Goal: Transaction & Acquisition: Purchase product/service

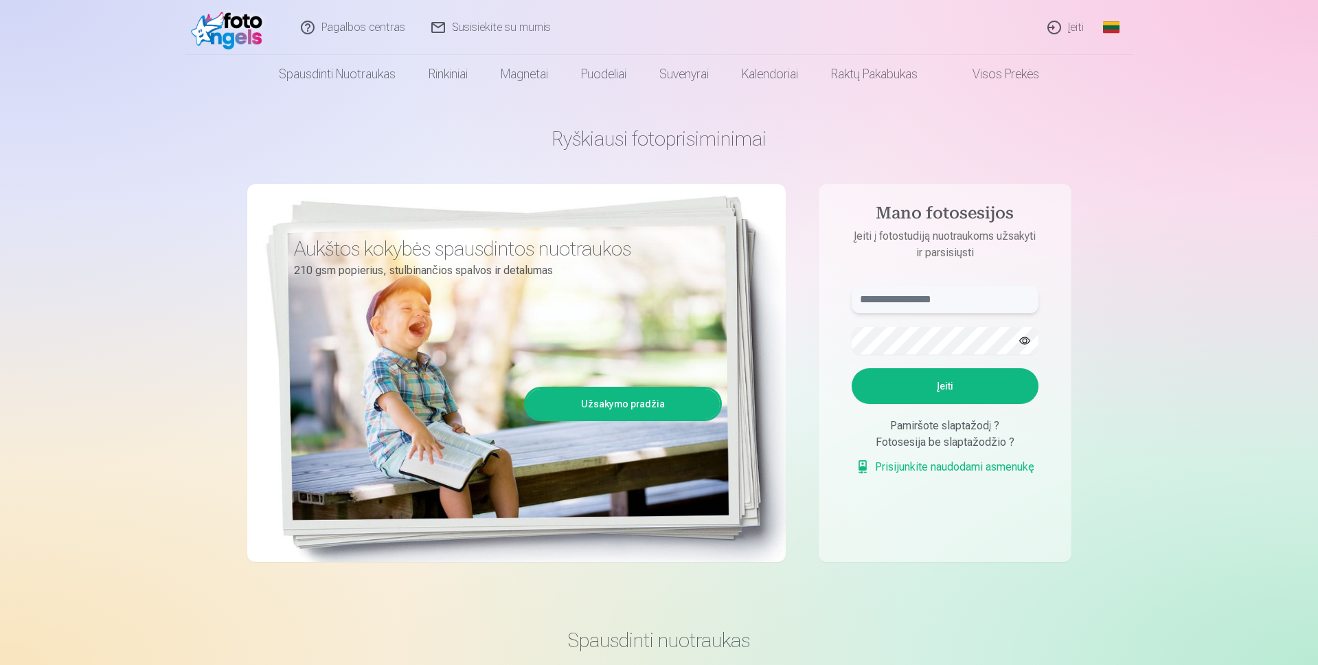
click at [880, 300] on input "text" at bounding box center [945, 299] width 187 height 27
type input "**********"
click at [1021, 339] on button "button" at bounding box center [1025, 341] width 26 height 26
click at [954, 389] on button "Įeiti" at bounding box center [945, 386] width 187 height 36
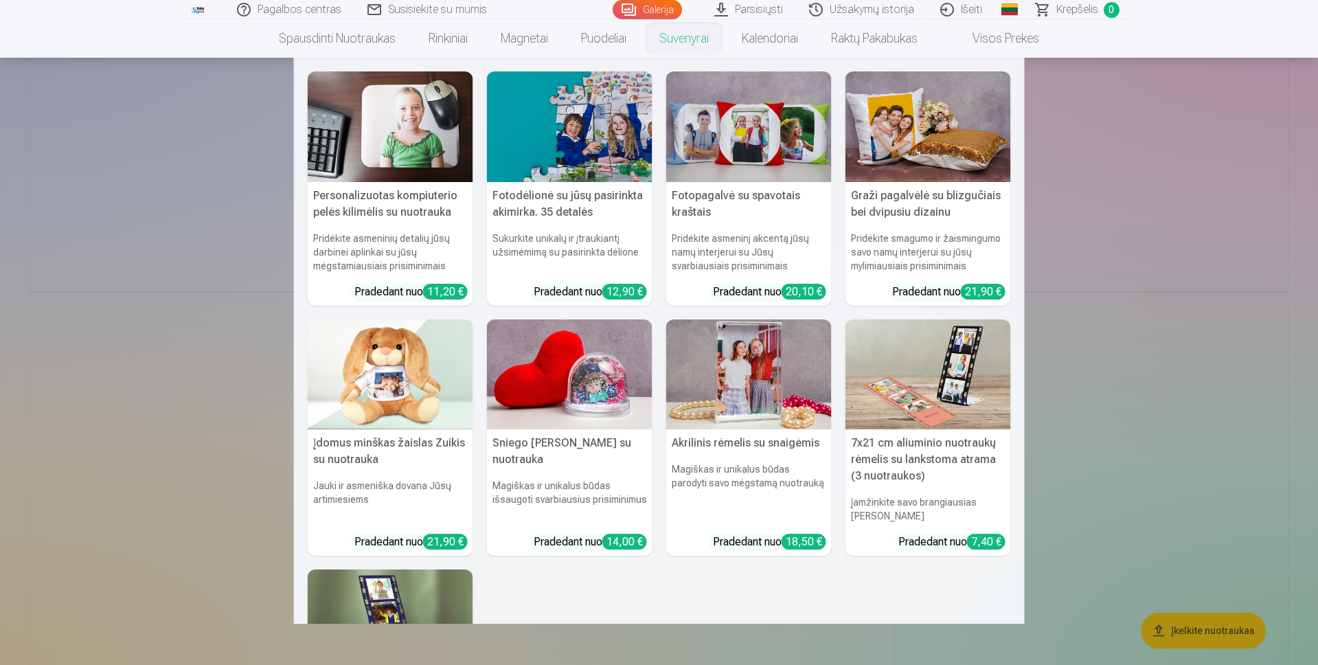
scroll to position [3984, 0]
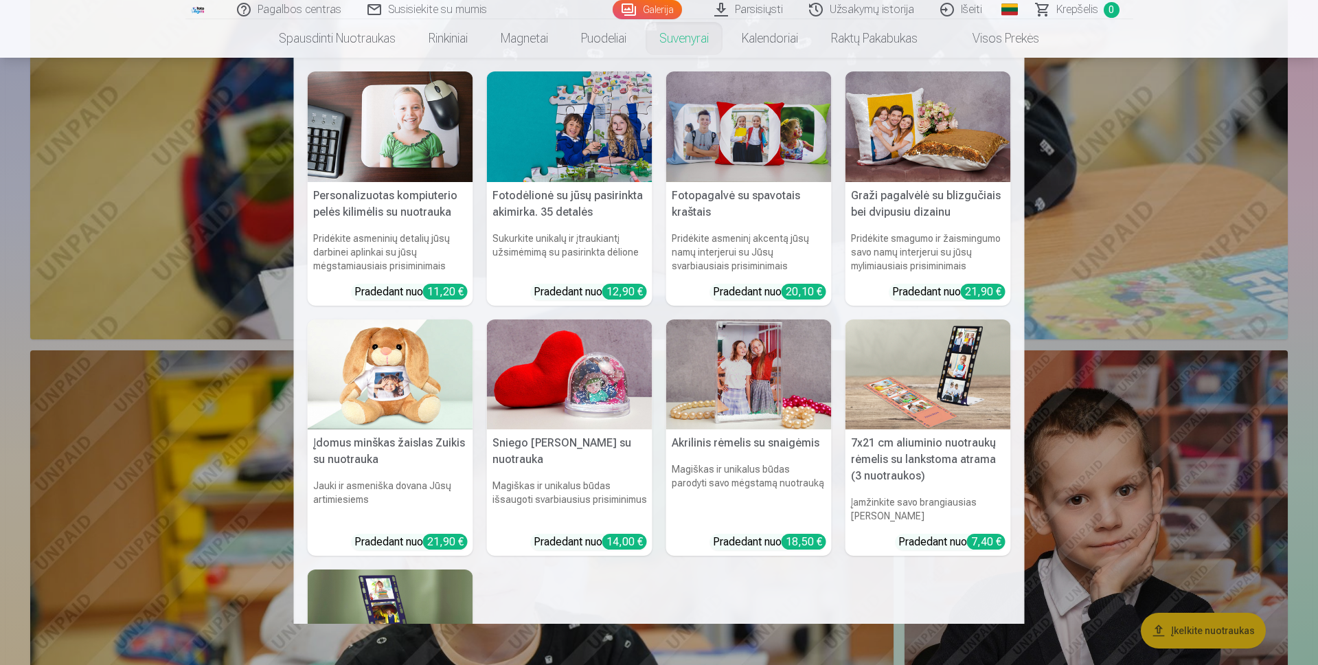
click at [146, 144] on nav "Personalizuotas kompiuterio pelės kilimėlis su nuotrauka Pridėkite asmeninių de…" at bounding box center [659, 341] width 1318 height 566
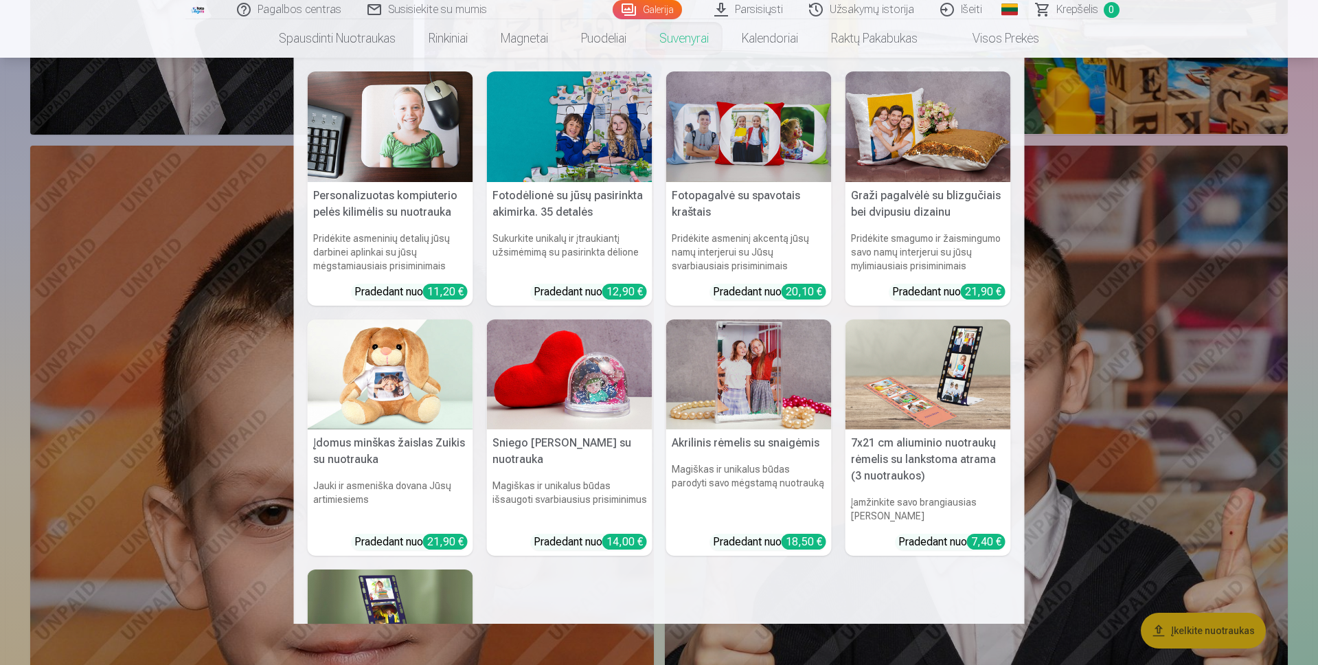
scroll to position [5289, 0]
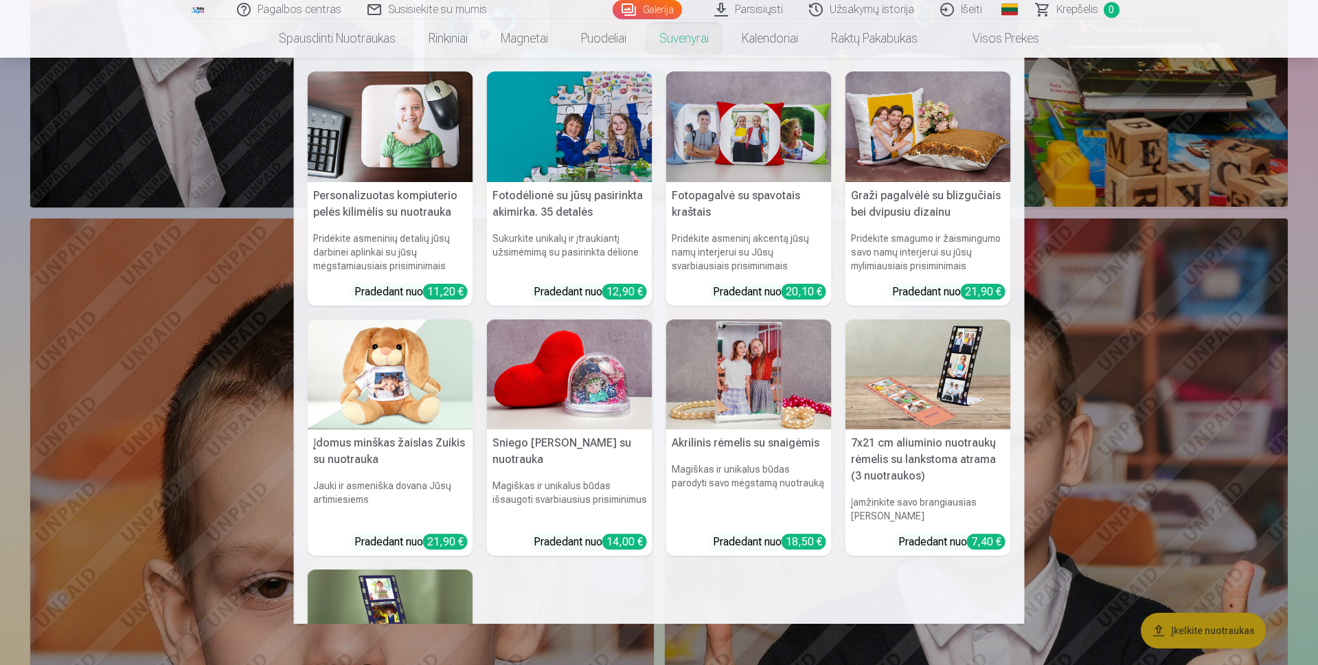
click at [125, 369] on nav "Personalizuotas kompiuterio pelės kilimėlis su nuotrauka Pridėkite asmeninių de…" at bounding box center [659, 341] width 1318 height 566
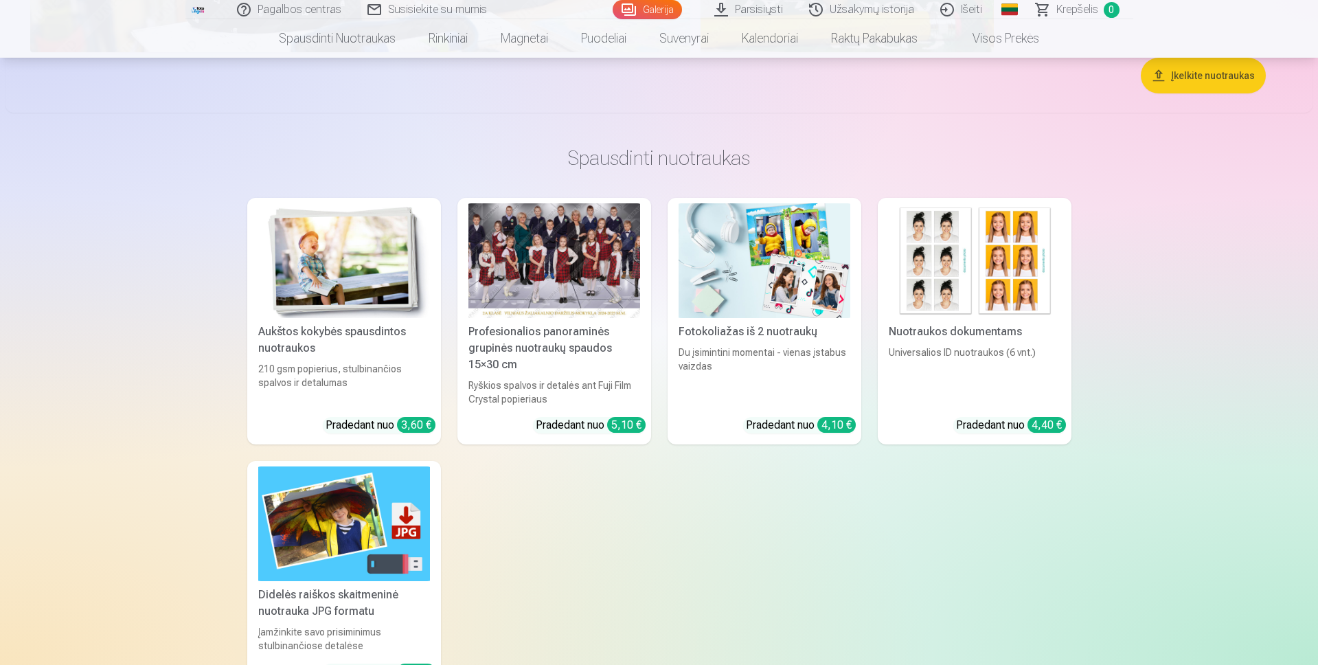
scroll to position [9822, 0]
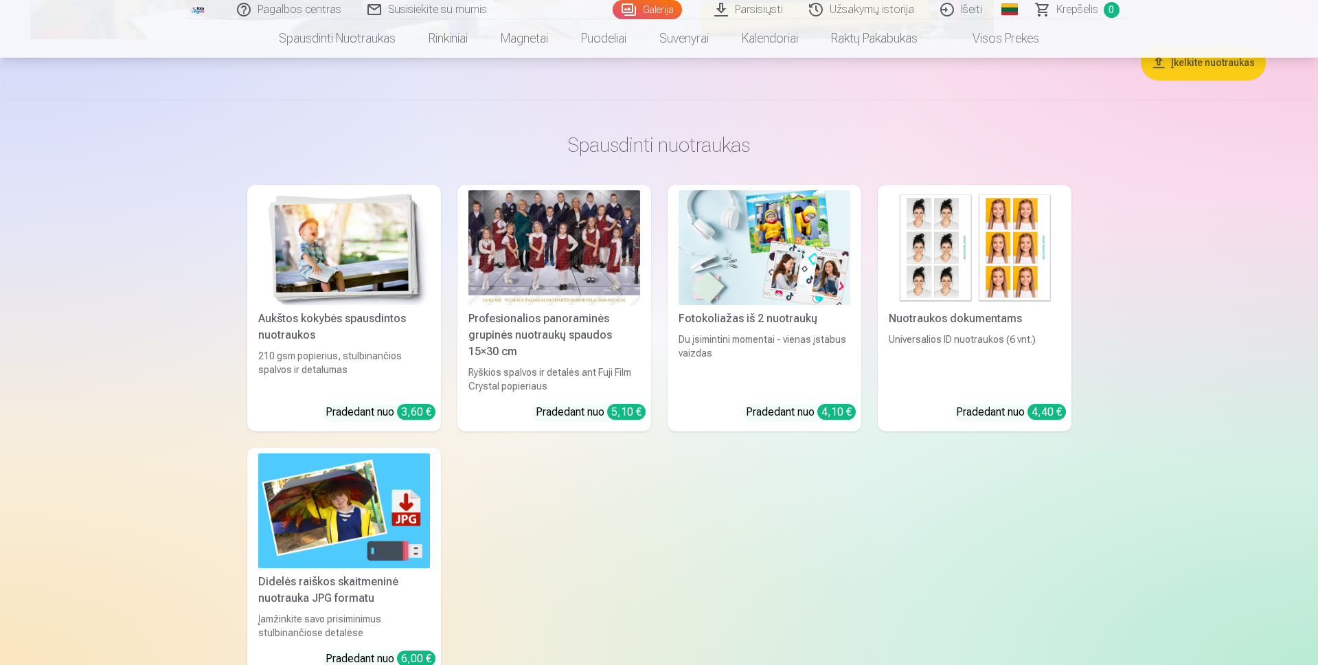
click at [554, 416] on link "Profesionalios panoraminės grupinės nuotraukų spaudos 15×30 cm Ryškios spalvos …" at bounding box center [554, 308] width 194 height 247
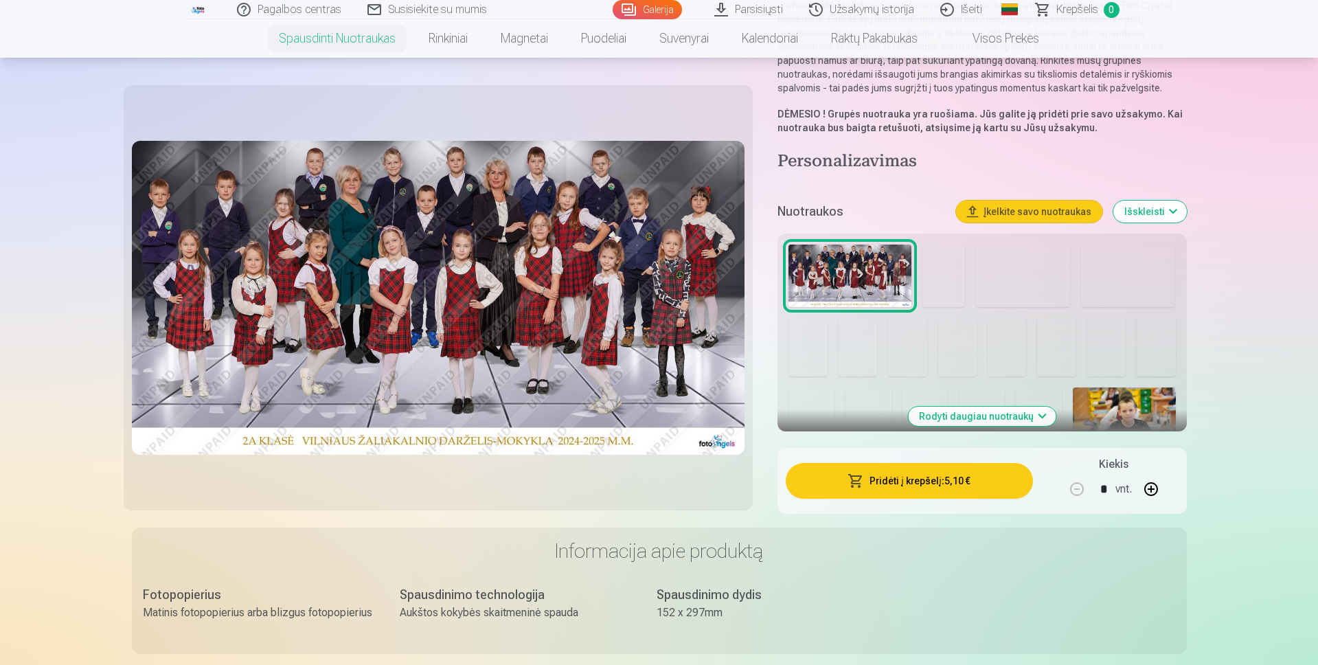
scroll to position [206, 0]
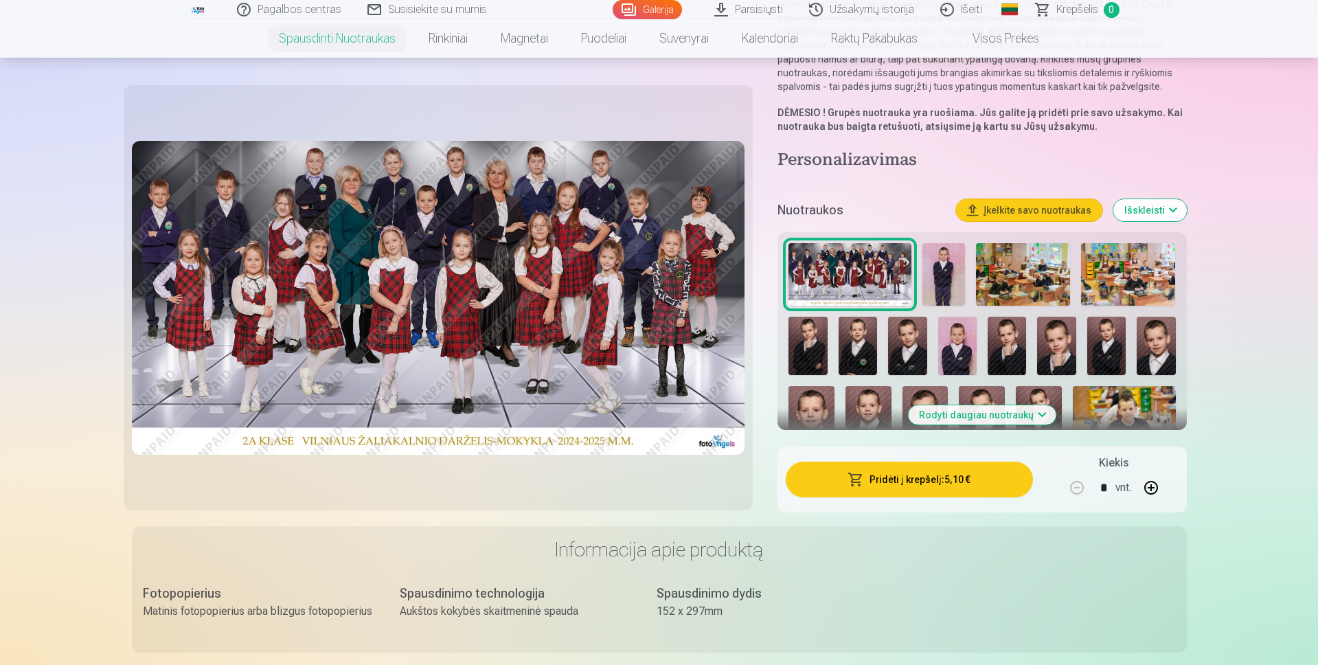
click at [918, 479] on button "Pridėti į krepšelį : 5,10 €" at bounding box center [909, 480] width 247 height 36
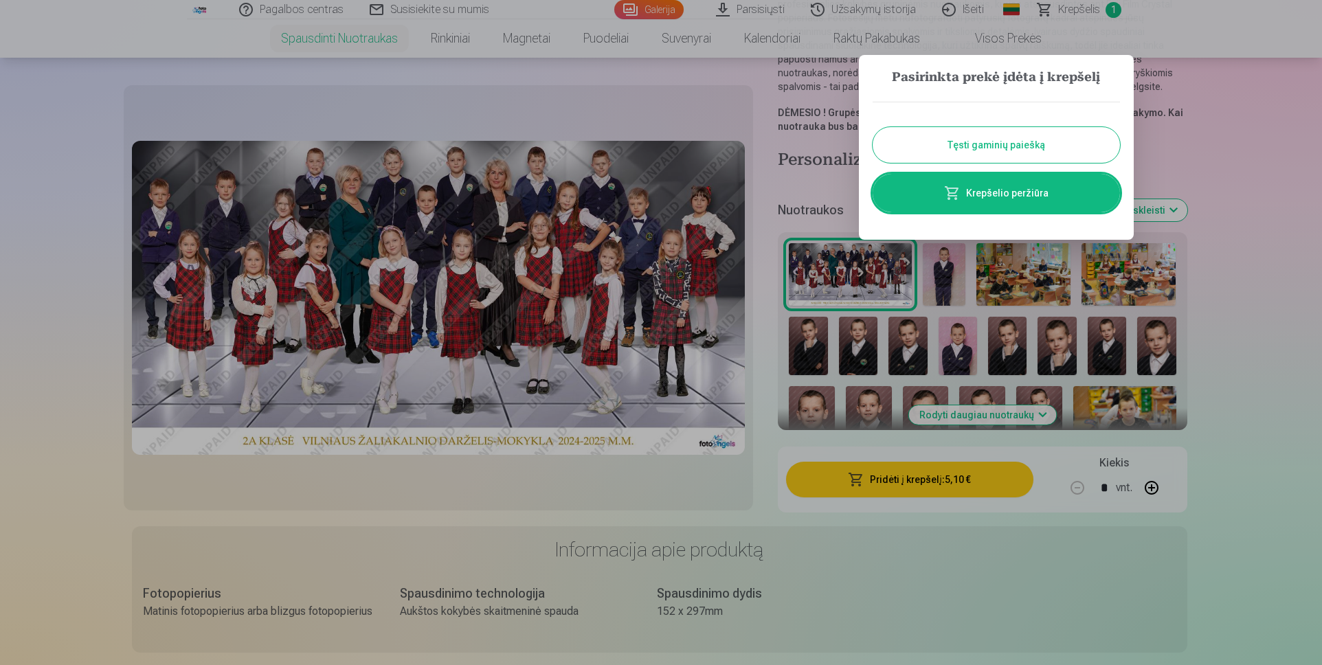
click at [977, 148] on button "Tęsti gaminių paiešką" at bounding box center [995, 145] width 247 height 36
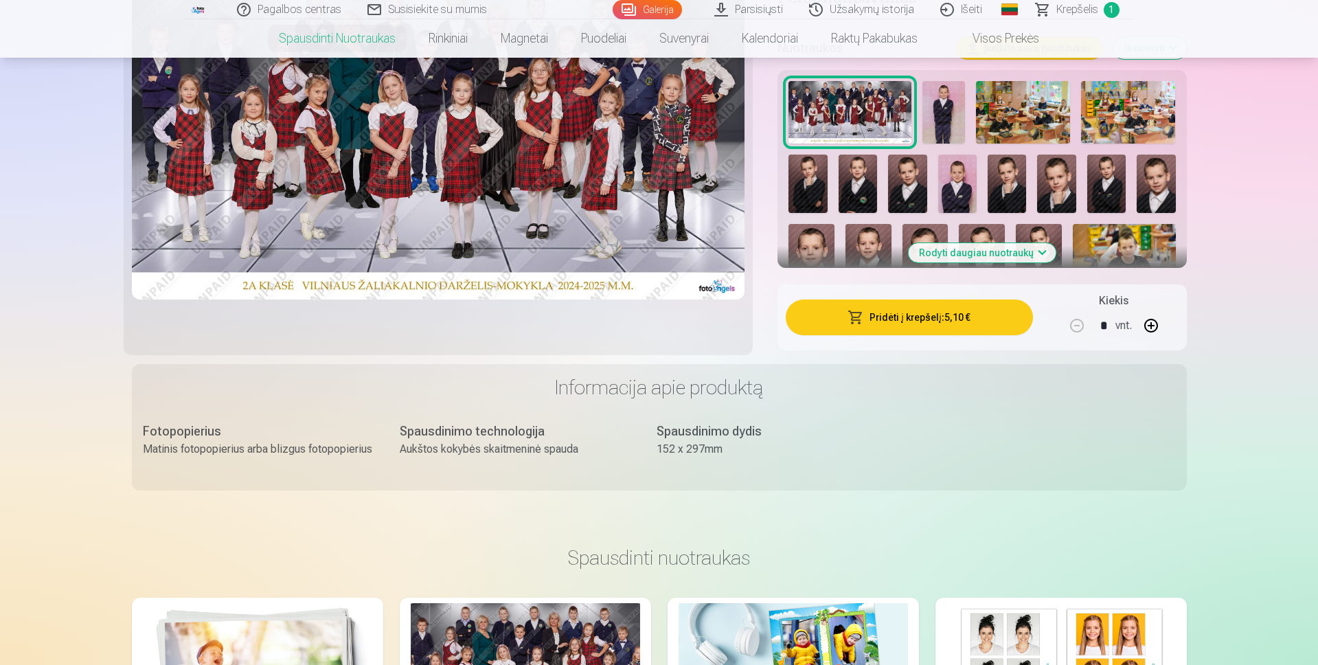
scroll to position [343, 0]
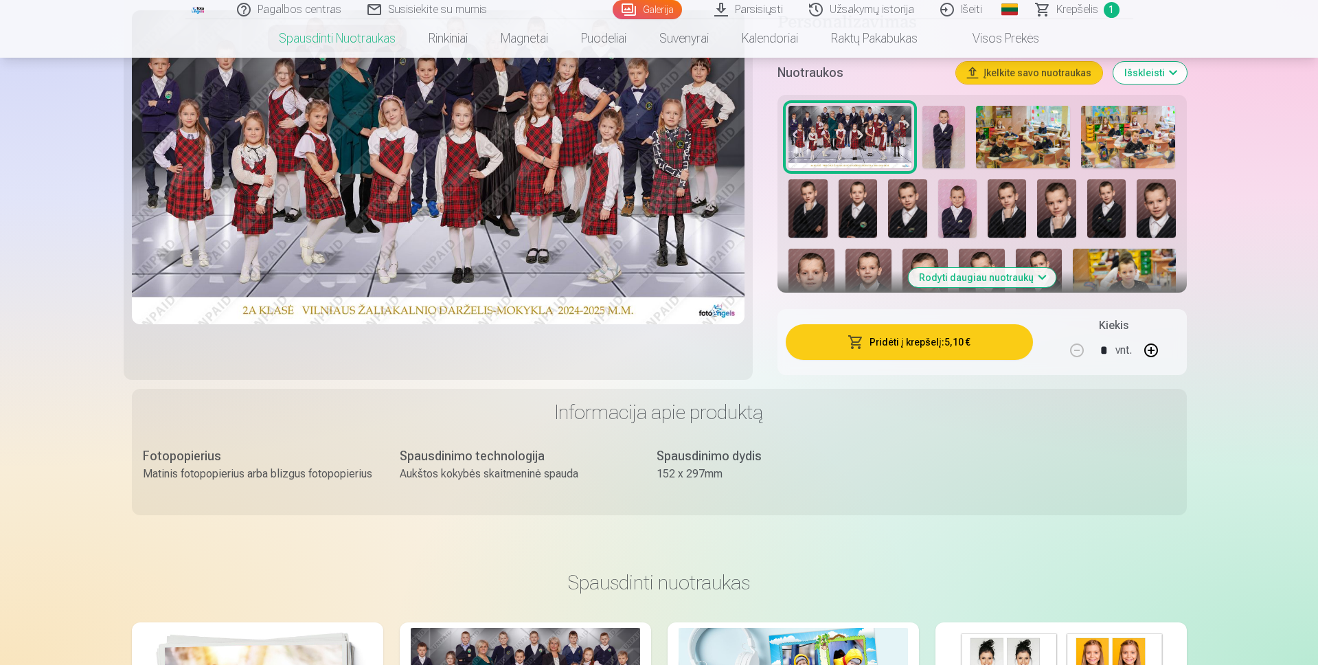
click at [1044, 275] on button "Rodyti daugiau nuotraukų" at bounding box center [982, 277] width 148 height 19
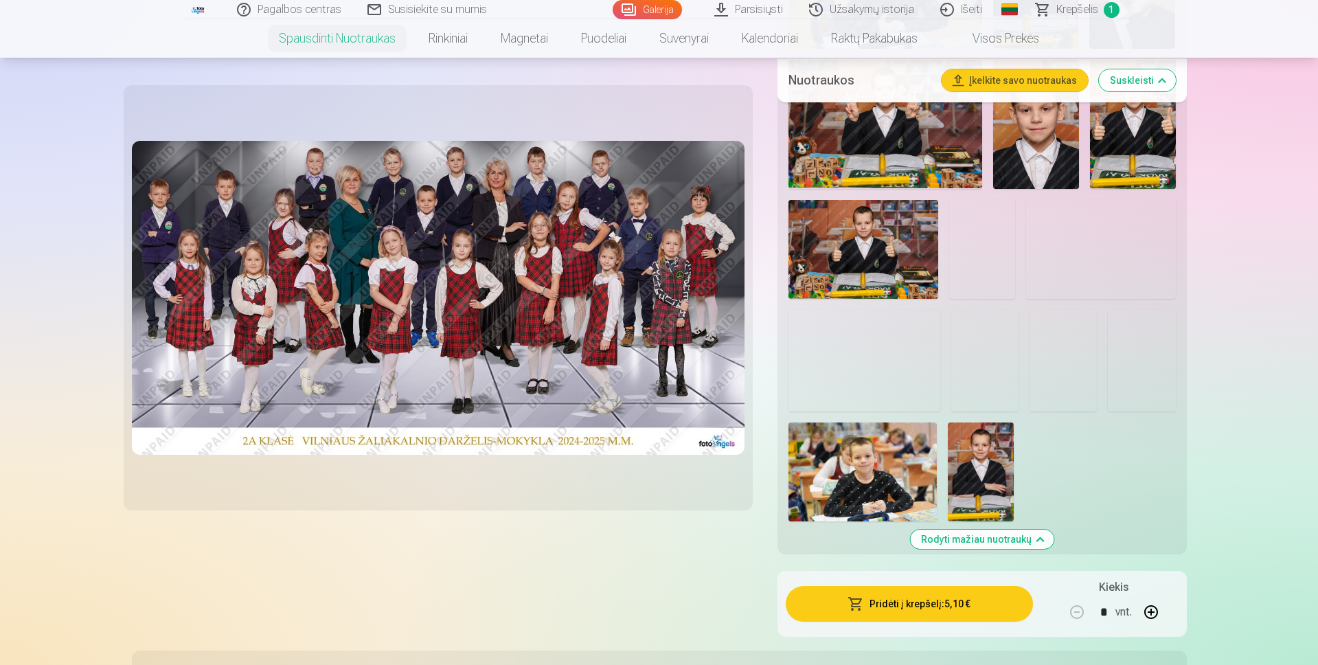
scroll to position [1168, 0]
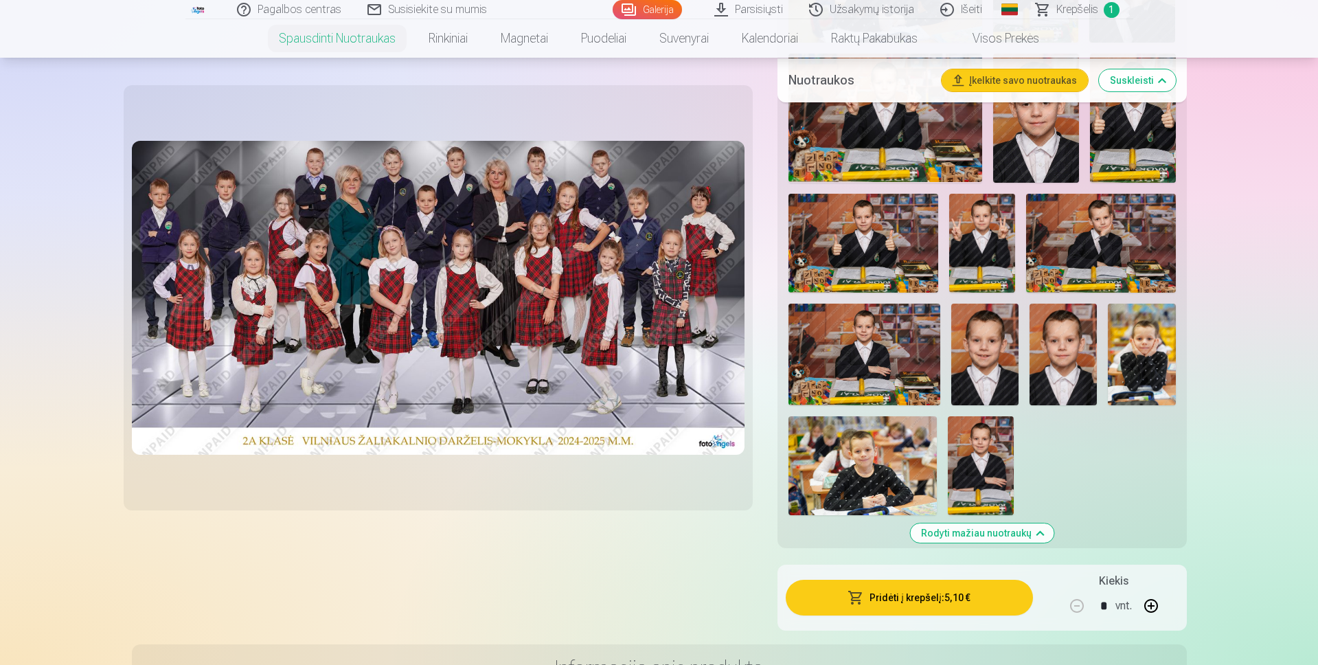
click at [863, 363] on img at bounding box center [865, 354] width 152 height 101
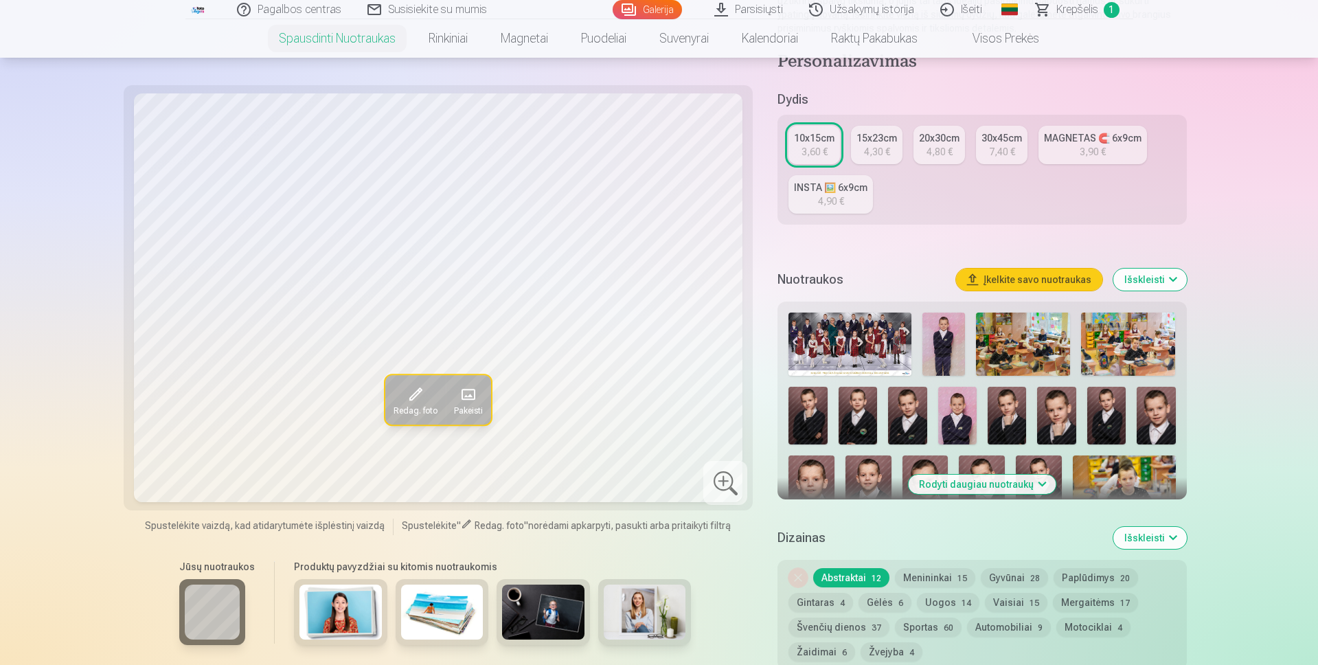
scroll to position [275, 0]
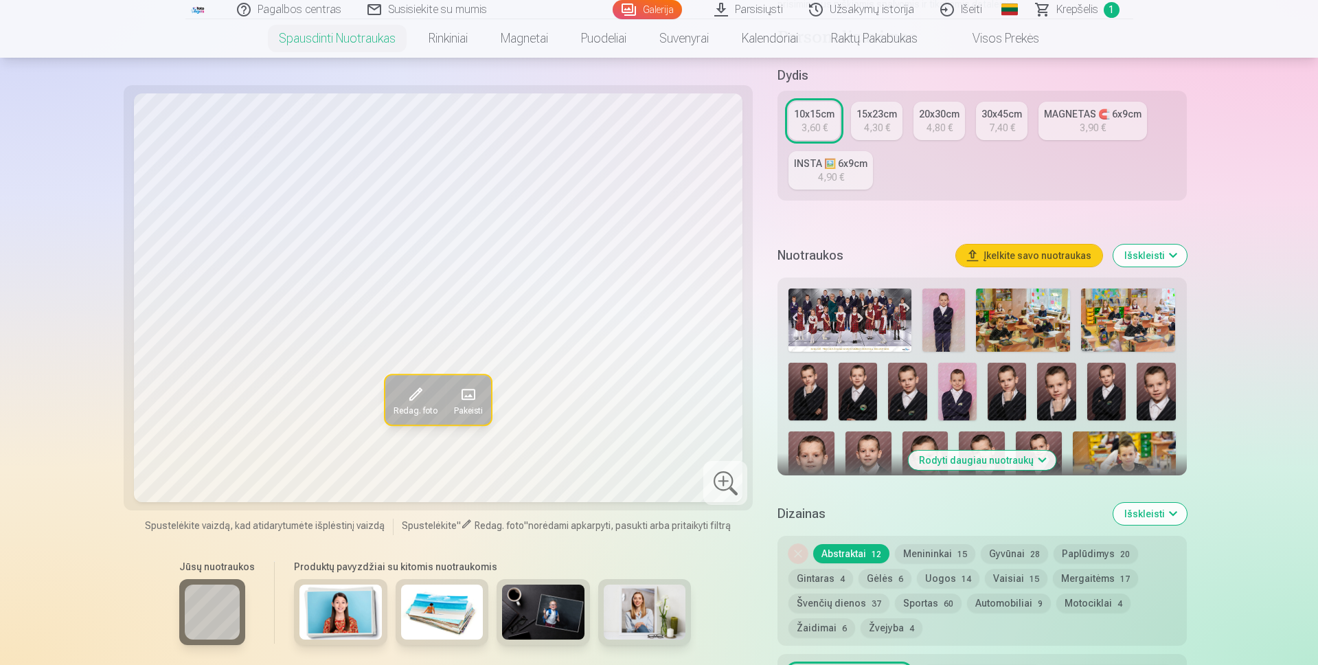
click at [997, 457] on button "Rodyti daugiau nuotraukų" at bounding box center [982, 460] width 148 height 19
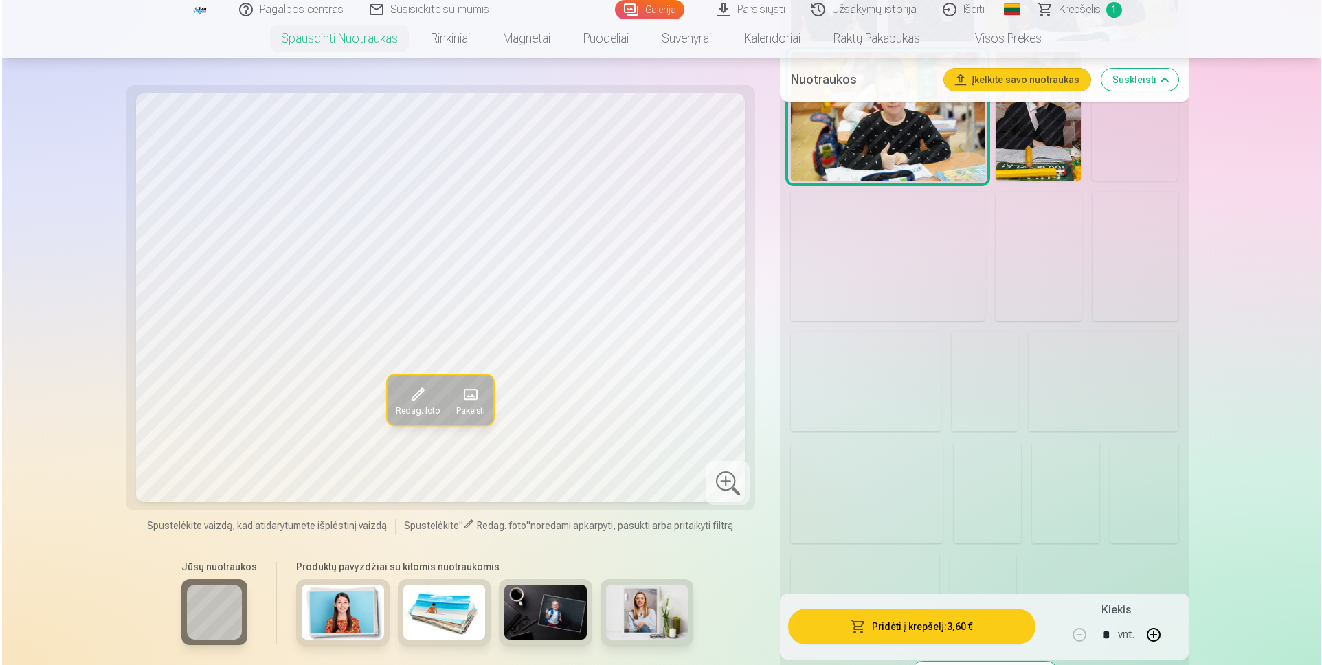
scroll to position [1168, 0]
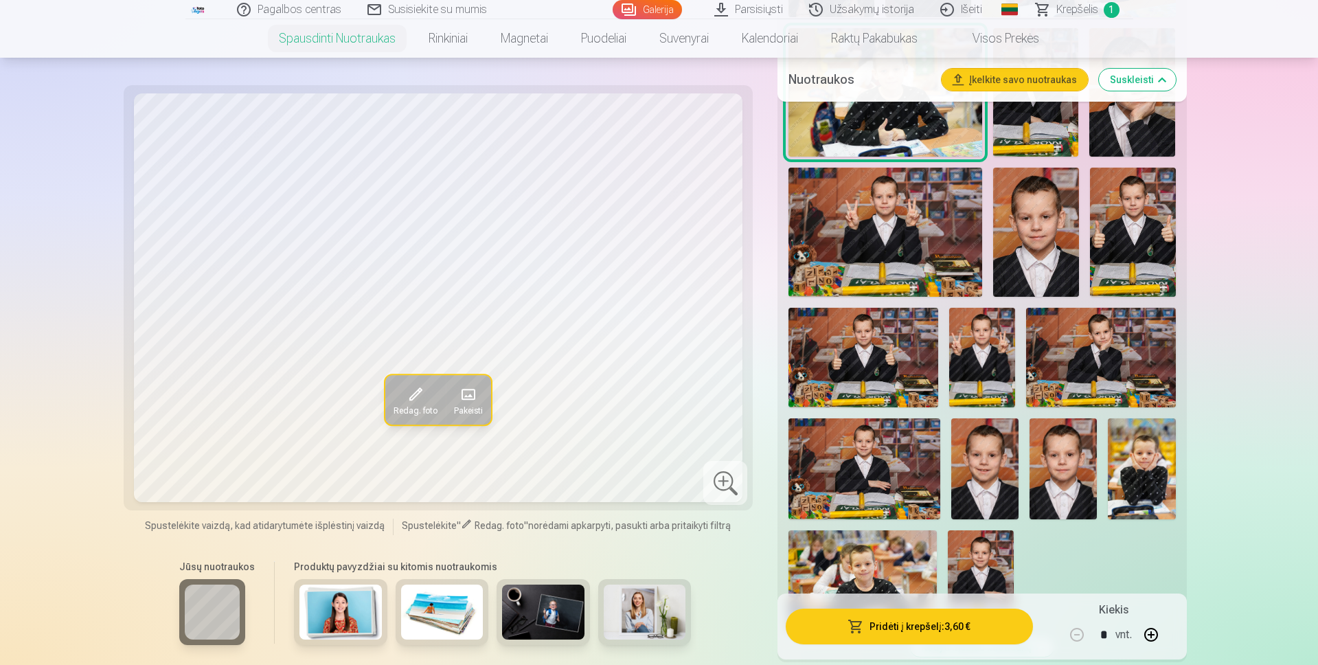
click at [886, 470] on img at bounding box center [865, 468] width 152 height 101
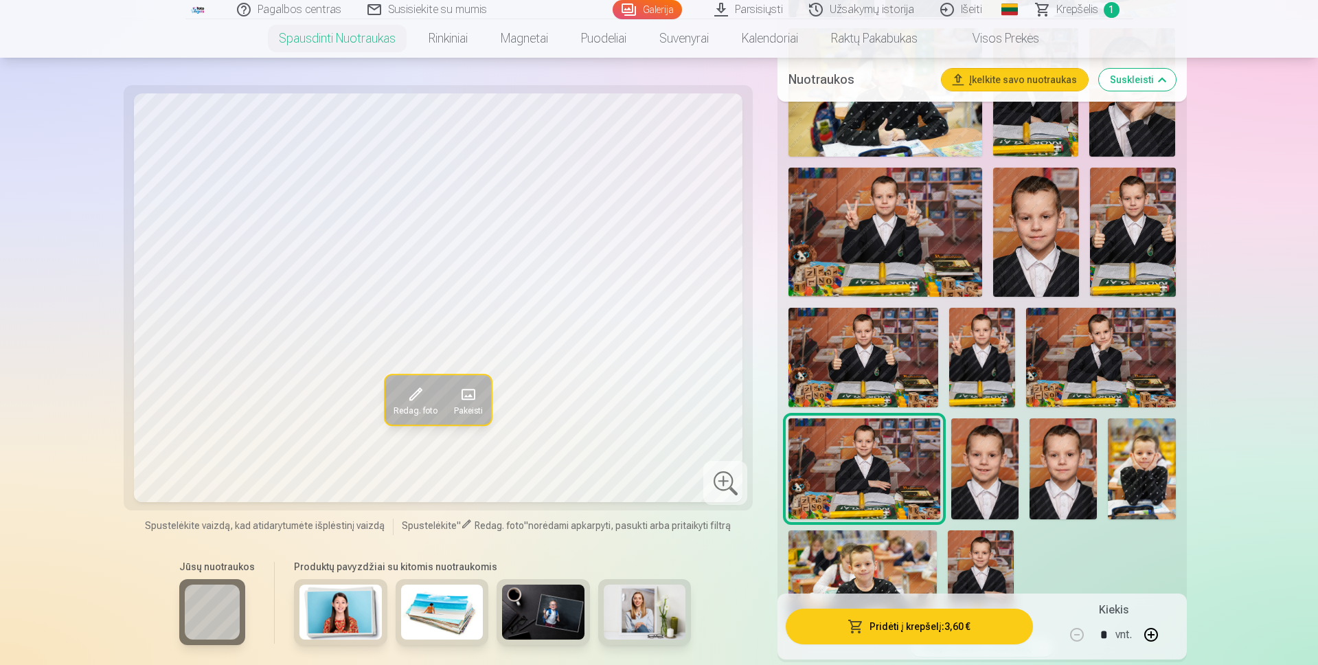
click at [936, 628] on button "Pridėti į krepšelį : 3,60 €" at bounding box center [909, 627] width 247 height 36
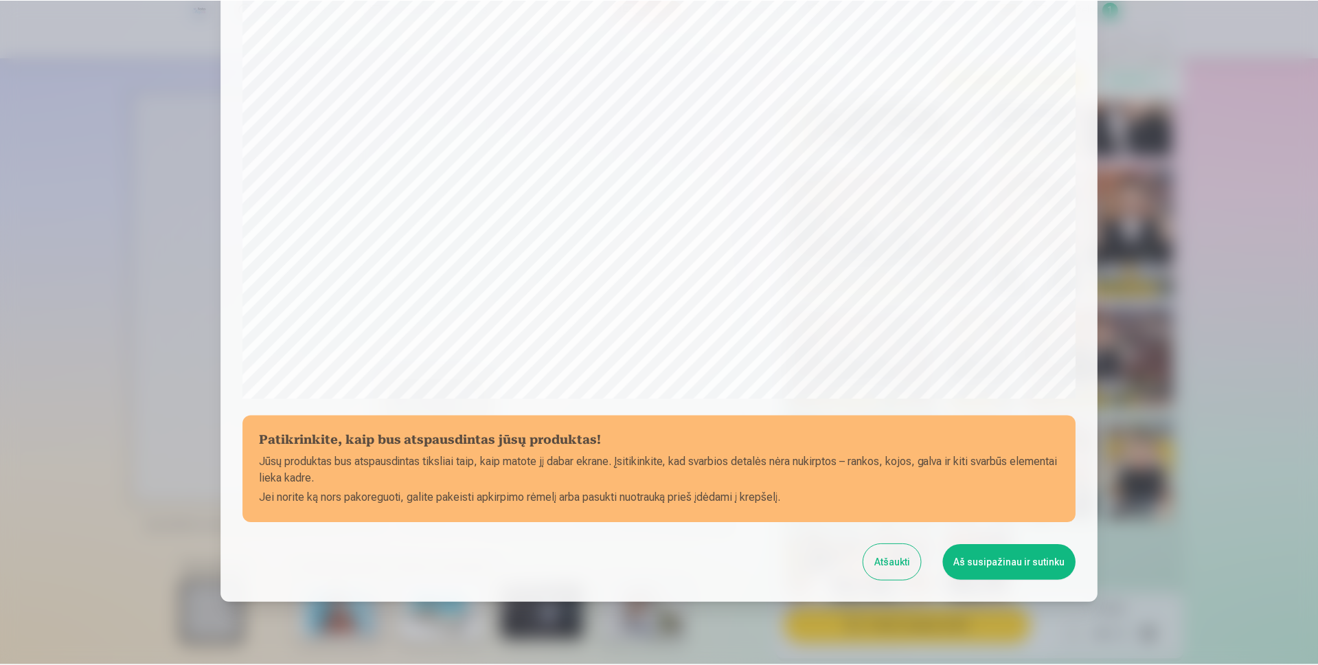
scroll to position [324, 0]
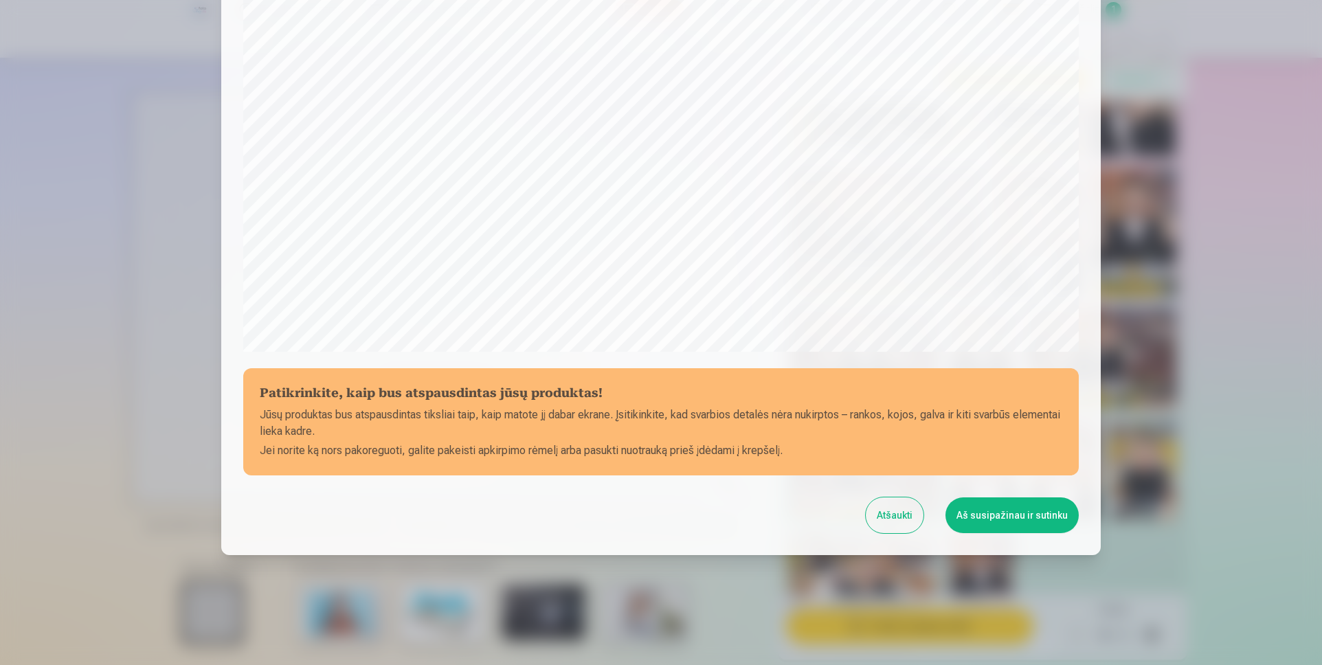
click at [1003, 518] on button "Aš susipažinau ir sutinku" at bounding box center [1011, 515] width 133 height 36
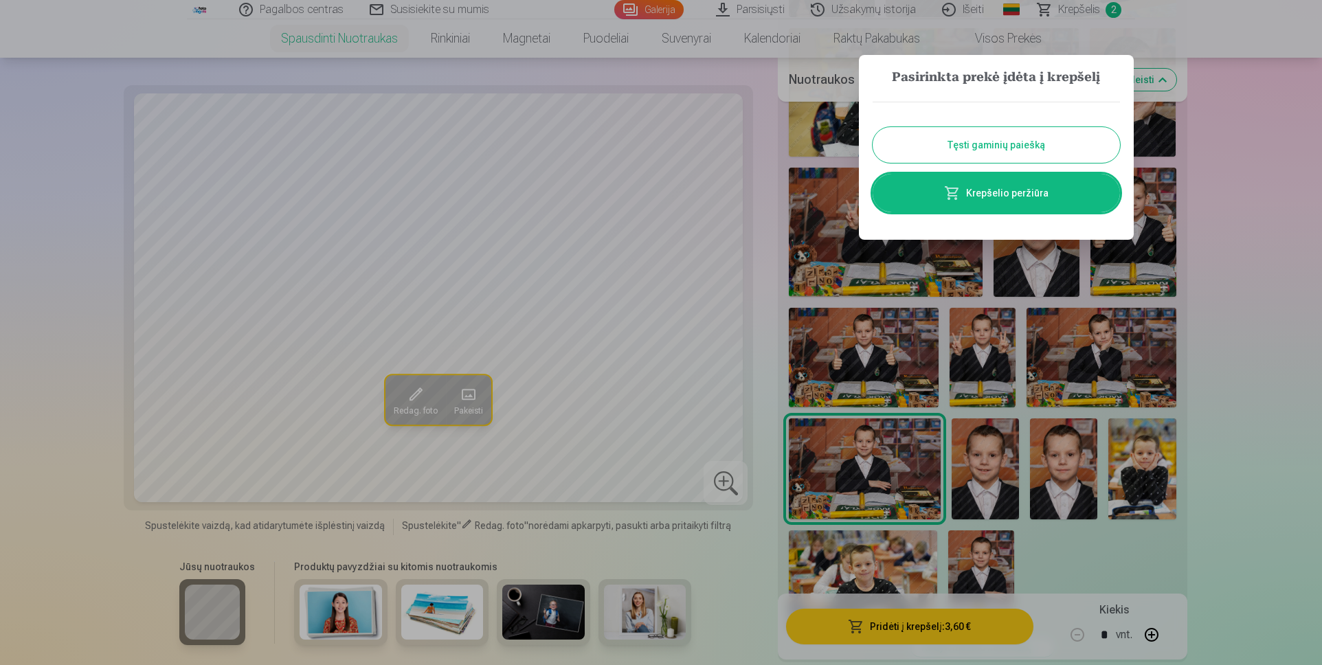
click at [958, 145] on button "Tęsti gaminių paiešką" at bounding box center [995, 145] width 247 height 36
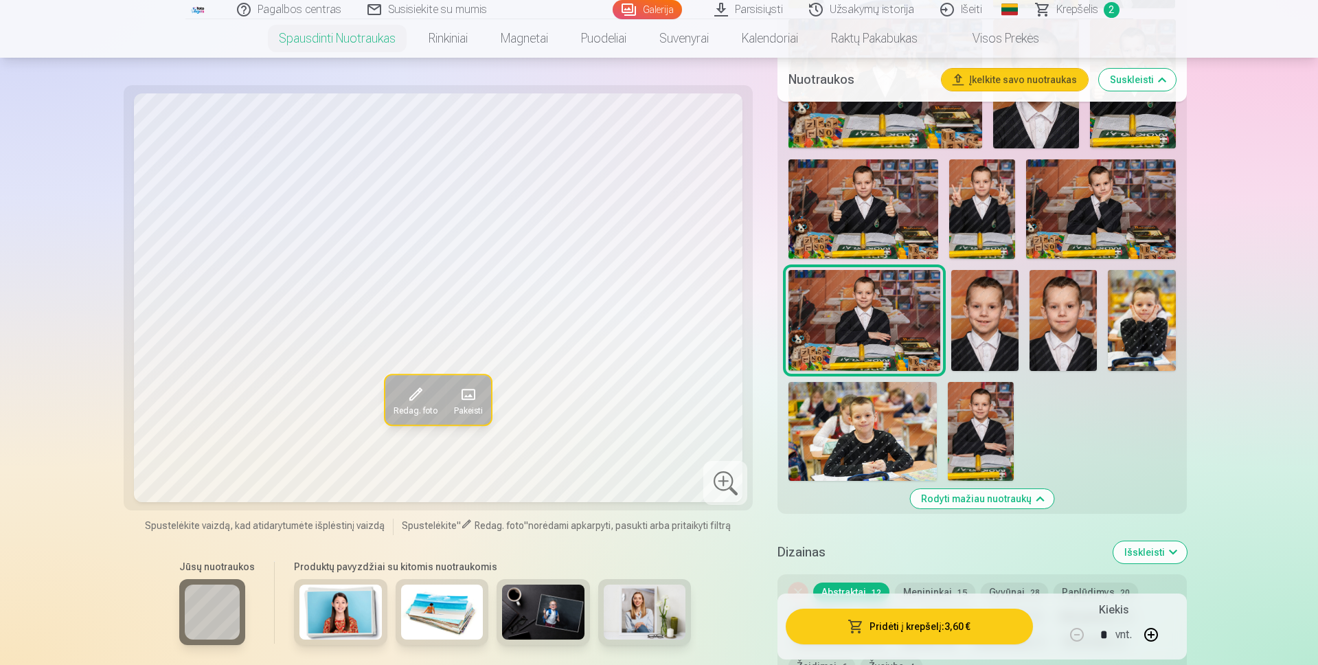
scroll to position [1305, 0]
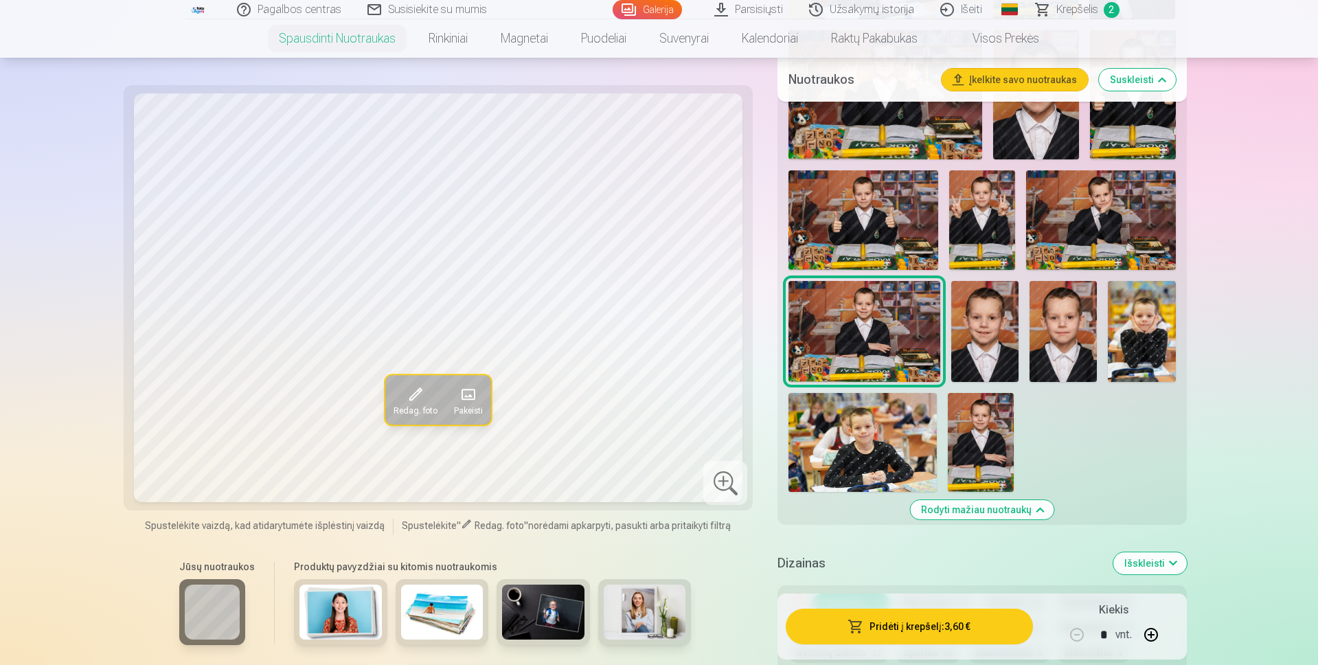
click at [1060, 339] on img at bounding box center [1063, 331] width 67 height 101
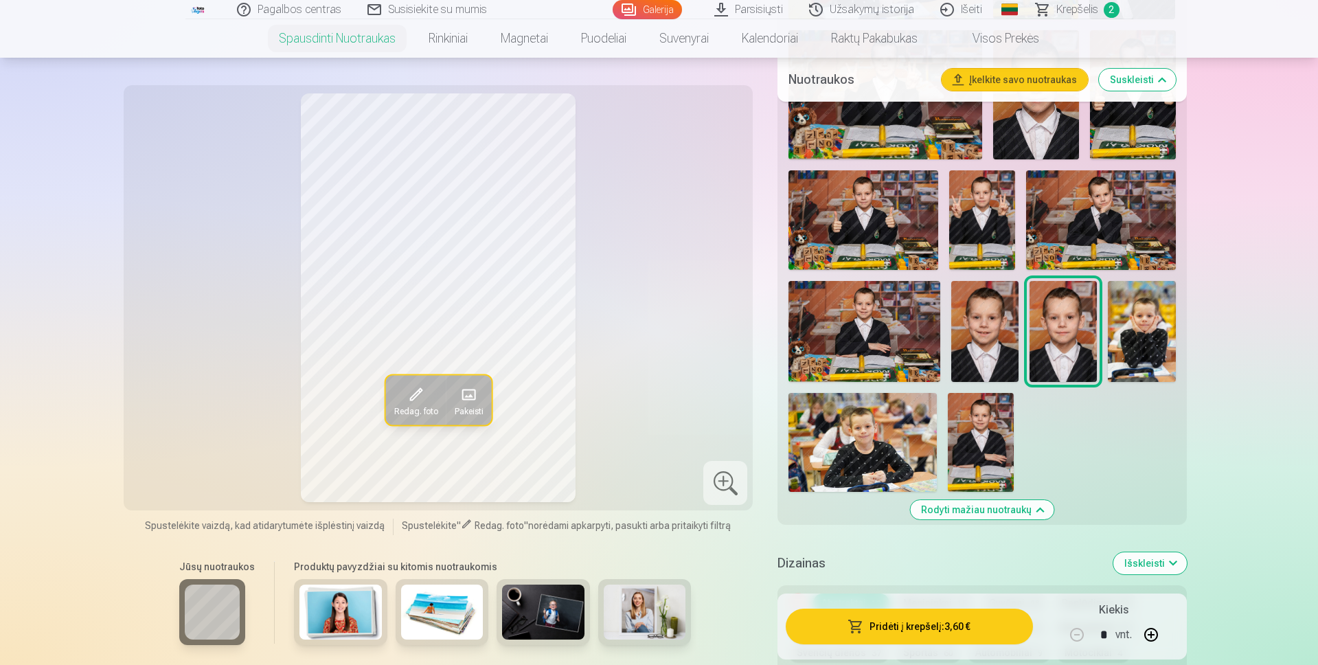
click at [986, 348] on img at bounding box center [984, 331] width 67 height 101
click at [1078, 328] on img at bounding box center [1063, 331] width 67 height 101
click at [987, 327] on img at bounding box center [984, 331] width 67 height 101
click at [414, 400] on span at bounding box center [416, 394] width 22 height 22
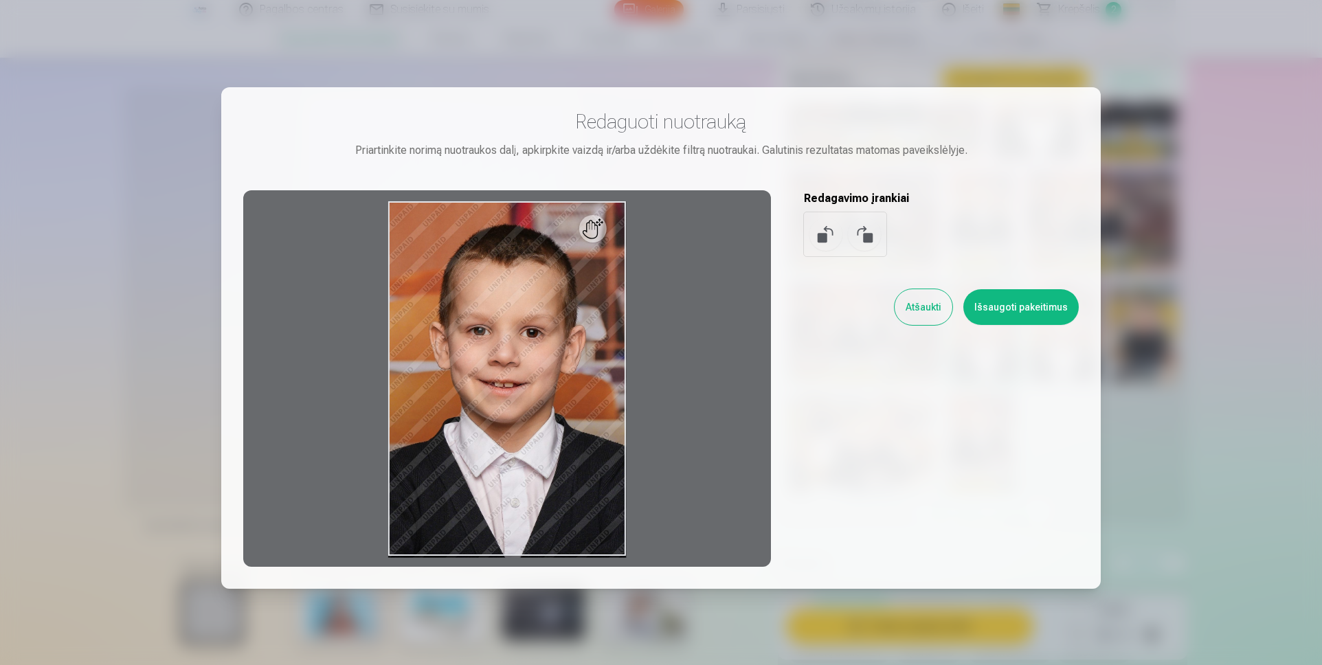
click at [863, 241] on button at bounding box center [864, 234] width 33 height 33
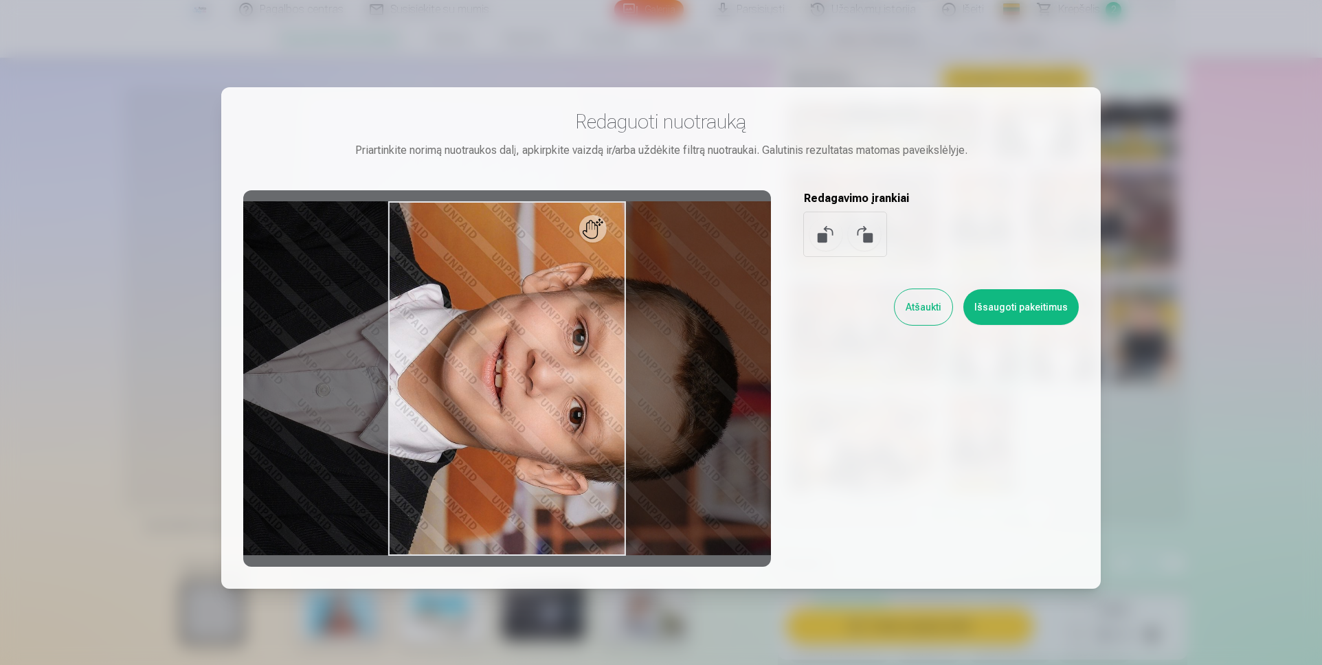
click at [820, 242] on button at bounding box center [825, 234] width 33 height 33
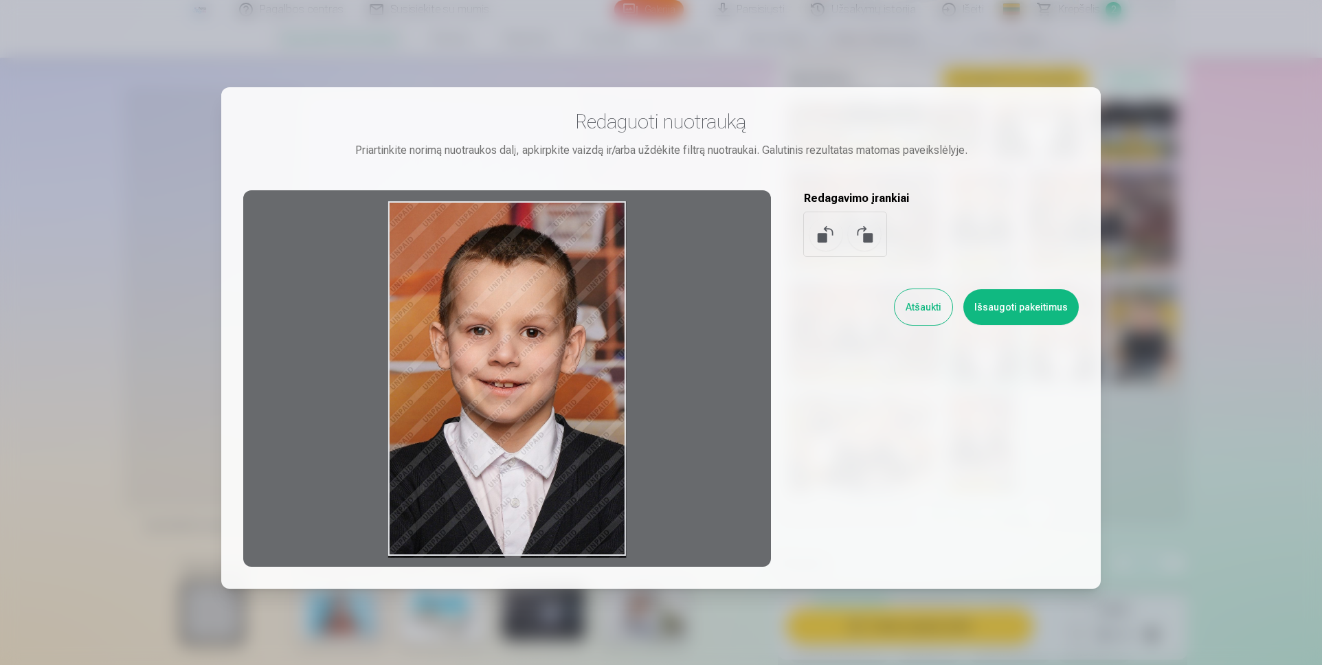
drag, startPoint x: 600, startPoint y: 241, endPoint x: 556, endPoint y: 332, distance: 100.8
click at [553, 332] on div at bounding box center [507, 378] width 528 height 376
click at [994, 305] on button "Išsaugoti pakeitimus" at bounding box center [1020, 307] width 115 height 36
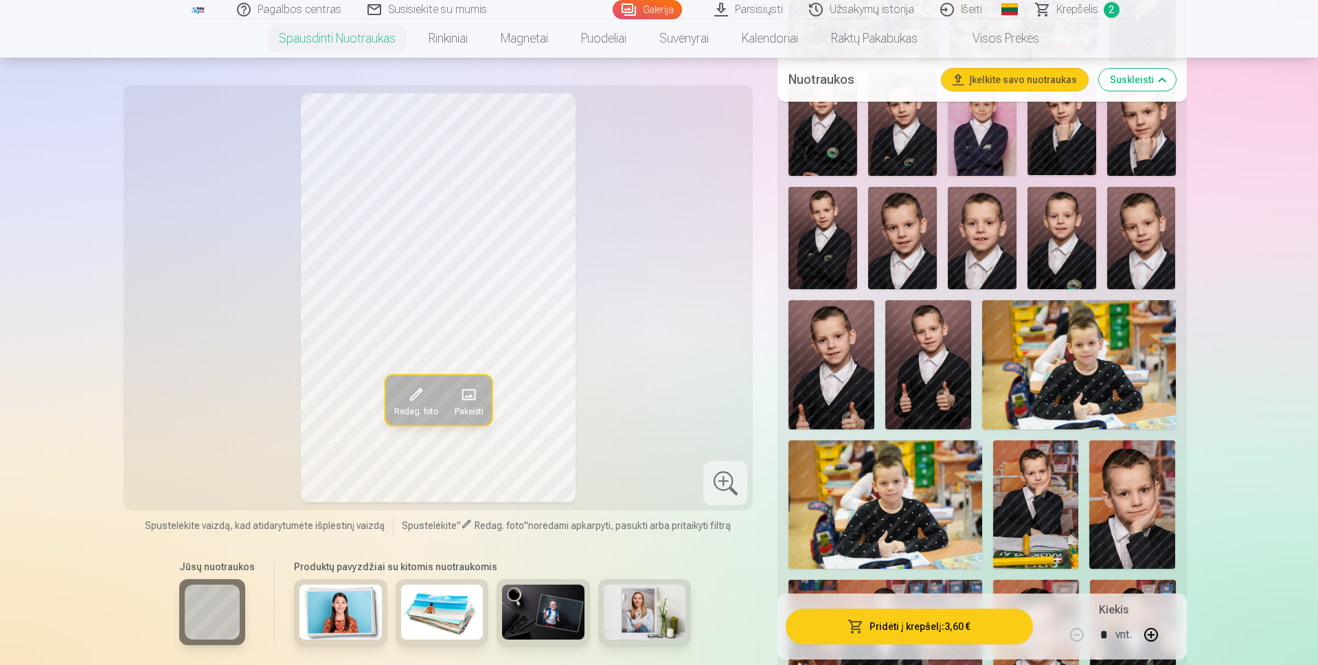
scroll to position [687, 0]
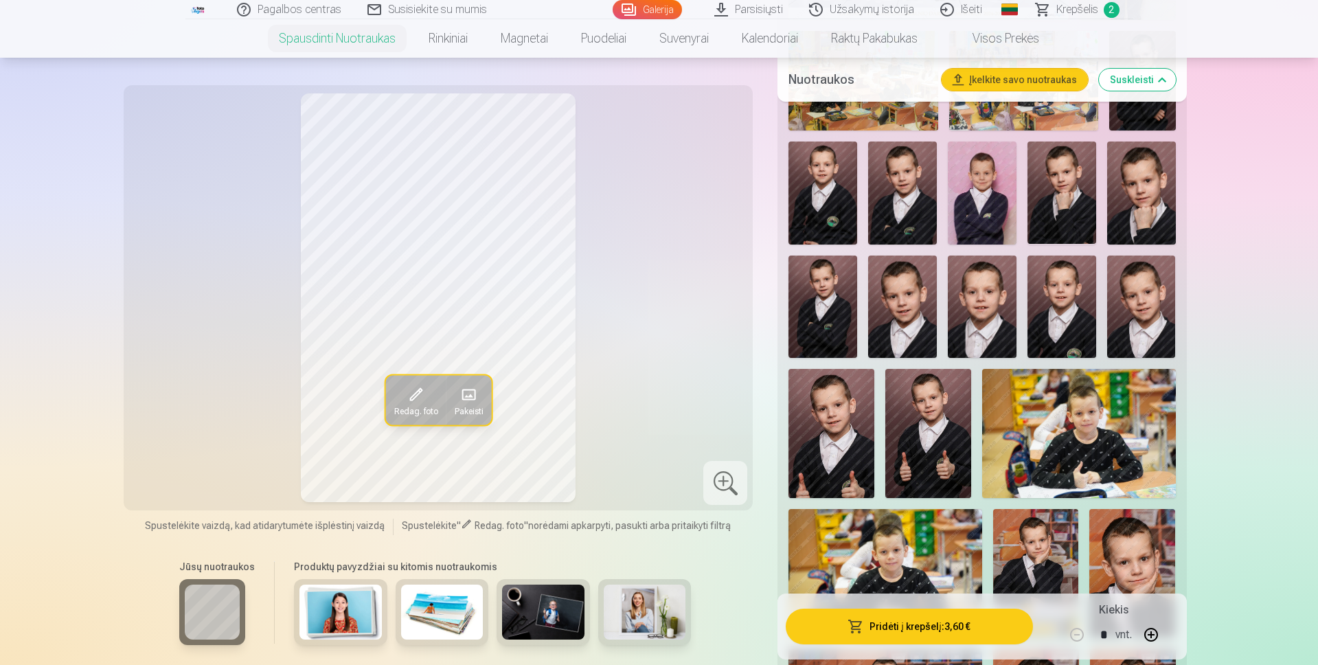
click at [905, 203] on img at bounding box center [902, 192] width 69 height 103
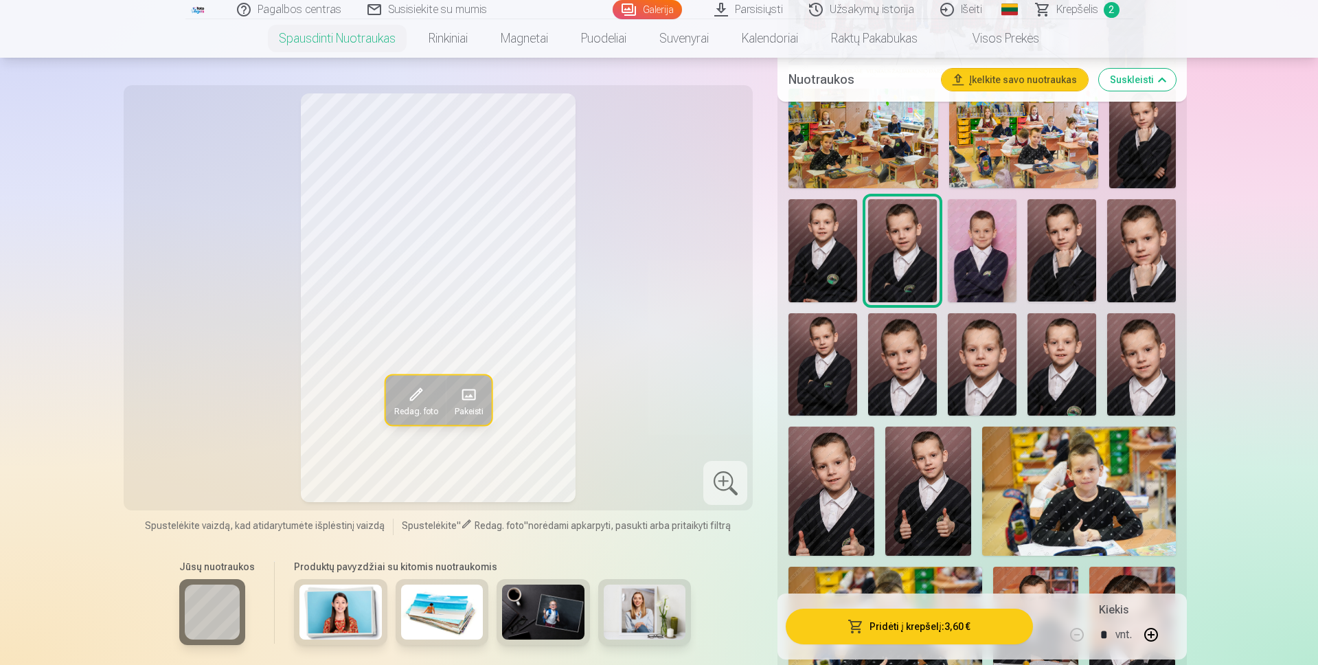
scroll to position [549, 0]
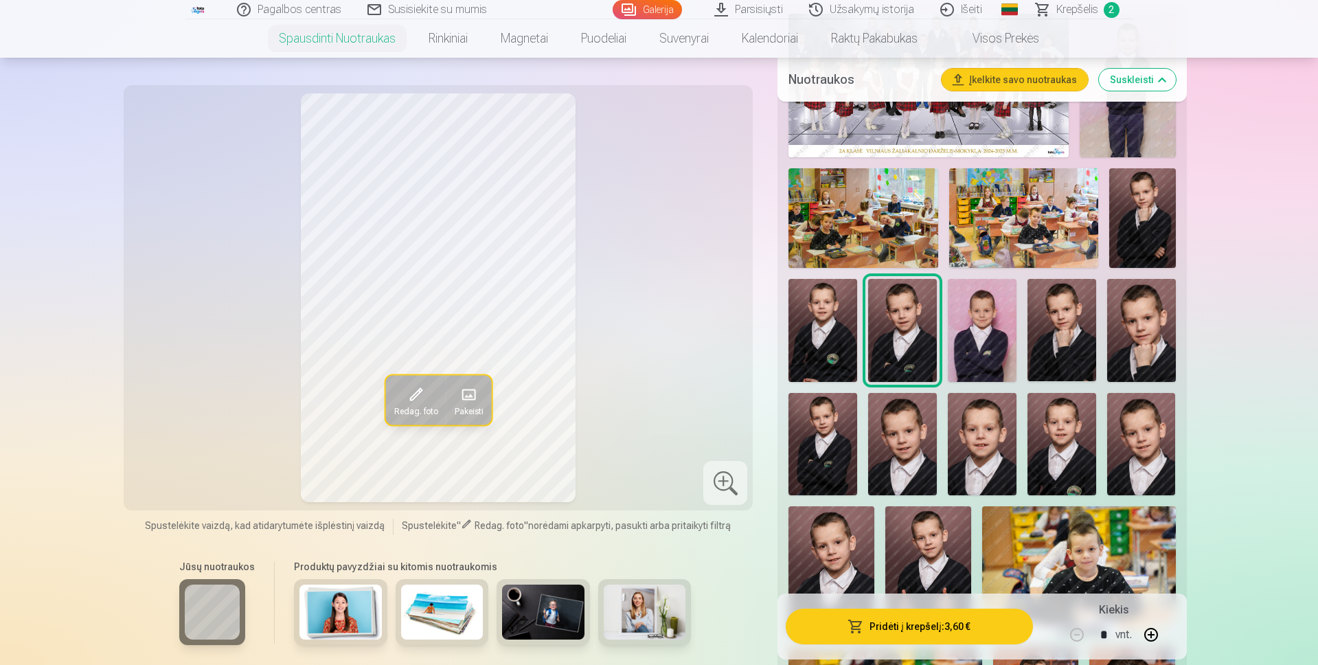
click at [1152, 227] on img at bounding box center [1142, 218] width 67 height 100
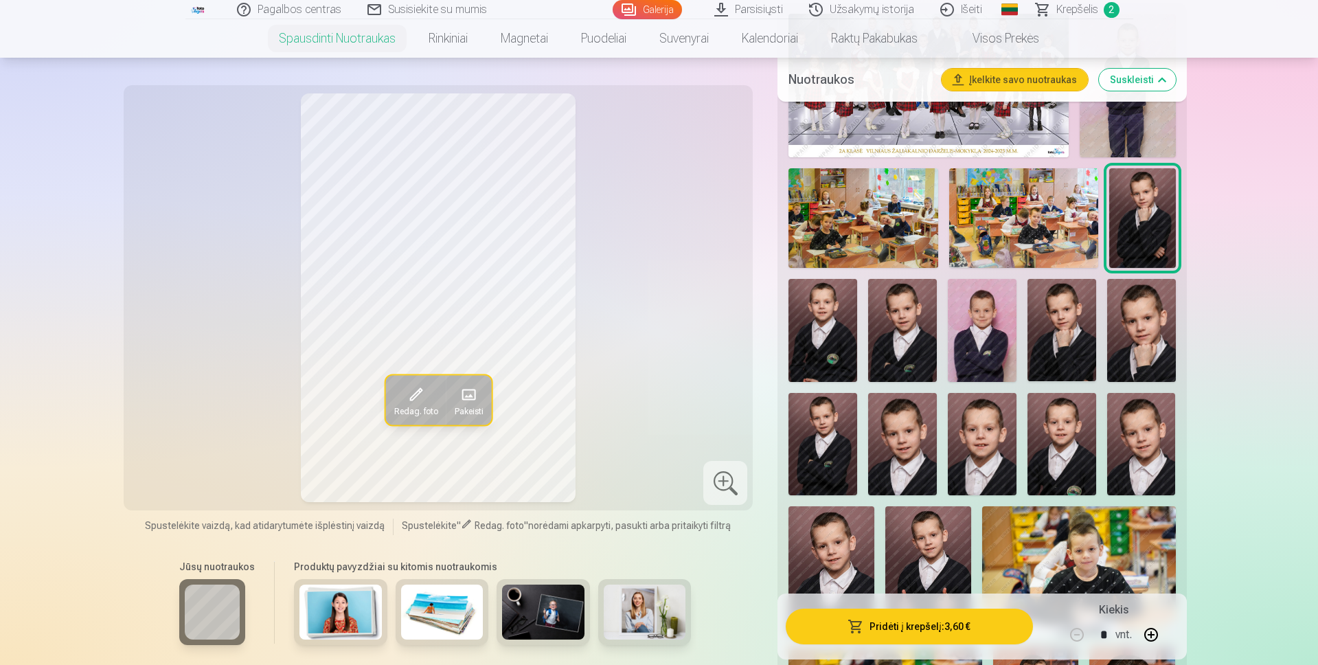
click at [813, 327] on img at bounding box center [823, 330] width 69 height 103
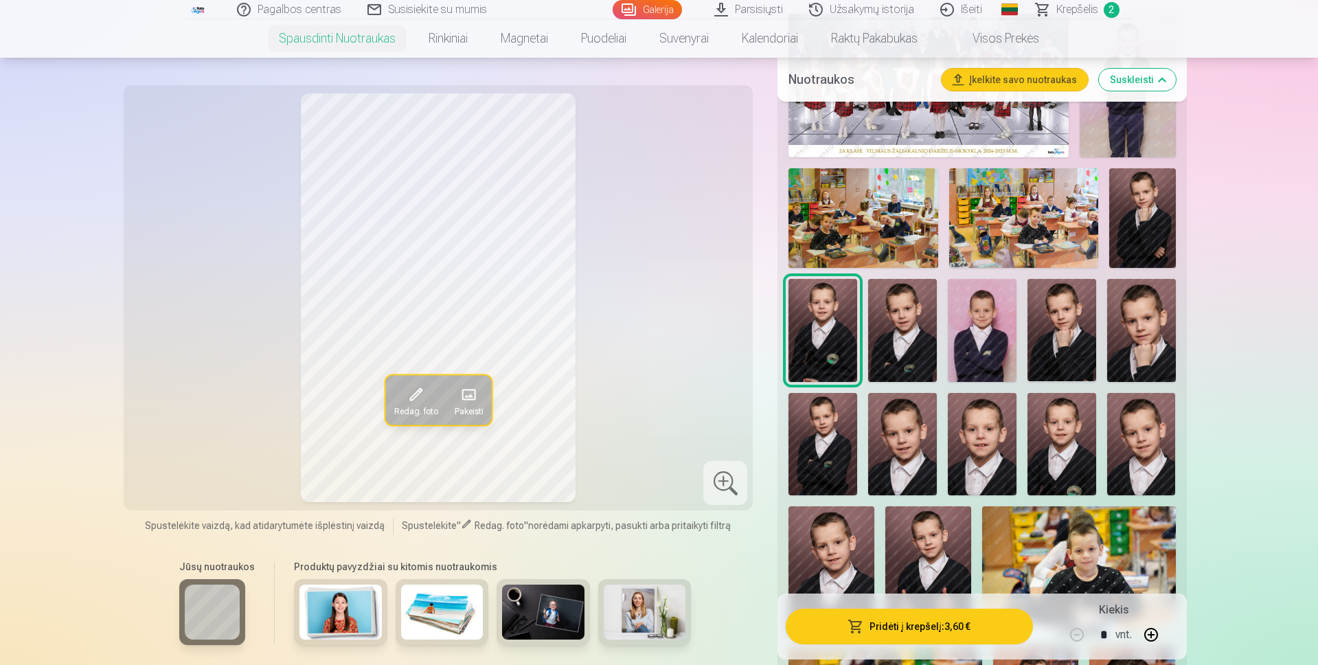
click at [1151, 206] on img at bounding box center [1142, 218] width 67 height 100
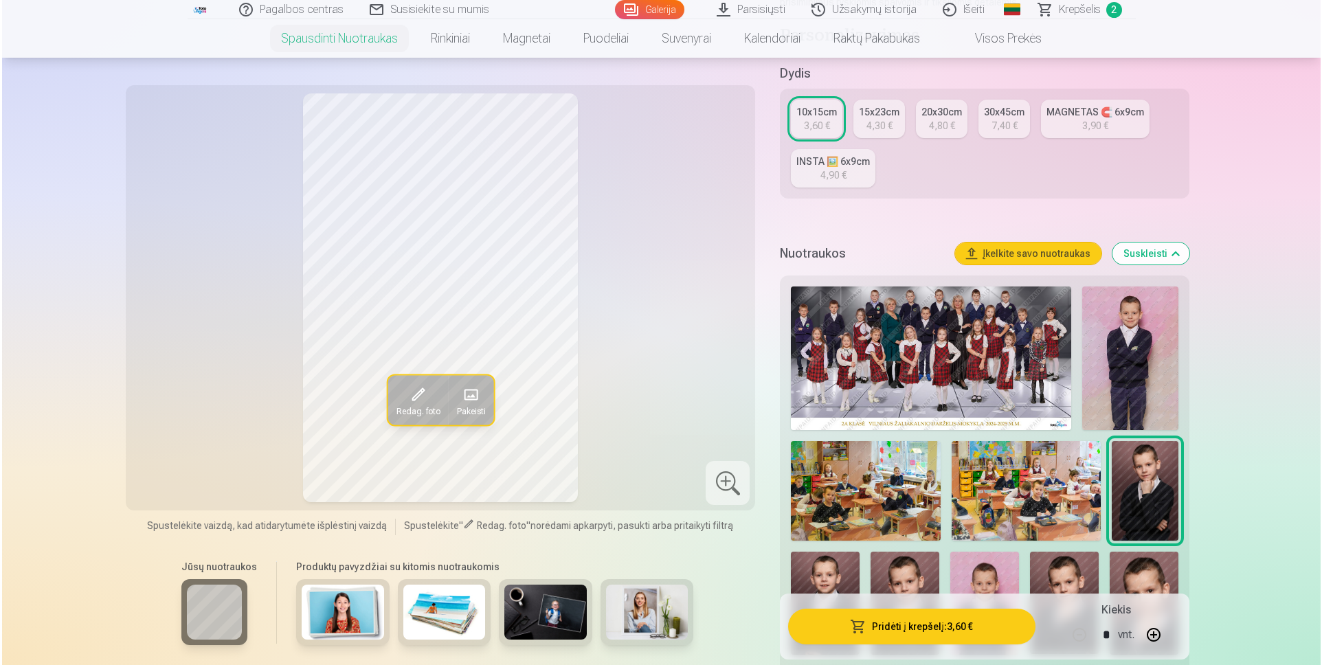
scroll to position [275, 0]
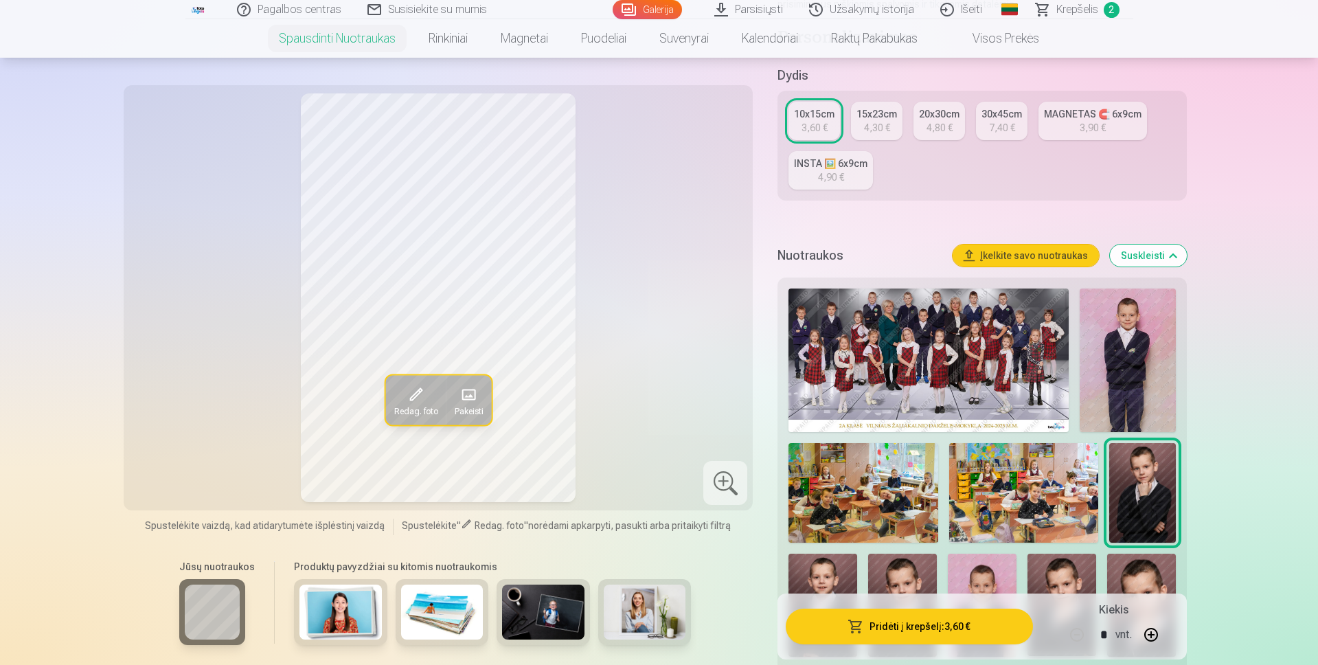
click at [1135, 348] on img at bounding box center [1127, 360] width 95 height 144
click at [945, 628] on button "Pridėti į krepšelį : 3,60 €" at bounding box center [909, 627] width 247 height 36
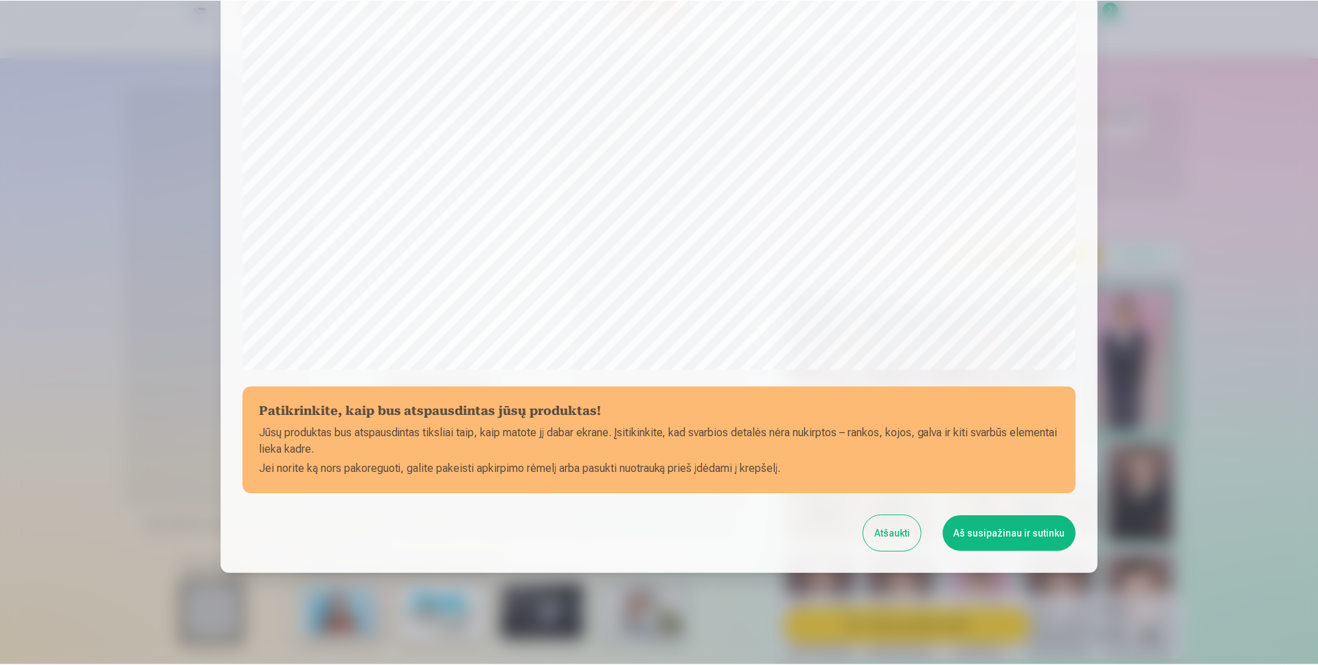
scroll to position [324, 0]
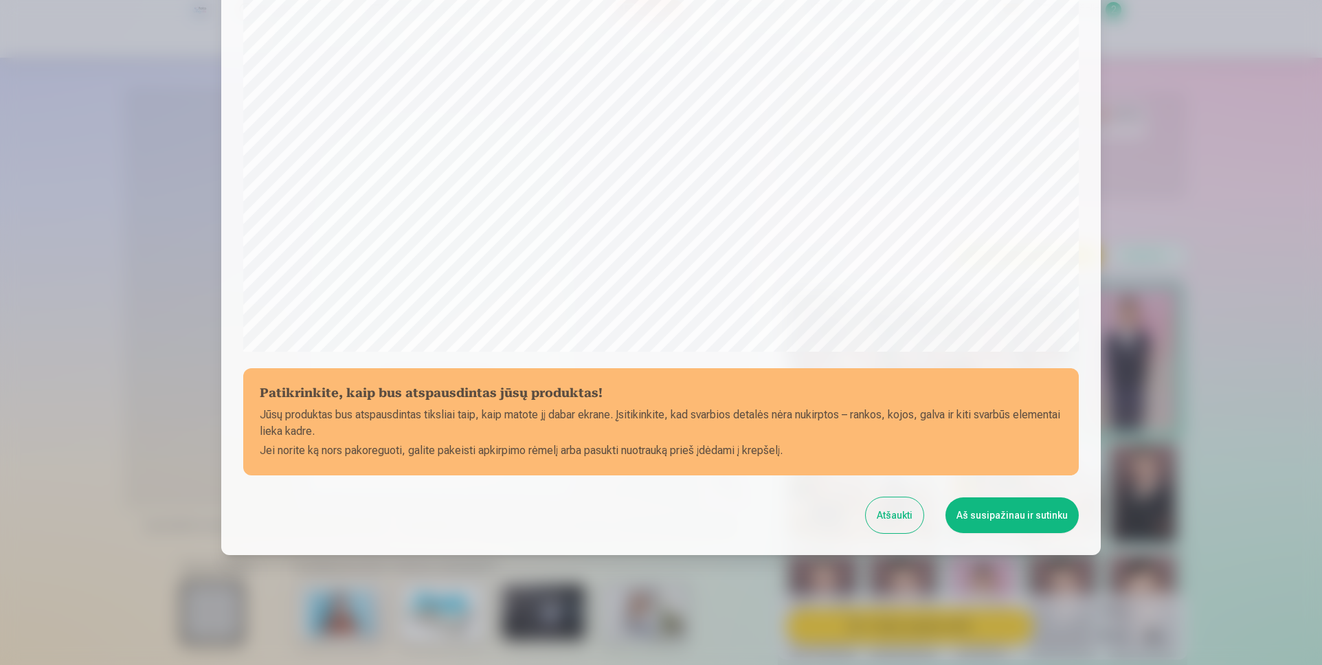
click at [1019, 519] on button "Aš susipažinau ir sutinku" at bounding box center [1011, 515] width 133 height 36
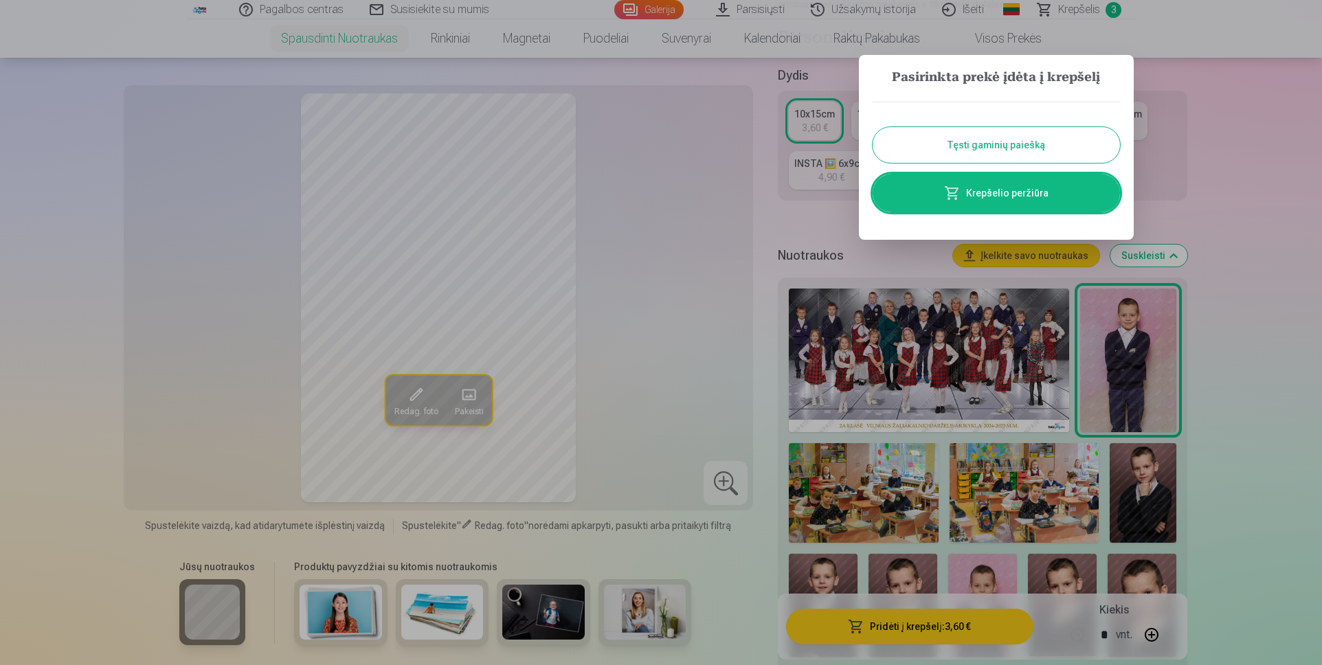
click at [964, 148] on button "Tęsti gaminių paiešką" at bounding box center [995, 145] width 247 height 36
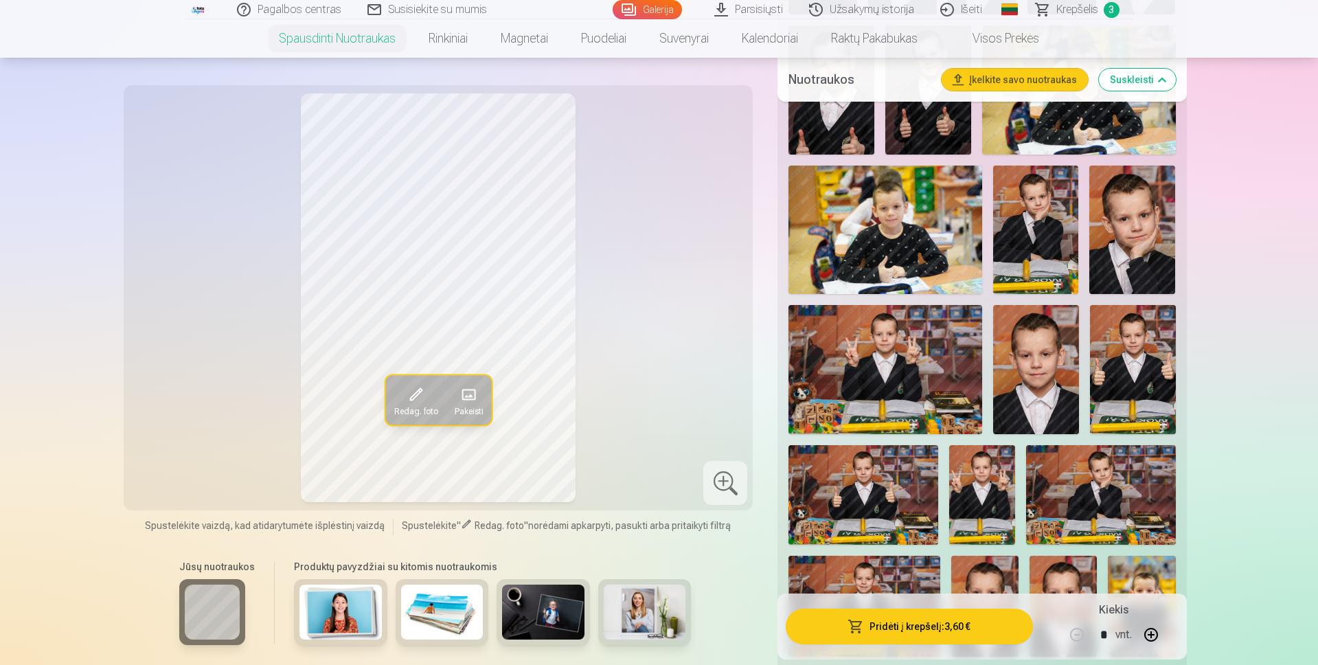
scroll to position [1442, 0]
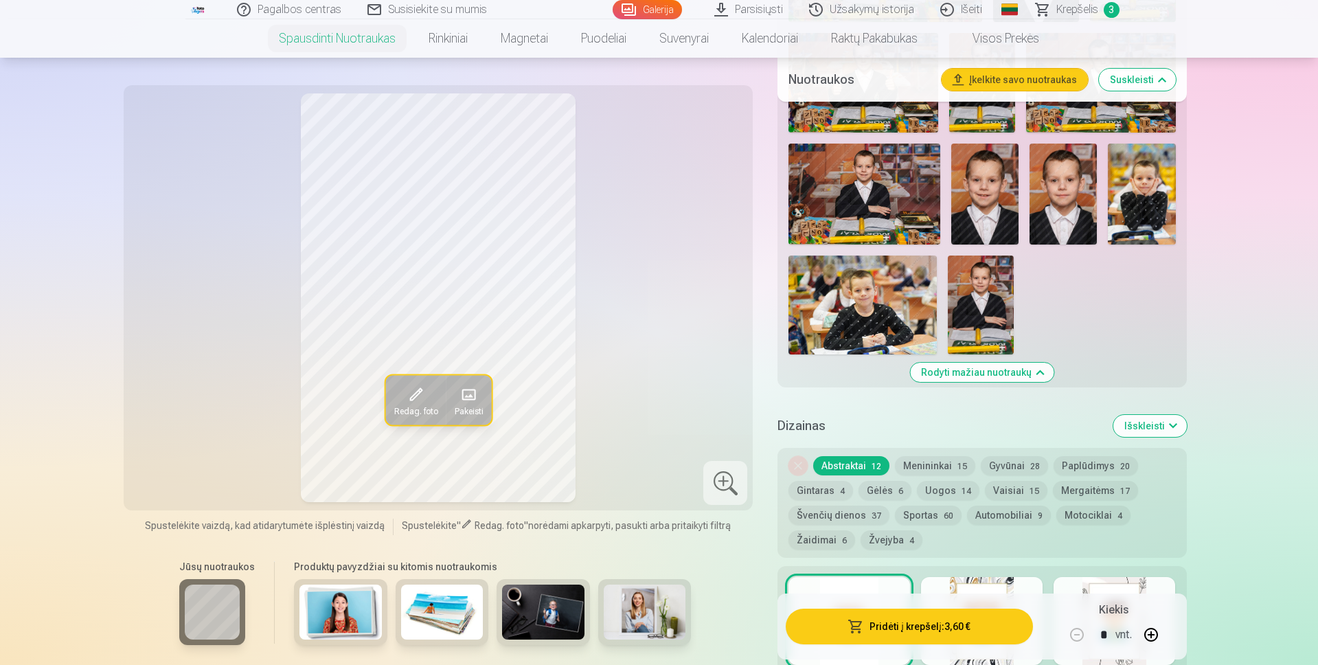
click at [924, 466] on button "Menininkai 15" at bounding box center [935, 465] width 80 height 19
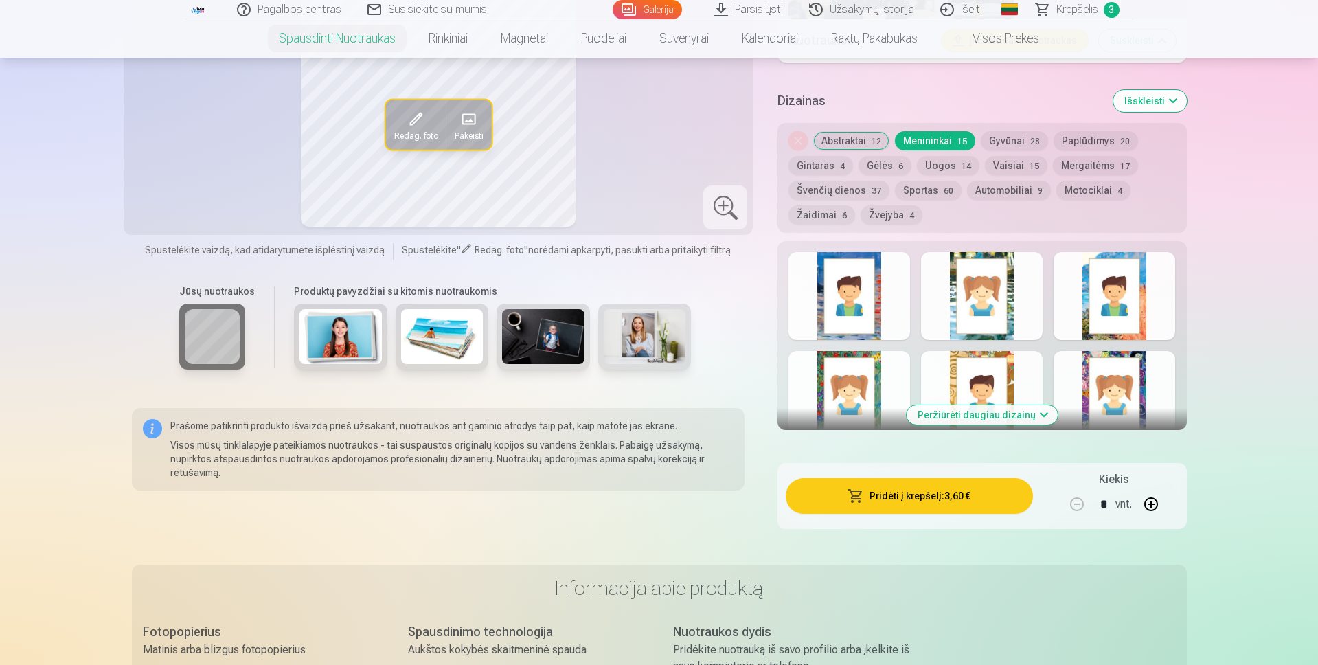
scroll to position [1786, 0]
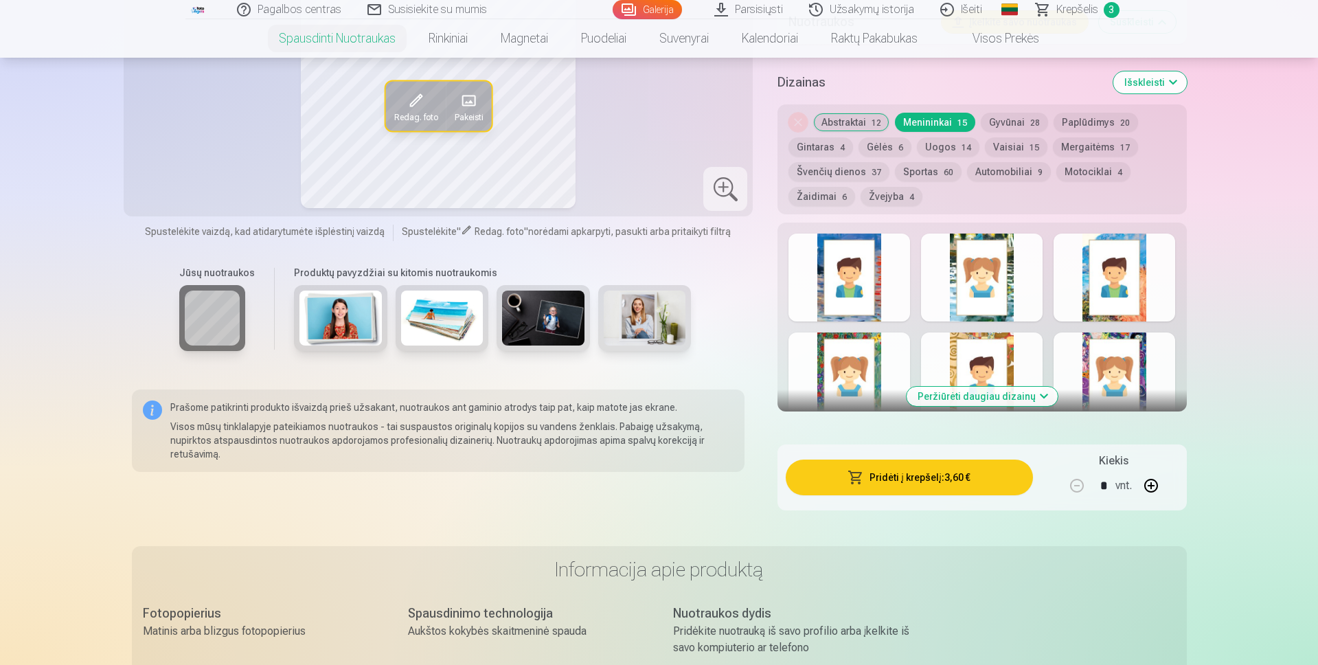
click at [859, 293] on div at bounding box center [850, 278] width 122 height 88
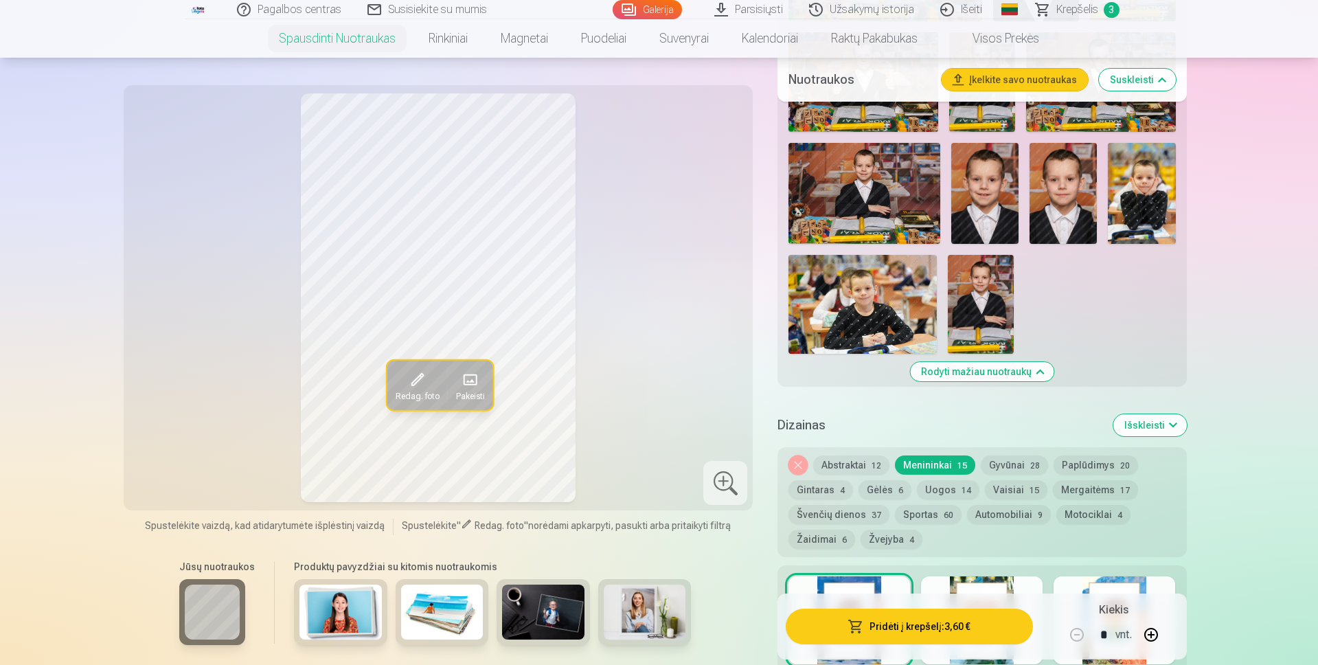
scroll to position [1442, 0]
click at [1146, 198] on img at bounding box center [1141, 194] width 67 height 101
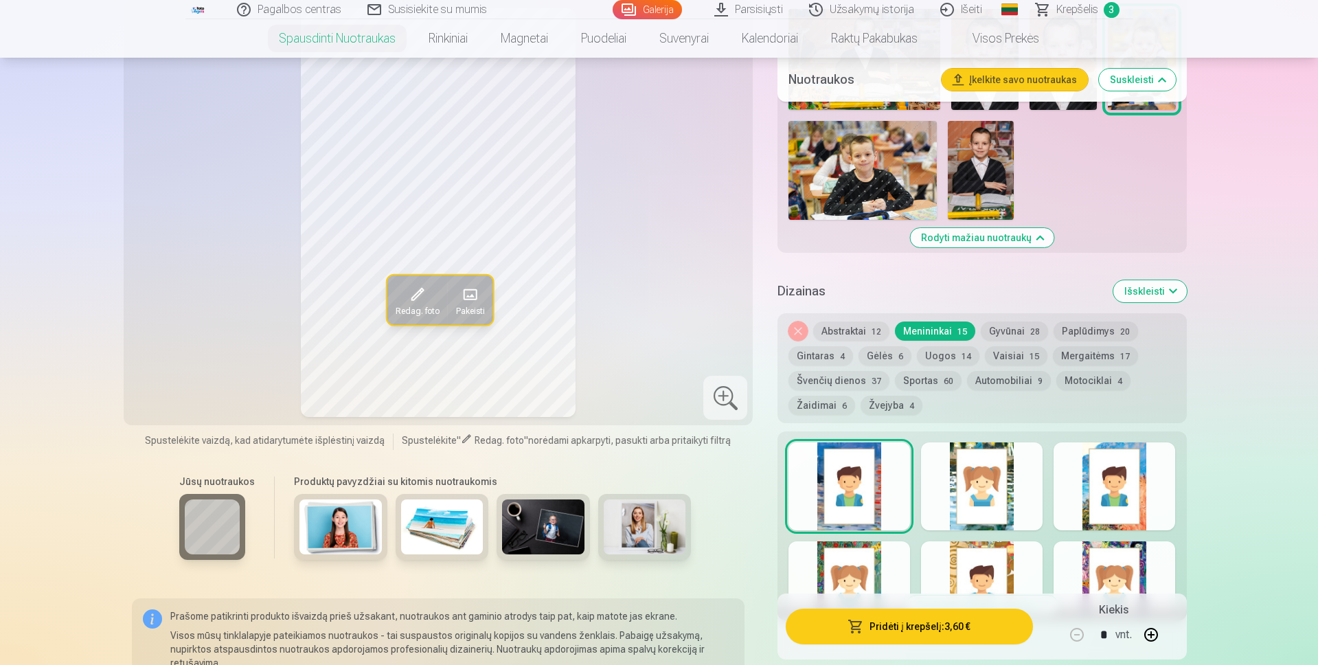
scroll to position [1648, 0]
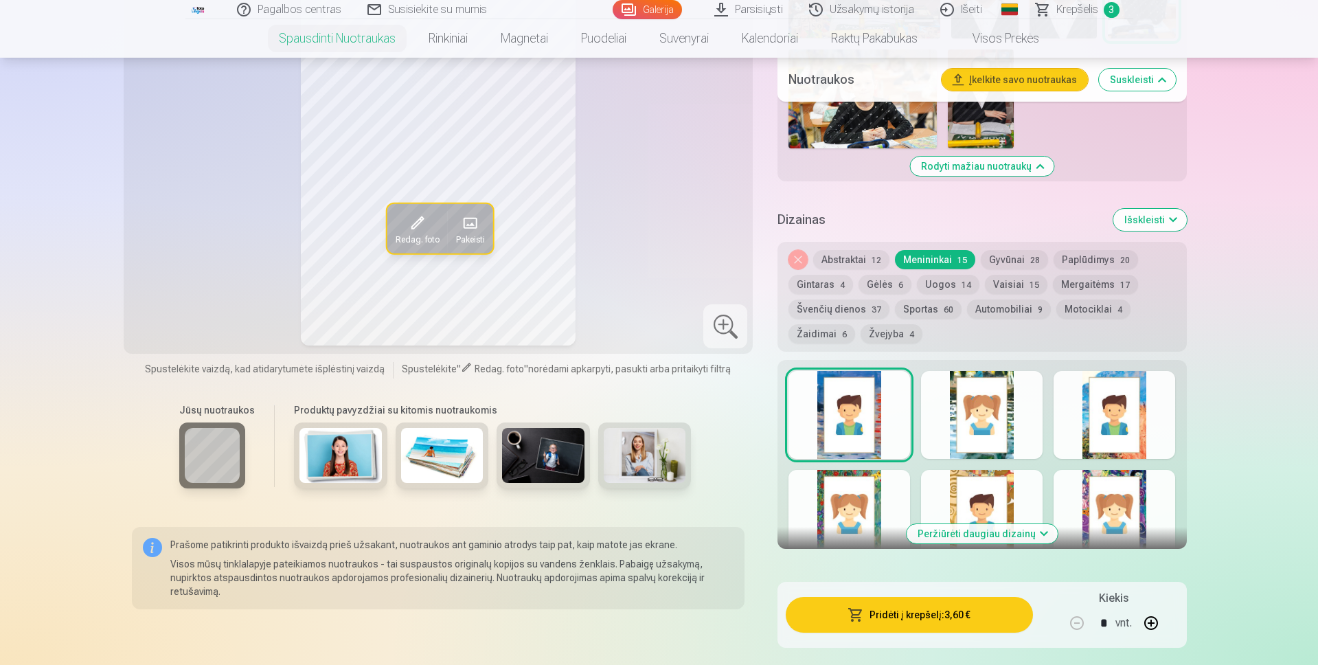
click at [1004, 262] on button "Gyvūnai 28" at bounding box center [1014, 259] width 67 height 19
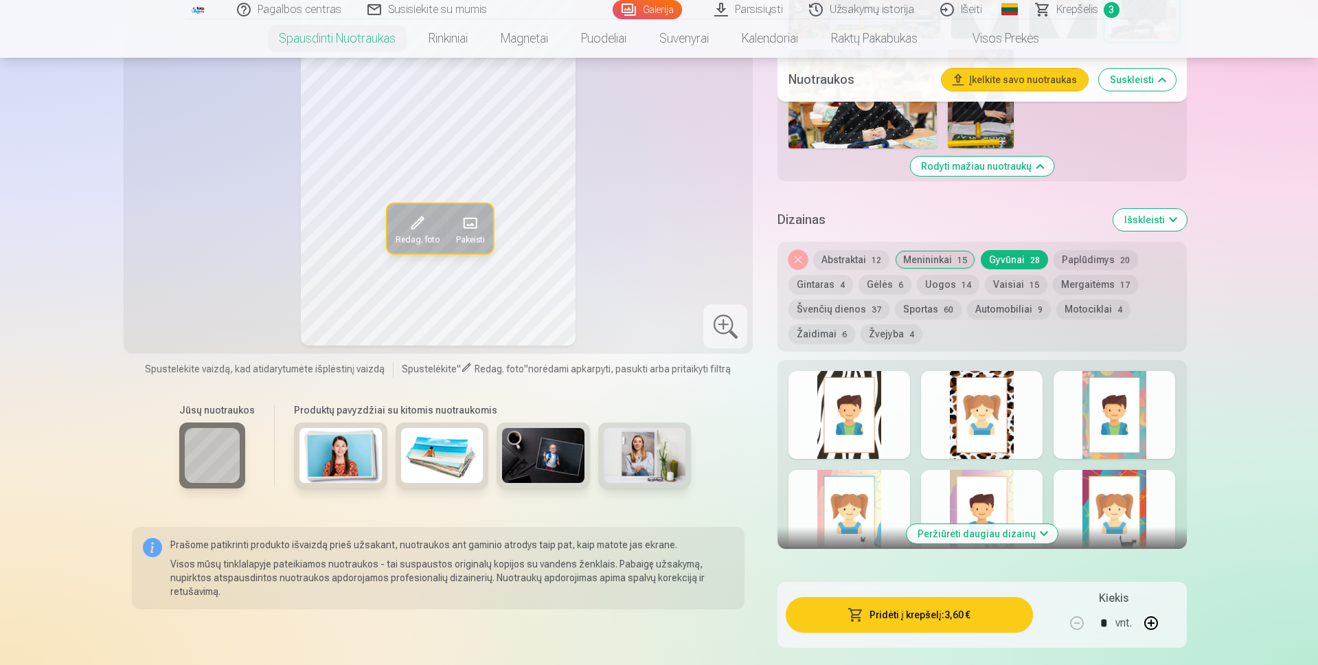
click at [1076, 262] on button "Paplūdimys 20" at bounding box center [1096, 259] width 84 height 19
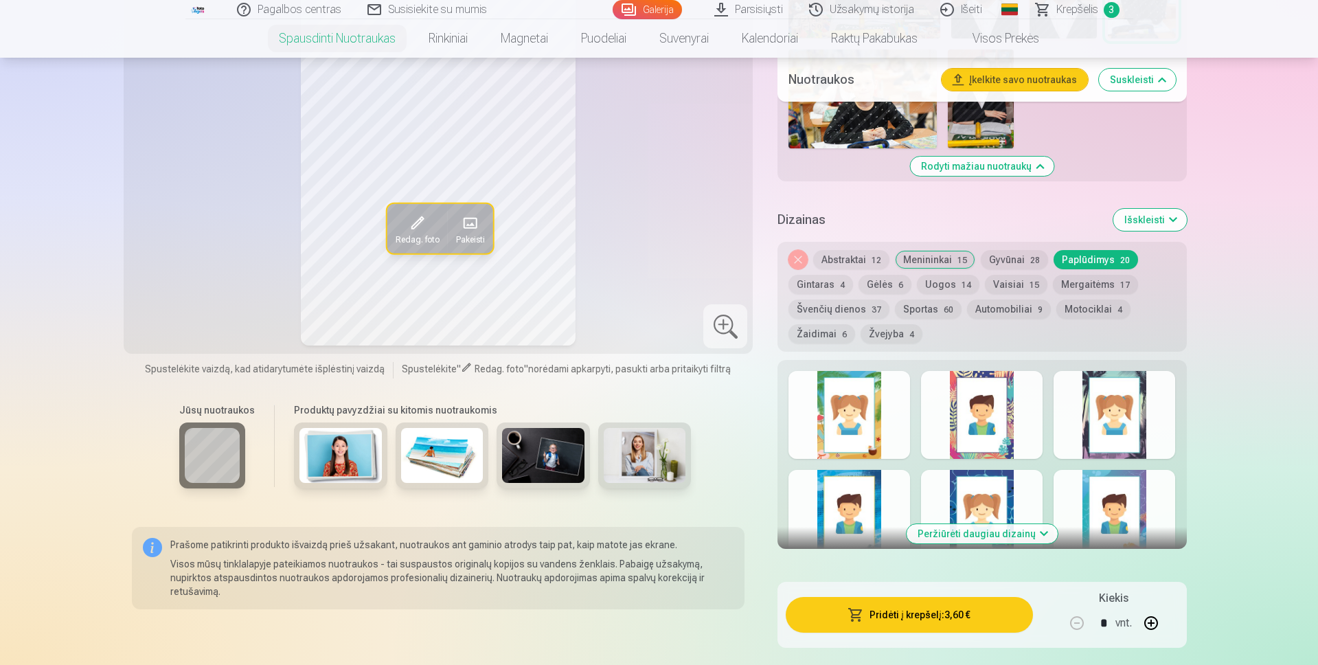
click at [809, 293] on button "Gintaras 4" at bounding box center [821, 284] width 65 height 19
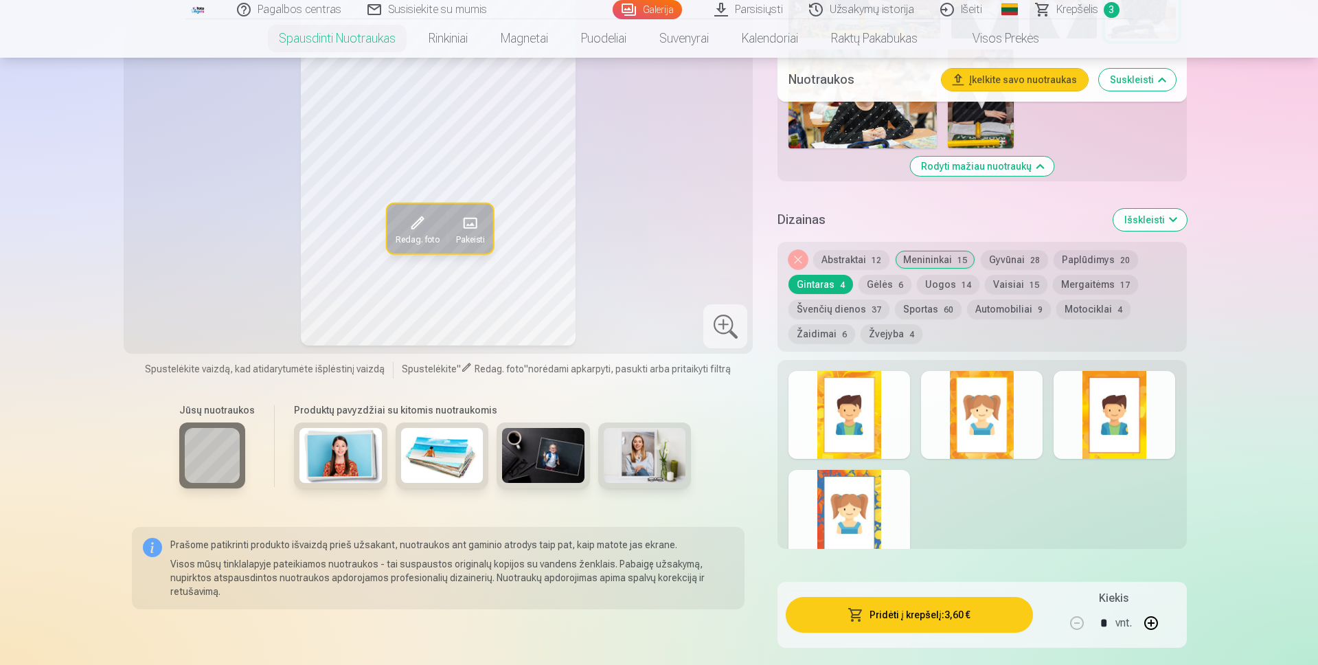
click at [844, 258] on button "Abstraktai 12" at bounding box center [851, 259] width 76 height 19
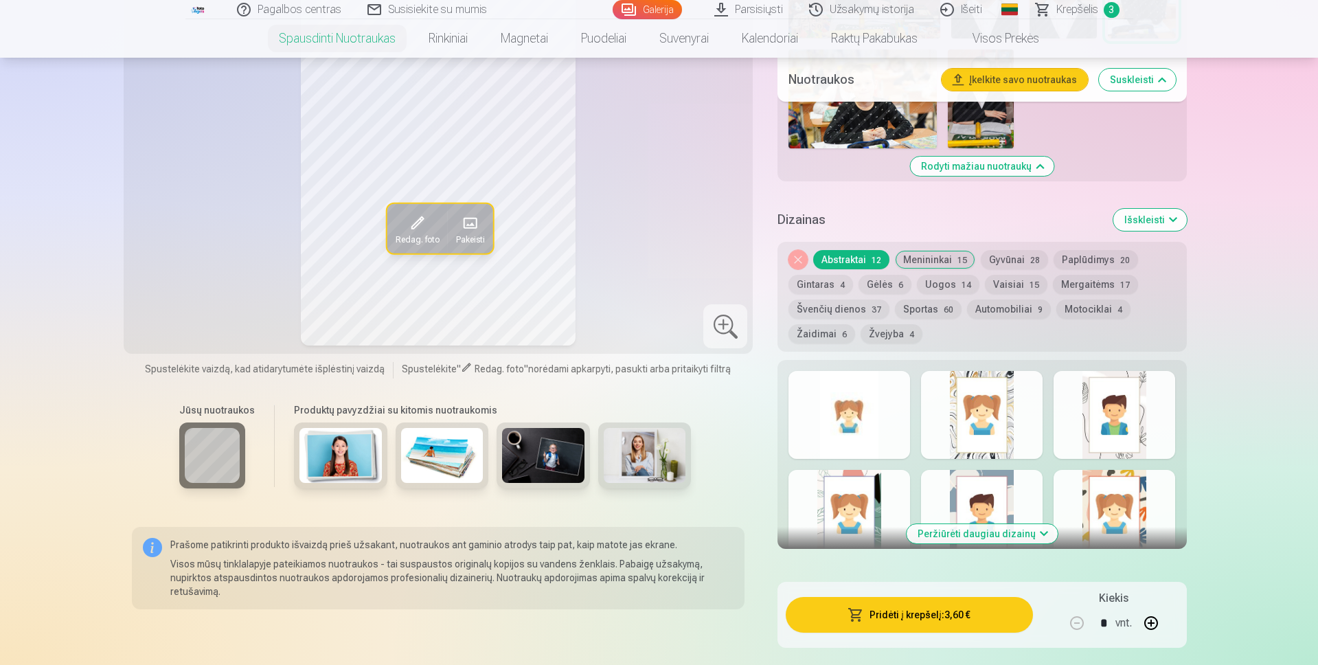
click at [329, 458] on img at bounding box center [340, 455] width 82 height 55
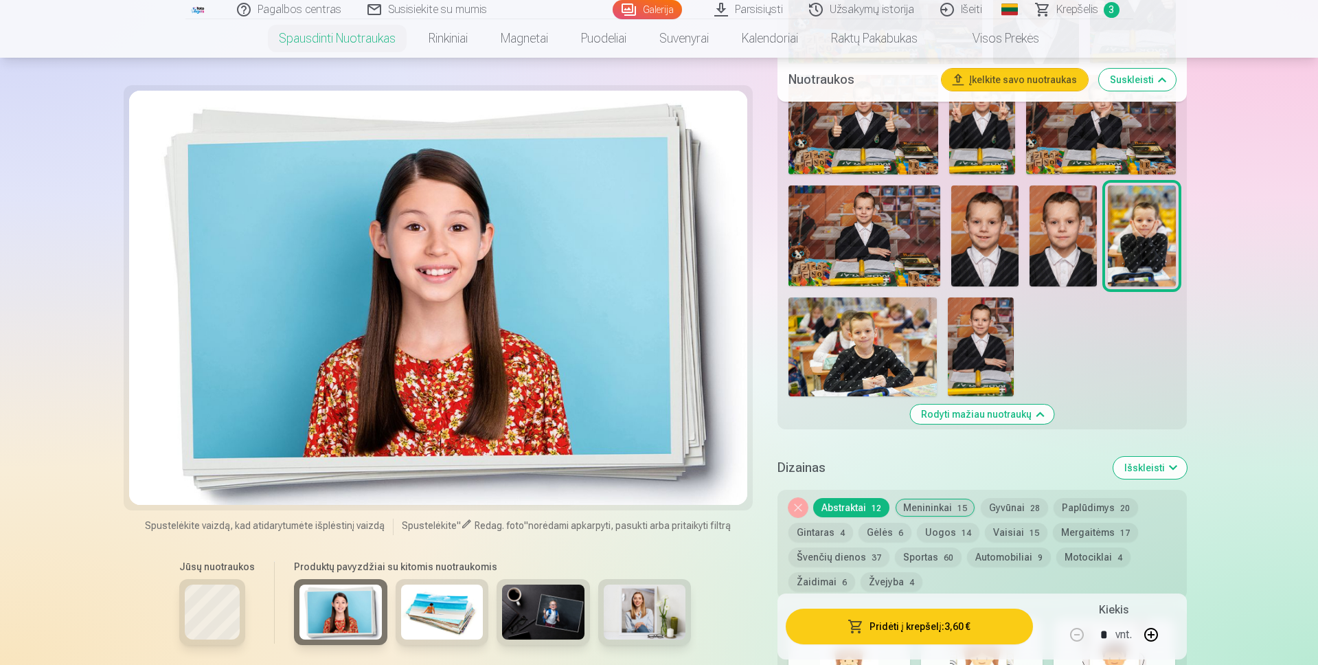
scroll to position [1374, 0]
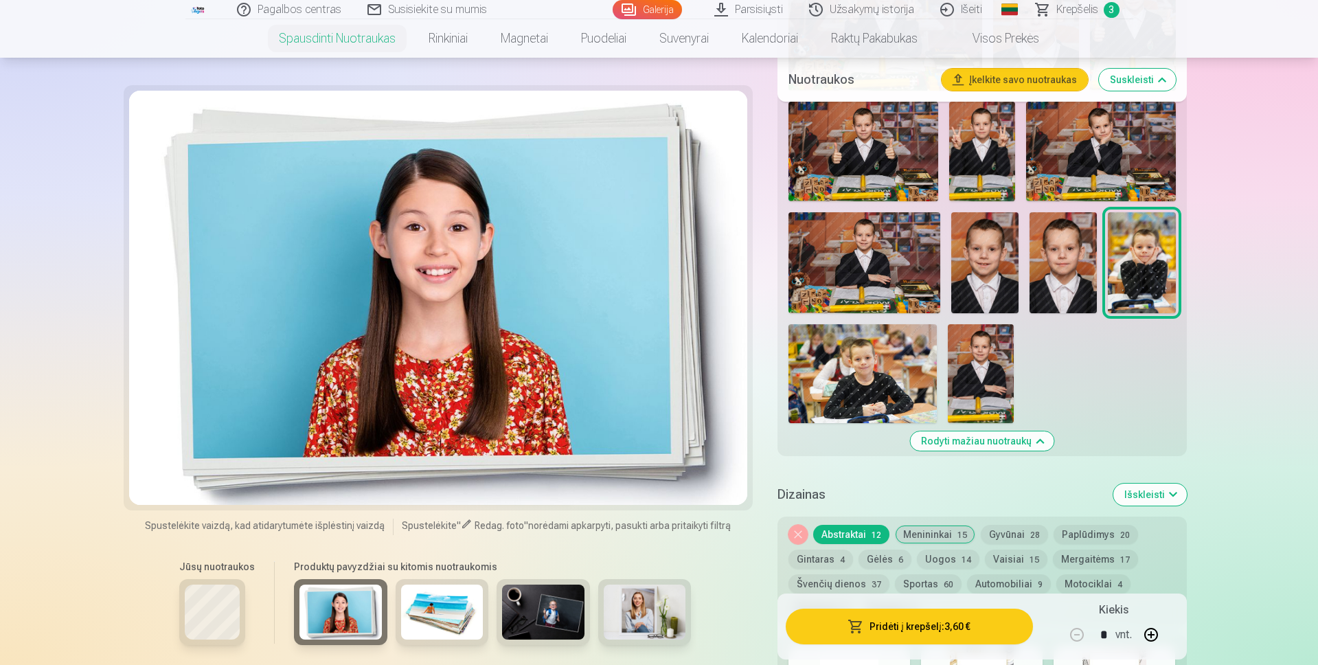
click at [435, 610] on img at bounding box center [442, 612] width 82 height 55
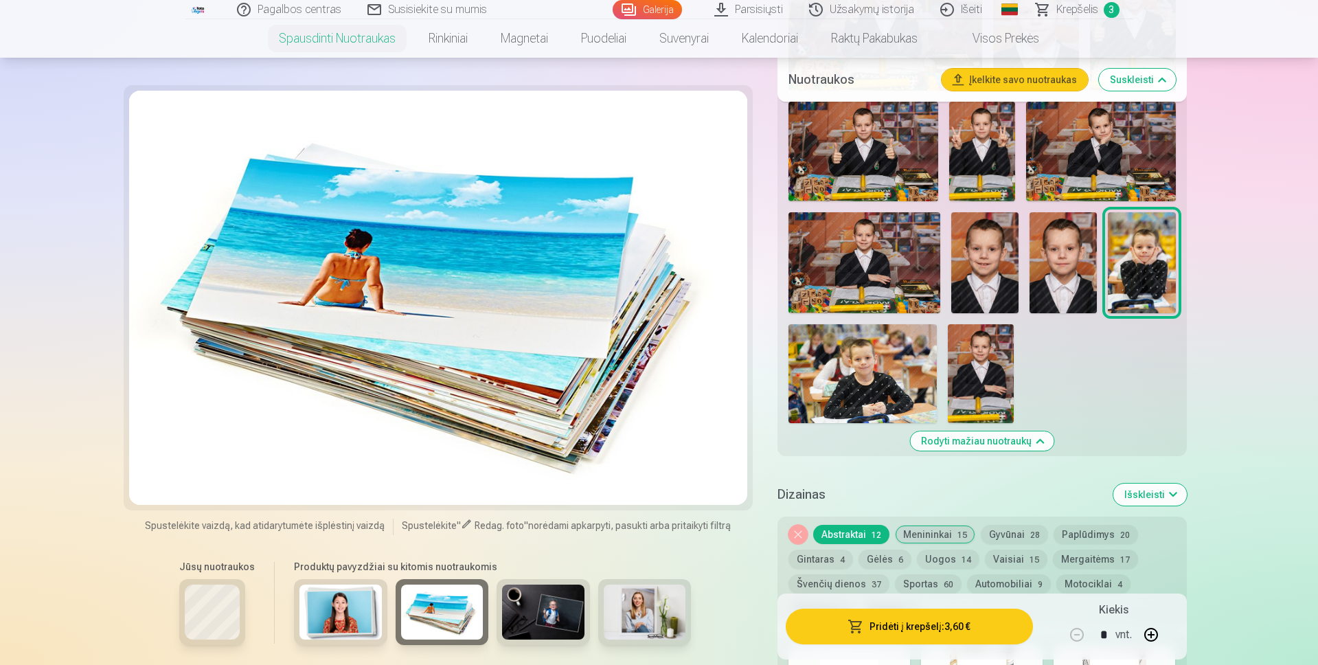
click at [534, 609] on img at bounding box center [543, 612] width 82 height 55
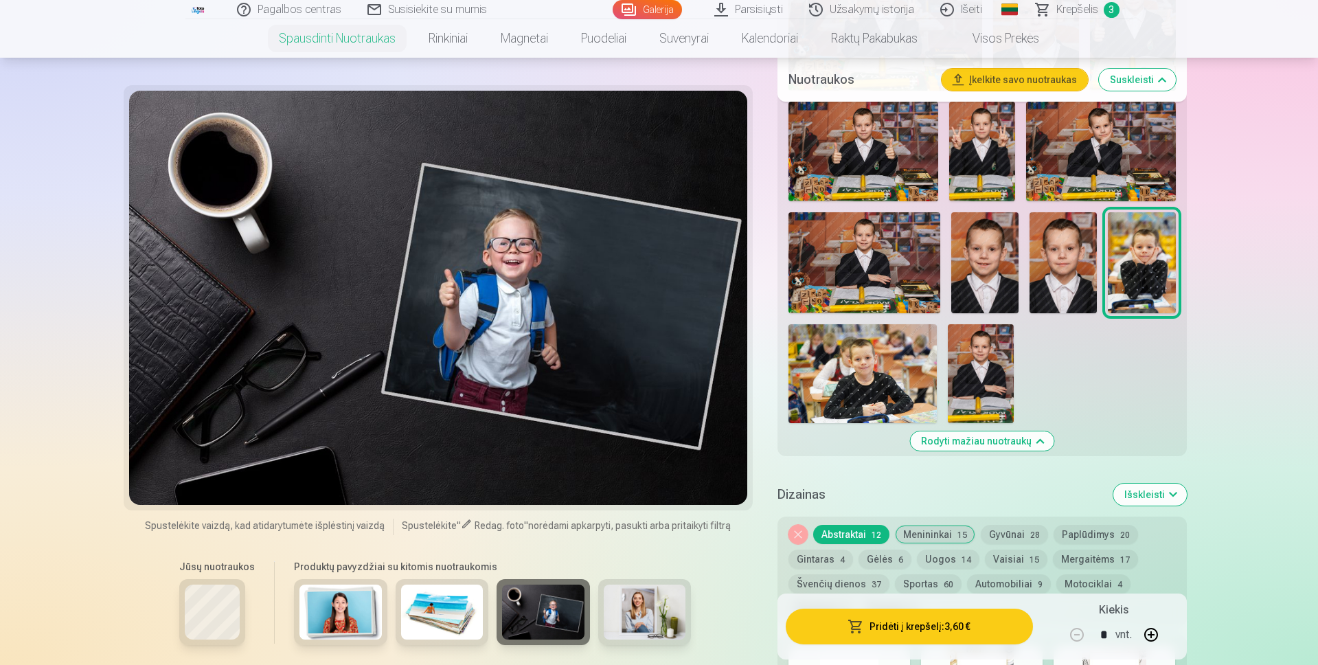
click at [635, 617] on img at bounding box center [645, 612] width 82 height 55
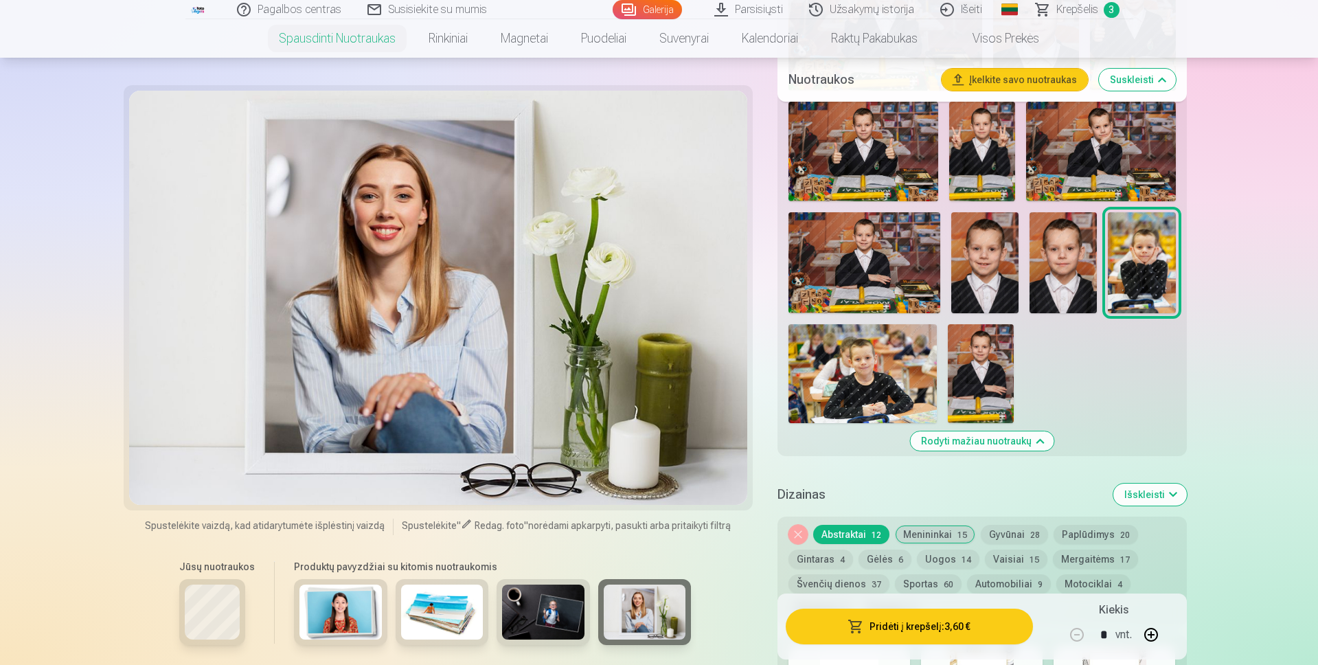
click at [1145, 499] on button "Išskleisti" at bounding box center [1149, 495] width 73 height 22
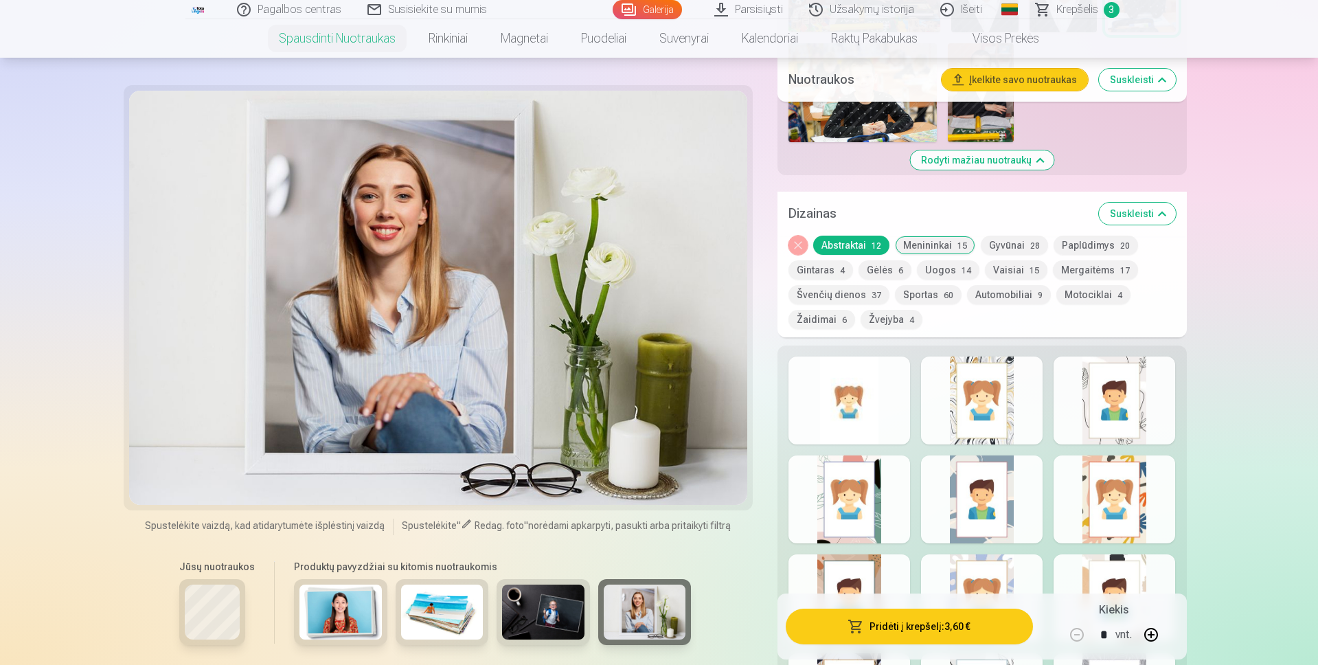
scroll to position [1648, 0]
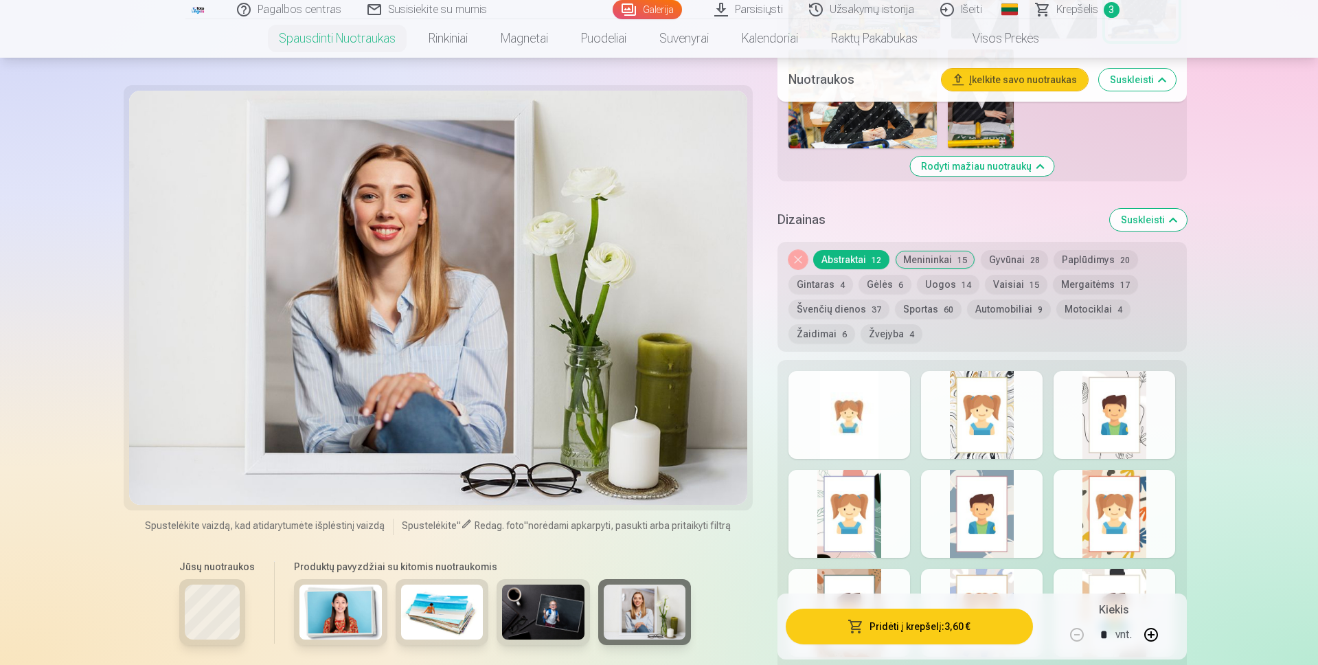
click at [946, 263] on button "Menininkai 15" at bounding box center [935, 259] width 80 height 19
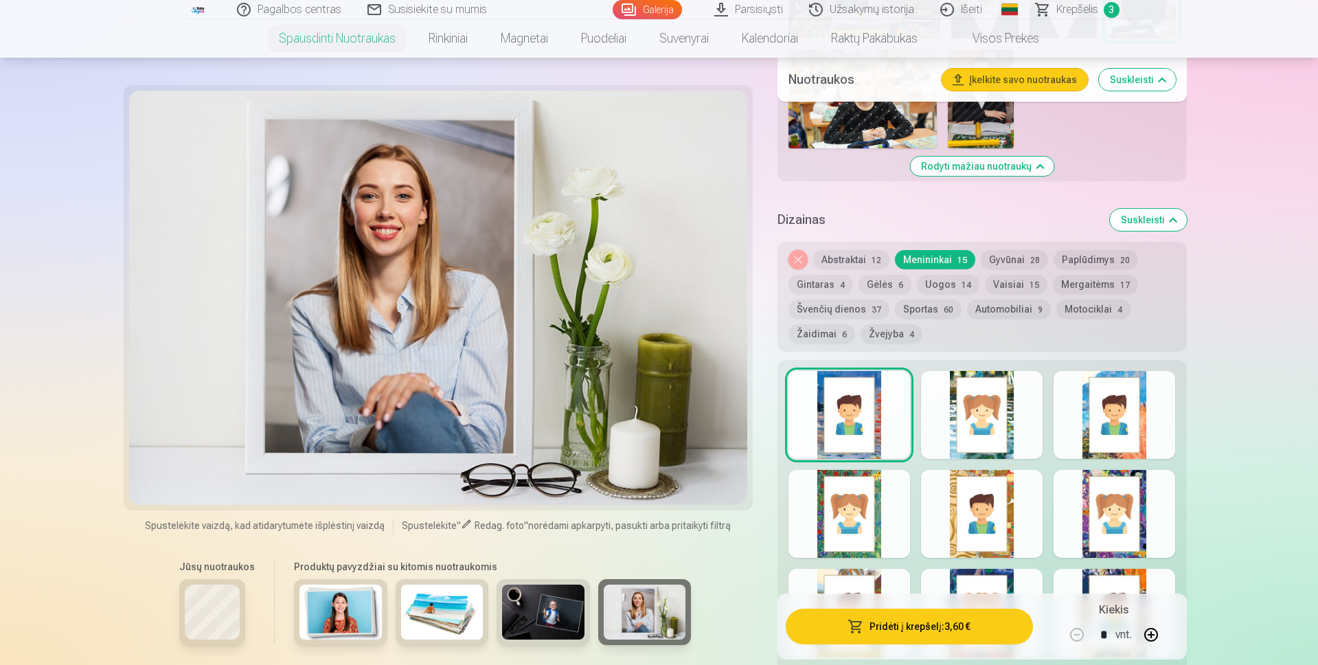
click at [989, 260] on button "Gyvūnai 28" at bounding box center [1014, 259] width 67 height 19
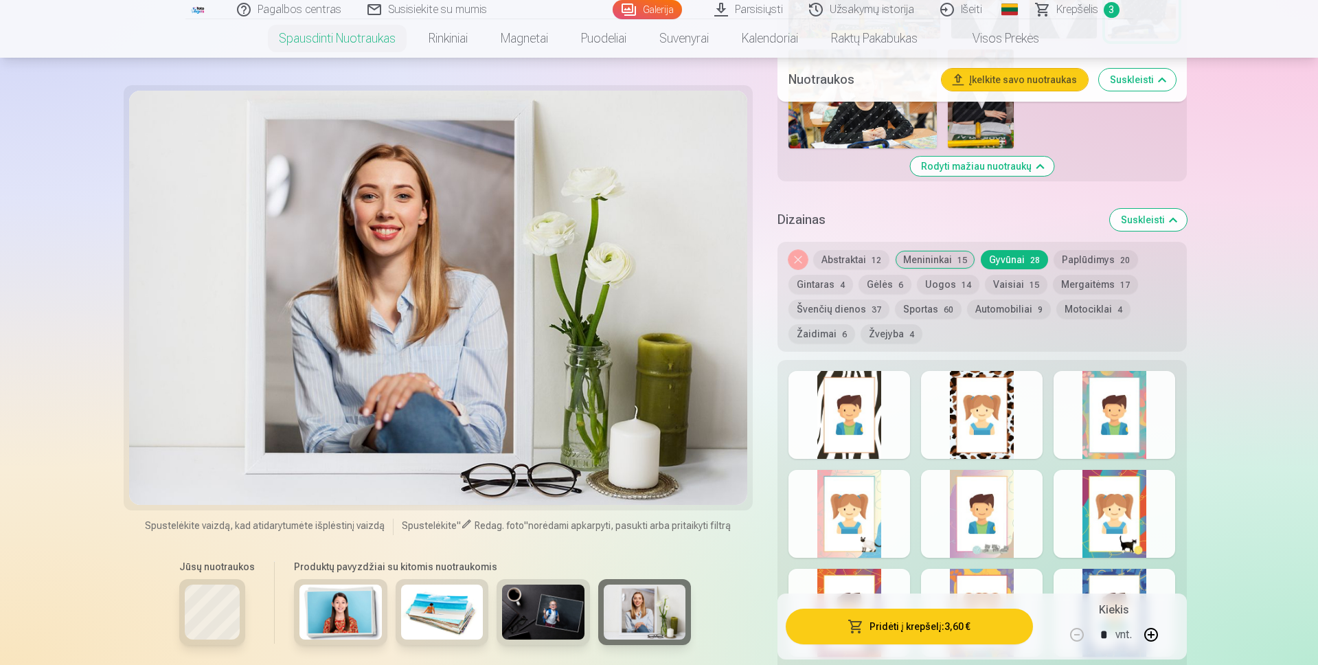
click at [1107, 254] on button "Paplūdimys 20" at bounding box center [1096, 259] width 84 height 19
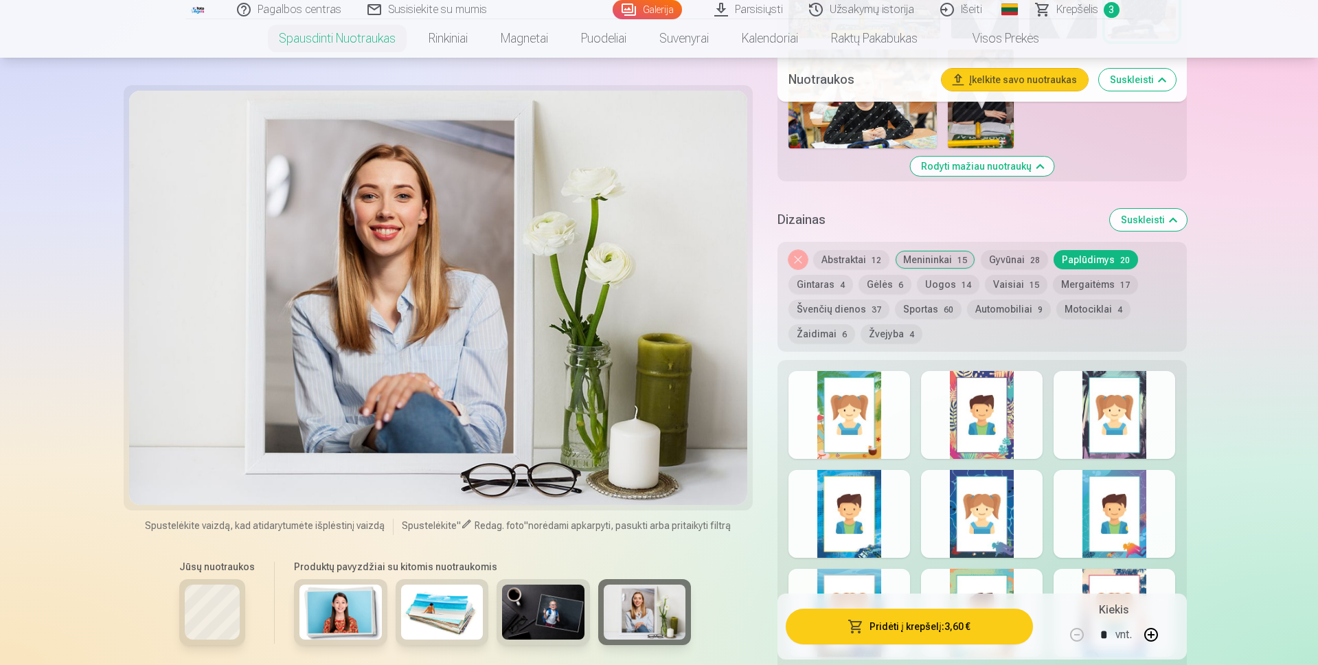
click at [852, 262] on button "Abstraktai 12" at bounding box center [851, 259] width 76 height 19
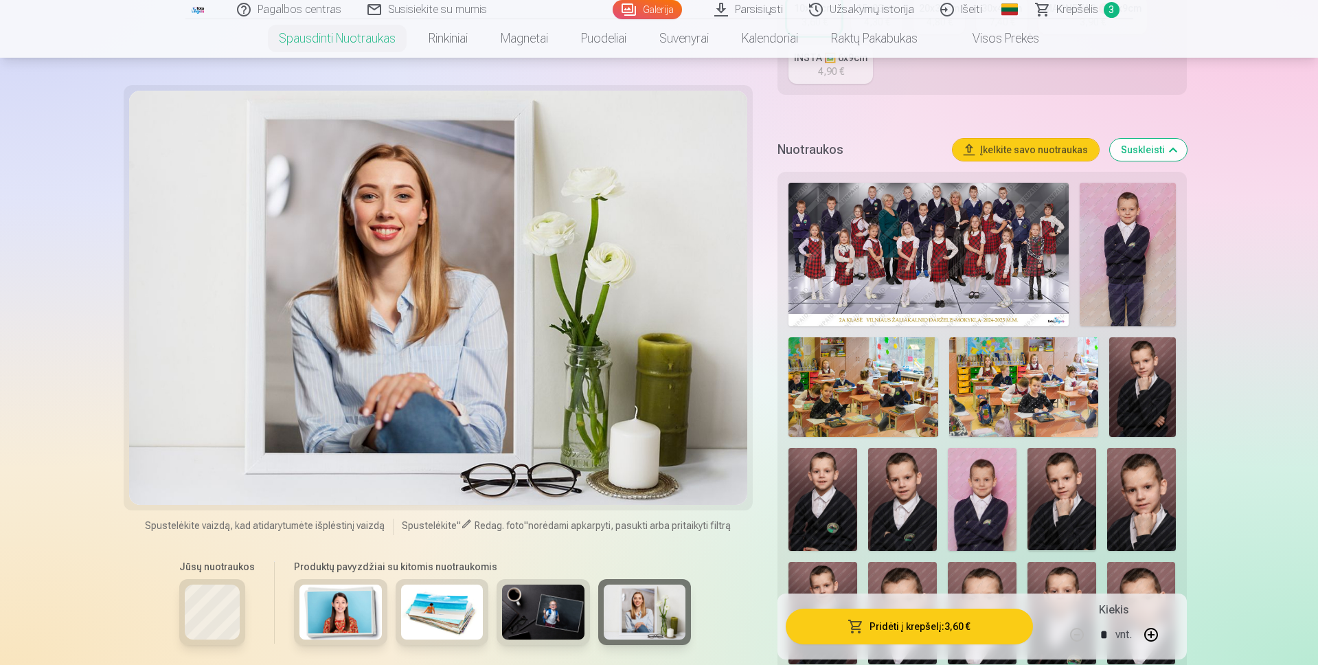
scroll to position [412, 0]
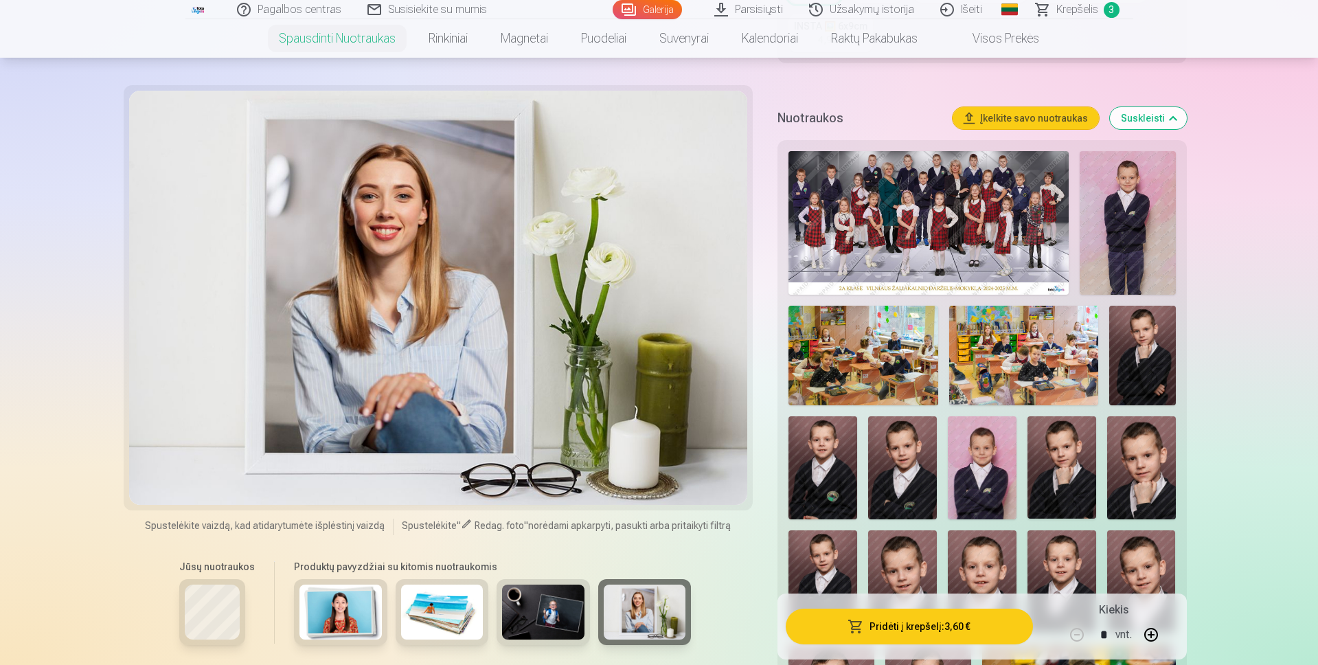
click at [1153, 363] on img at bounding box center [1142, 356] width 67 height 100
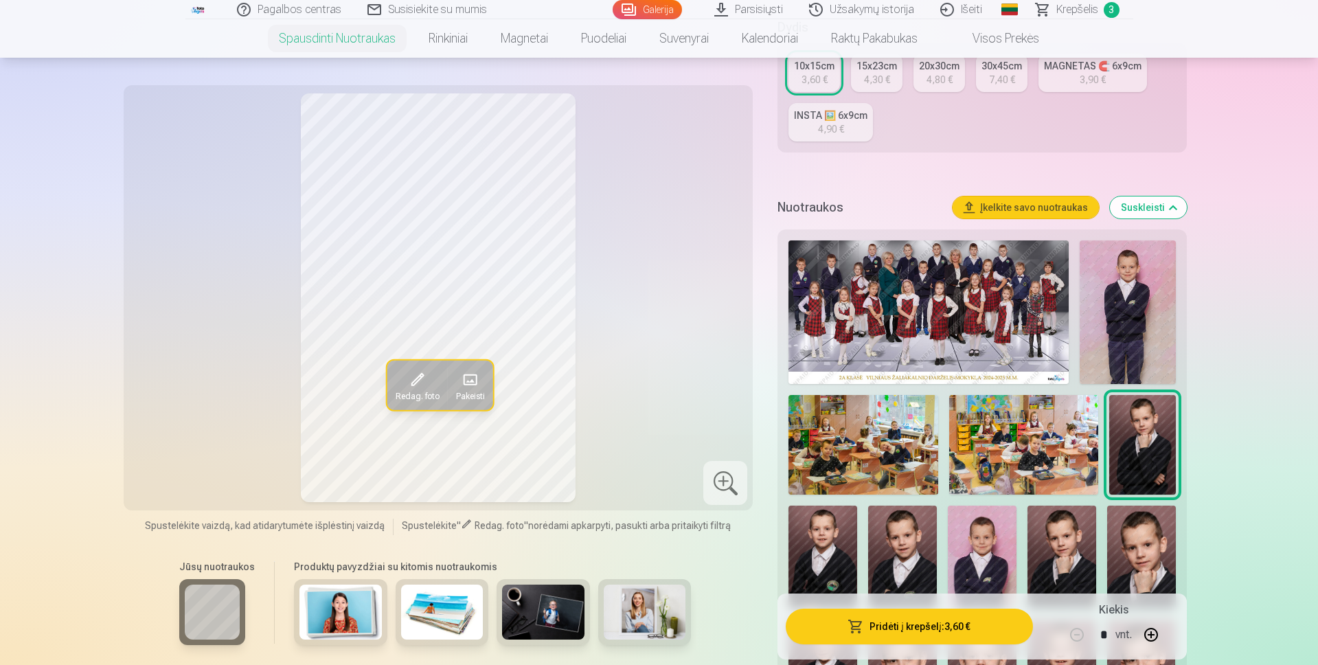
scroll to position [137, 0]
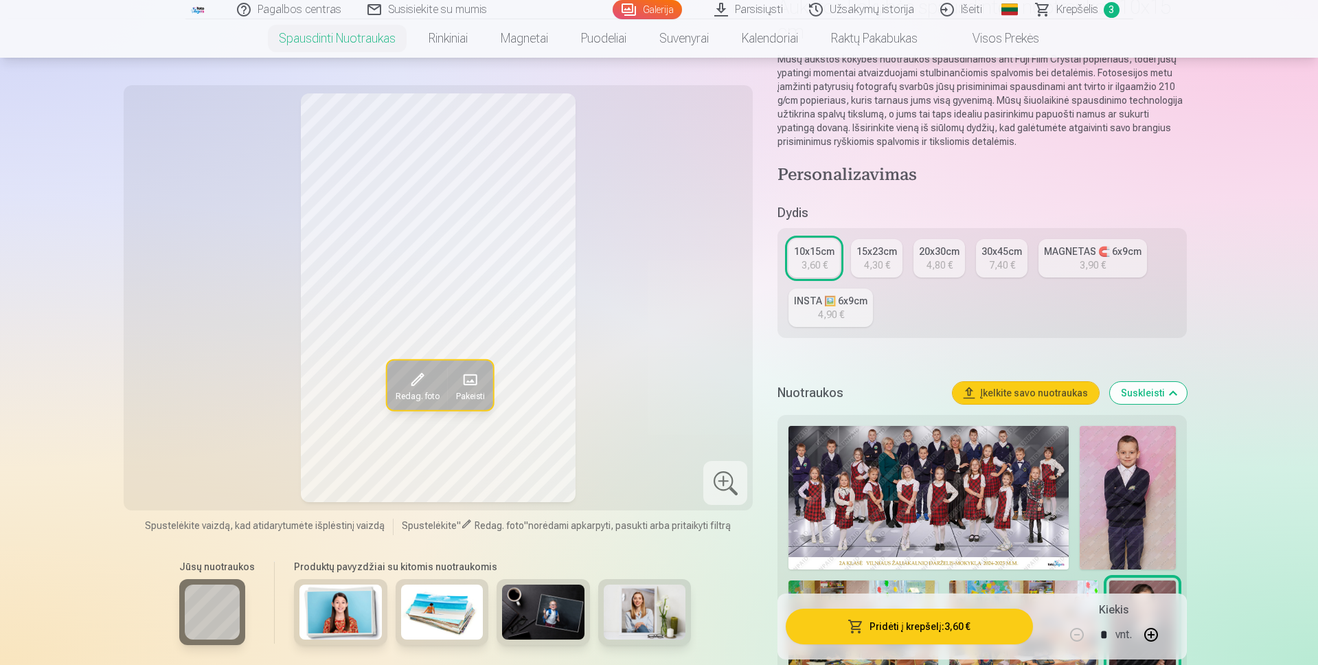
click at [1102, 264] on div "3,90 €" at bounding box center [1093, 265] width 26 height 14
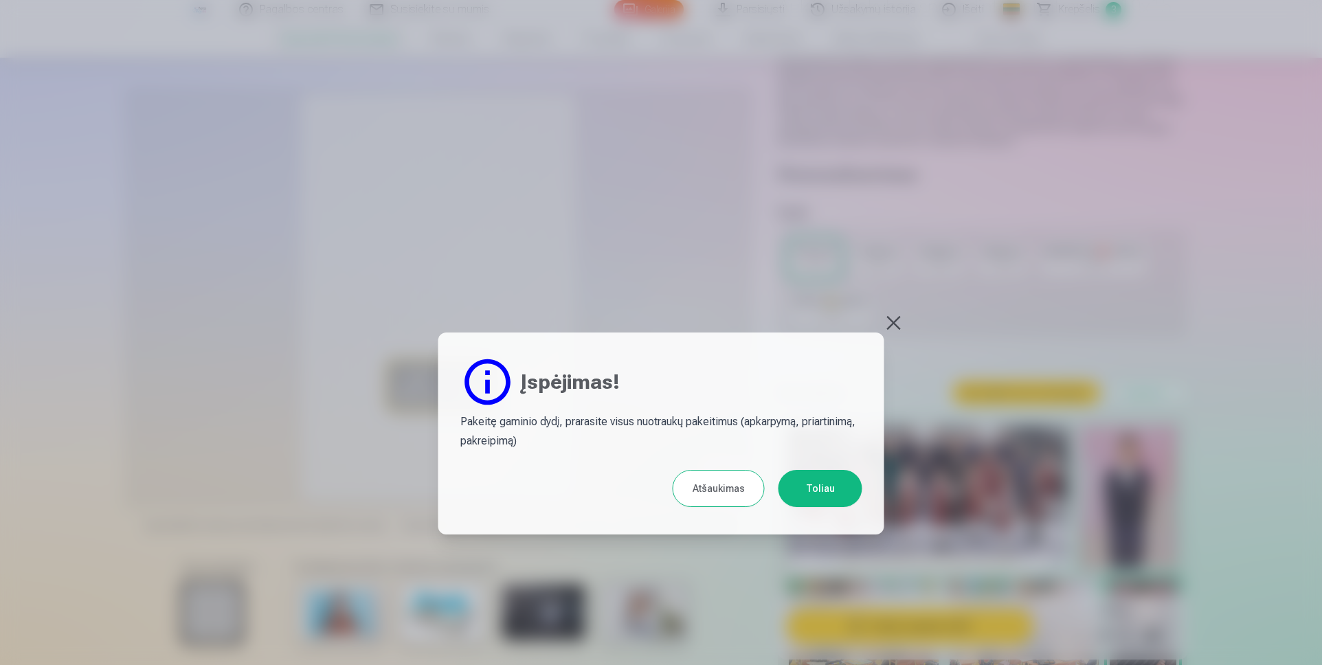
click at [734, 494] on button "Atšaukimas" at bounding box center [718, 488] width 92 height 37
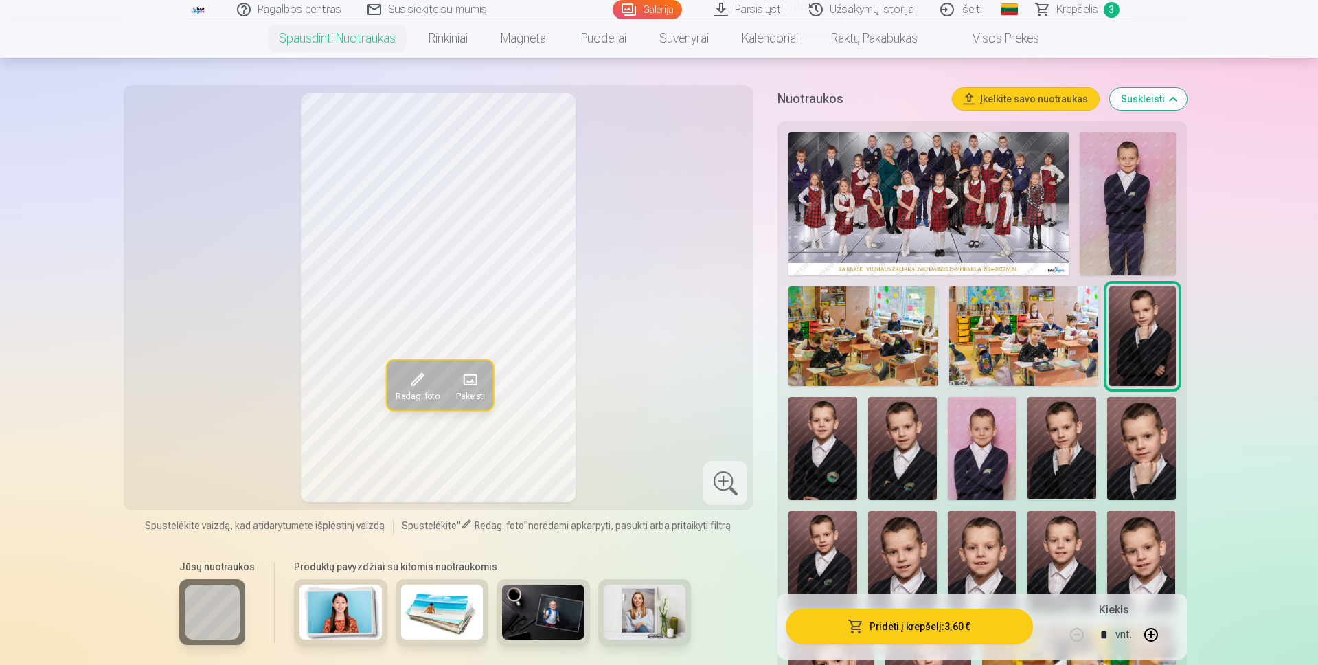
scroll to position [481, 0]
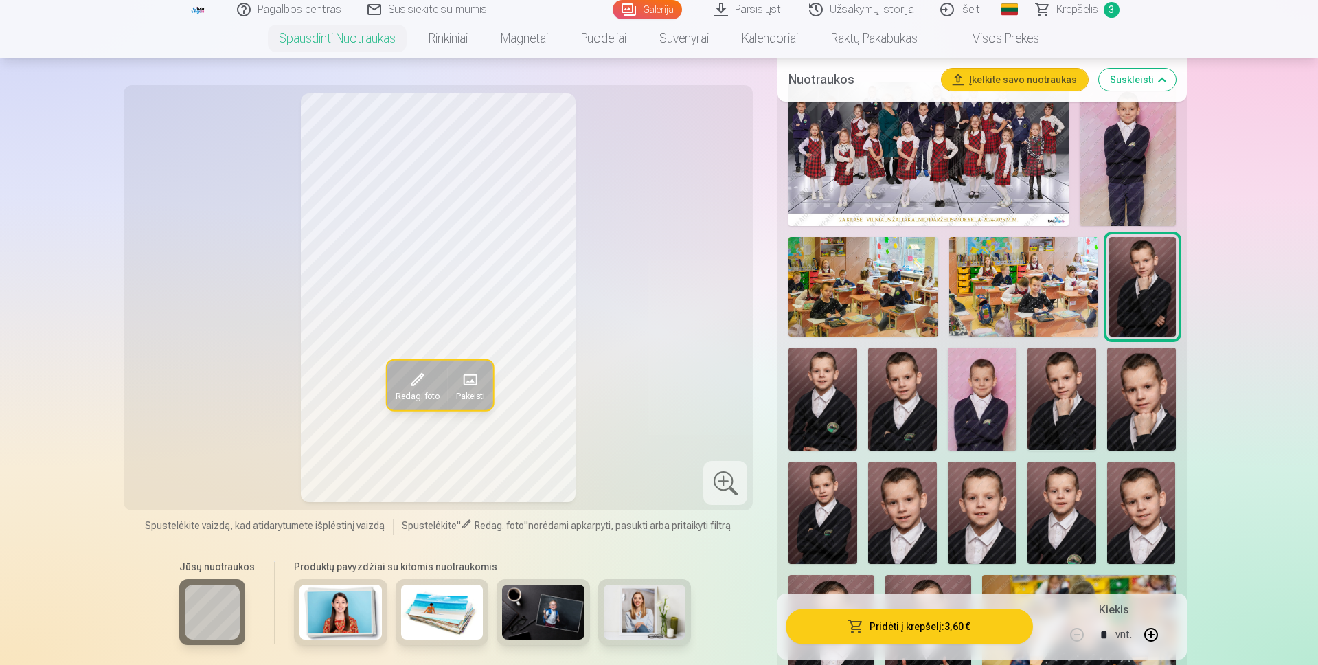
click at [422, 394] on span "Redag. foto" at bounding box center [417, 396] width 44 height 11
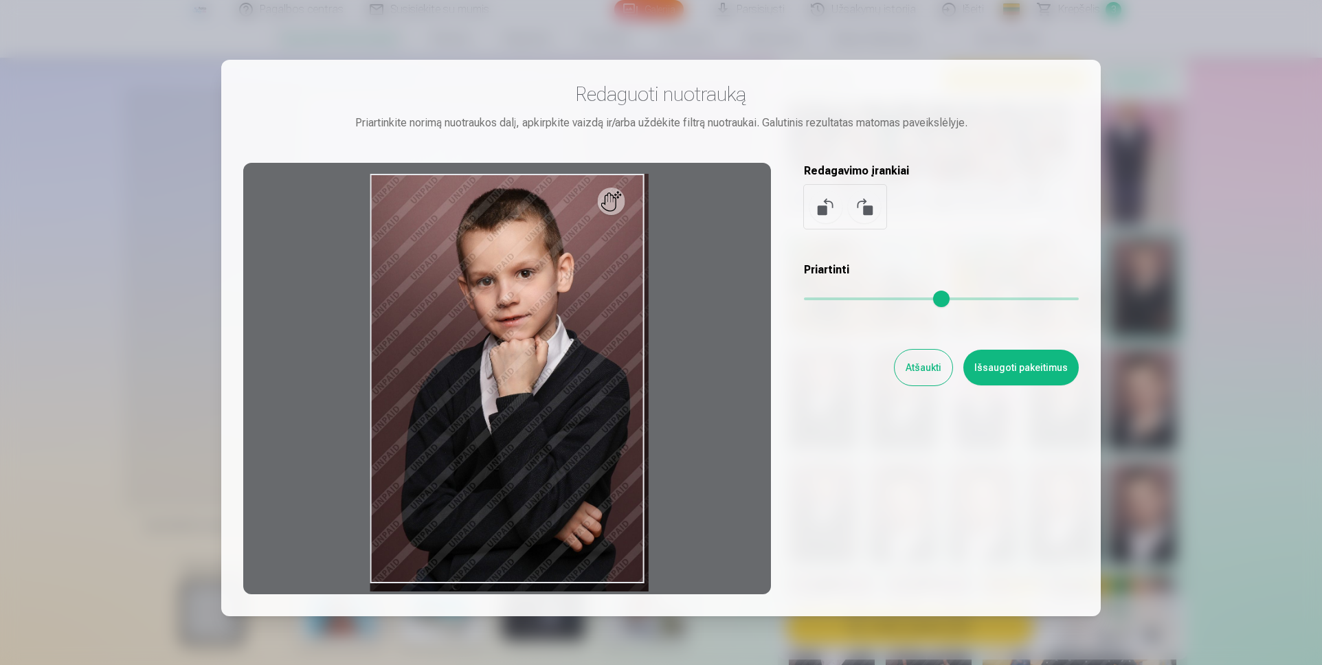
type input "*"
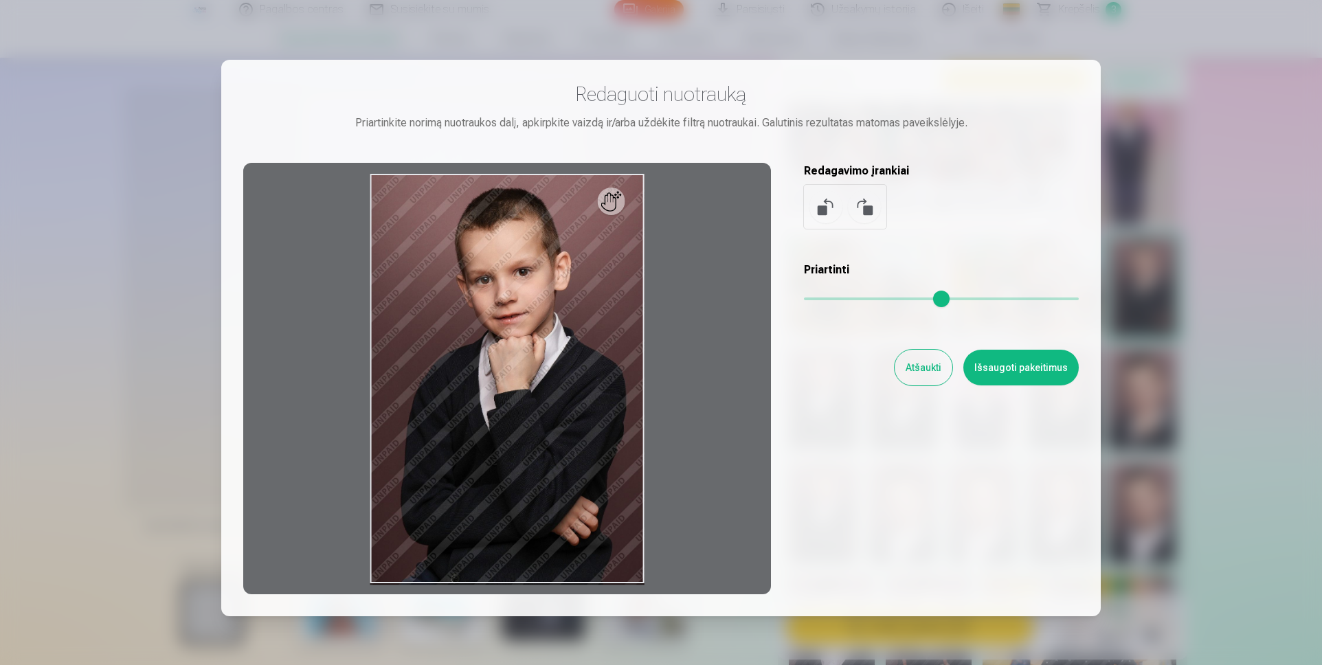
drag, startPoint x: 810, startPoint y: 298, endPoint x: 749, endPoint y: 307, distance: 61.1
click at [804, 300] on input "range" at bounding box center [941, 298] width 275 height 3
click at [1012, 365] on button "Išsaugoti pakeitimus" at bounding box center [1020, 368] width 115 height 36
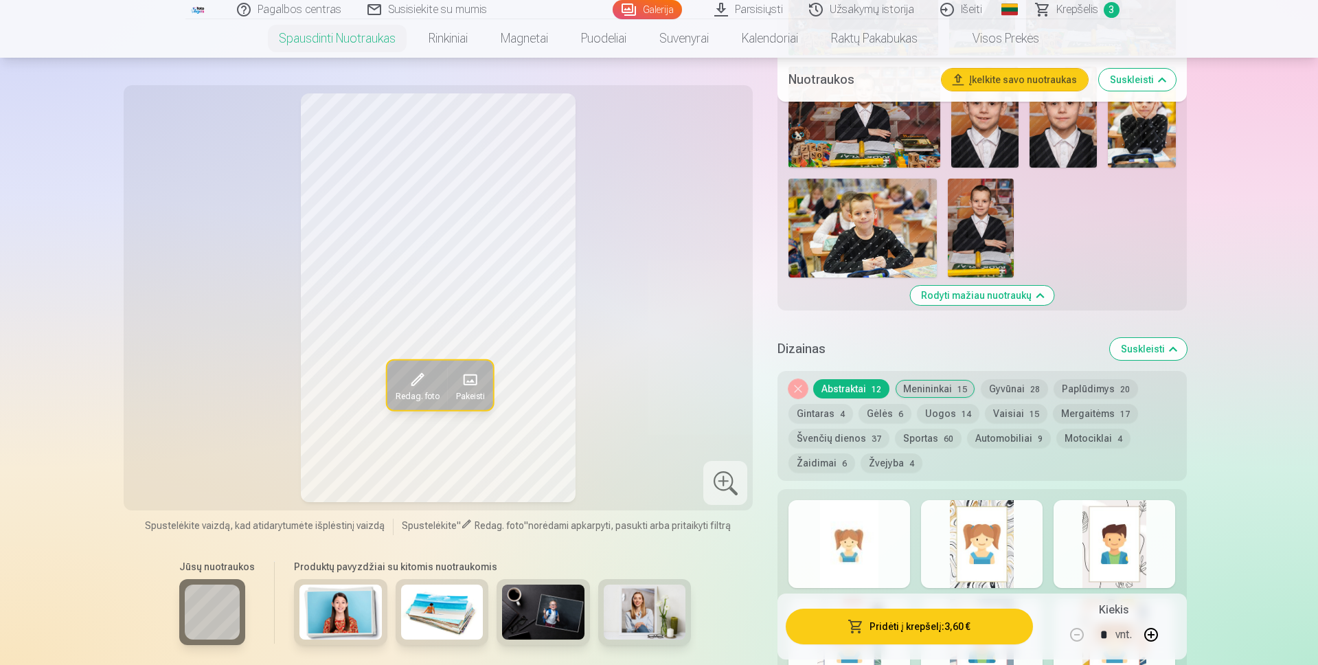
scroll to position [1511, 0]
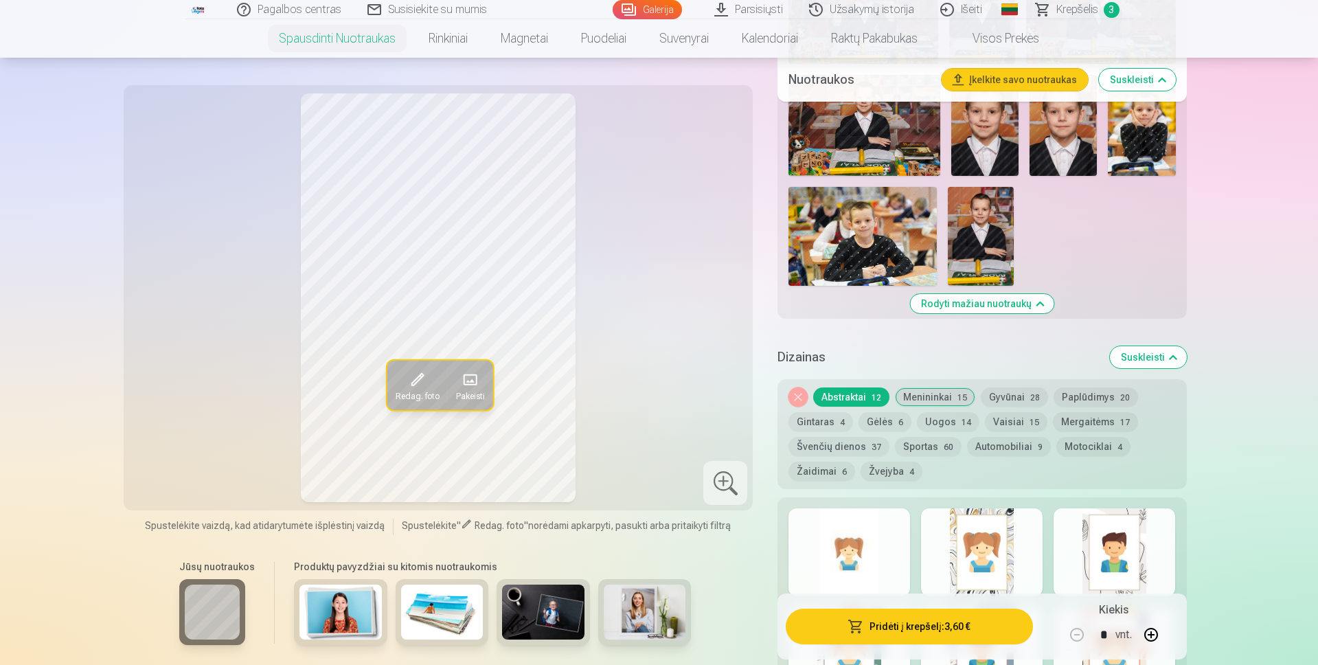
click at [861, 398] on button "Abstraktai 12" at bounding box center [851, 396] width 76 height 19
click at [800, 396] on button "Nuimkite dizainą" at bounding box center [798, 396] width 19 height 19
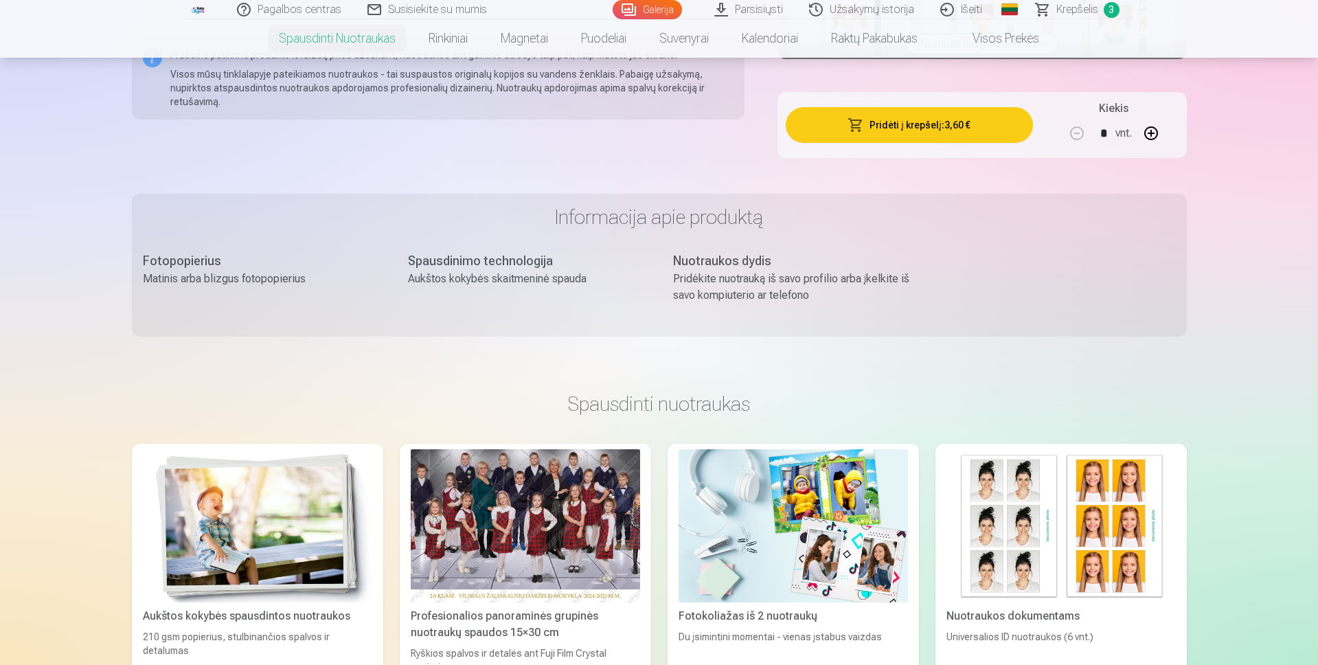
scroll to position [2316, 0]
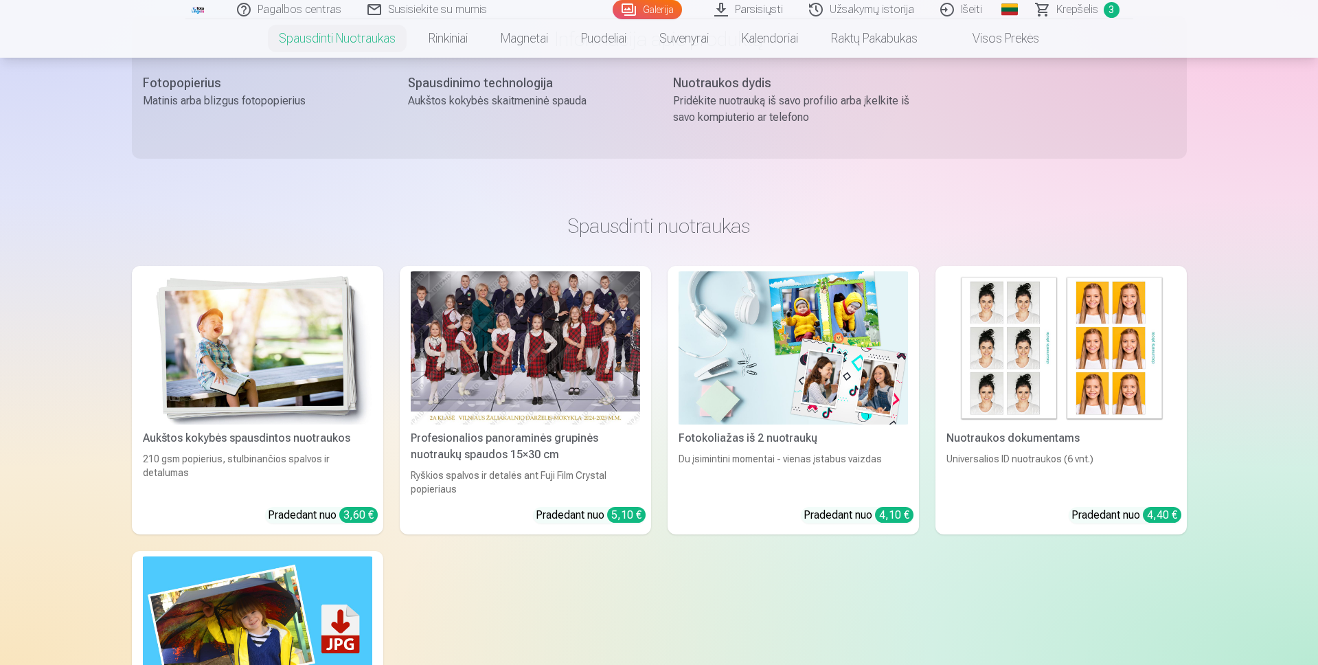
click at [780, 427] on link "Fotokoliažas iš 2 nuotraukų Du įsimintini momentai - vienas įstabus vaizdas Pra…" at bounding box center [793, 400] width 251 height 269
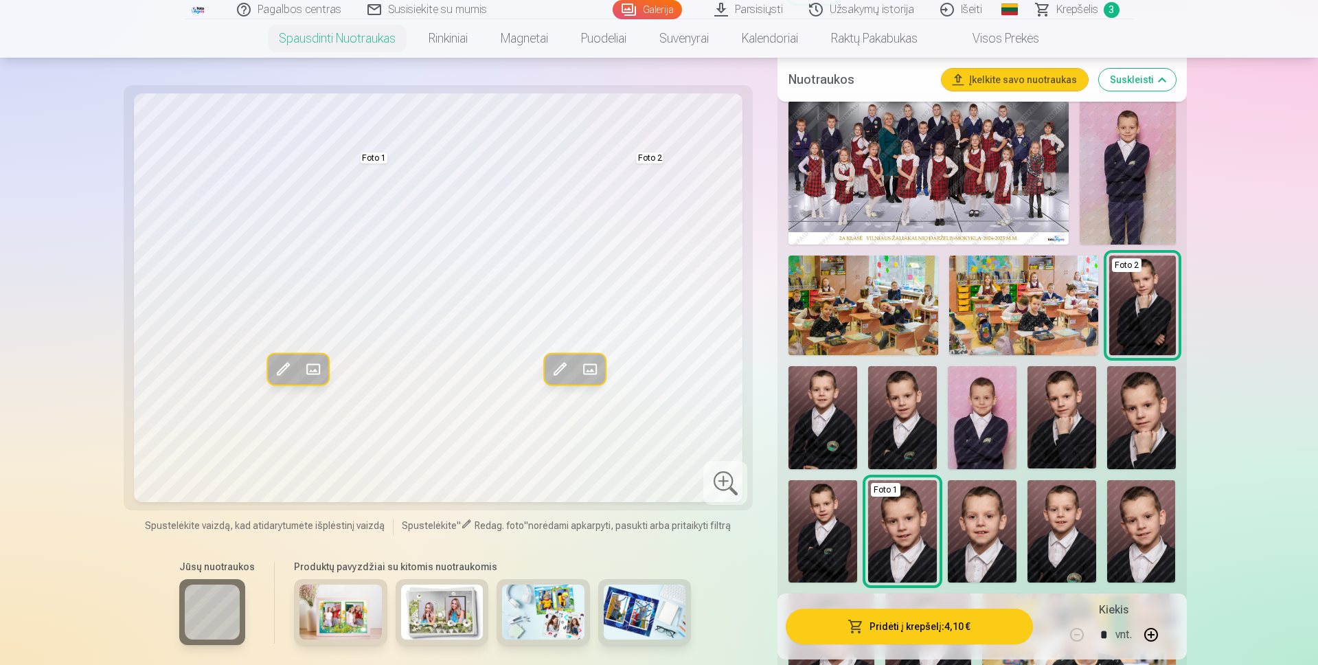
scroll to position [412, 0]
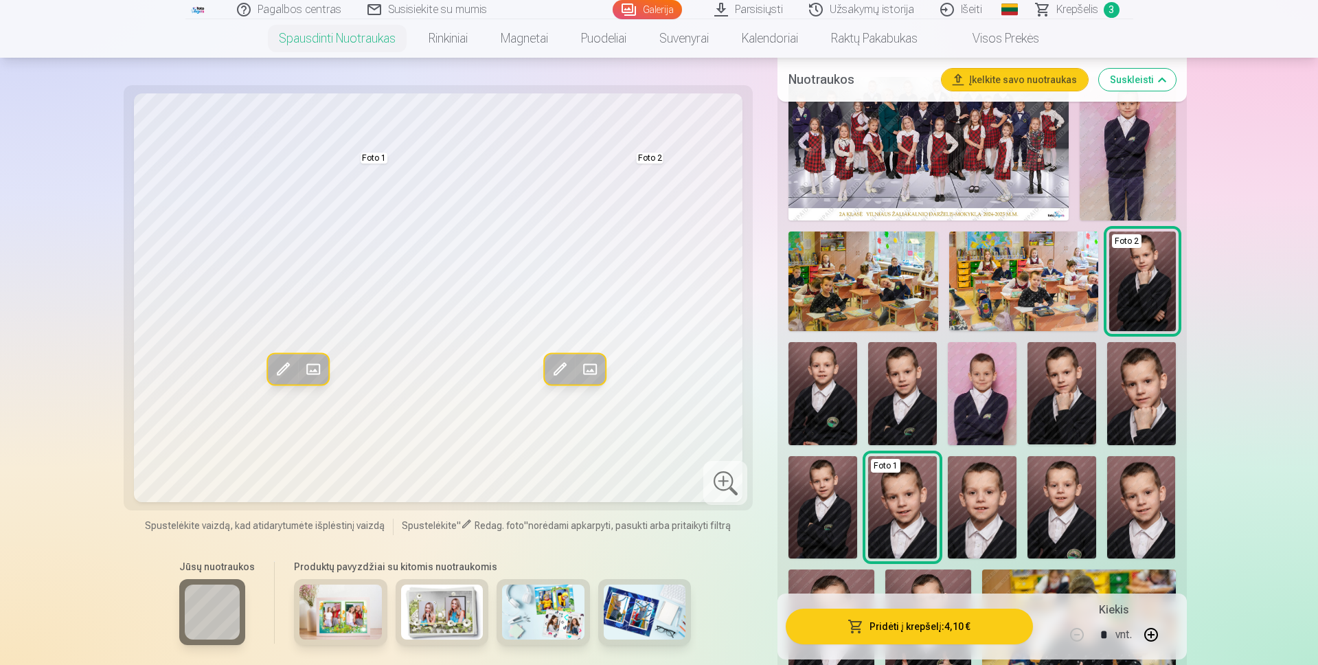
click at [907, 411] on img at bounding box center [902, 393] width 69 height 103
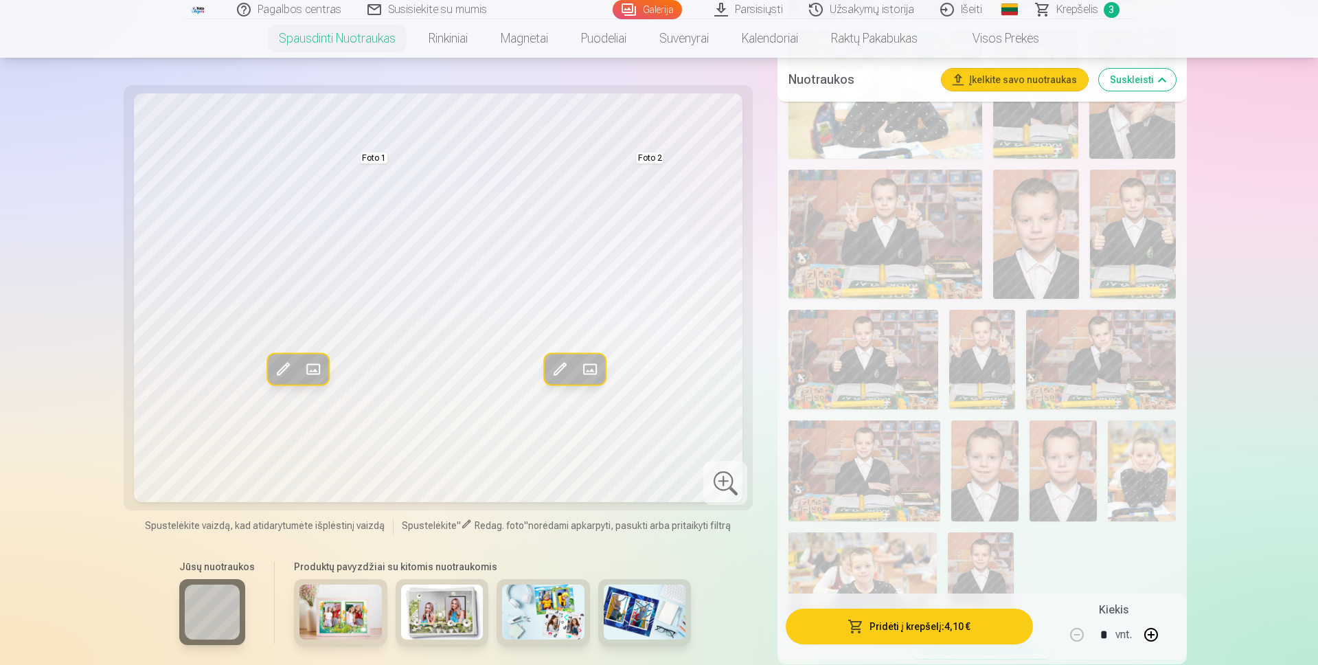
scroll to position [1099, 0]
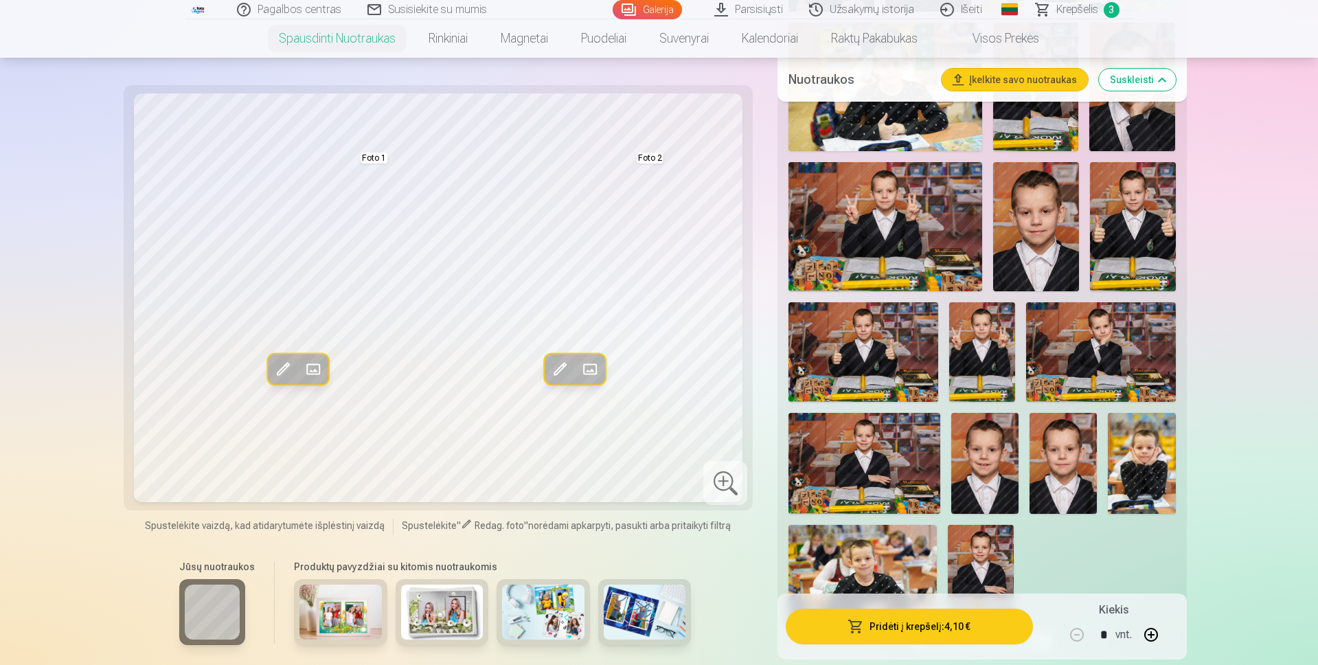
click at [984, 450] on img at bounding box center [984, 463] width 67 height 101
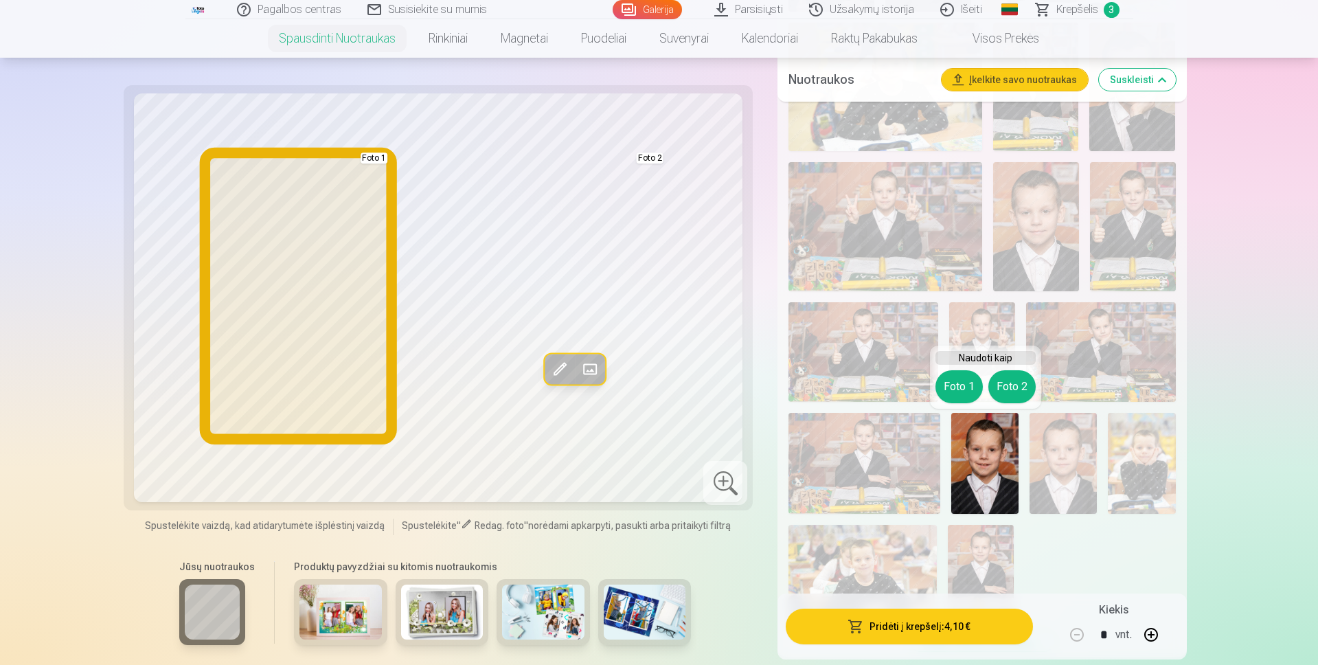
click at [966, 394] on button "Foto 1" at bounding box center [959, 386] width 47 height 33
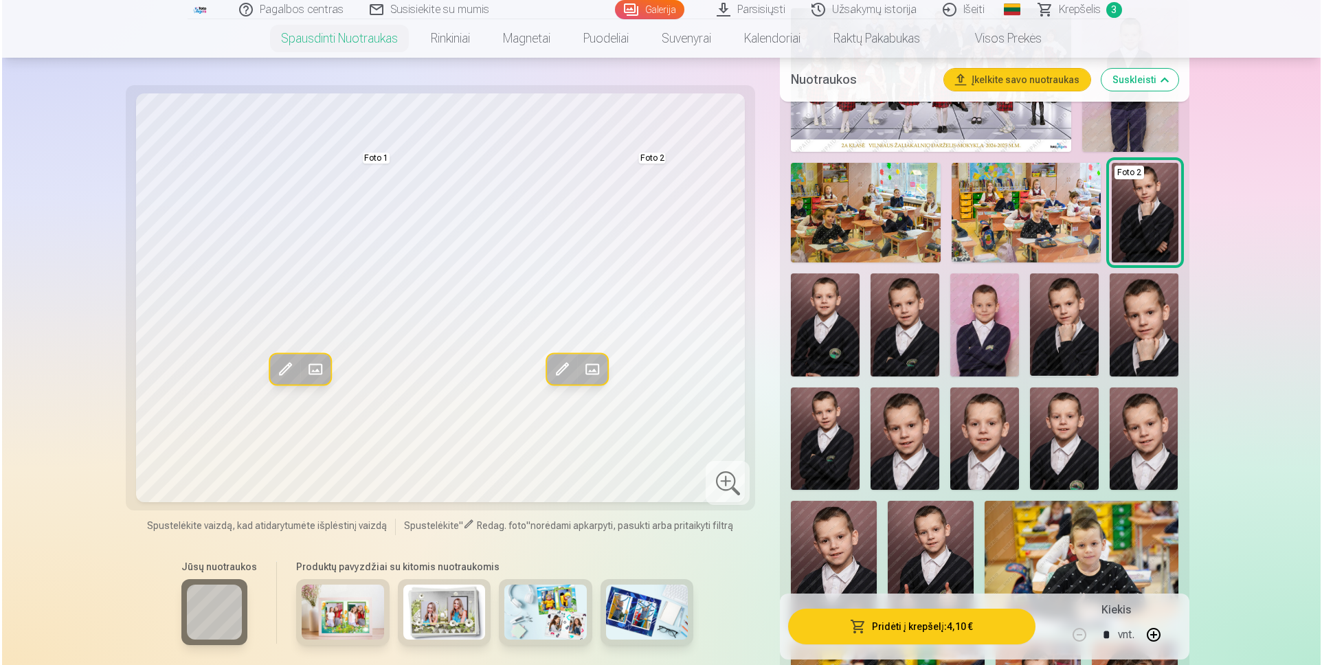
scroll to position [412, 0]
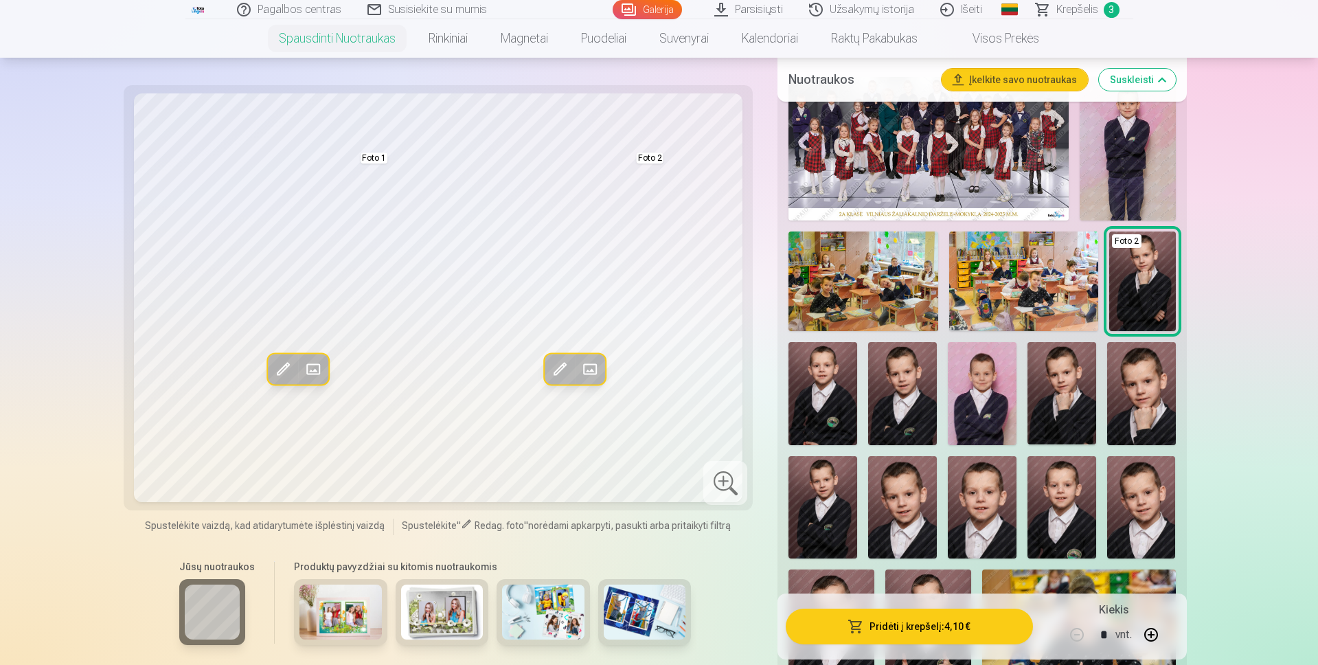
click at [995, 407] on img at bounding box center [982, 393] width 69 height 103
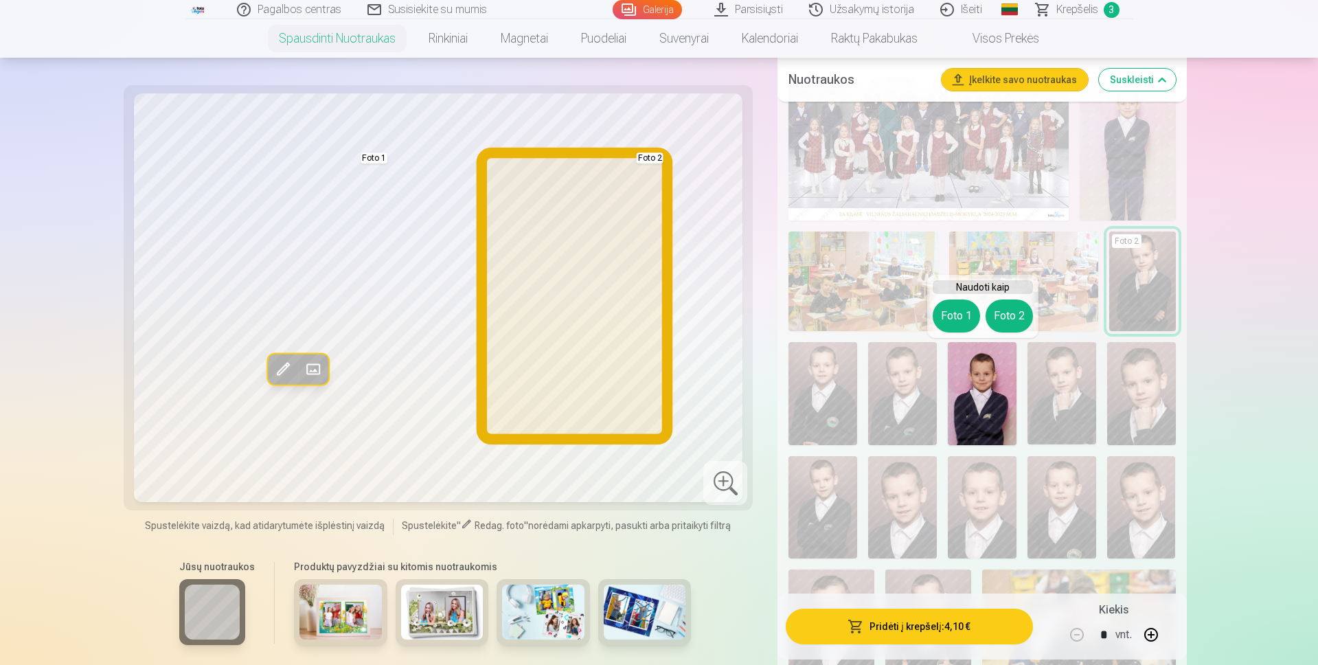
click at [1007, 327] on button "Foto 2" at bounding box center [1009, 315] width 47 height 33
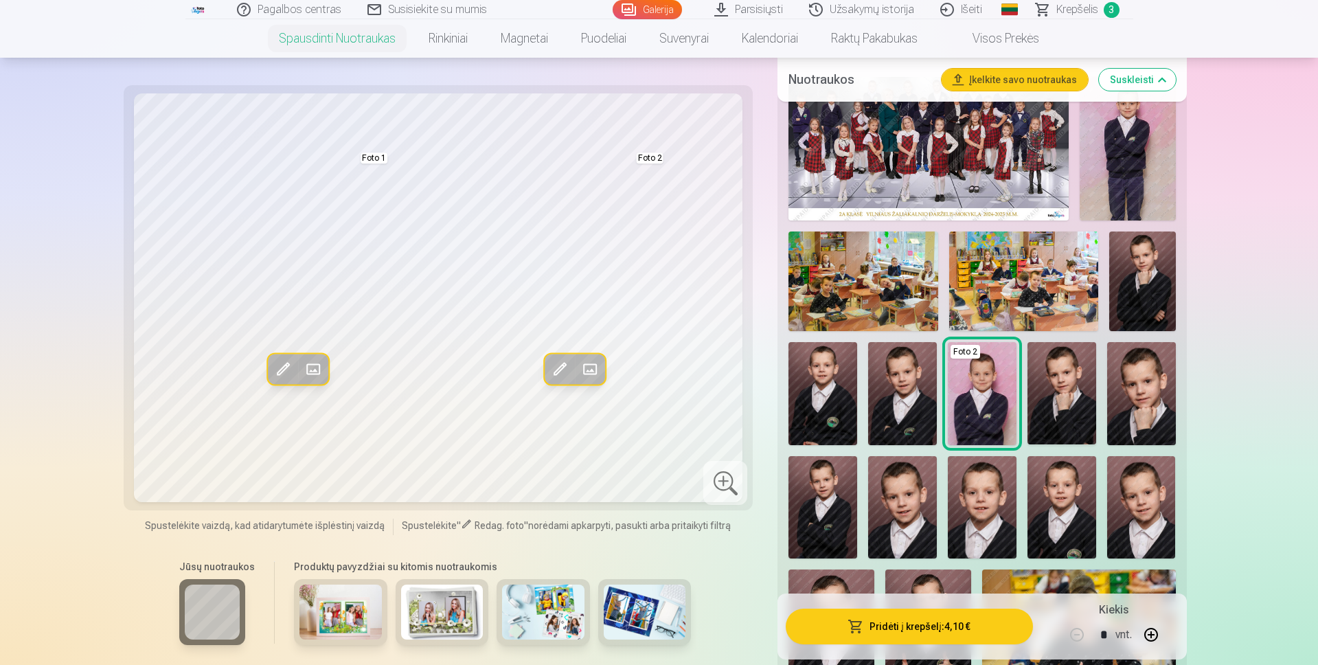
click at [1155, 289] on img at bounding box center [1142, 281] width 67 height 100
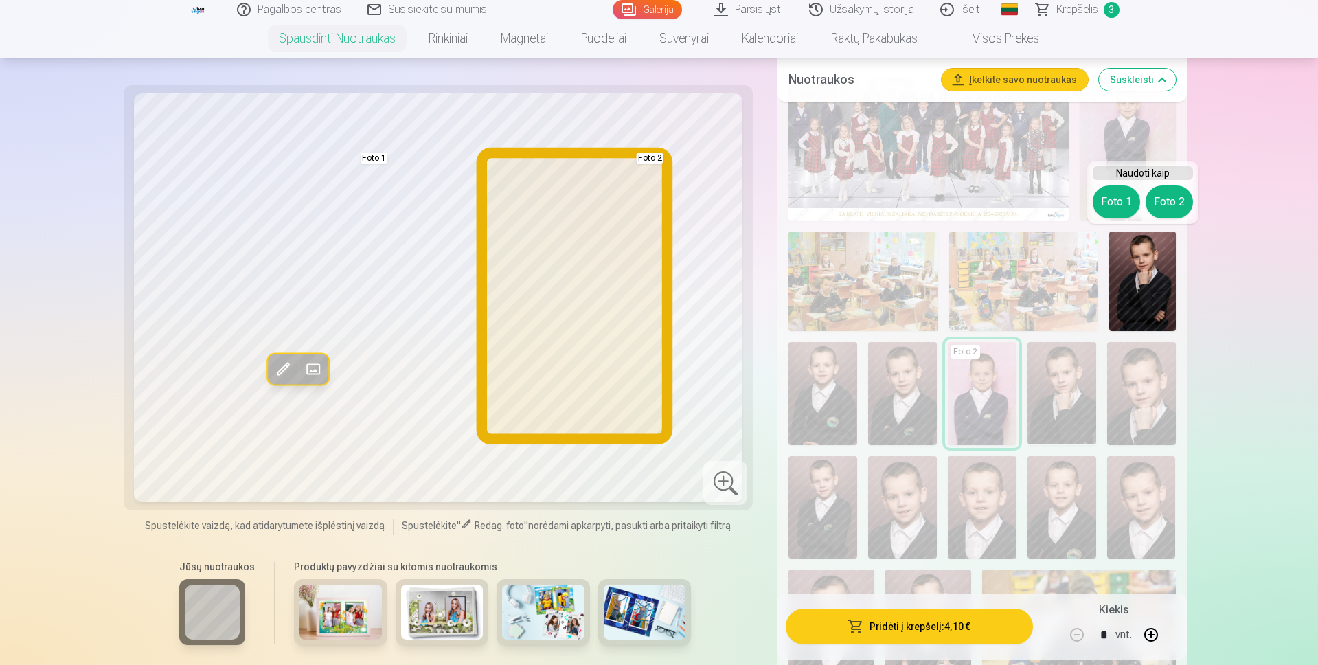
click at [1178, 199] on button "Foto 2" at bounding box center [1169, 201] width 47 height 33
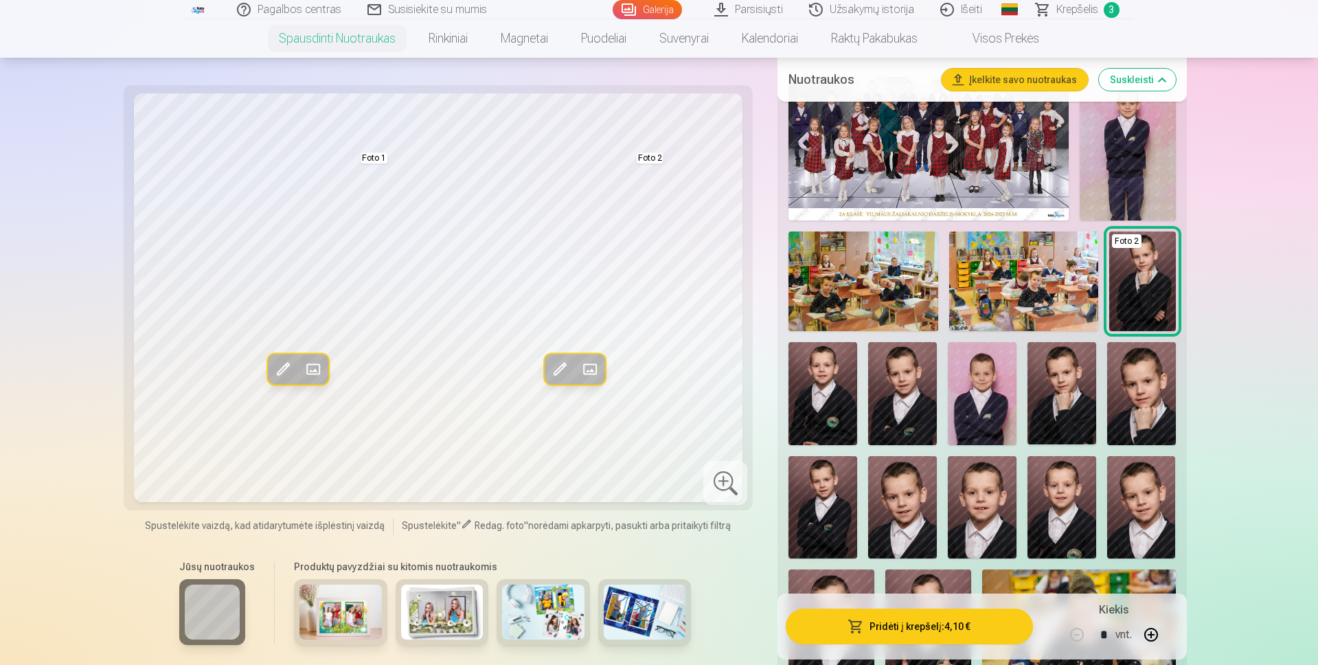
click at [938, 629] on button "Pridėti į krepšelį : 4,10 €" at bounding box center [909, 627] width 247 height 36
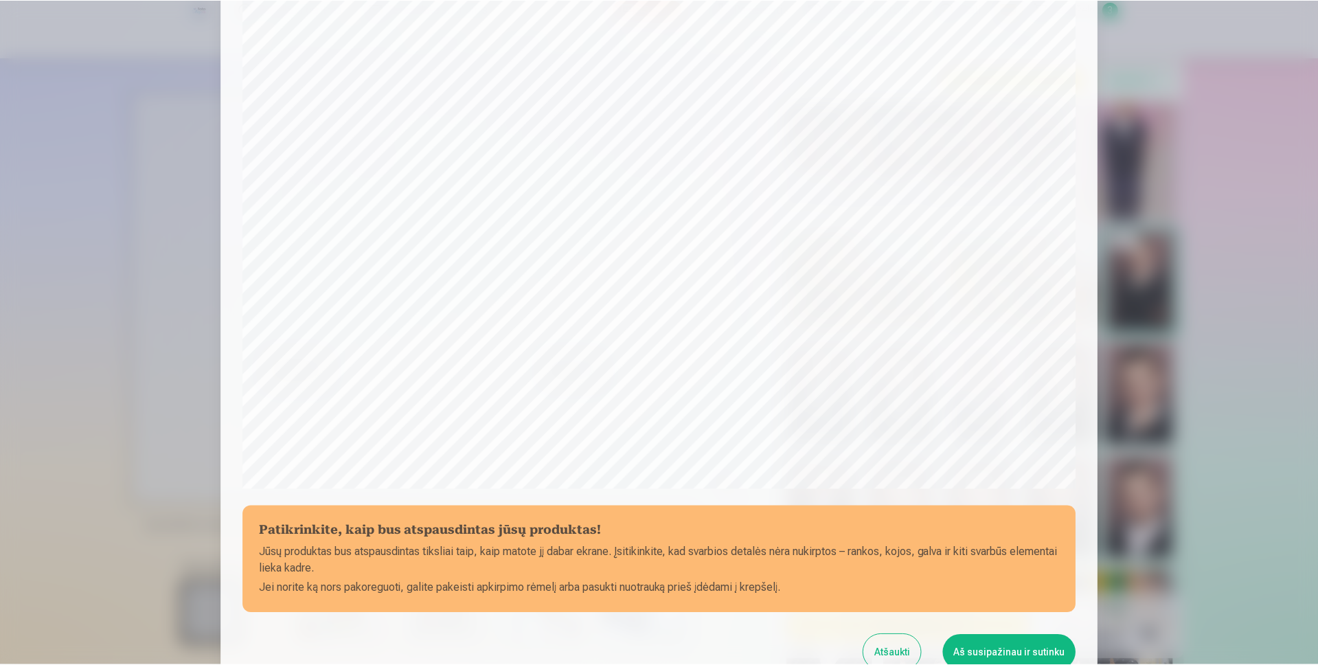
scroll to position [256, 0]
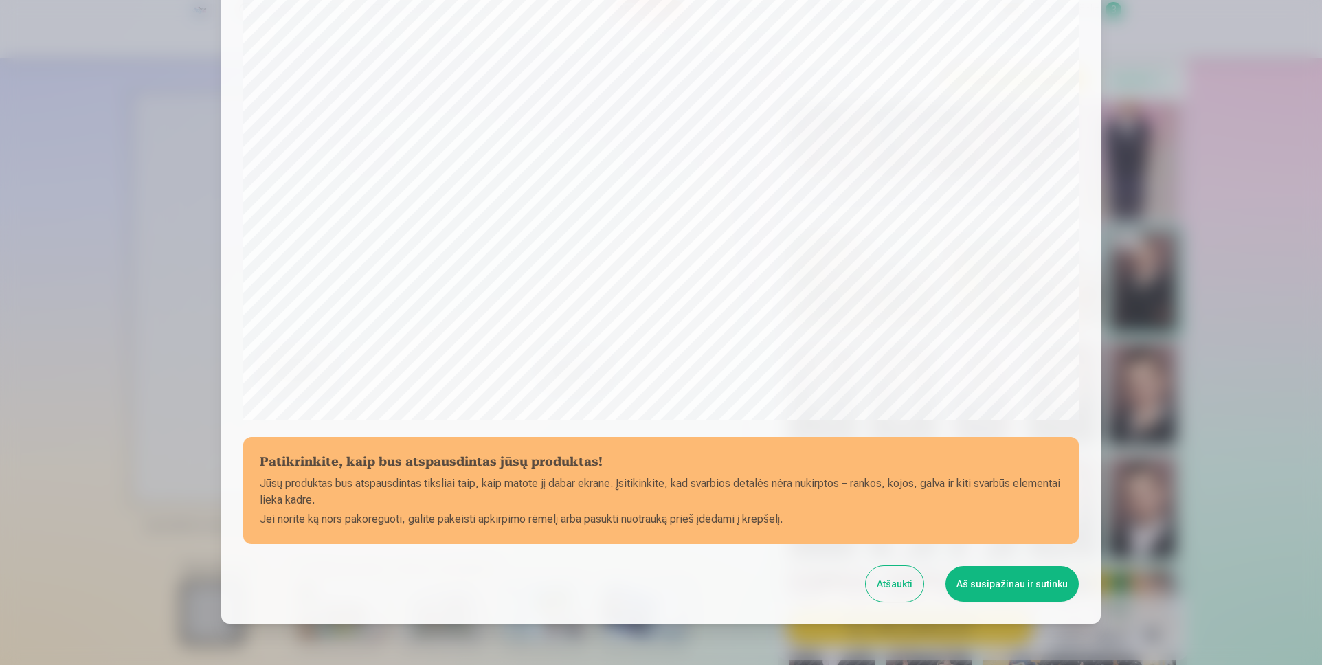
click at [978, 584] on button "Aš susipažinau ir sutinku" at bounding box center [1011, 584] width 133 height 36
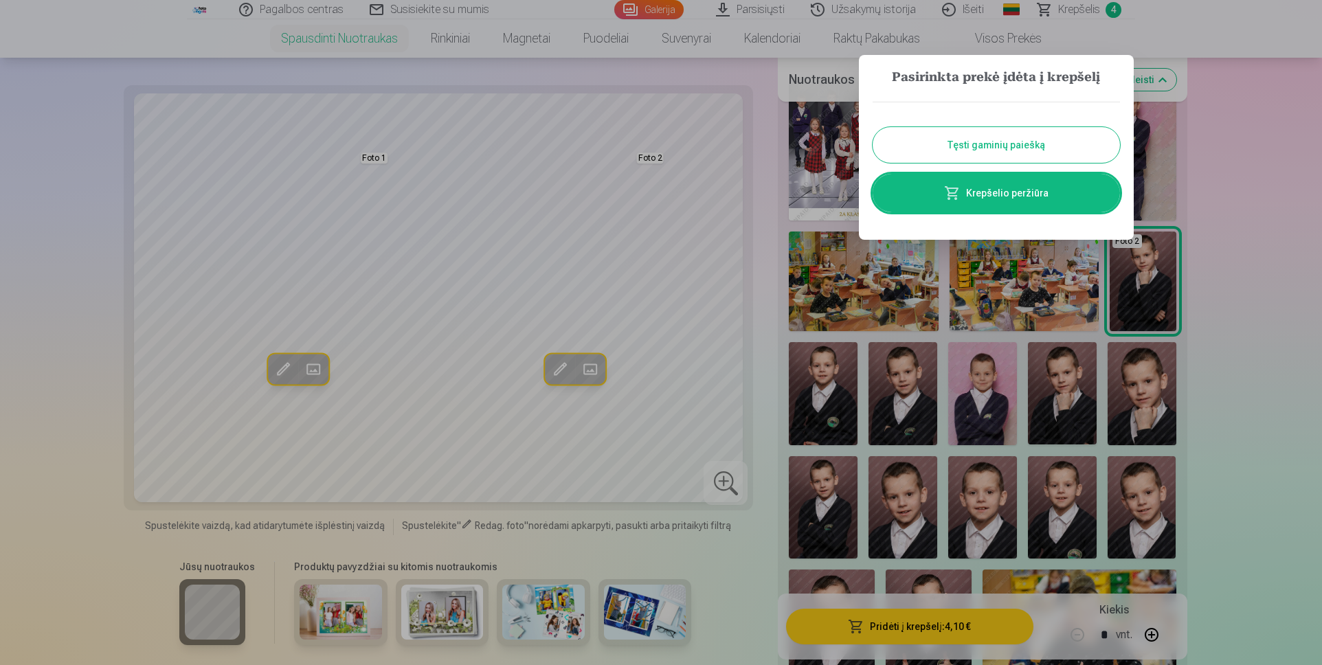
click at [979, 137] on button "Tęsti gaminių paiešką" at bounding box center [995, 145] width 247 height 36
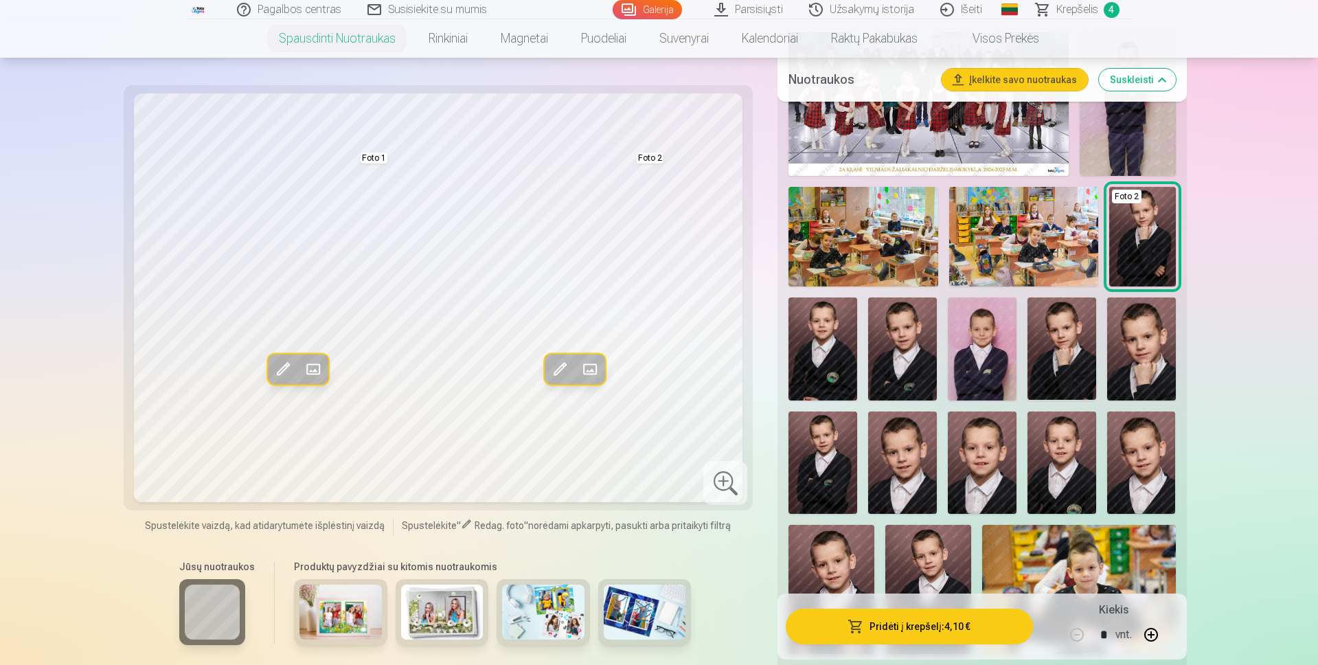
scroll to position [481, 0]
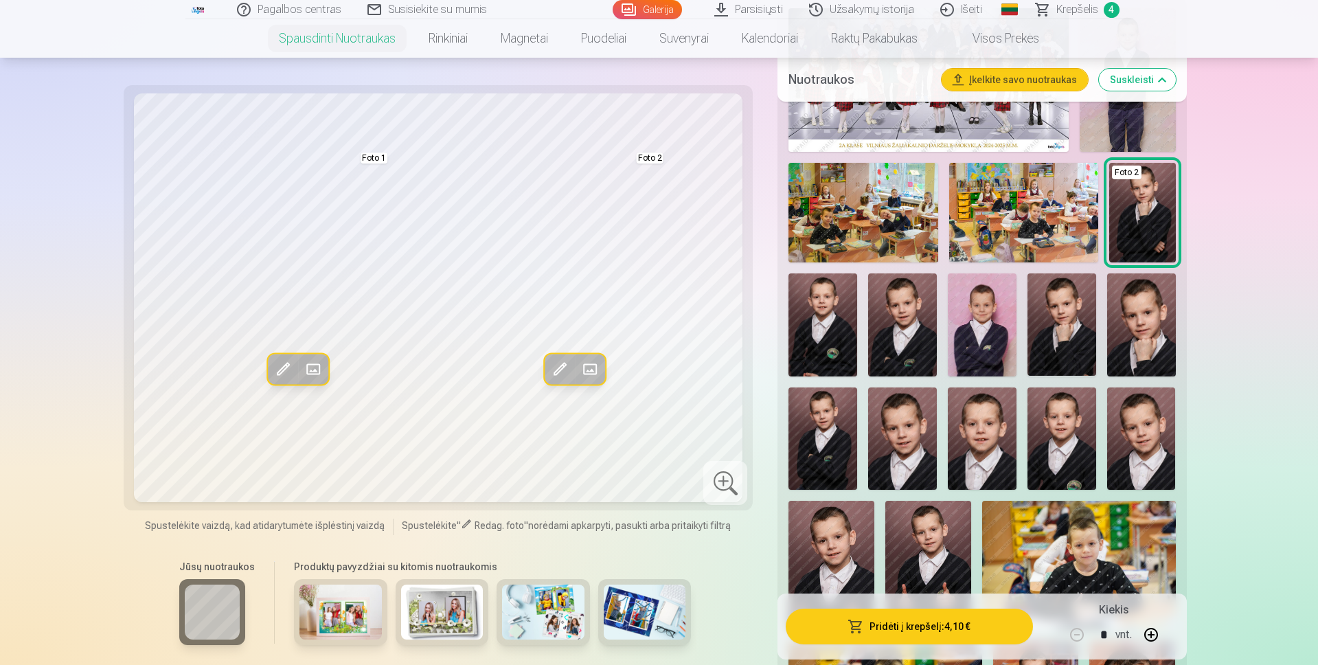
click at [1153, 446] on img at bounding box center [1141, 438] width 69 height 103
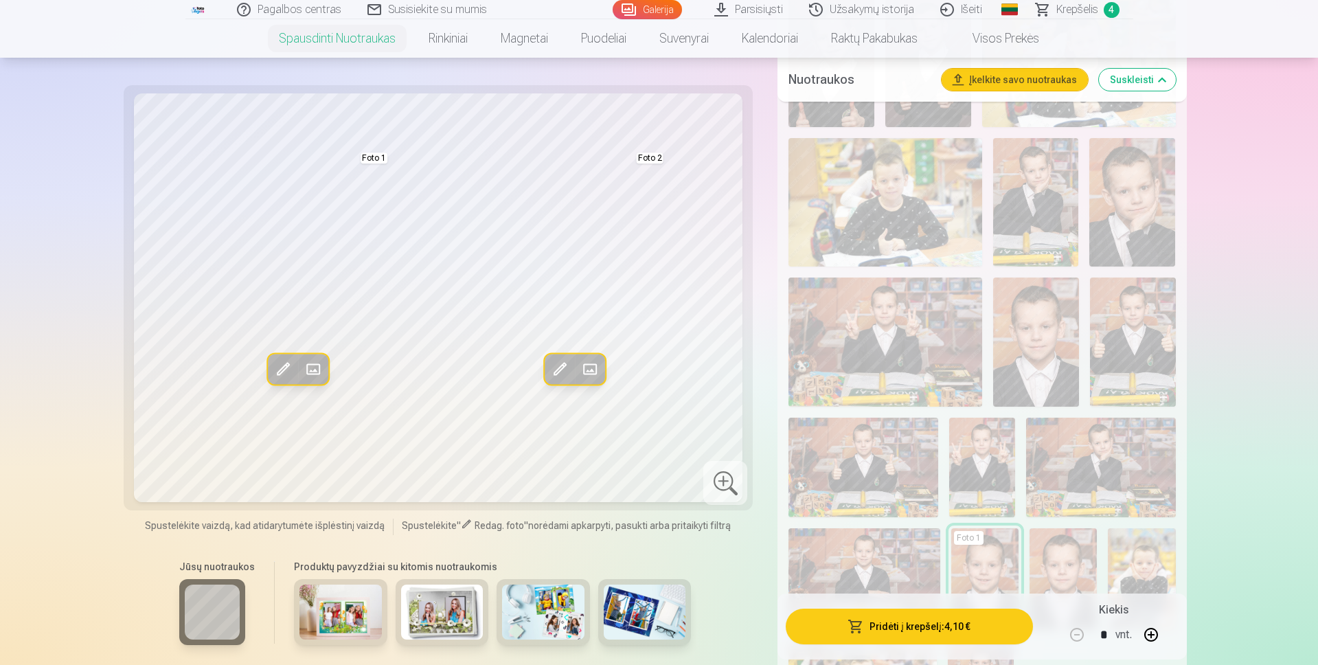
scroll to position [1030, 0]
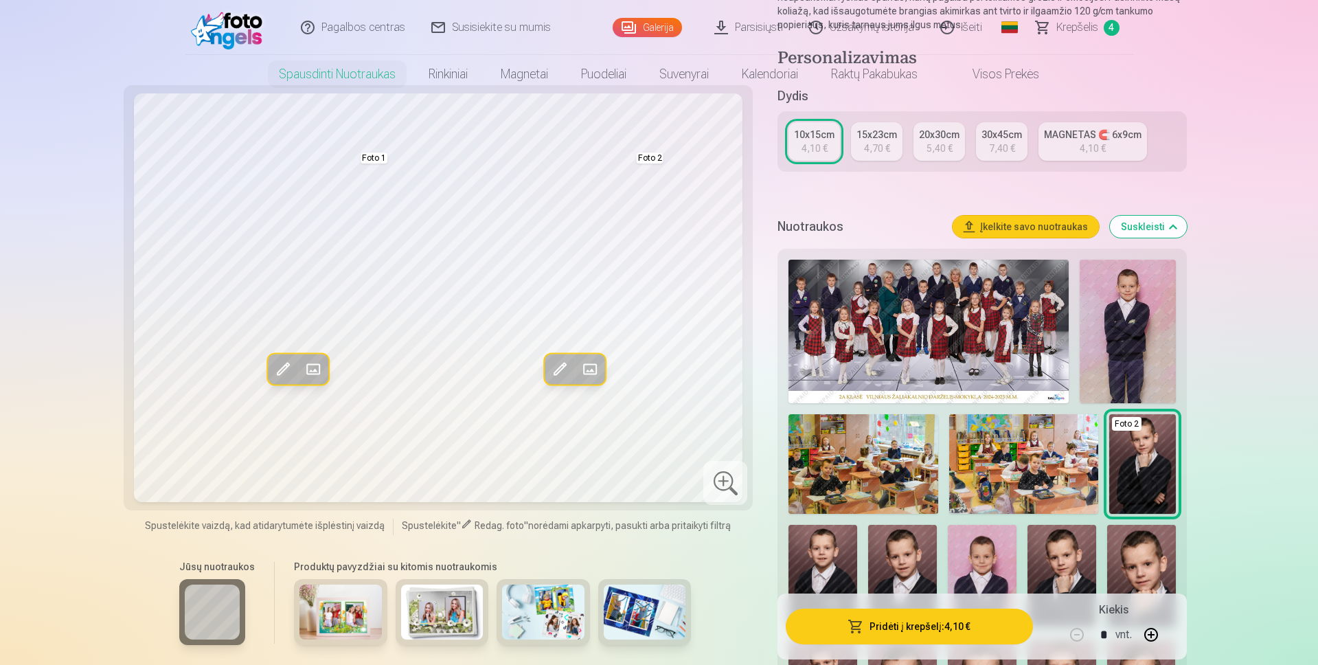
scroll to position [0, 0]
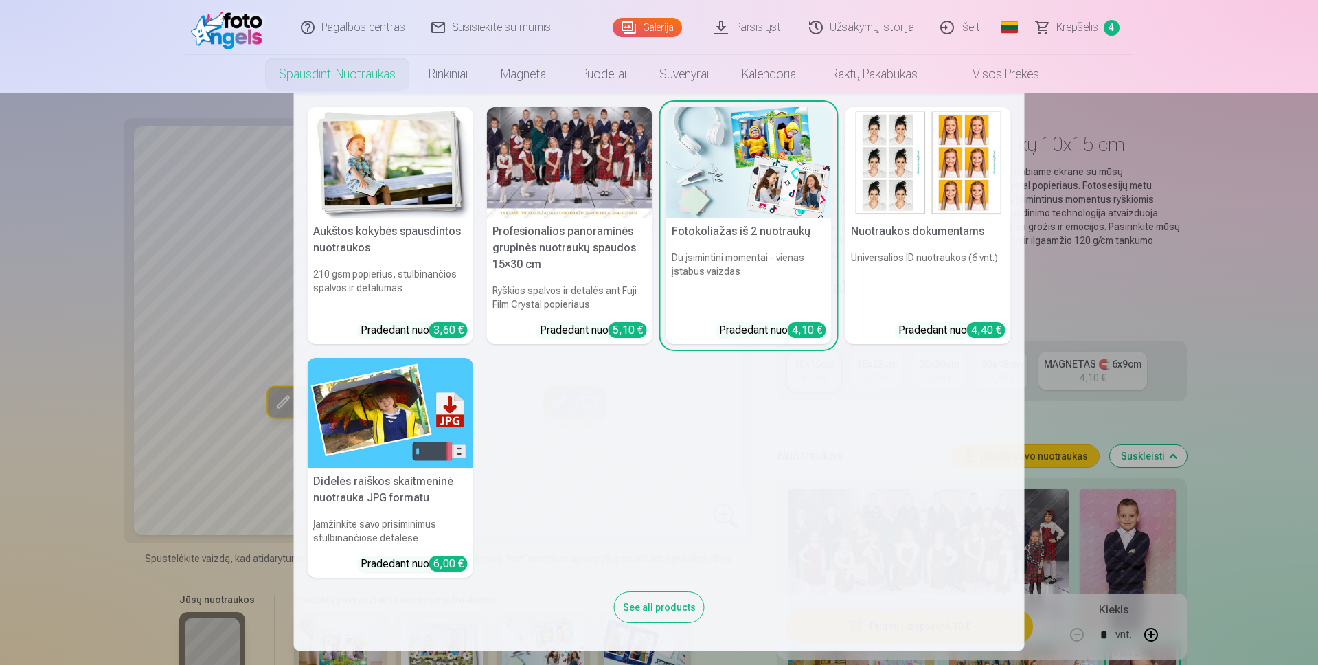
click at [729, 224] on h5 "Fotokoliažas iš 2 nuotraukų" at bounding box center [749, 231] width 166 height 27
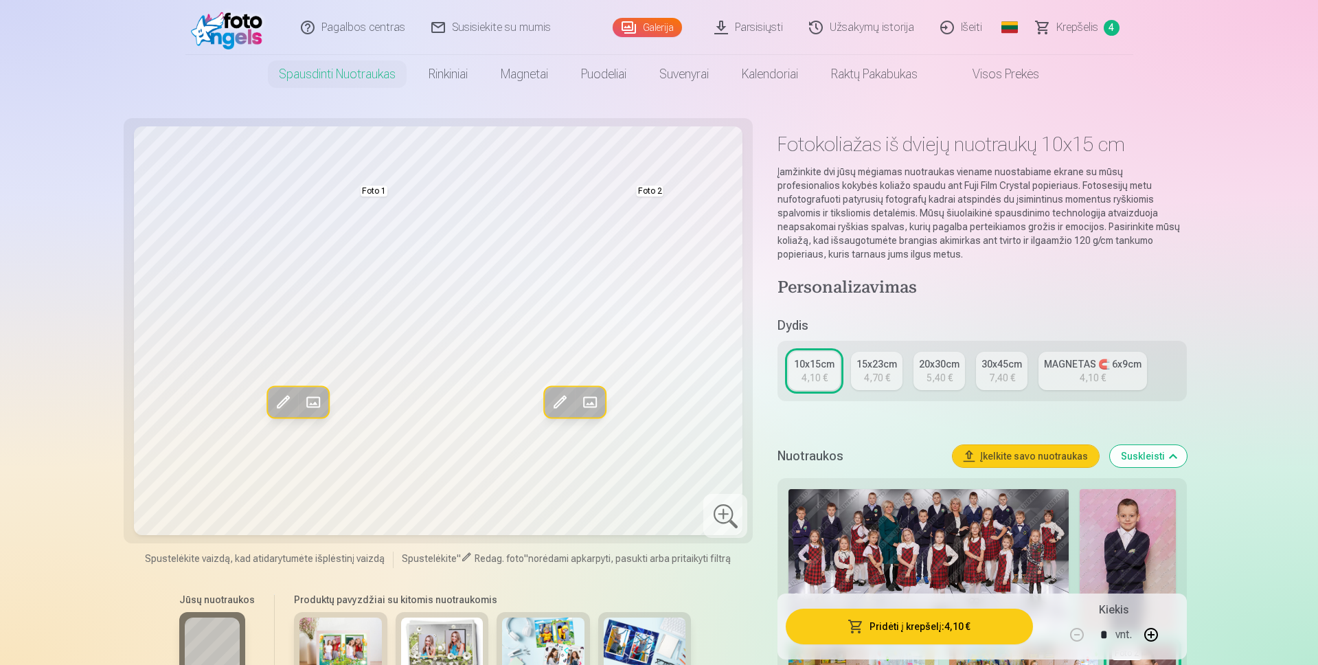
click at [1080, 26] on span "Krepšelis" at bounding box center [1077, 27] width 42 height 16
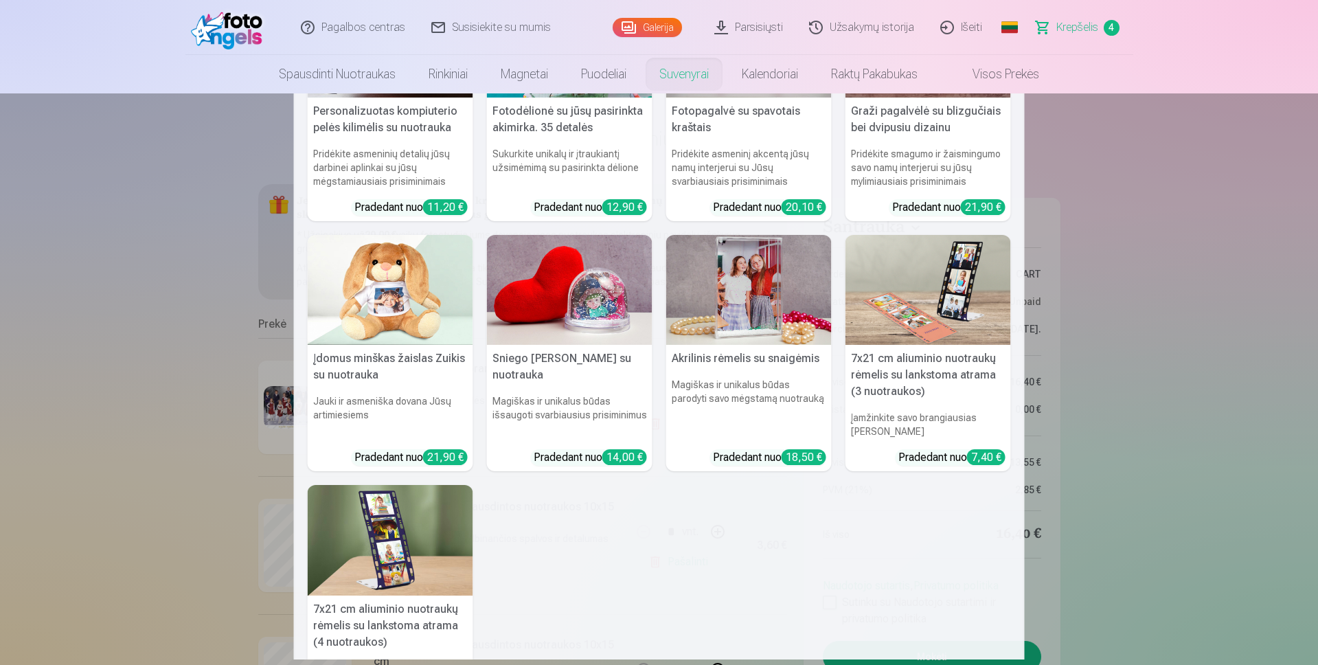
scroll to position [137, 0]
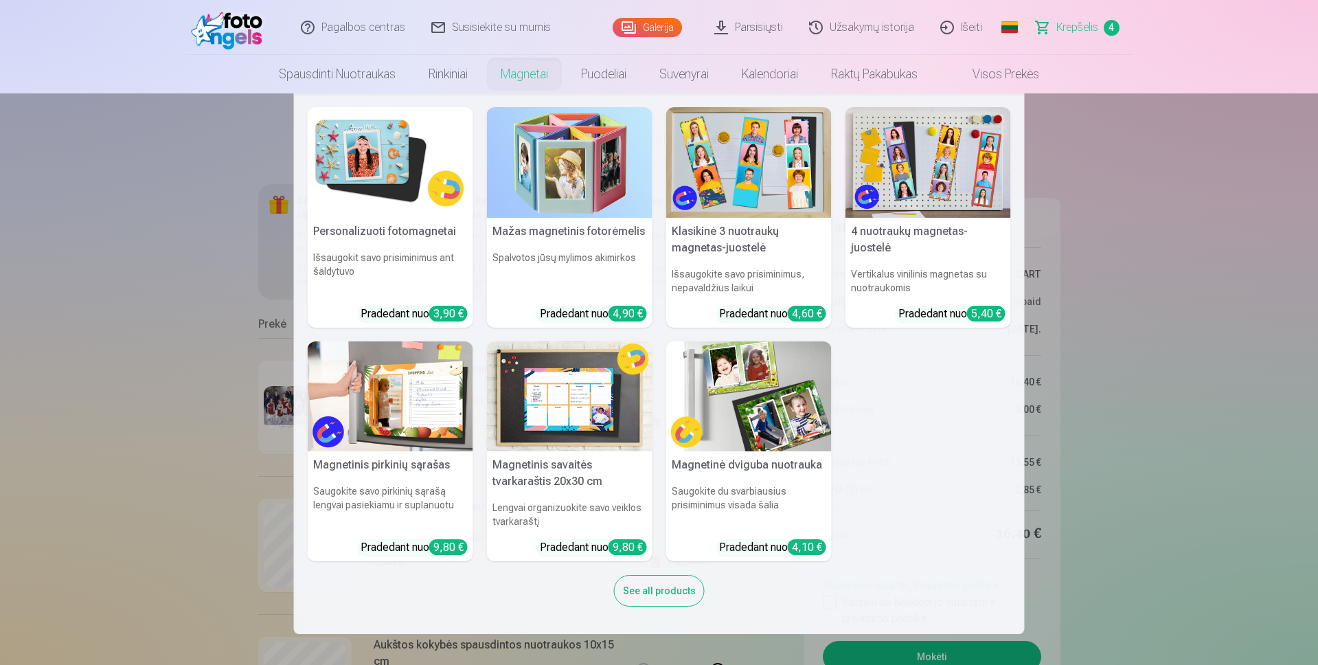
click at [521, 78] on link "Magnetai" at bounding box center [524, 74] width 80 height 38
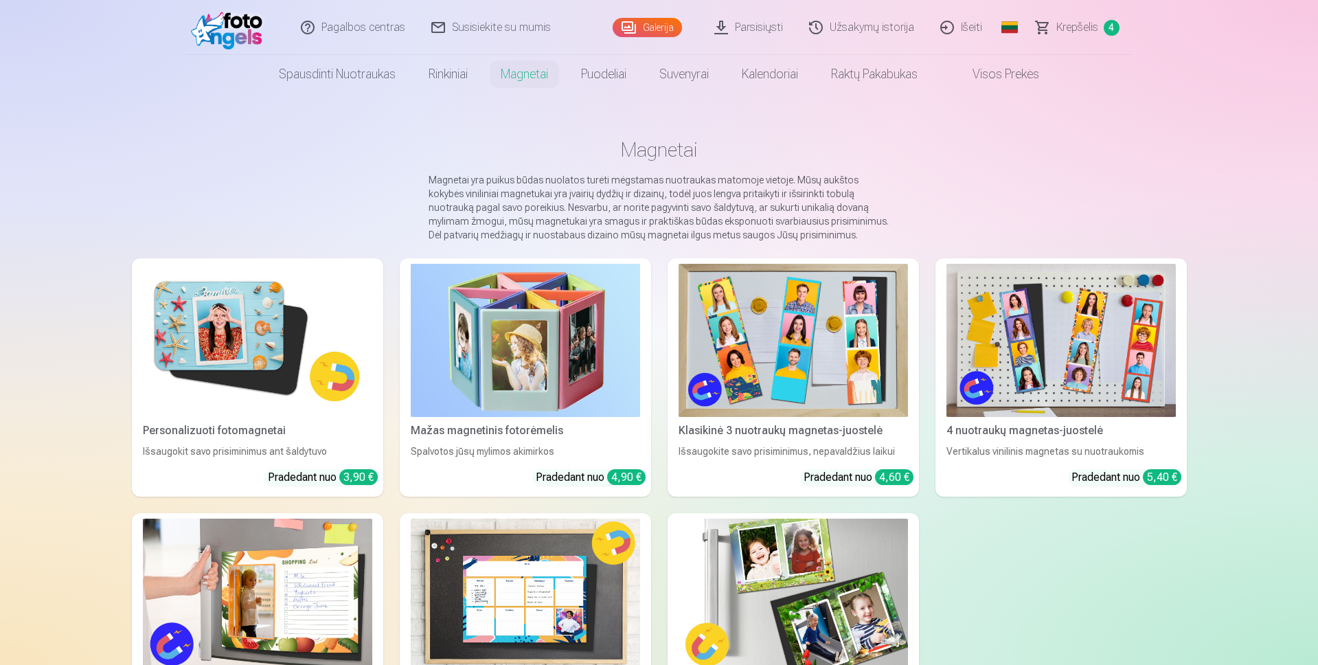
click at [268, 328] on img at bounding box center [257, 340] width 229 height 153
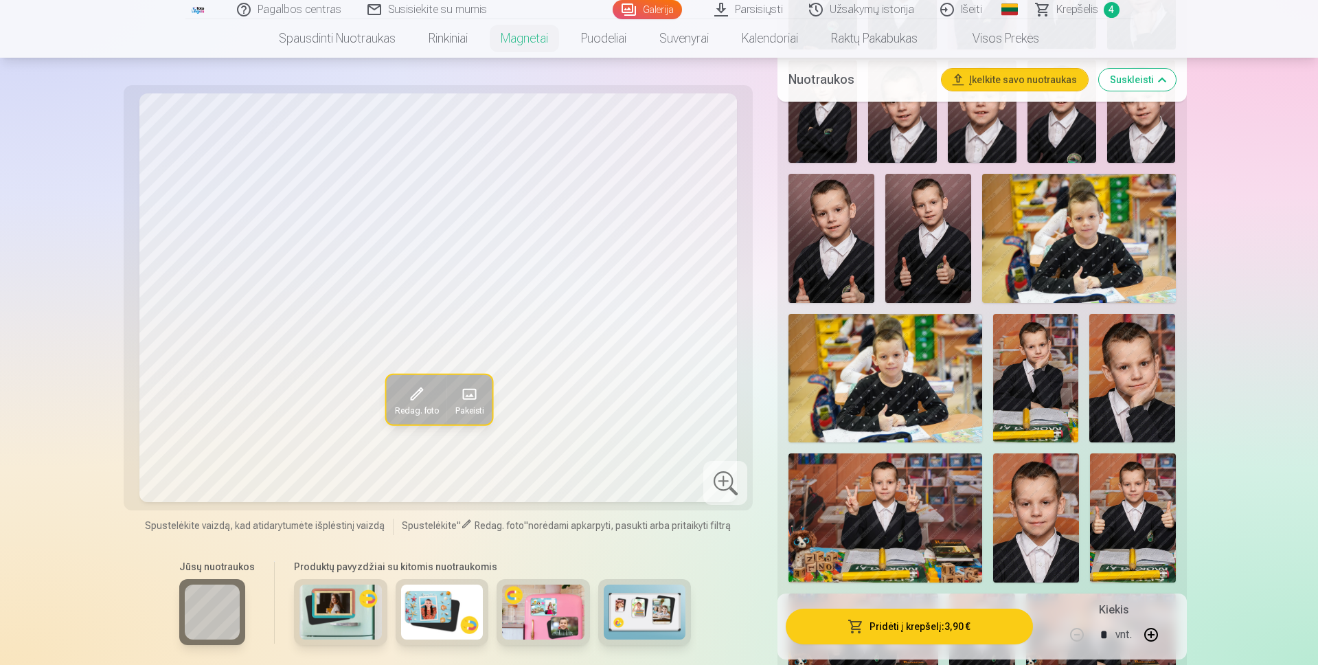
scroll to position [824, 0]
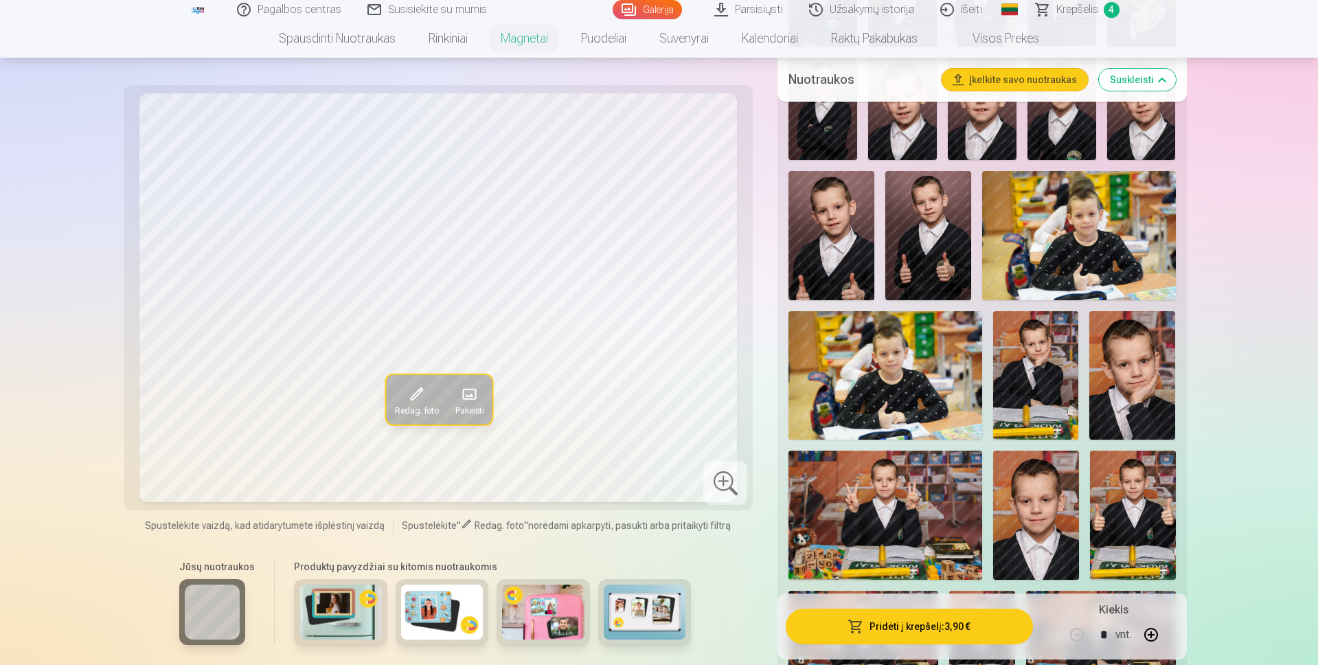
click at [1146, 406] on img at bounding box center [1132, 375] width 86 height 129
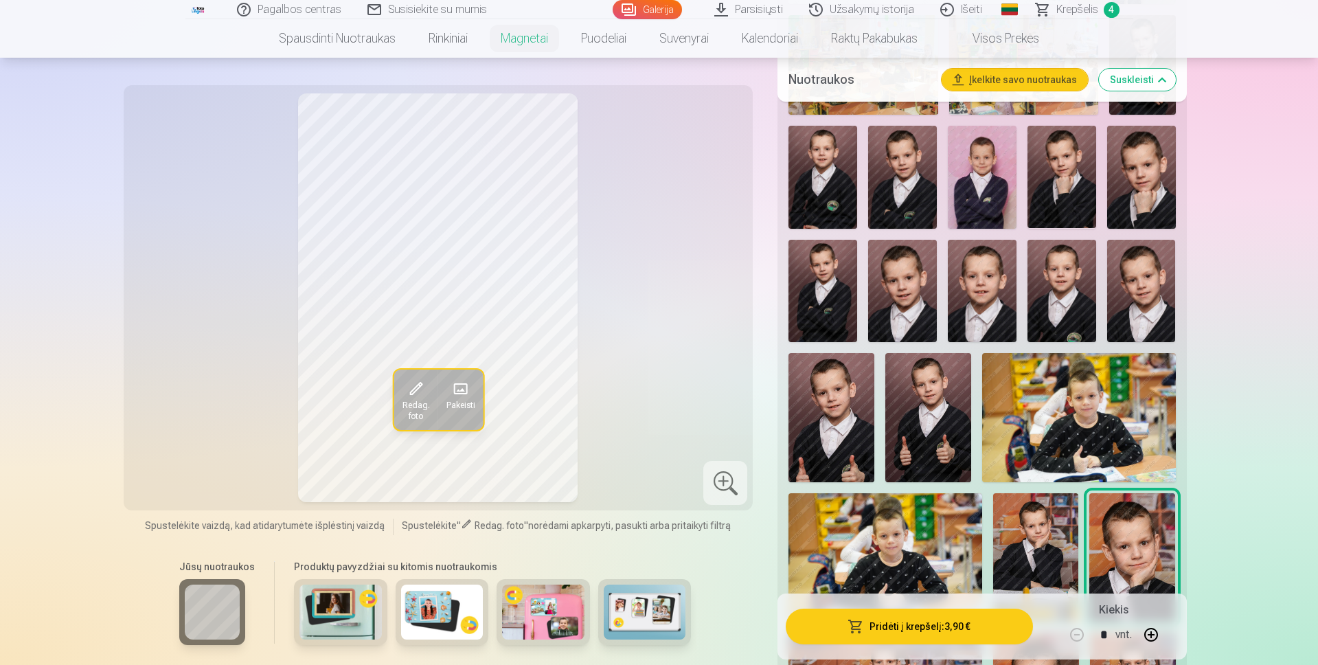
scroll to position [618, 0]
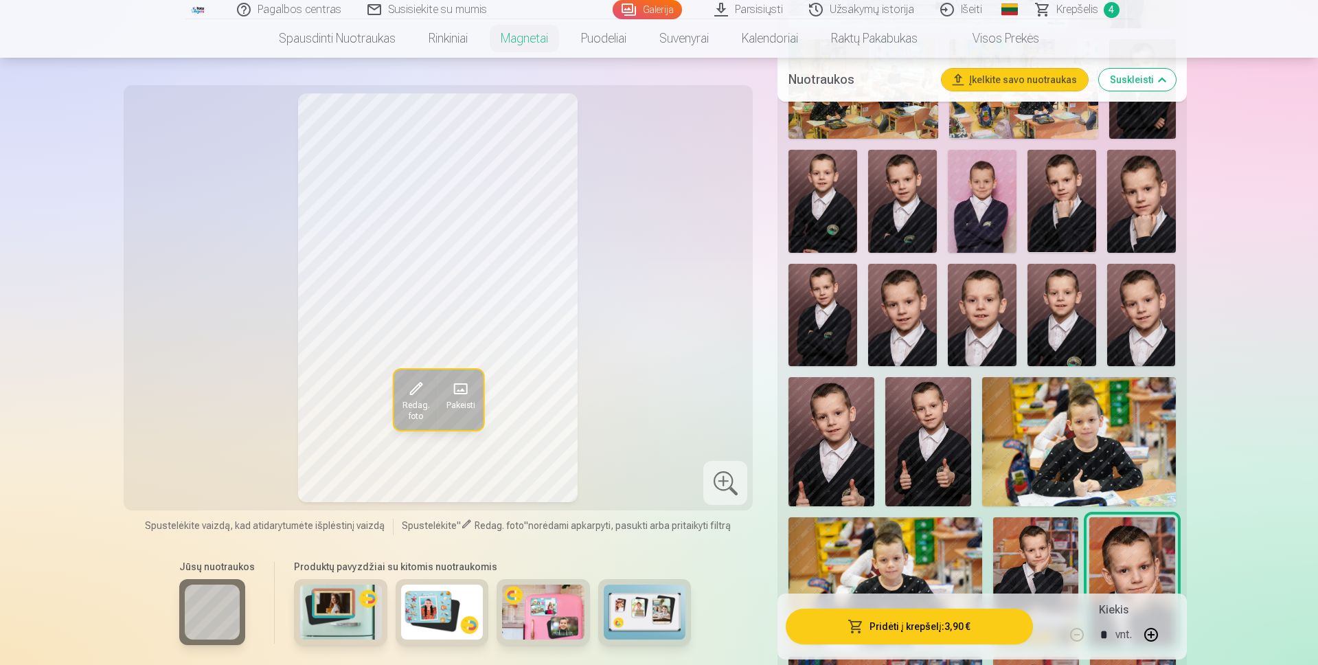
click at [975, 213] on img at bounding box center [982, 201] width 69 height 103
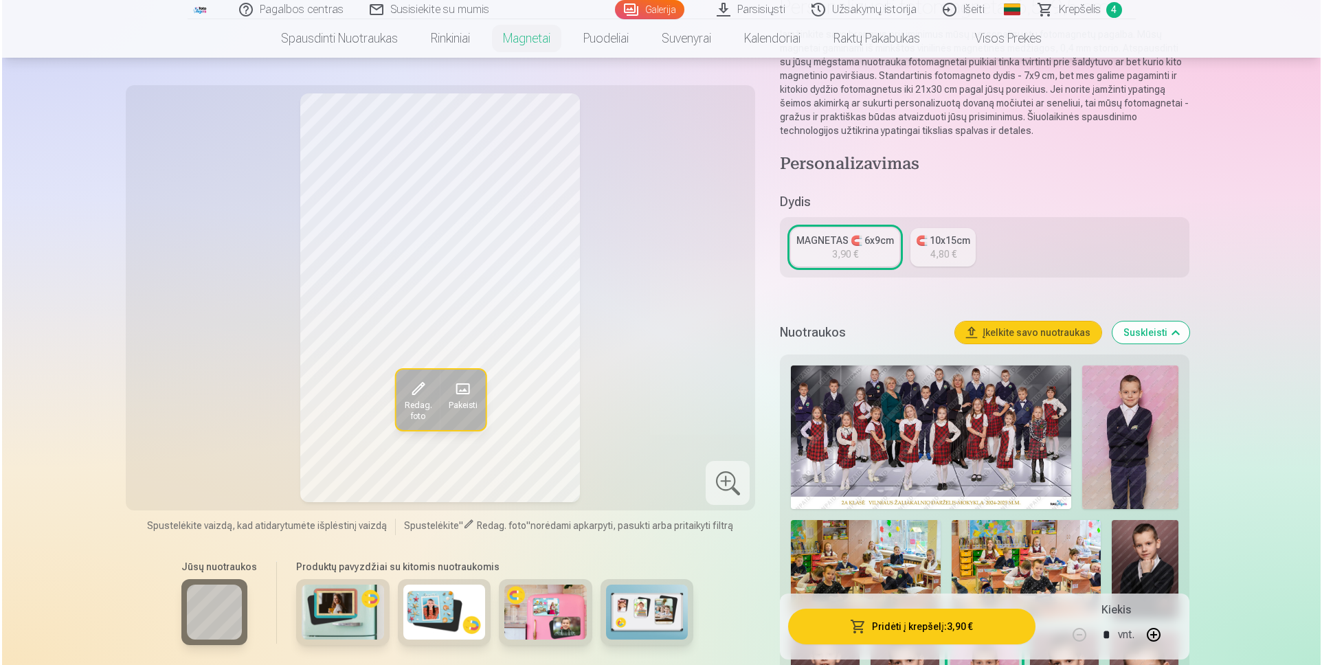
scroll to position [0, 0]
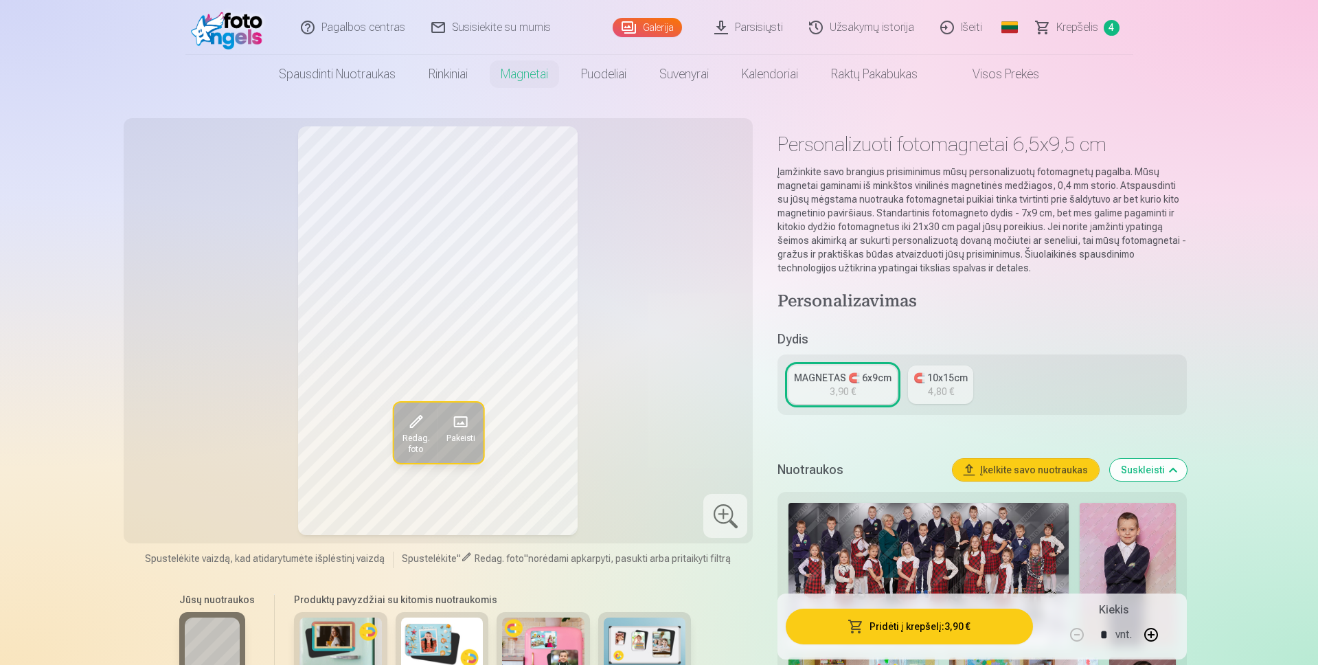
click at [725, 513] on div at bounding box center [725, 516] width 44 height 44
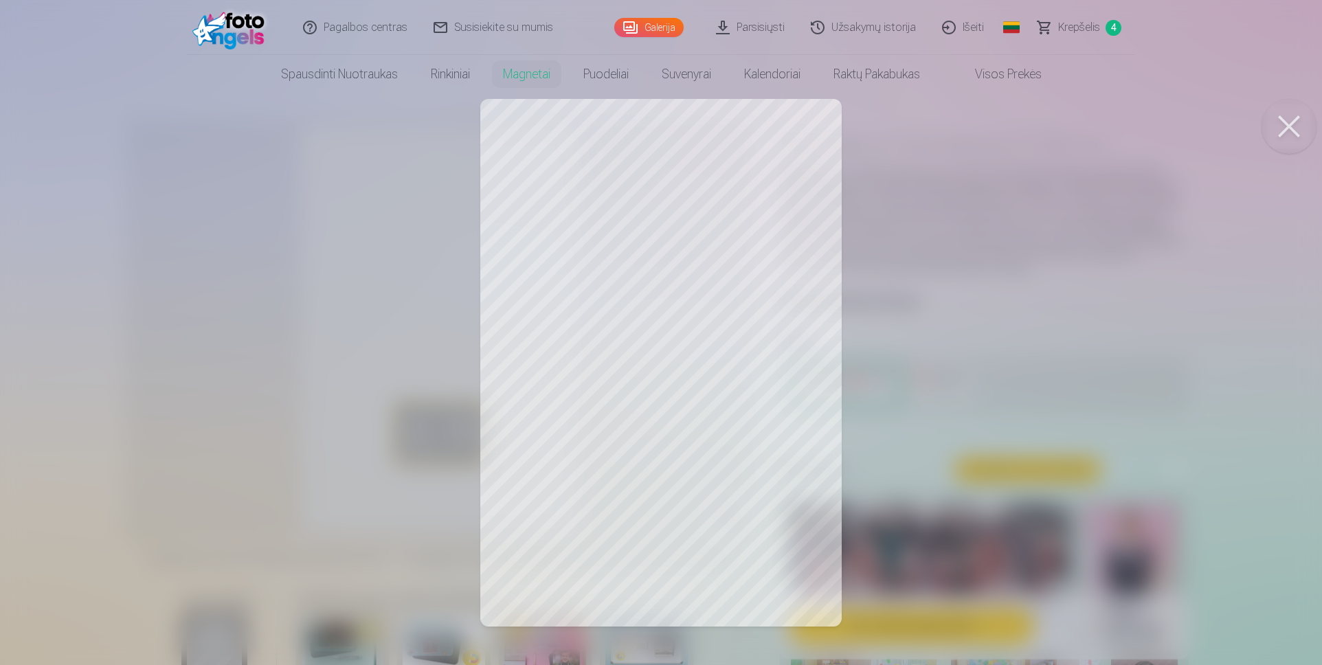
click at [1285, 122] on button at bounding box center [1288, 126] width 55 height 55
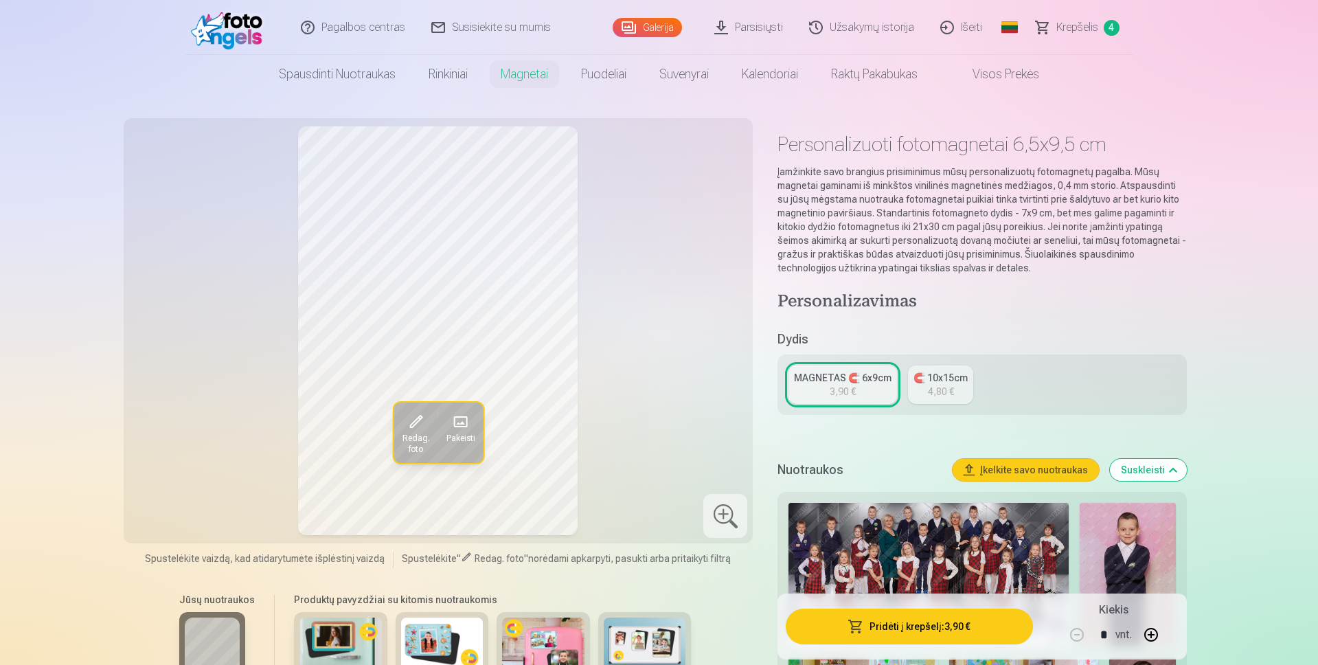
click at [418, 438] on span "Redag. foto" at bounding box center [415, 444] width 27 height 22
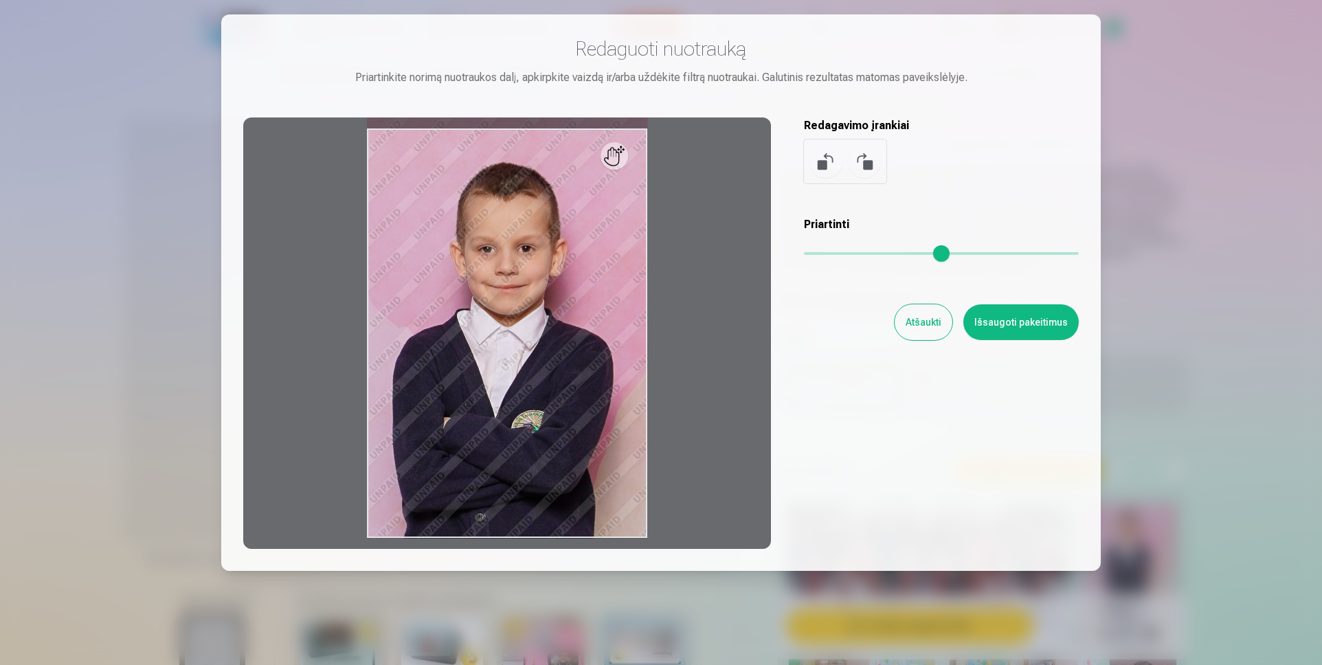
scroll to position [69, 0]
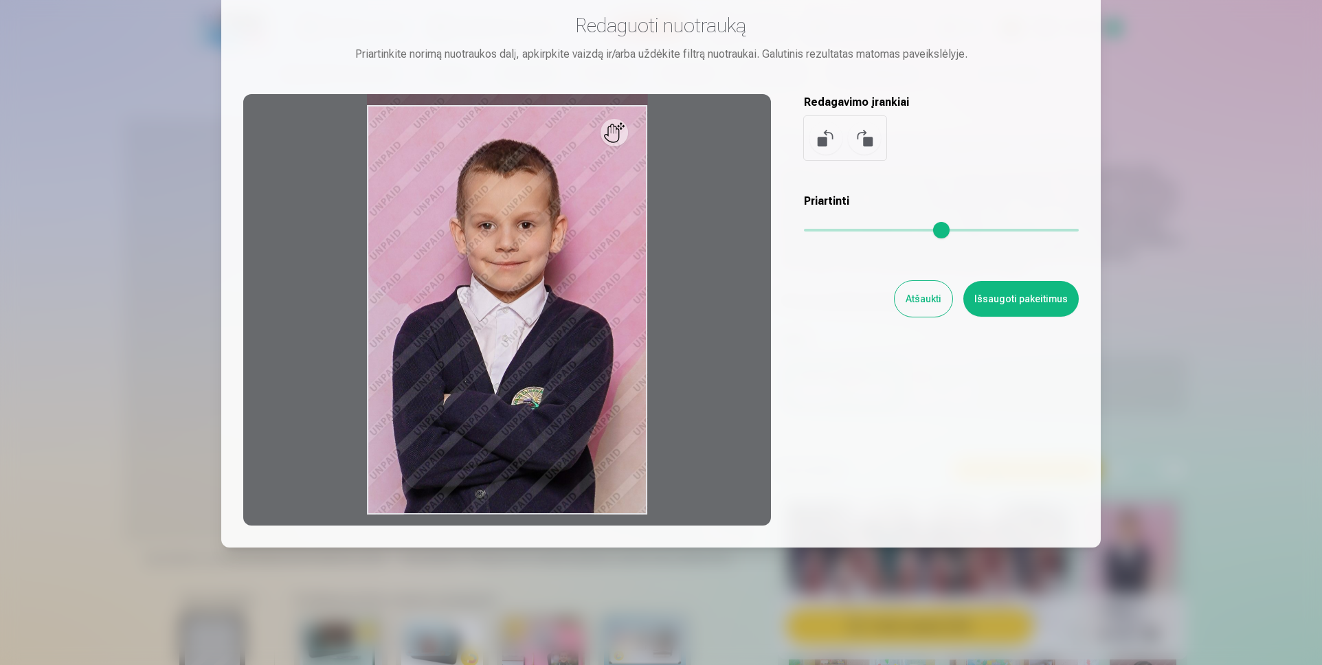
click at [616, 265] on div at bounding box center [507, 309] width 528 height 431
click at [618, 141] on div at bounding box center [507, 309] width 528 height 431
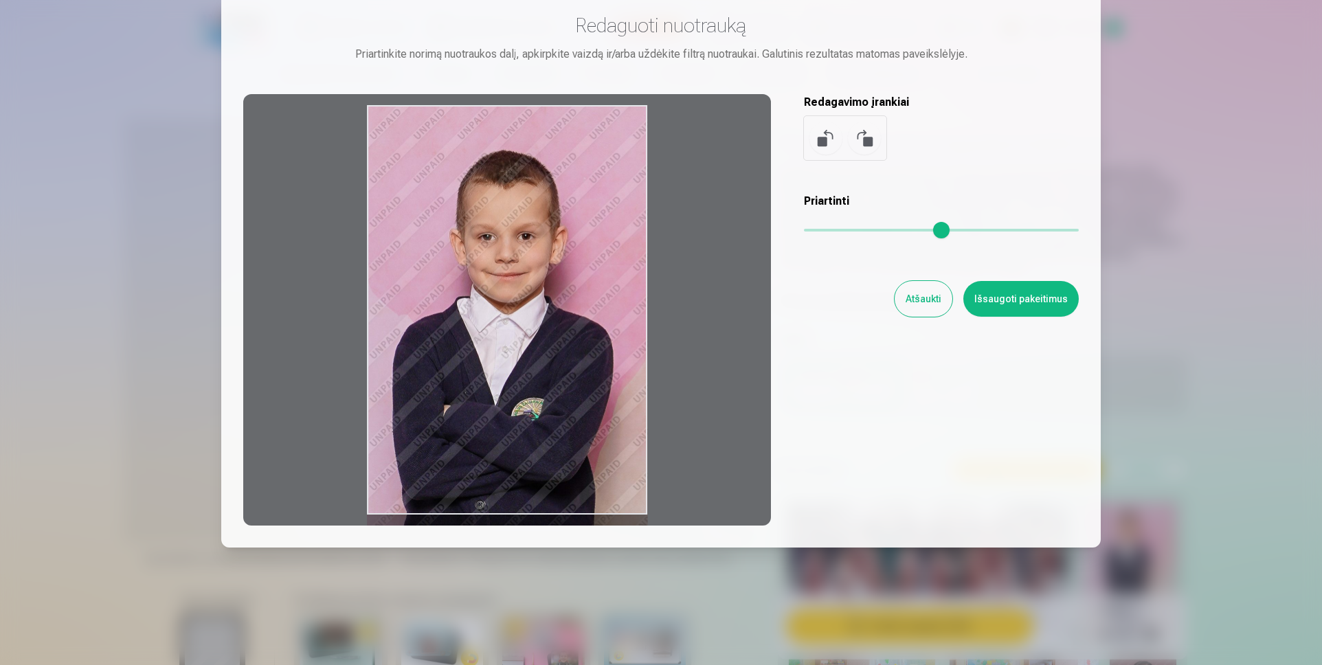
drag, startPoint x: 595, startPoint y: 177, endPoint x: 576, endPoint y: 207, distance: 35.5
click at [576, 207] on div at bounding box center [507, 309] width 528 height 431
click at [567, 193] on div at bounding box center [507, 309] width 528 height 431
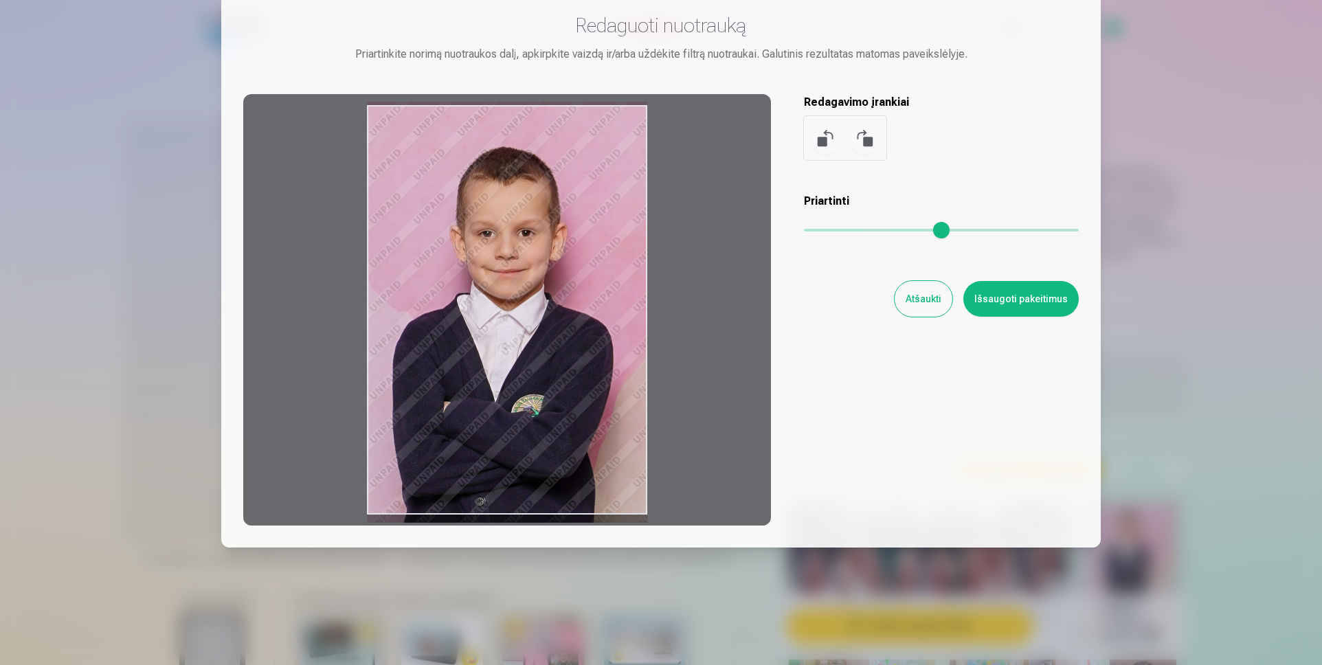
click at [591, 166] on div at bounding box center [507, 309] width 528 height 431
click at [513, 134] on div at bounding box center [507, 309] width 528 height 431
drag, startPoint x: 569, startPoint y: 124, endPoint x: 128, endPoint y: 193, distance: 446.4
click at [128, 193] on div at bounding box center [661, 332] width 1322 height 665
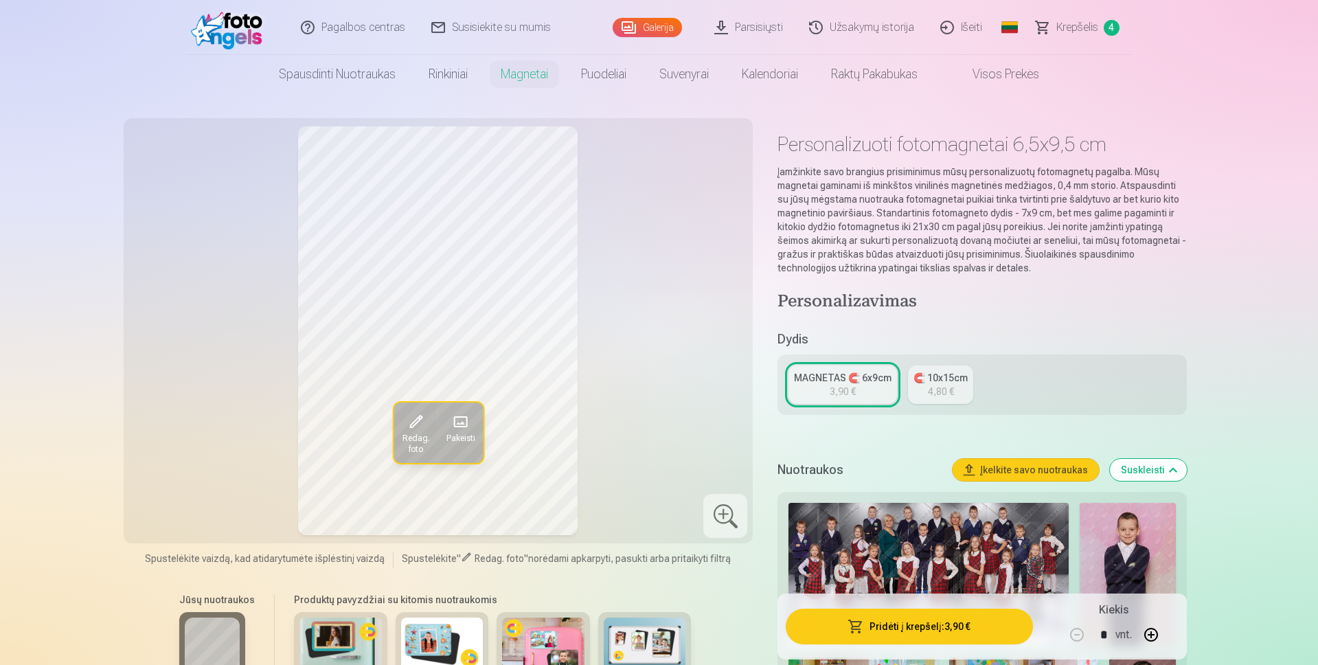
click at [414, 429] on button "Redag. foto" at bounding box center [416, 433] width 44 height 60
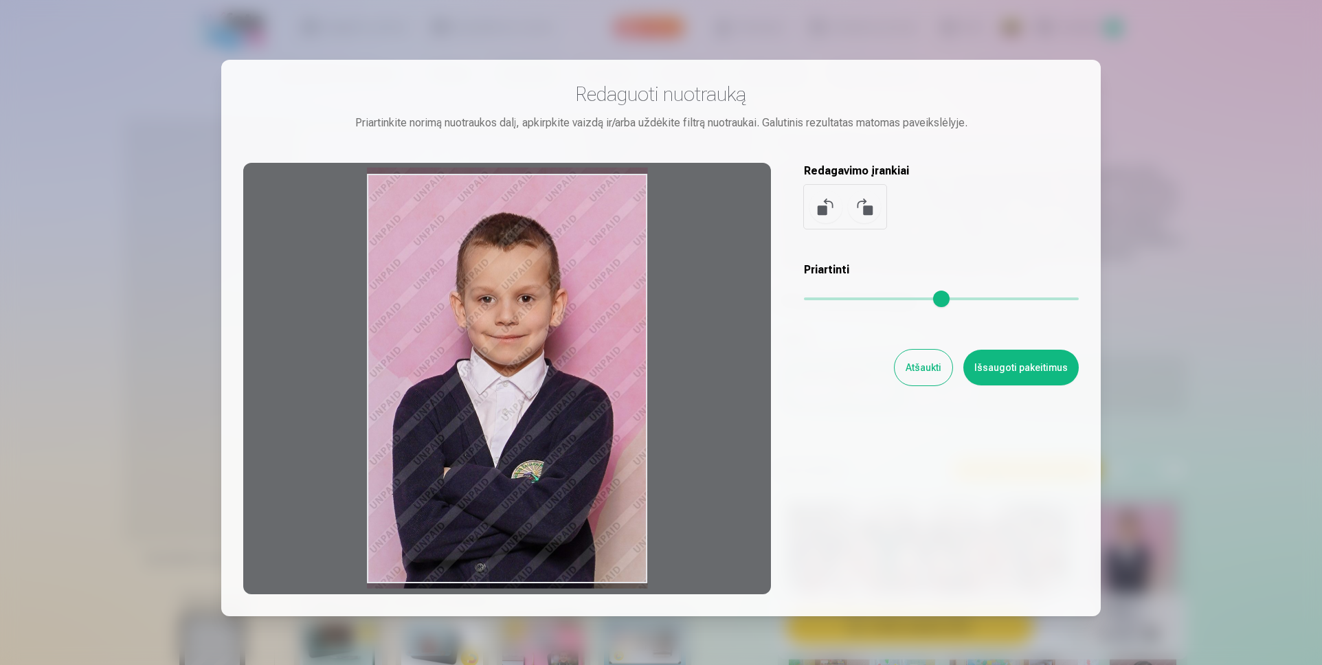
drag, startPoint x: 647, startPoint y: 396, endPoint x: 637, endPoint y: 395, distance: 10.3
click at [624, 400] on div at bounding box center [507, 378] width 528 height 431
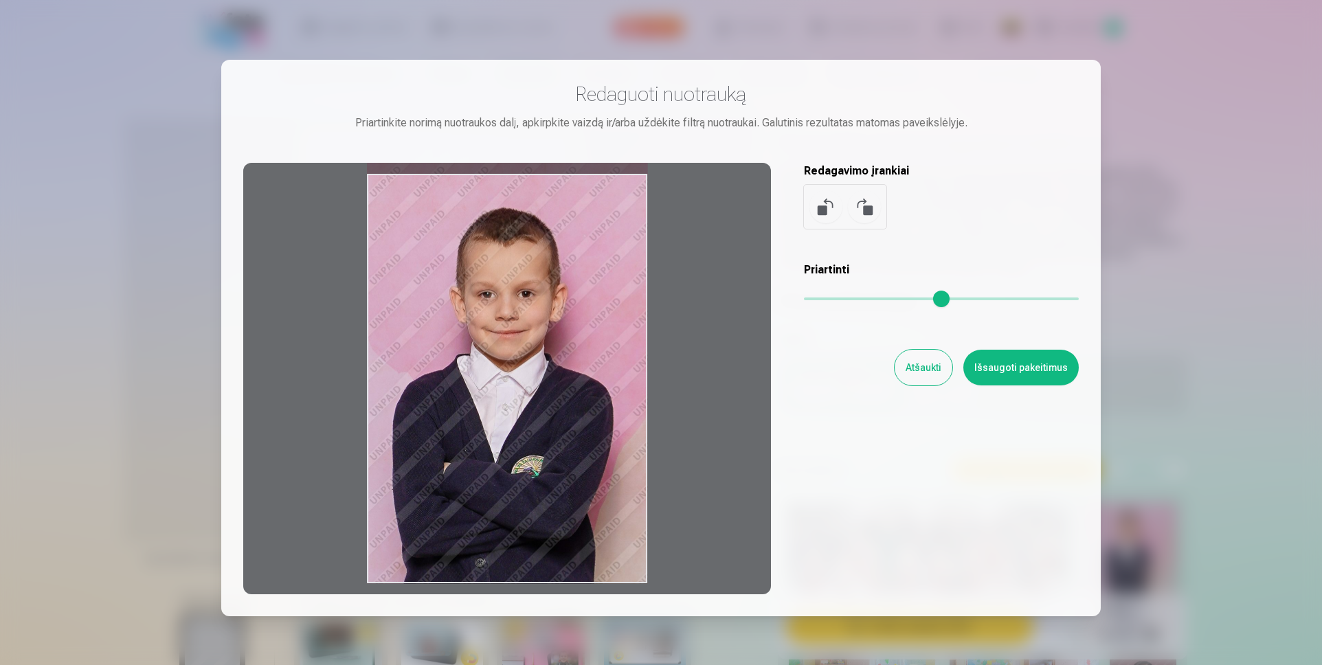
drag, startPoint x: 640, startPoint y: 385, endPoint x: 619, endPoint y: 379, distance: 22.0
click at [651, 381] on div at bounding box center [507, 378] width 528 height 431
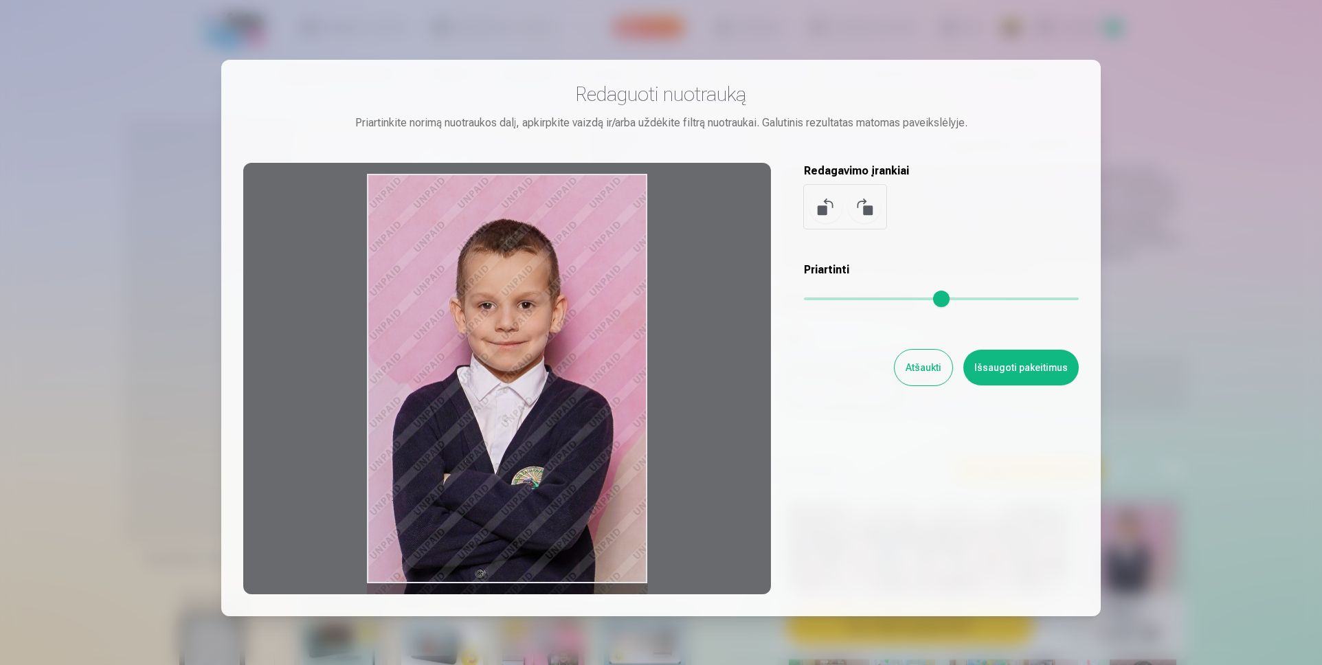
drag, startPoint x: 647, startPoint y: 348, endPoint x: 589, endPoint y: 363, distance: 60.5
click at [589, 363] on div at bounding box center [507, 378] width 528 height 431
drag, startPoint x: 576, startPoint y: 182, endPoint x: 579, endPoint y: 198, distance: 16.2
click at [579, 198] on div at bounding box center [507, 378] width 528 height 431
drag, startPoint x: 574, startPoint y: 174, endPoint x: 579, endPoint y: 191, distance: 18.0
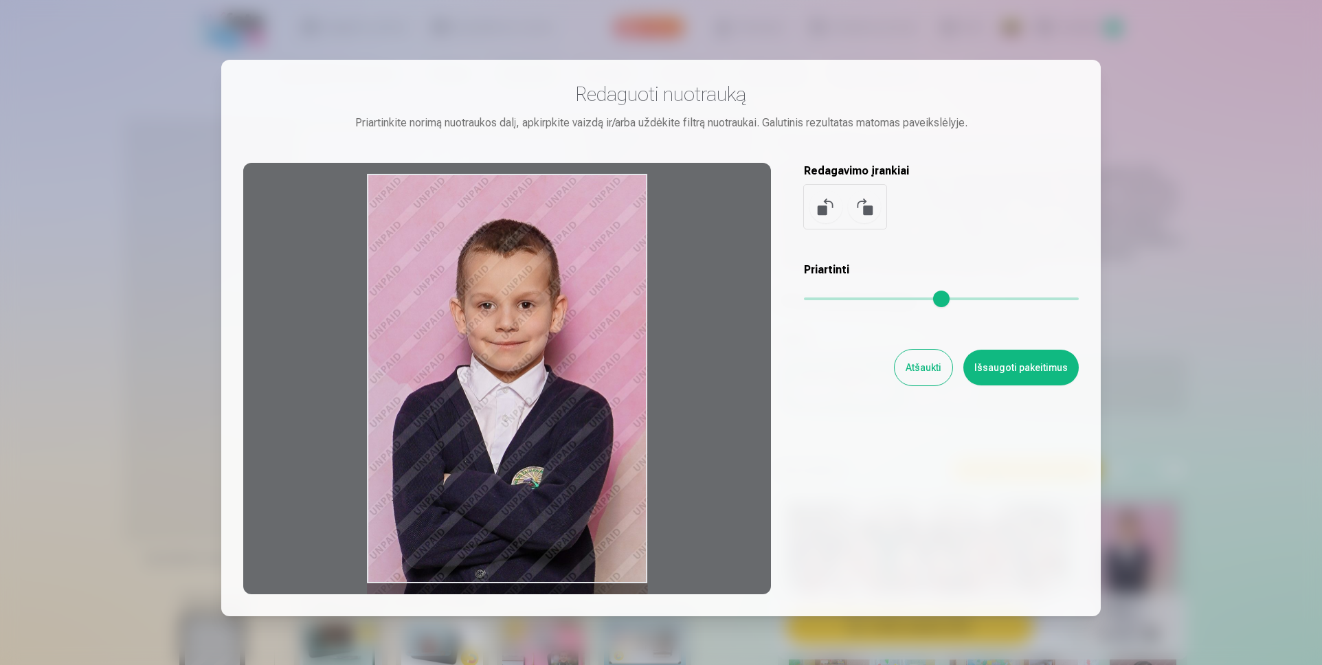
click at [579, 191] on div at bounding box center [507, 378] width 528 height 431
click at [589, 196] on div at bounding box center [507, 378] width 528 height 431
click at [620, 221] on div at bounding box center [507, 378] width 528 height 431
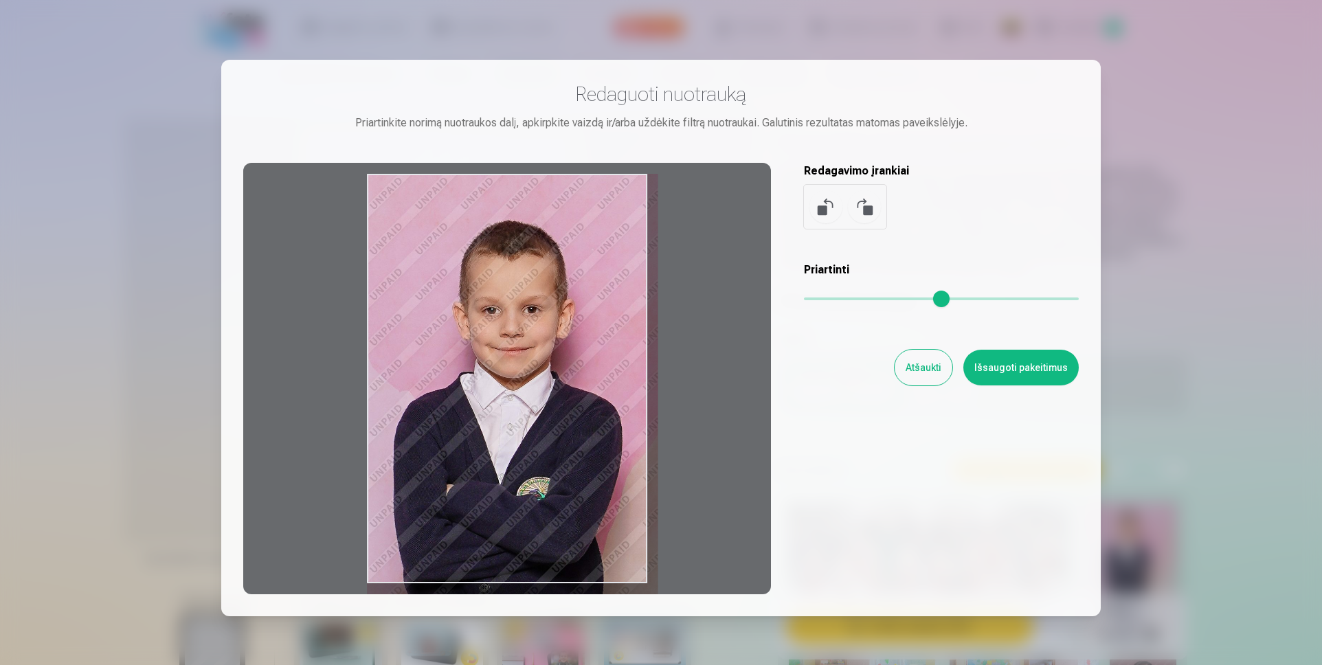
drag, startPoint x: 815, startPoint y: 294, endPoint x: 954, endPoint y: 277, distance: 140.4
click at [954, 297] on input "range" at bounding box center [941, 298] width 275 height 3
drag, startPoint x: 952, startPoint y: 293, endPoint x: 949, endPoint y: 337, distance: 44.7
click at [949, 300] on input "range" at bounding box center [941, 298] width 275 height 3
type input "****"
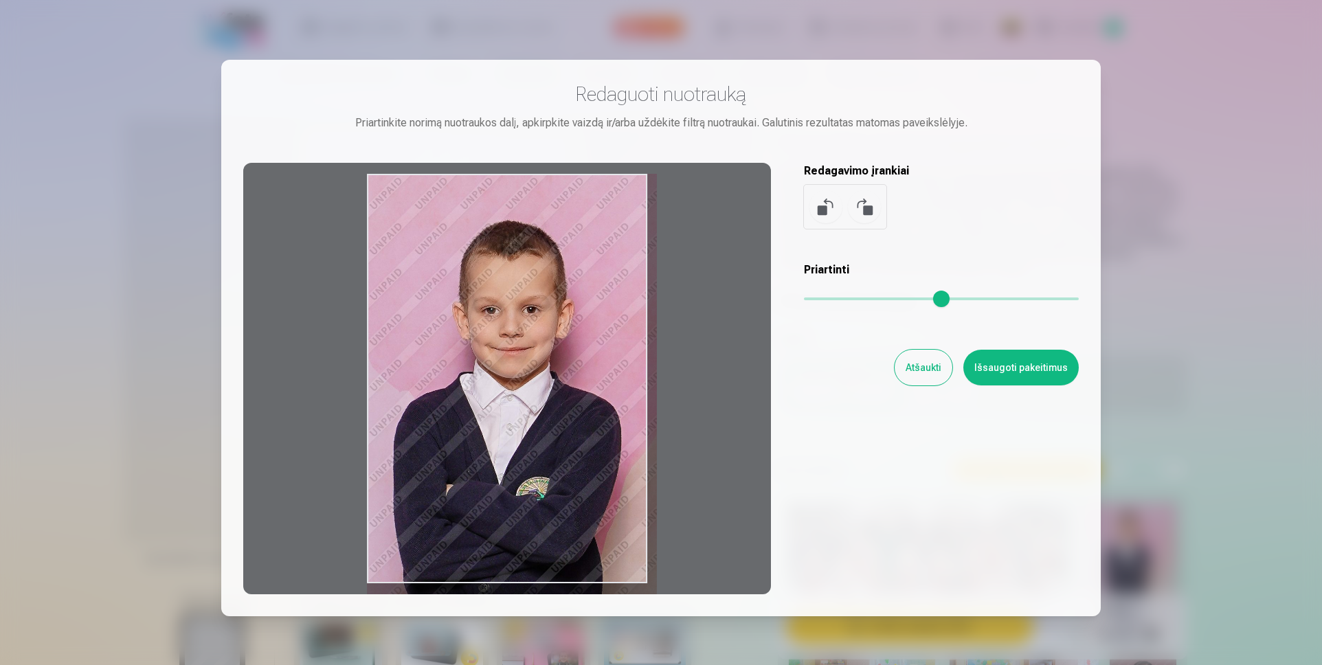
click at [1005, 370] on button "Išsaugoti pakeitimus" at bounding box center [1020, 368] width 115 height 36
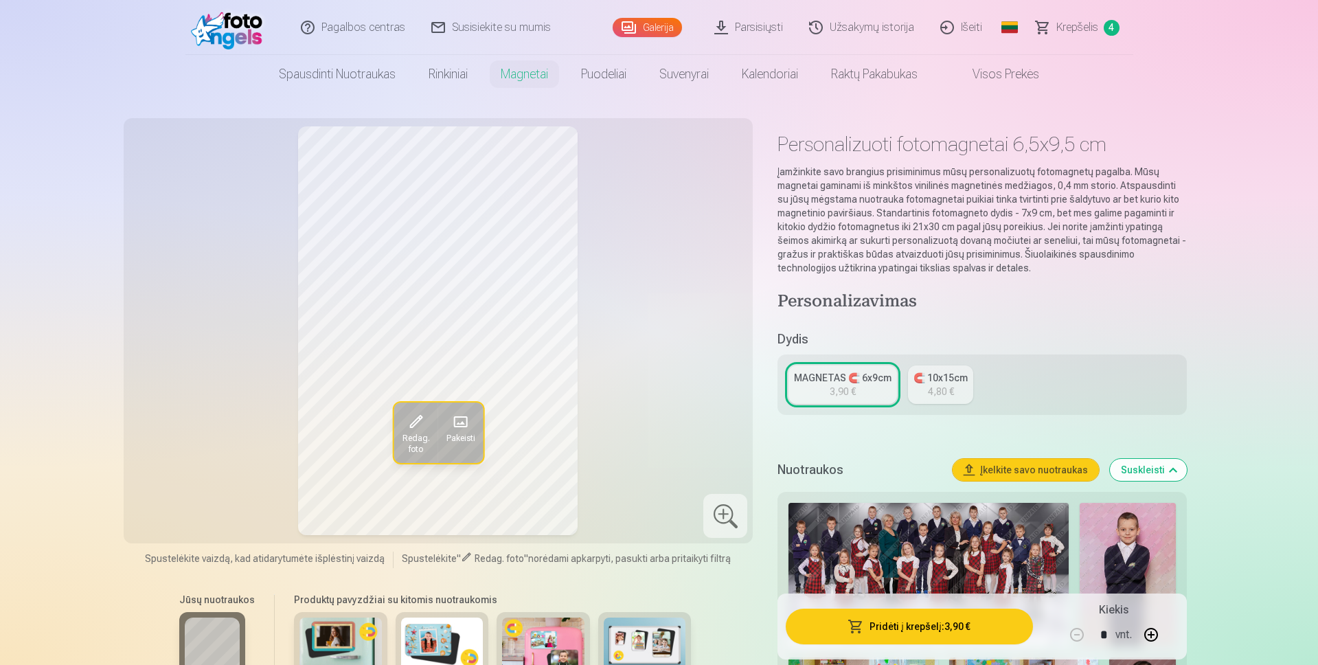
click at [929, 628] on button "Pridėti į krepšelį : 3,90 €" at bounding box center [909, 627] width 247 height 36
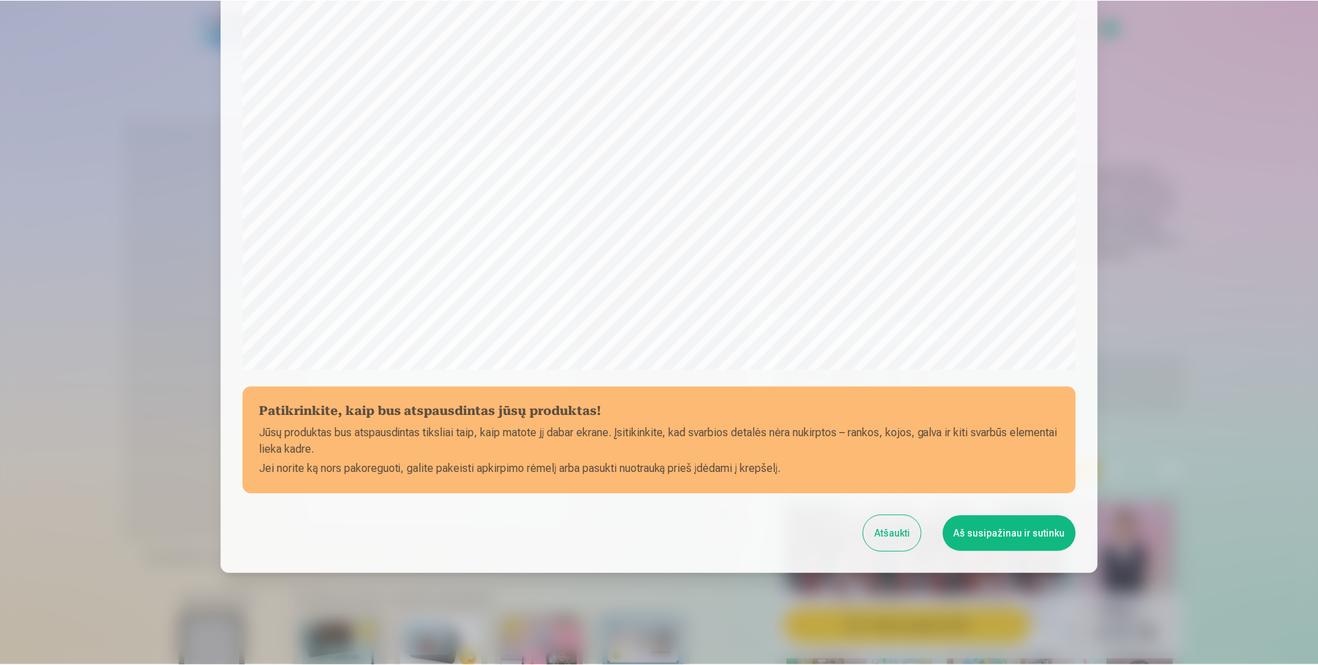
scroll to position [324, 0]
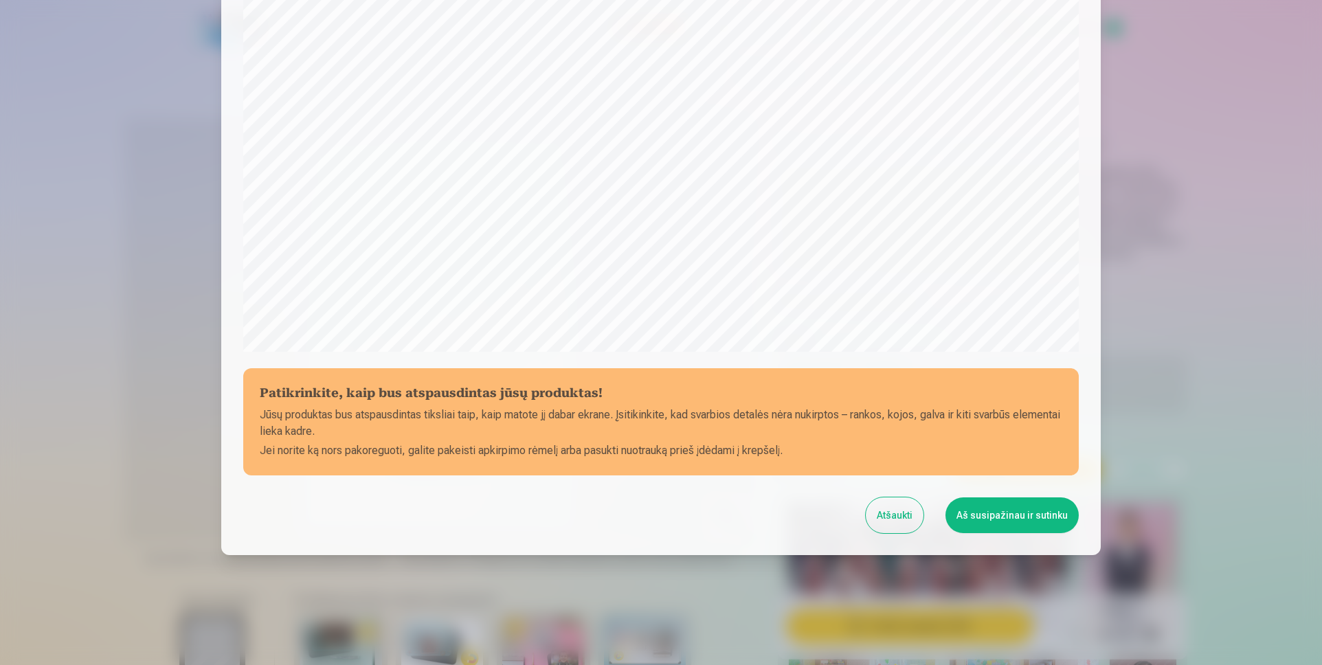
click at [1000, 517] on button "Aš susipažinau ir sutinku" at bounding box center [1011, 515] width 133 height 36
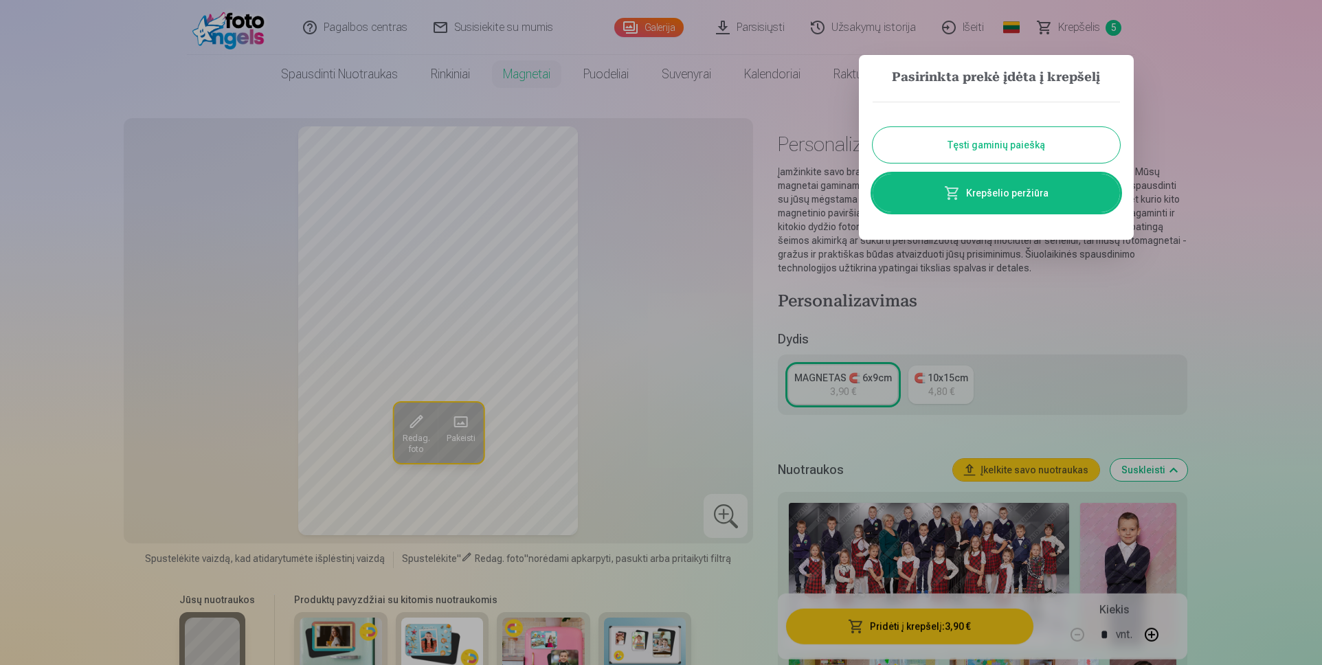
click at [1069, 25] on div at bounding box center [661, 332] width 1322 height 665
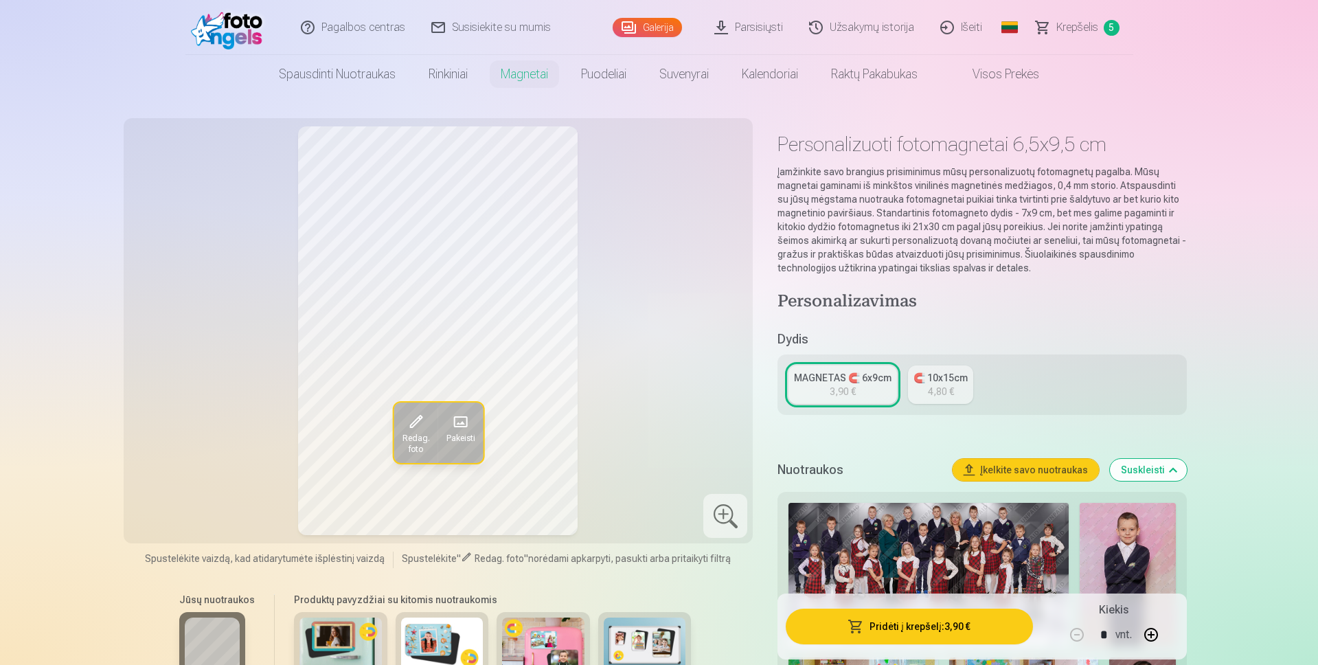
click at [1069, 31] on span "Krepšelis" at bounding box center [1077, 27] width 42 height 16
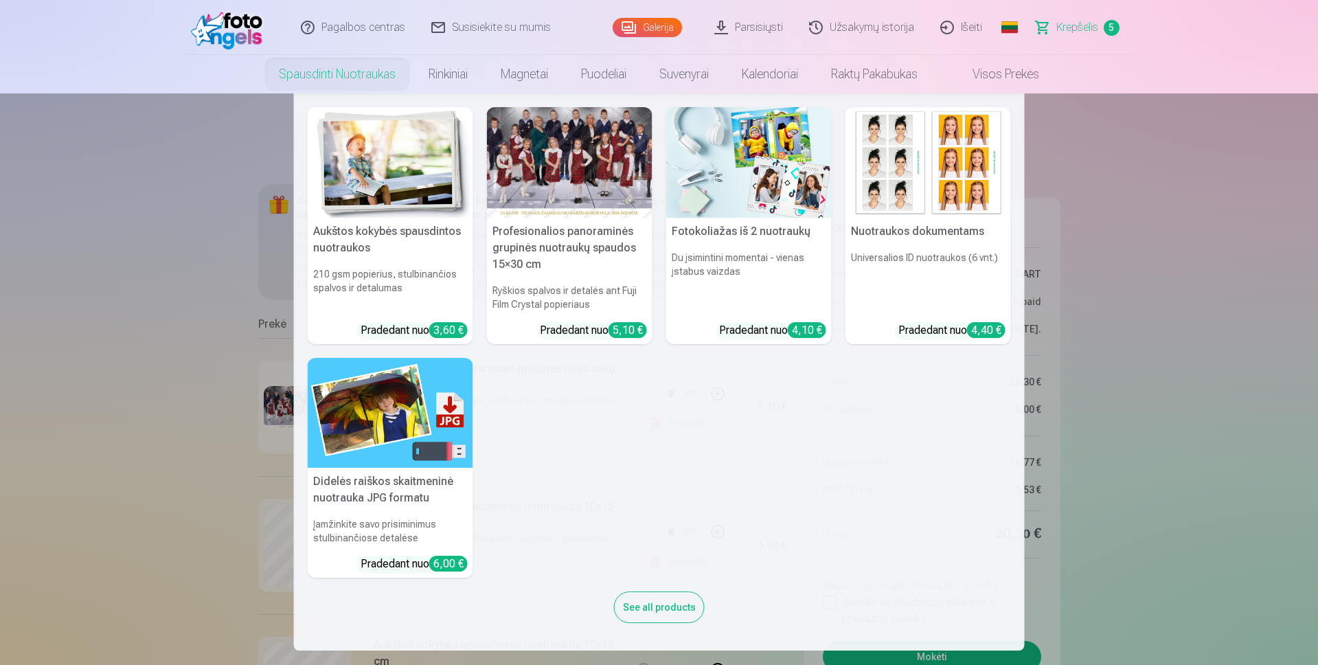
click at [377, 194] on img at bounding box center [391, 162] width 166 height 111
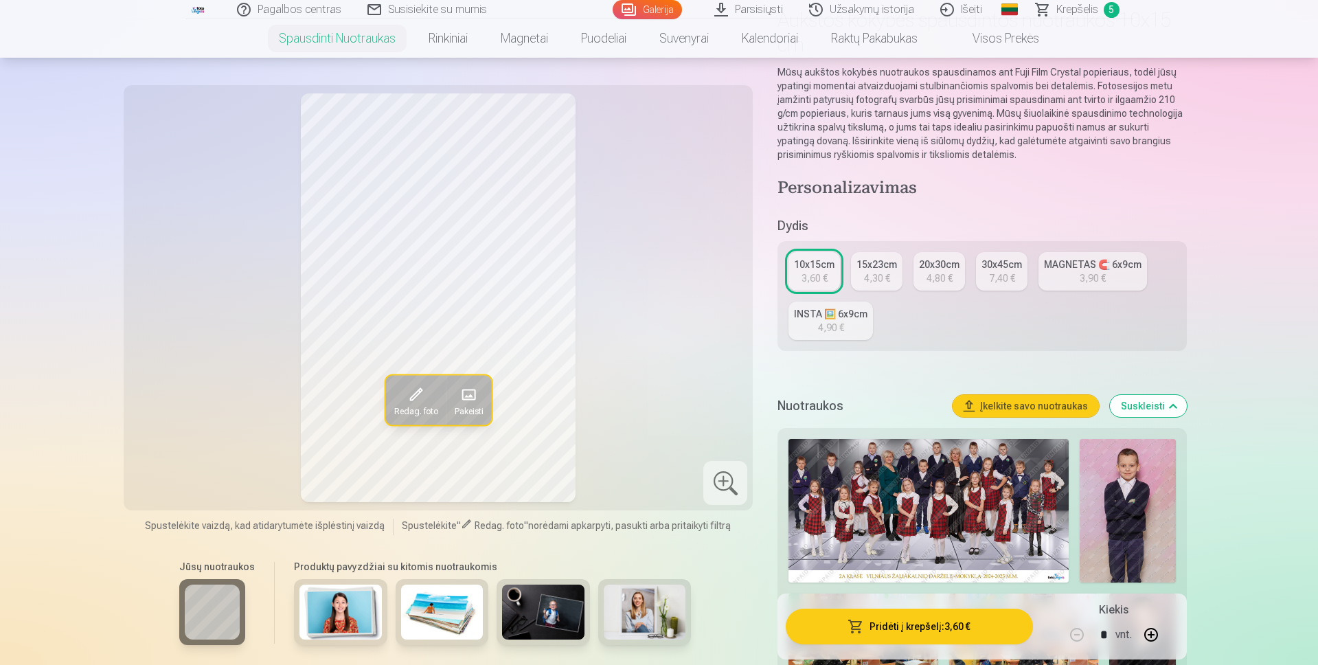
scroll to position [137, 0]
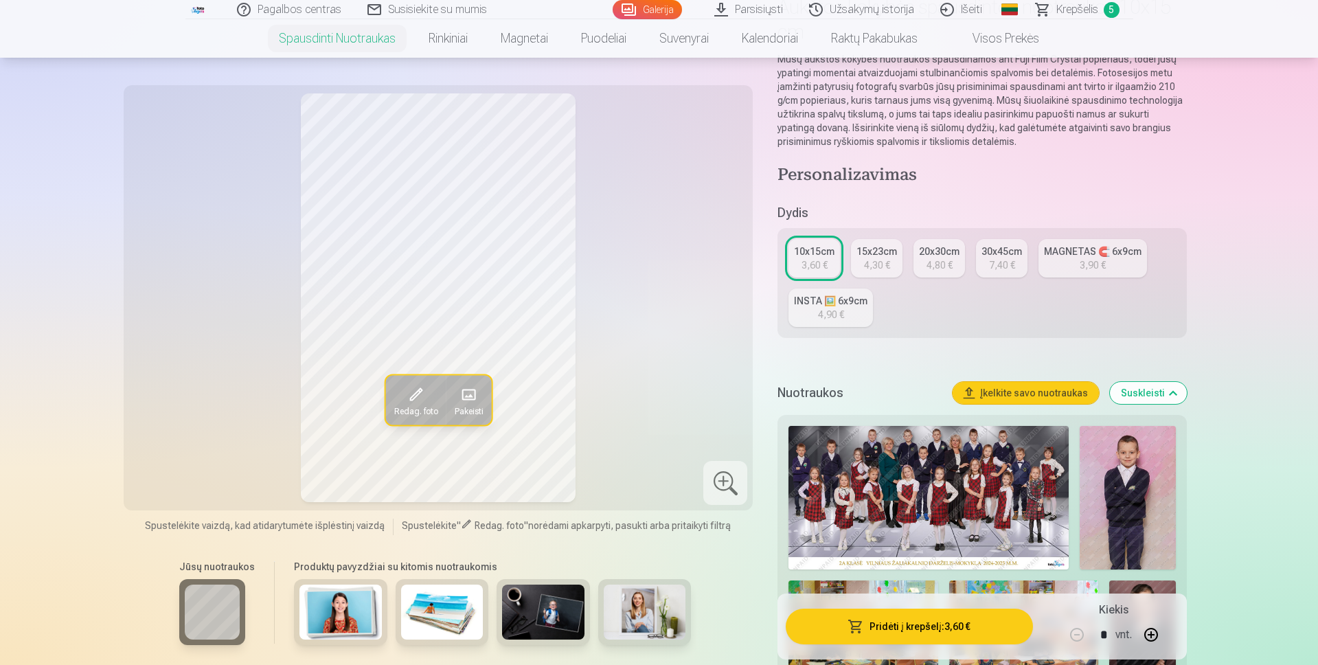
click at [1083, 264] on div "3,90 €" at bounding box center [1093, 265] width 26 height 14
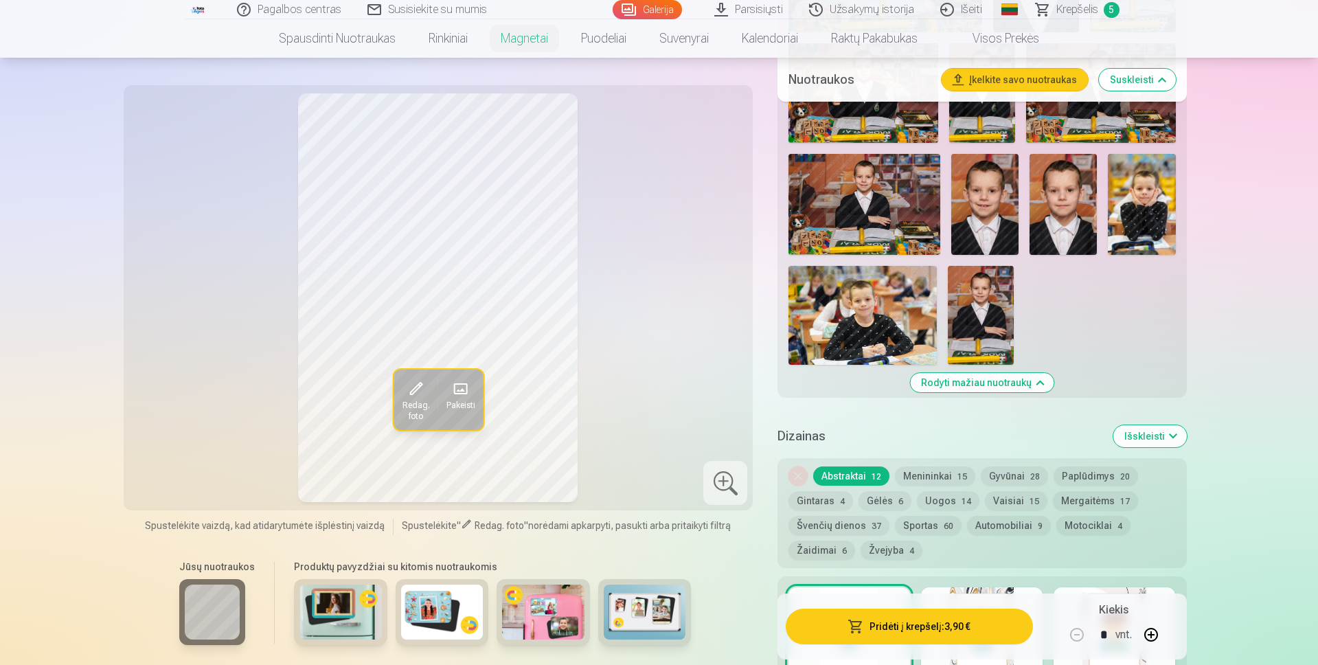
scroll to position [1374, 0]
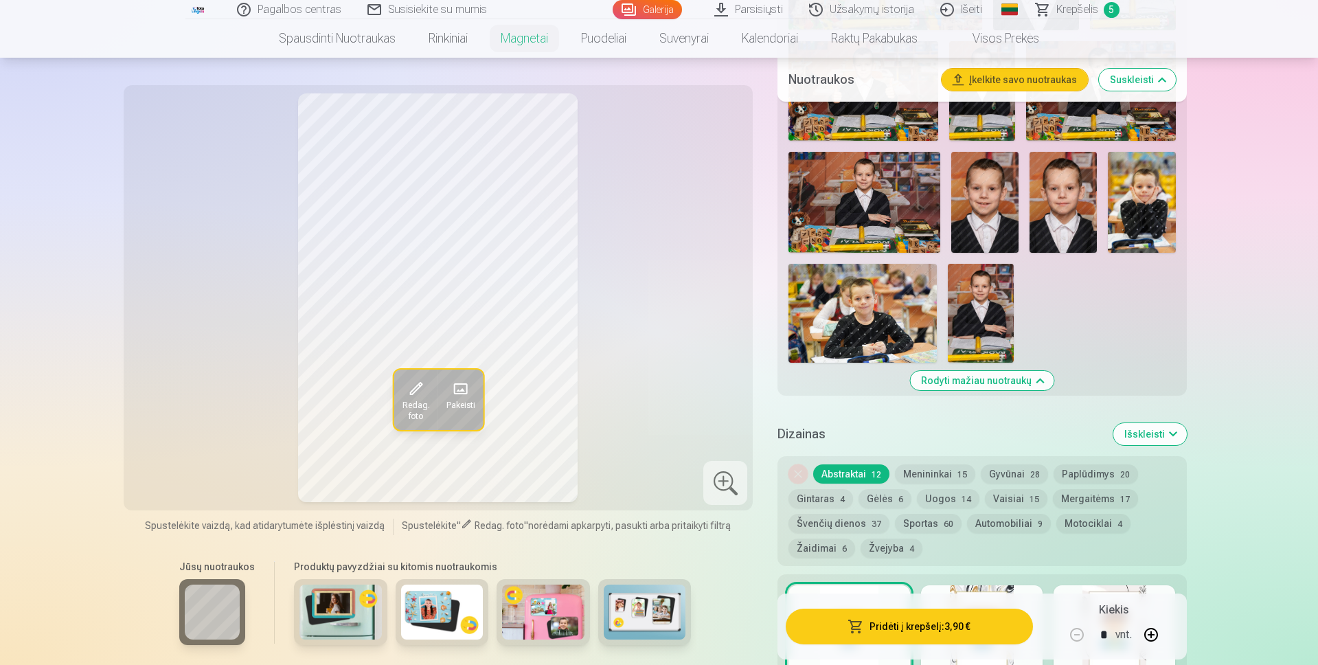
click at [1149, 192] on img at bounding box center [1141, 202] width 67 height 101
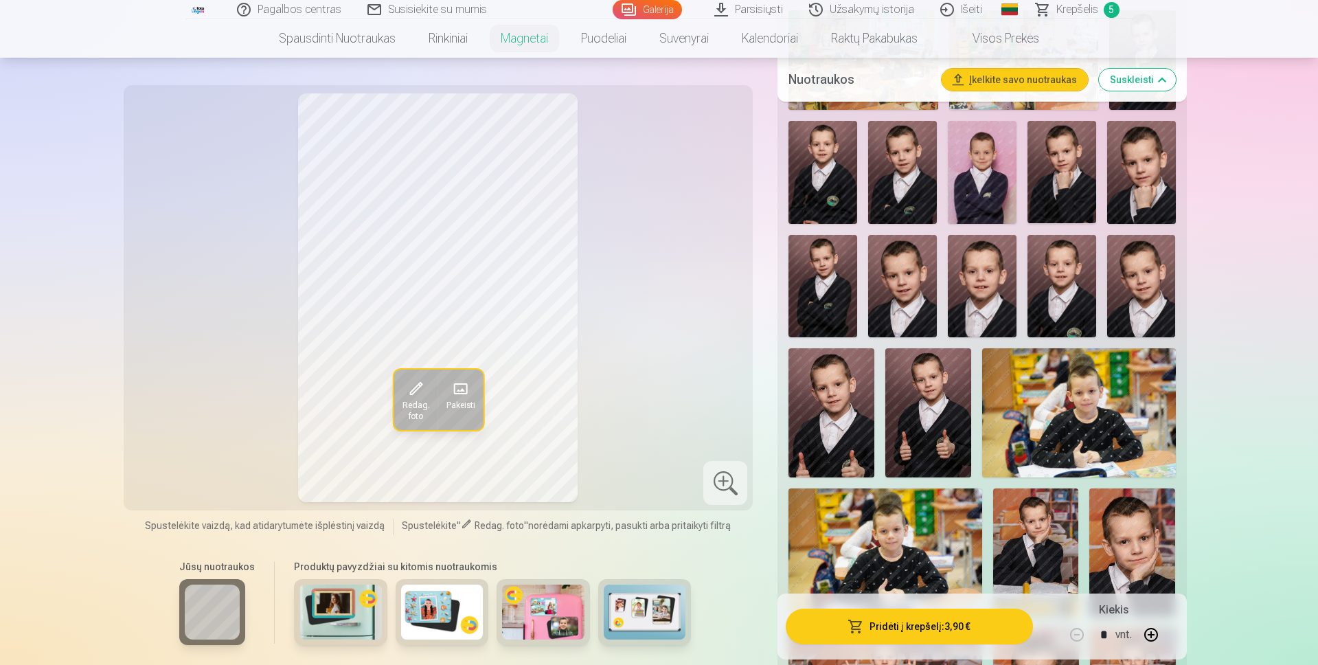
scroll to position [481, 0]
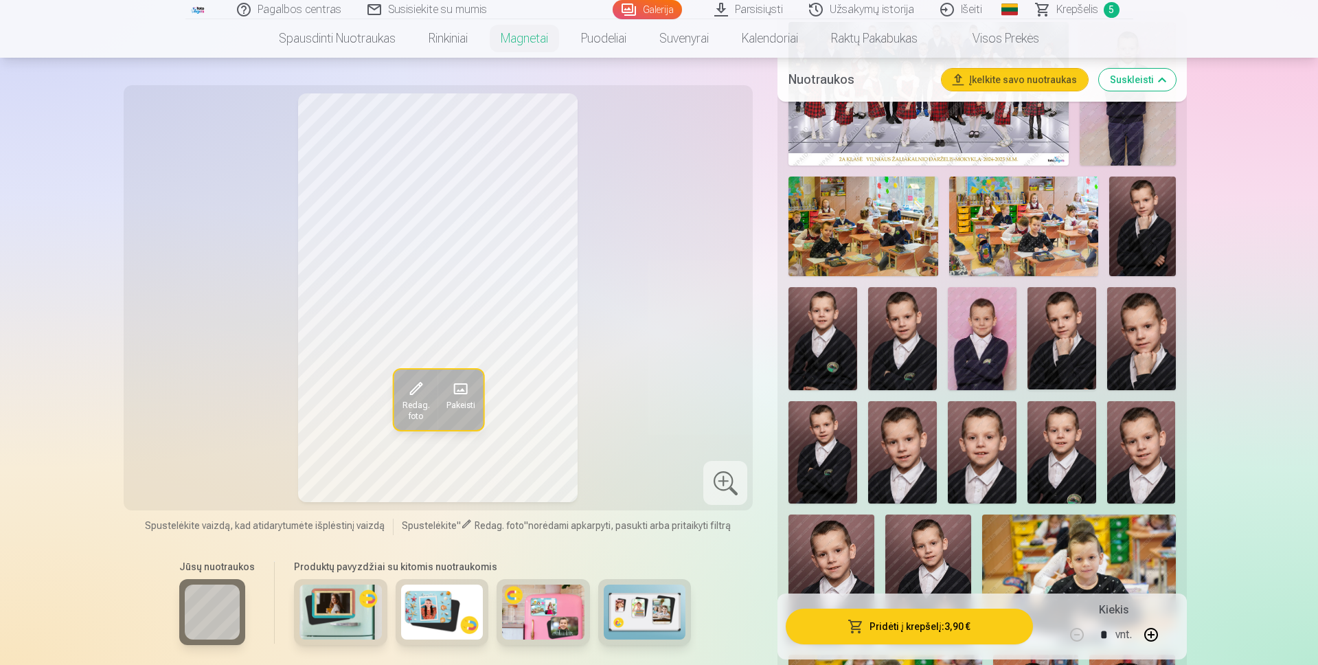
click at [1064, 367] on img at bounding box center [1062, 338] width 69 height 103
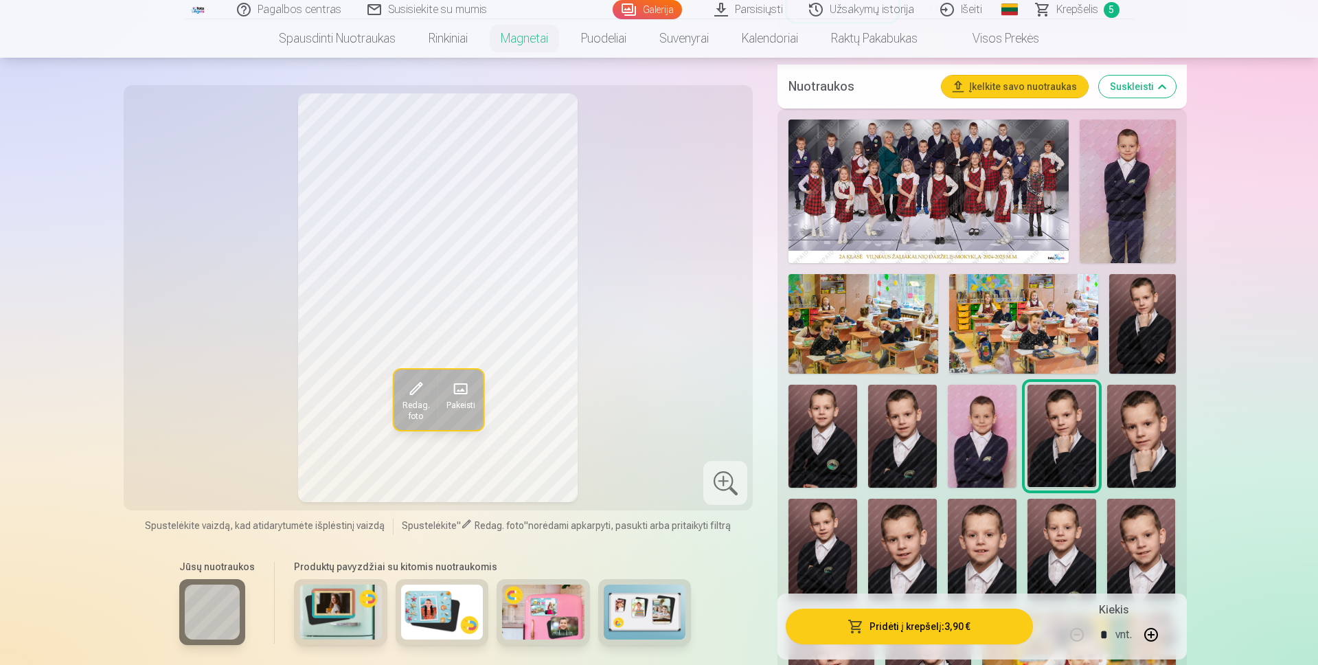
scroll to position [137, 0]
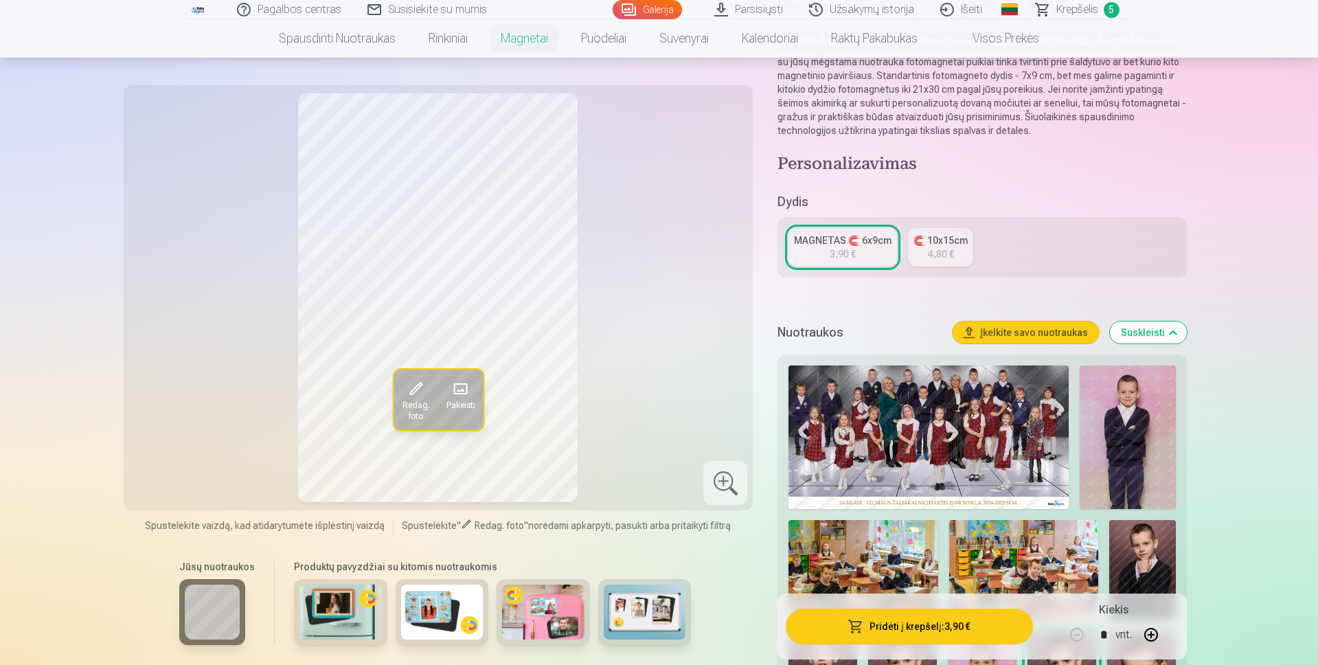
click at [830, 260] on div "3,90 €" at bounding box center [843, 254] width 26 height 14
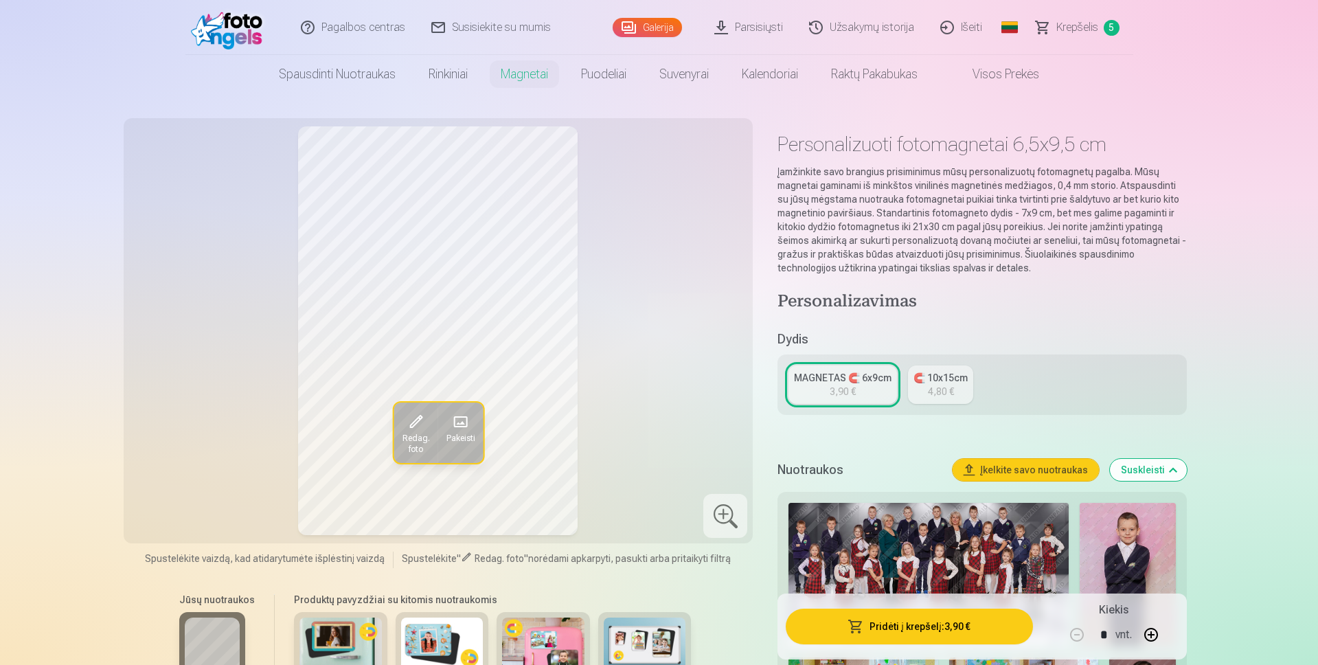
click at [942, 615] on button "Pridėti į krepšelį : 3,90 €" at bounding box center [909, 627] width 247 height 36
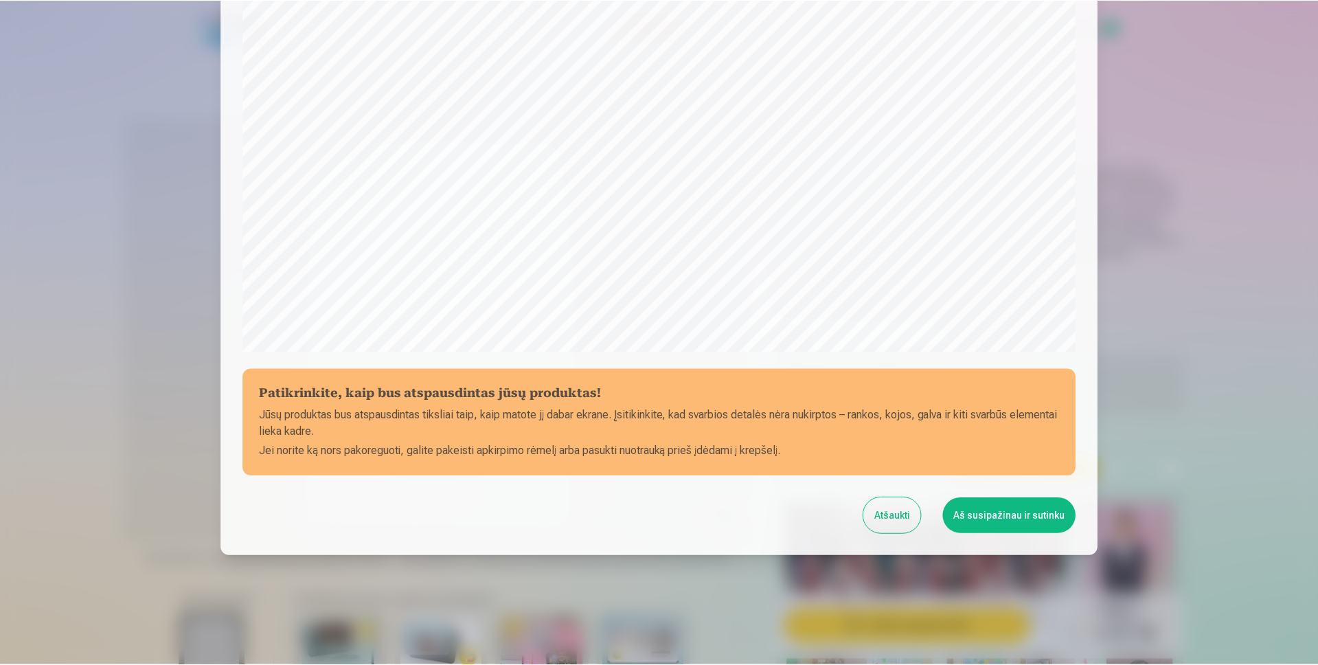
scroll to position [324, 0]
click at [1022, 523] on button "Aš susipažinau ir sutinku" at bounding box center [1011, 515] width 133 height 36
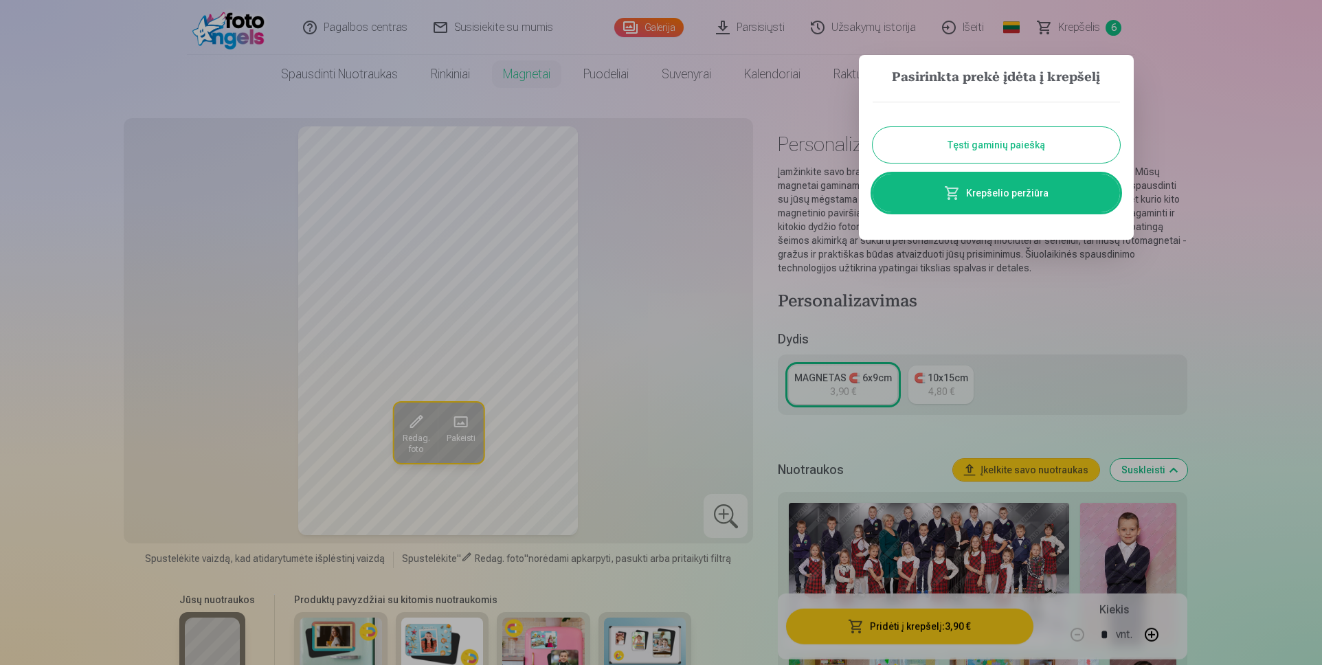
click at [1085, 26] on div at bounding box center [661, 332] width 1322 height 665
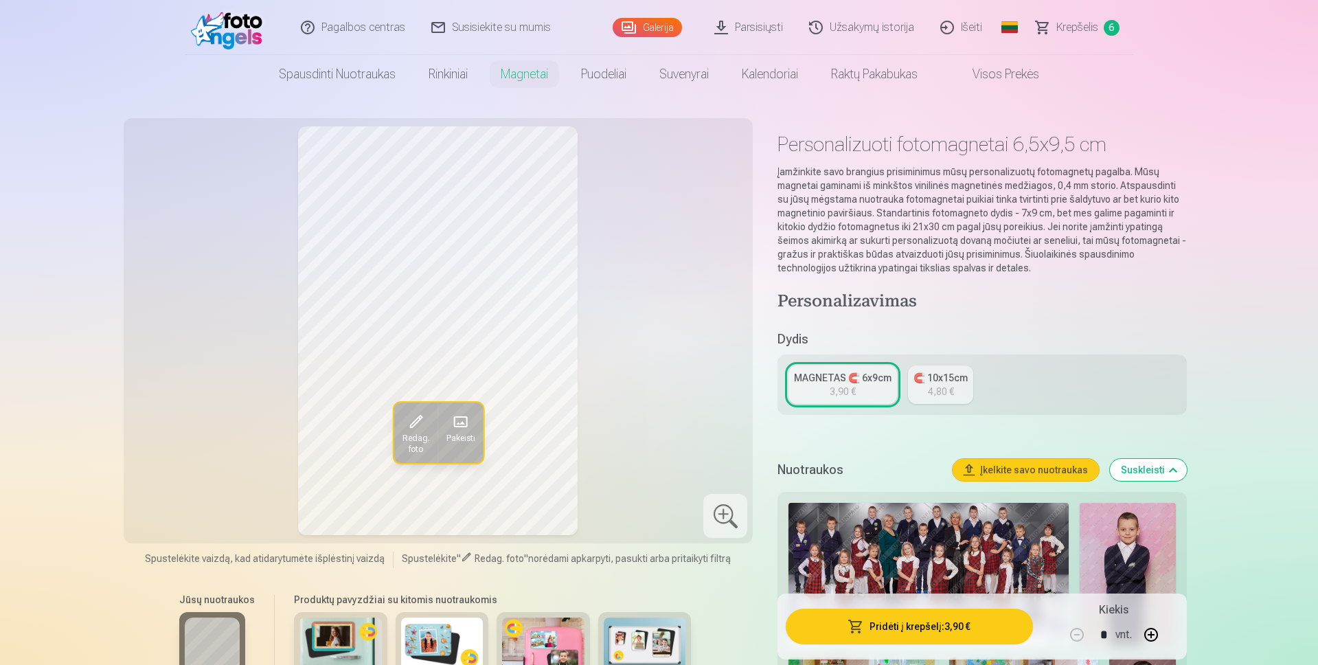
click at [1078, 30] on span "Krepšelis" at bounding box center [1077, 27] width 42 height 16
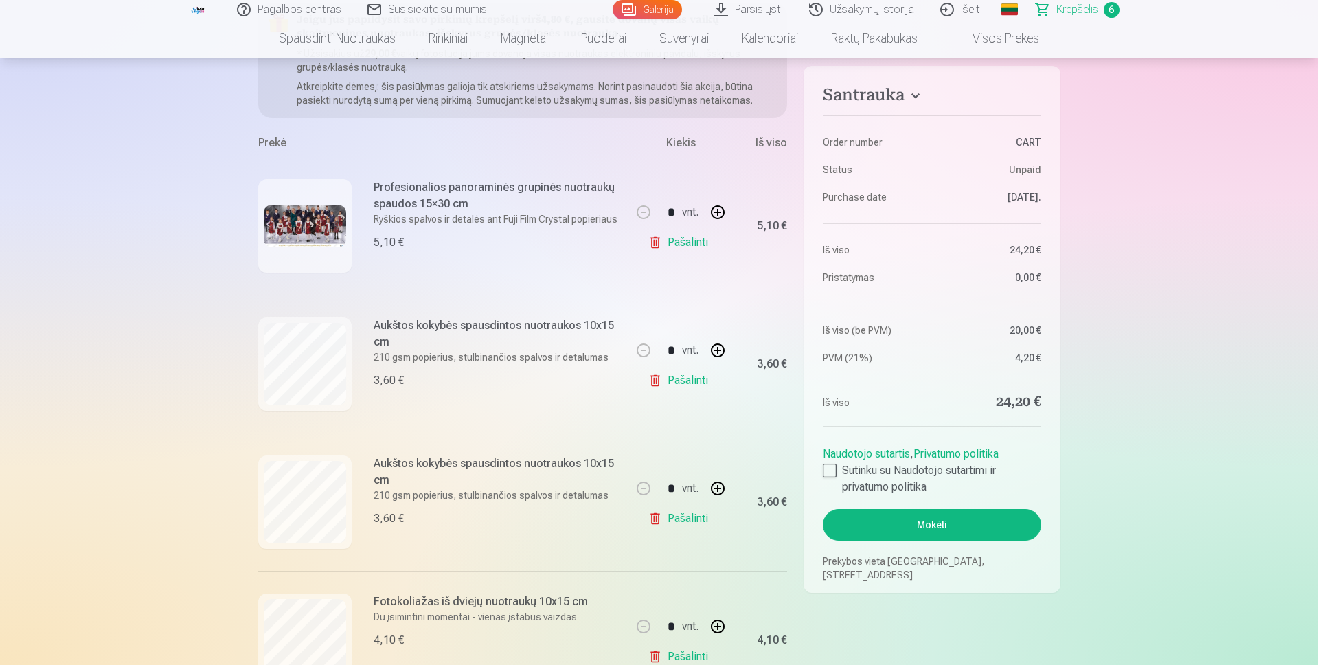
scroll to position [206, 0]
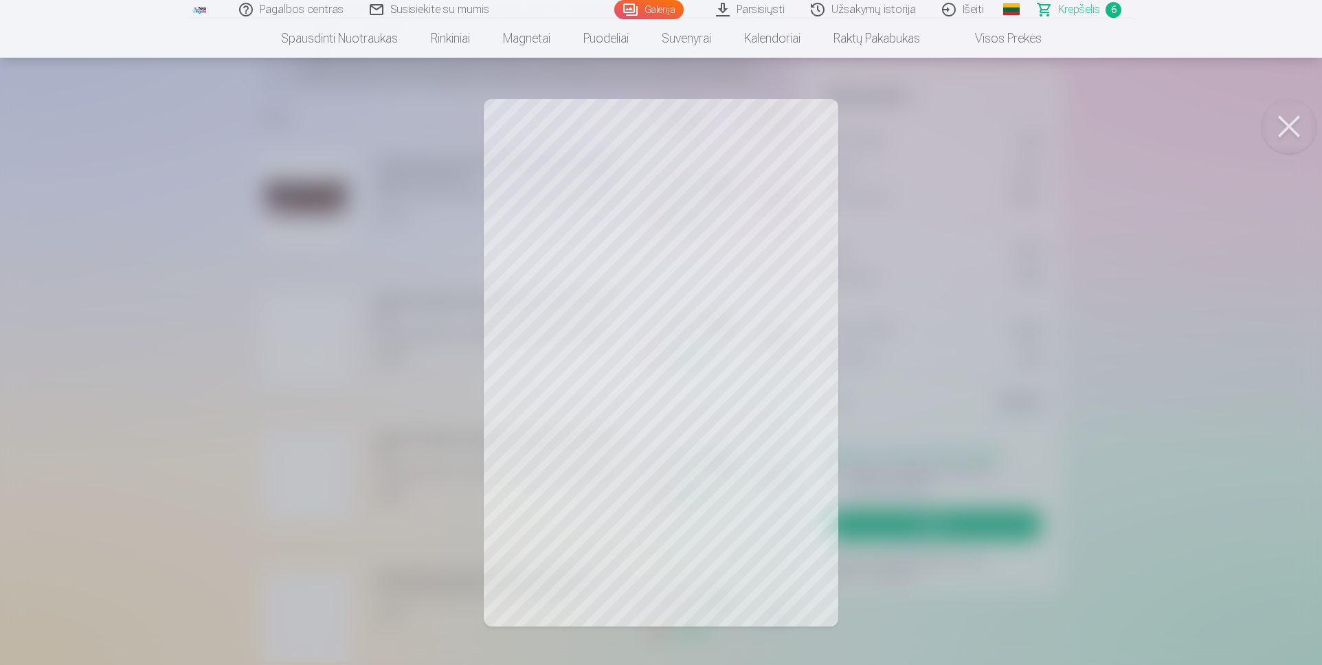
click at [1294, 128] on button at bounding box center [1288, 126] width 55 height 55
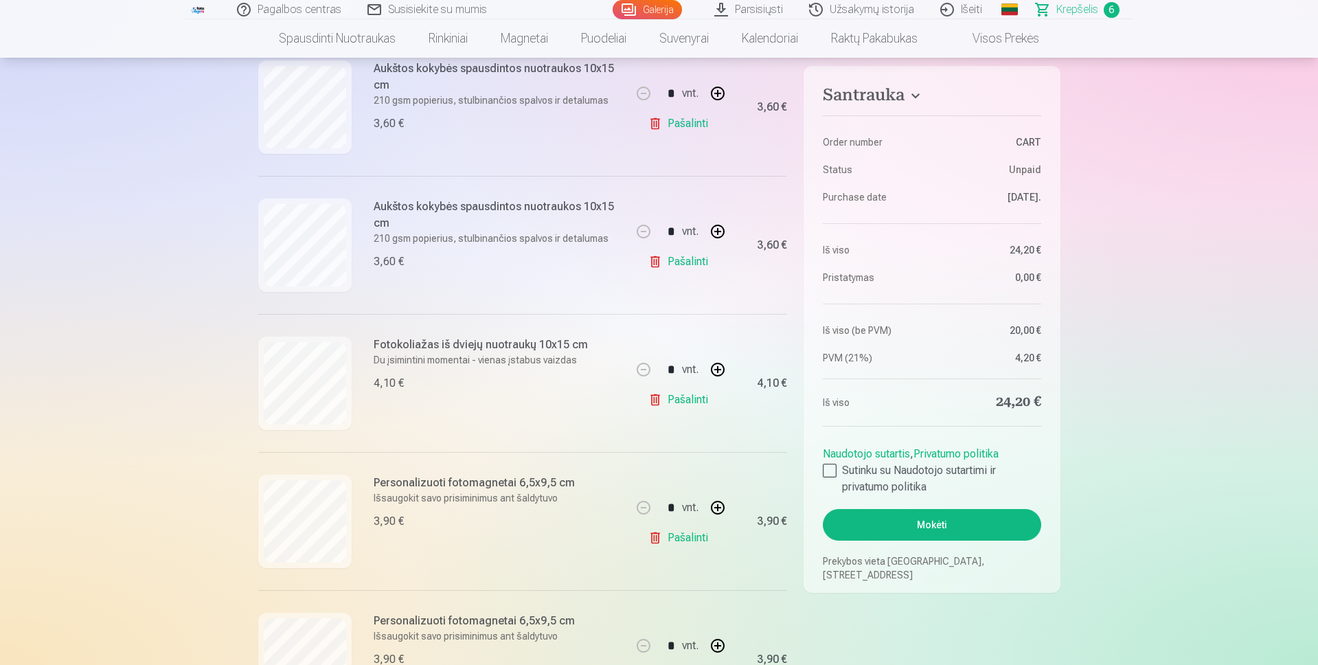
scroll to position [412, 0]
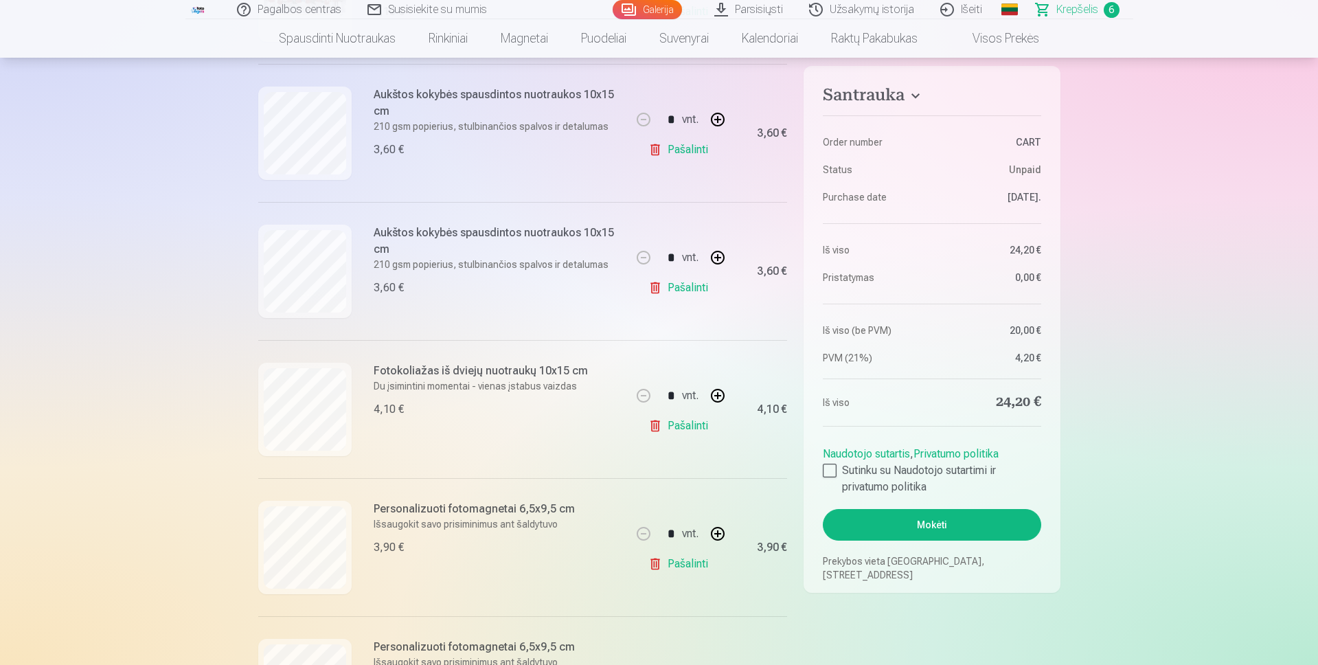
click at [655, 293] on link "Pašalinti" at bounding box center [680, 287] width 65 height 27
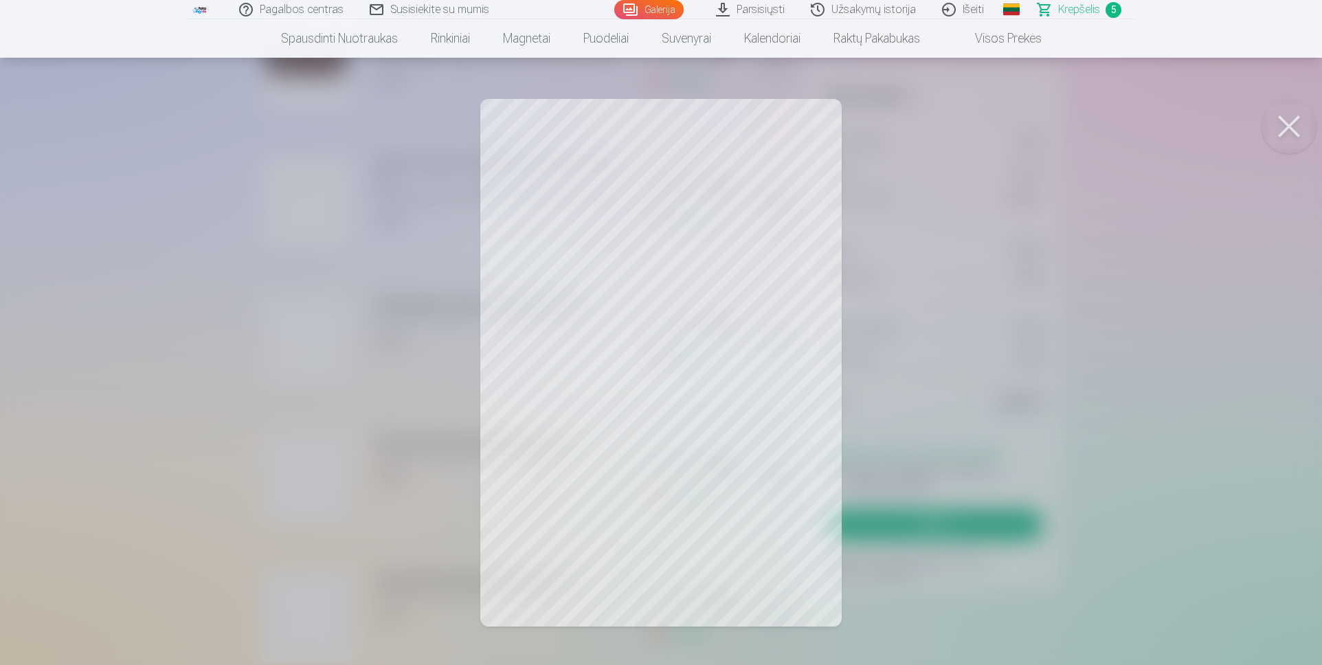
click at [1297, 135] on button at bounding box center [1288, 126] width 55 height 55
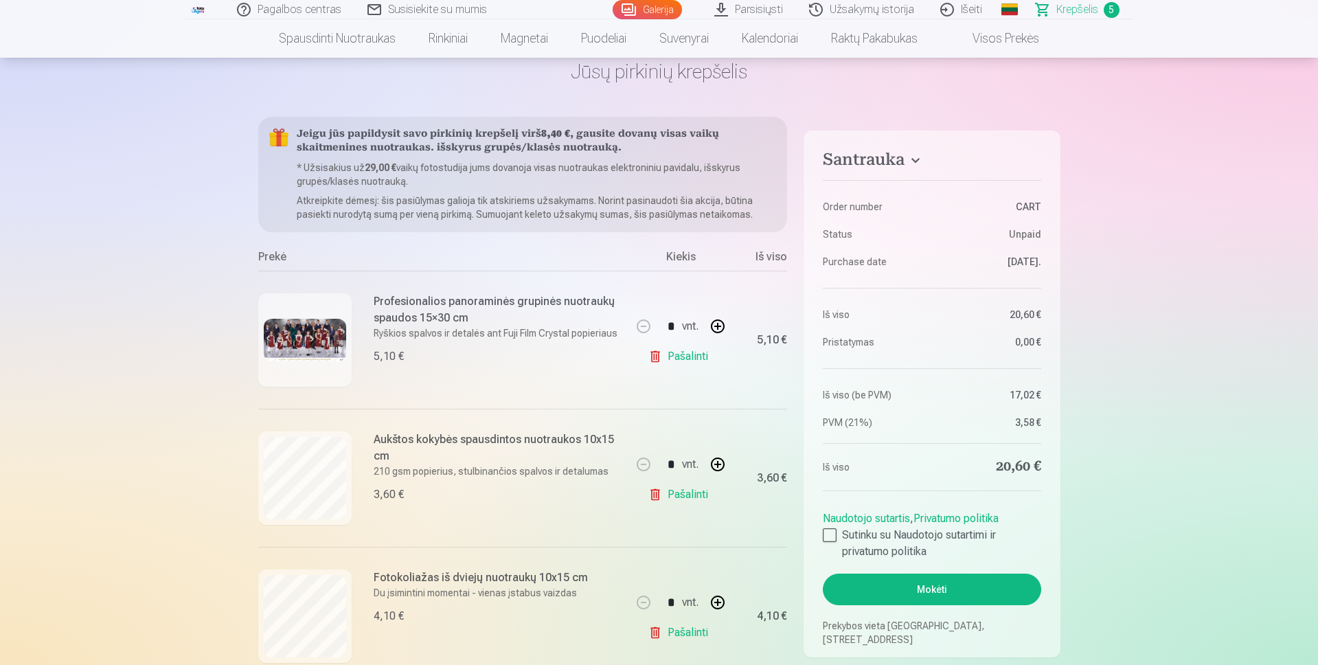
scroll to position [0, 0]
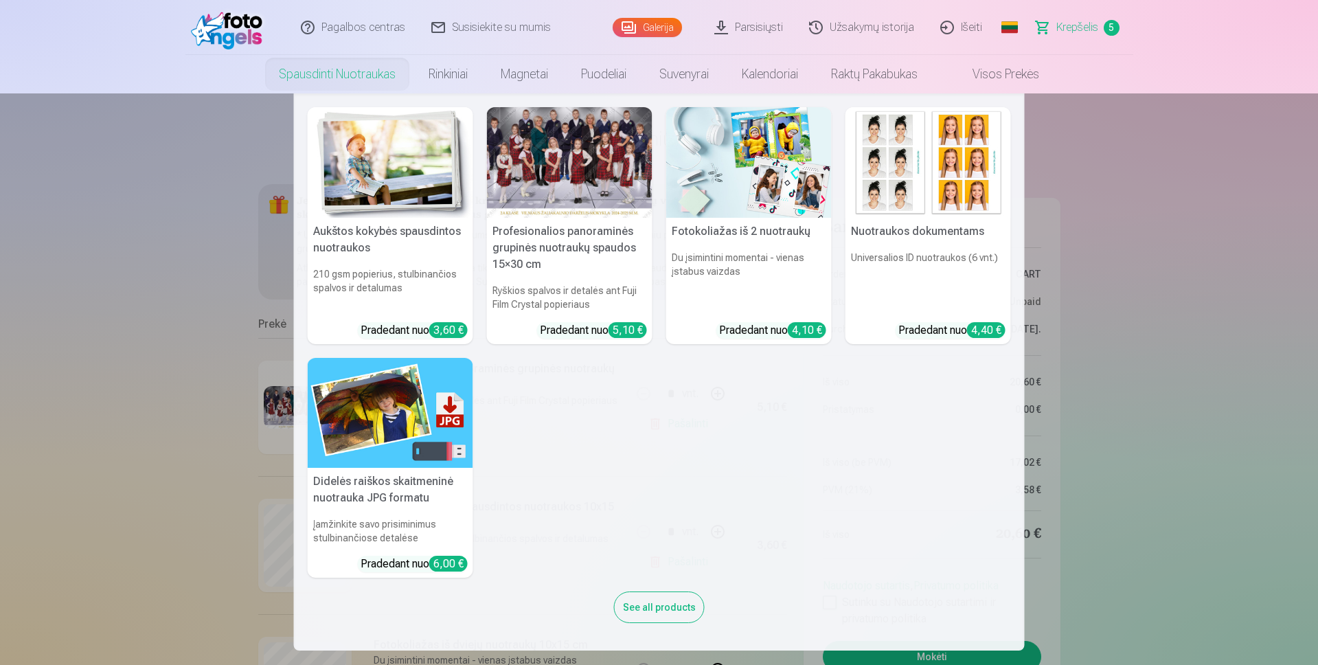
click at [353, 210] on img at bounding box center [391, 162] width 166 height 111
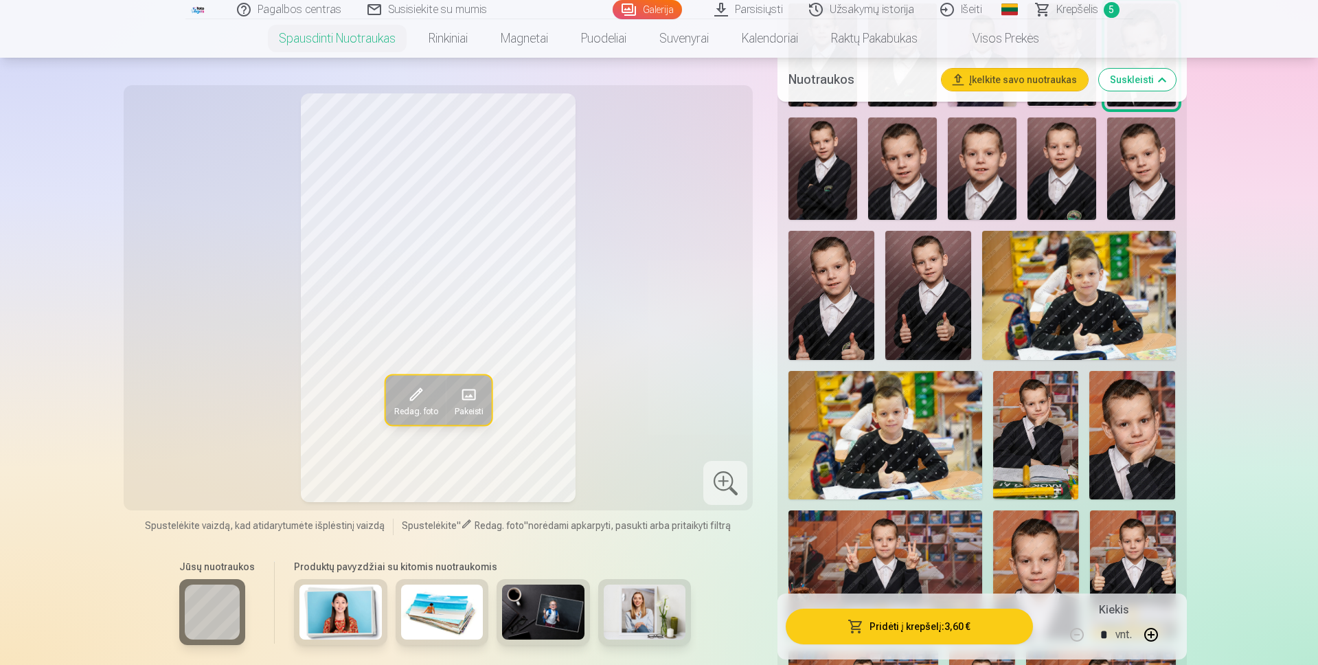
scroll to position [1030, 0]
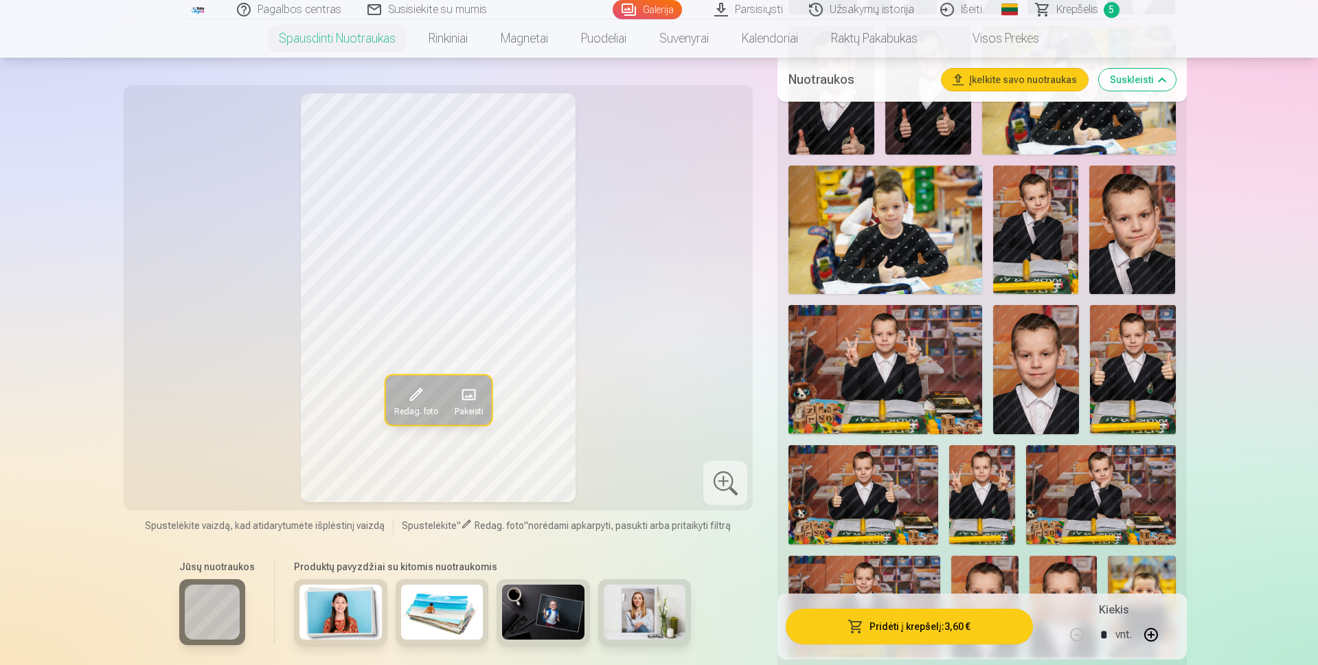
click at [1114, 251] on img at bounding box center [1132, 230] width 86 height 129
click at [1045, 257] on img at bounding box center [1036, 230] width 86 height 128
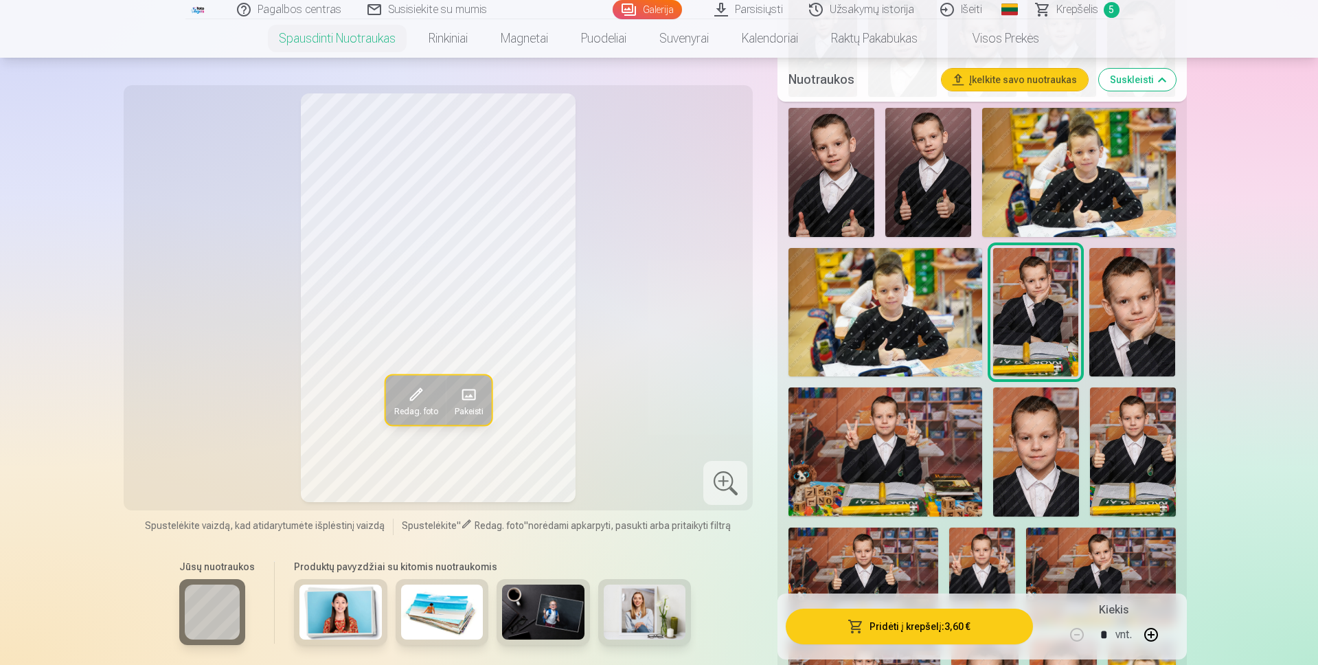
scroll to position [824, 0]
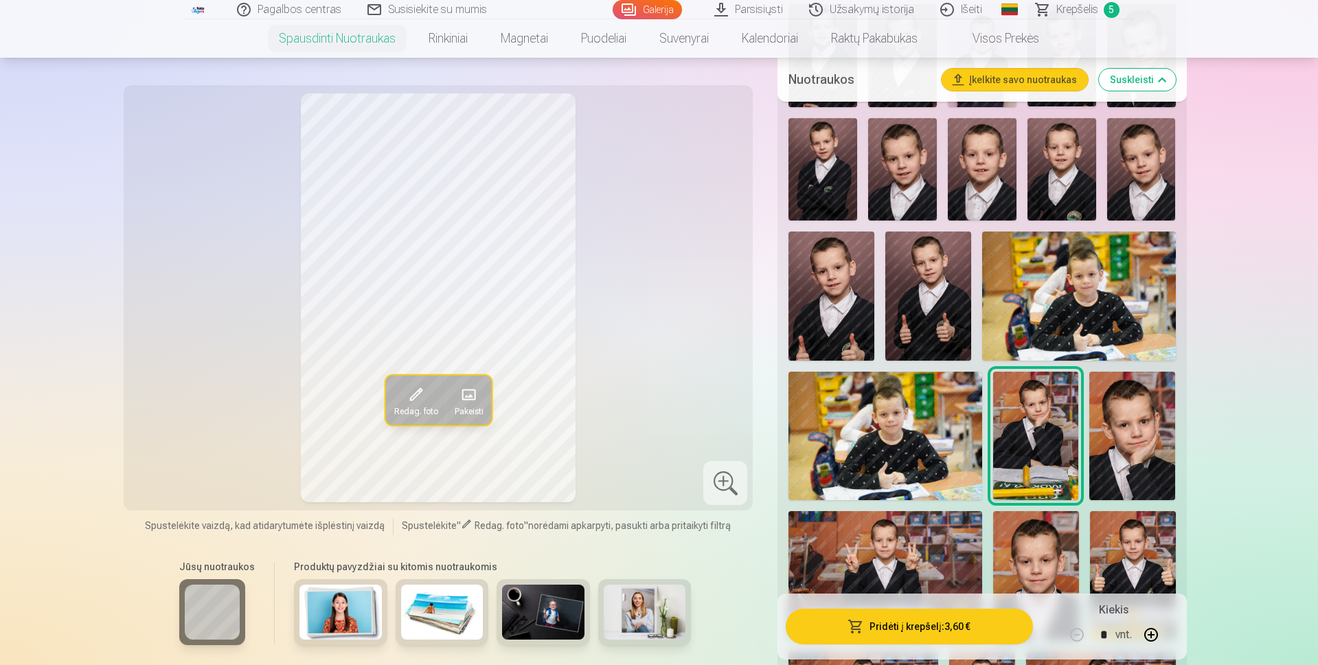
click at [806, 192] on img at bounding box center [823, 169] width 69 height 103
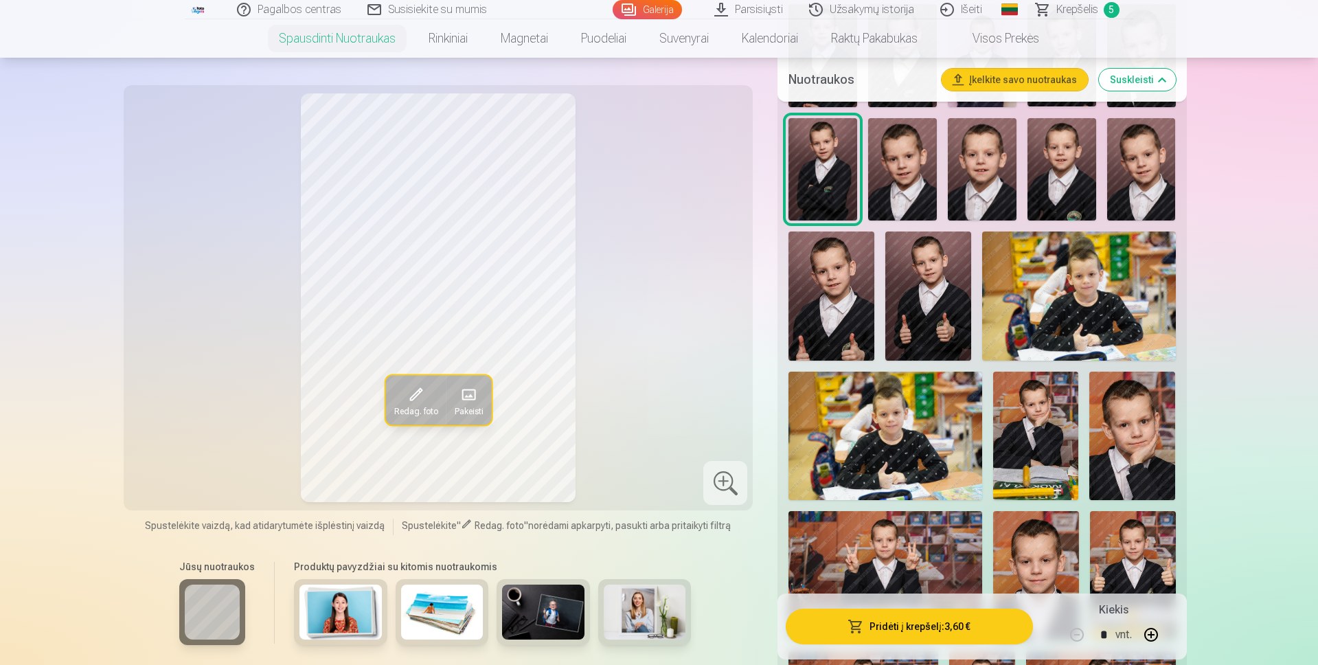
click at [898, 193] on img at bounding box center [902, 169] width 69 height 103
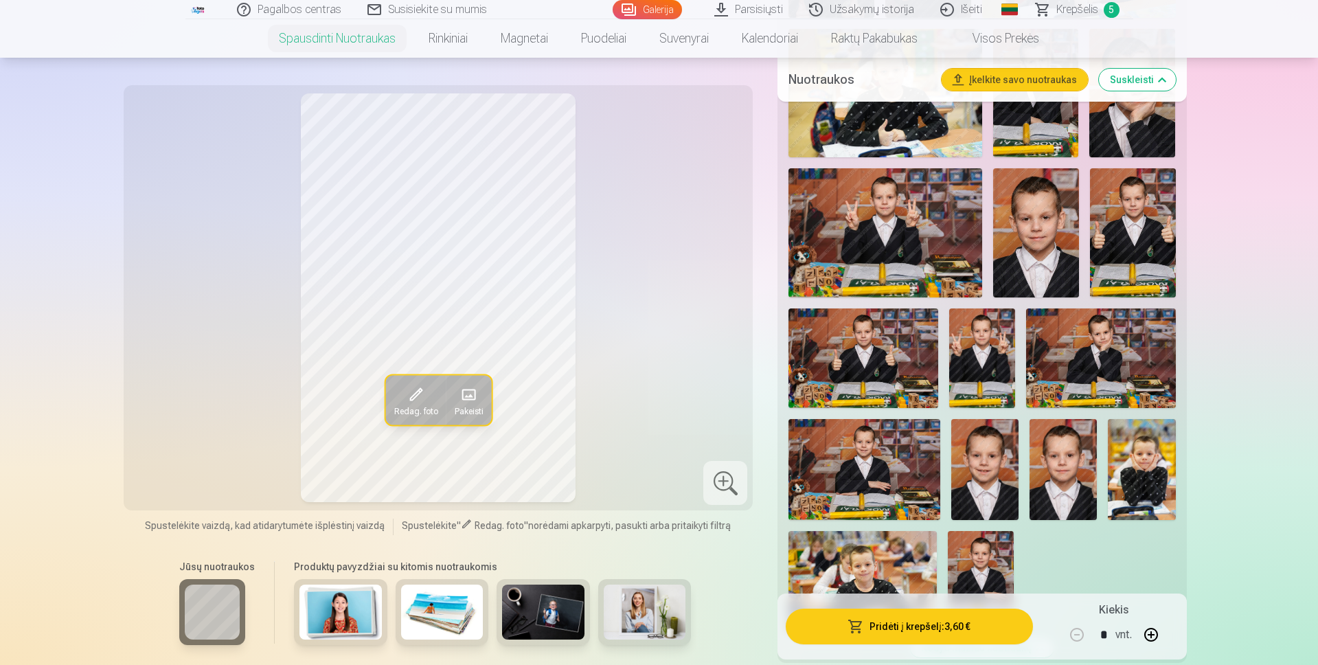
scroll to position [1168, 0]
click at [1067, 462] on img at bounding box center [1063, 468] width 67 height 101
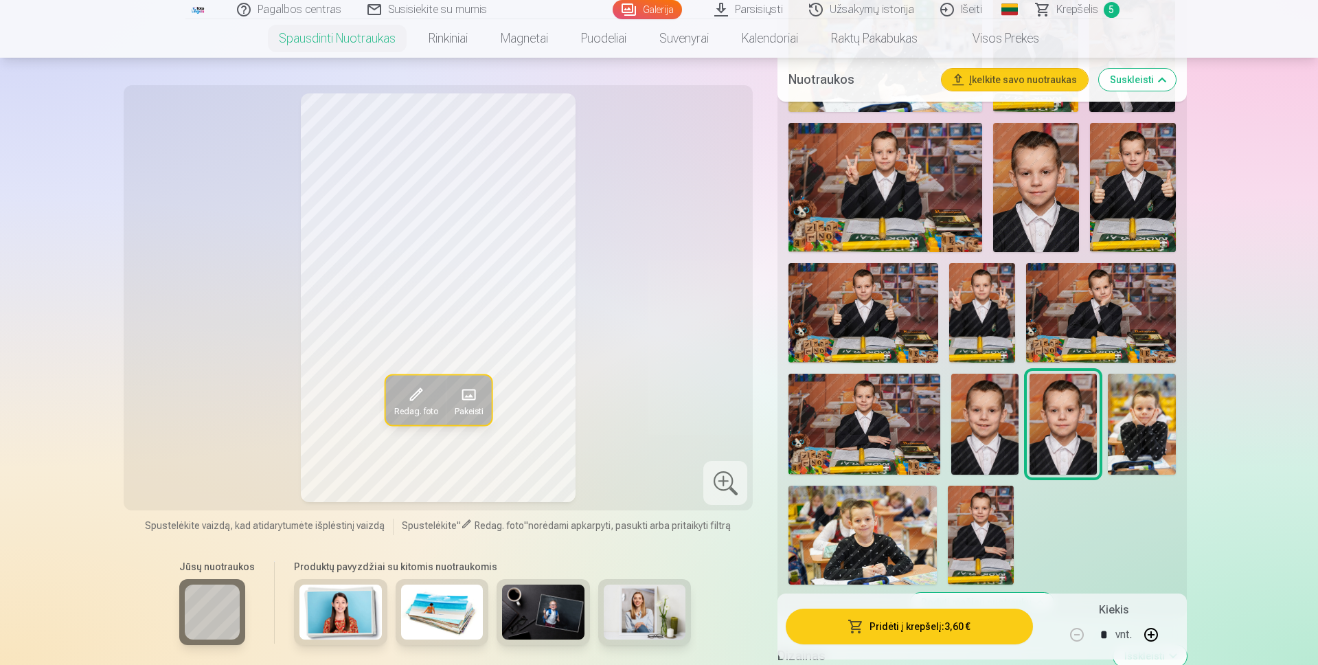
scroll to position [1236, 0]
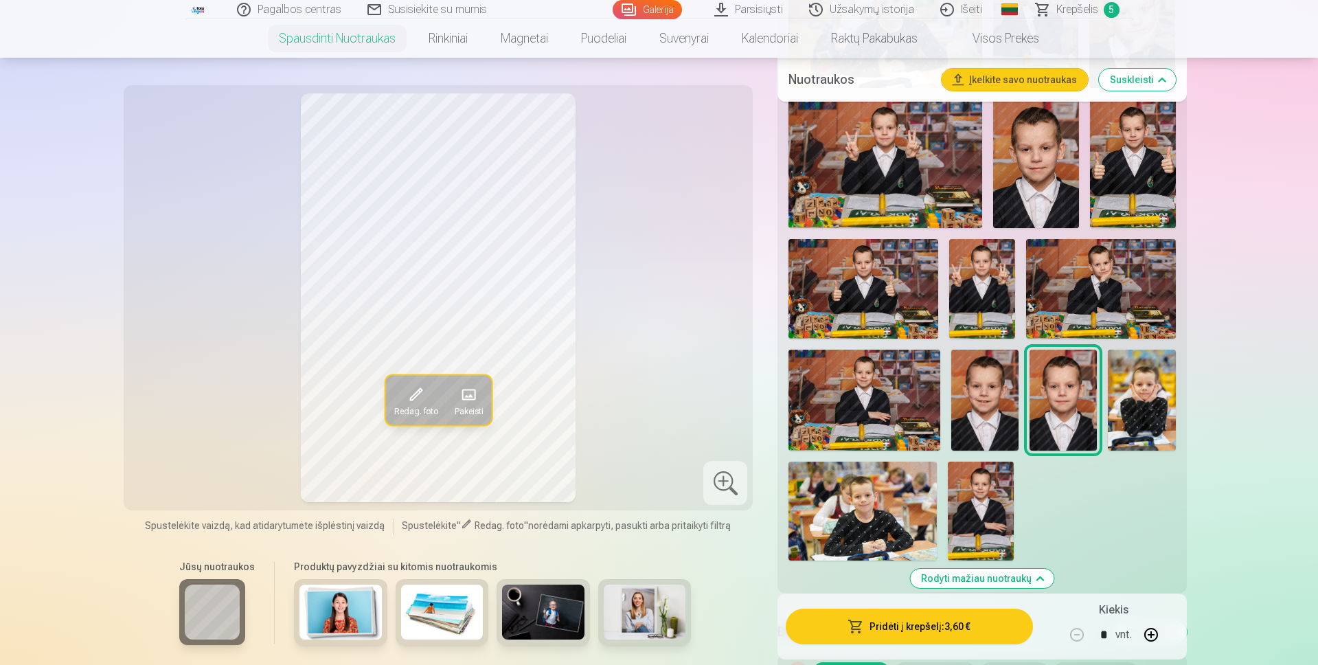
click at [861, 523] on img at bounding box center [863, 511] width 148 height 99
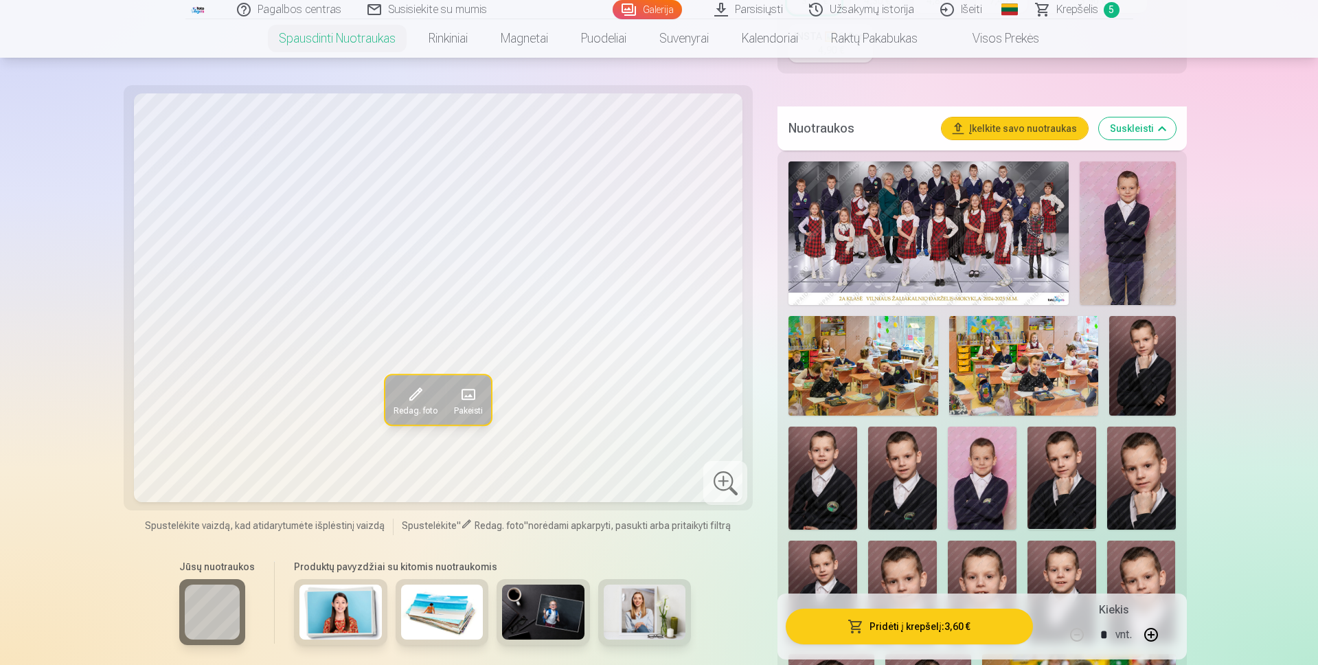
scroll to position [206, 0]
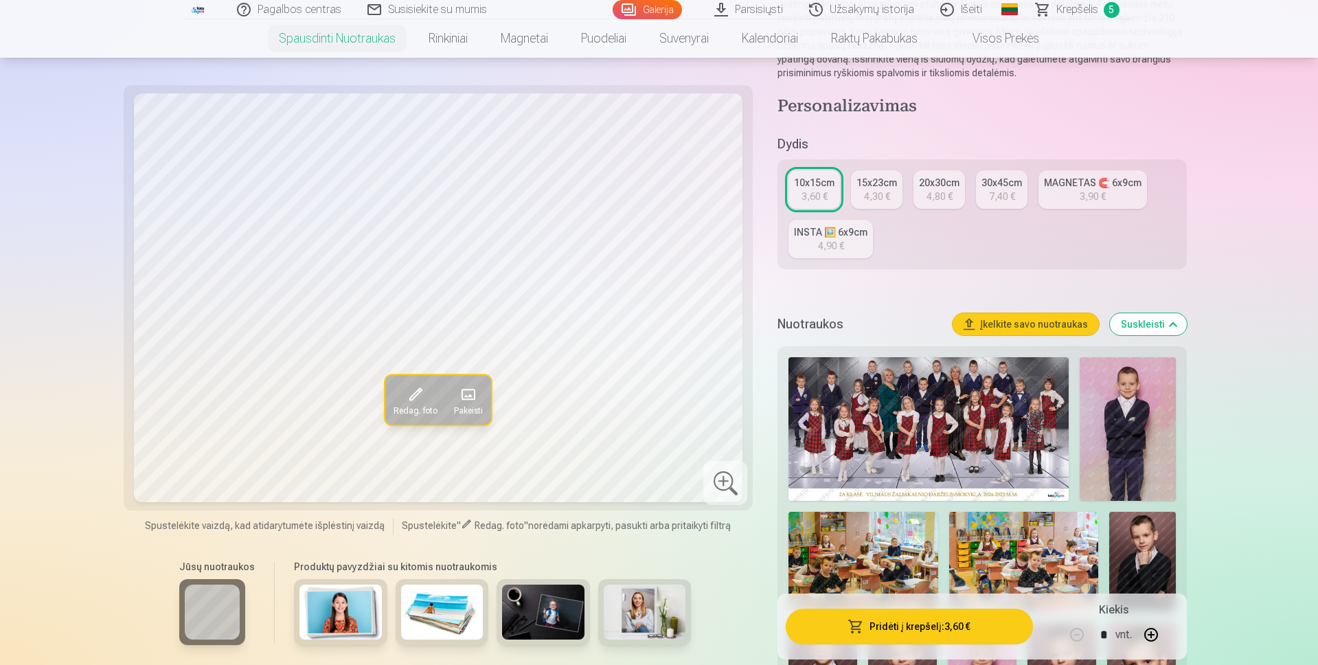
click at [1078, 197] on link "MAGNETAS 🧲 6x9cm 3,90 €" at bounding box center [1093, 189] width 109 height 38
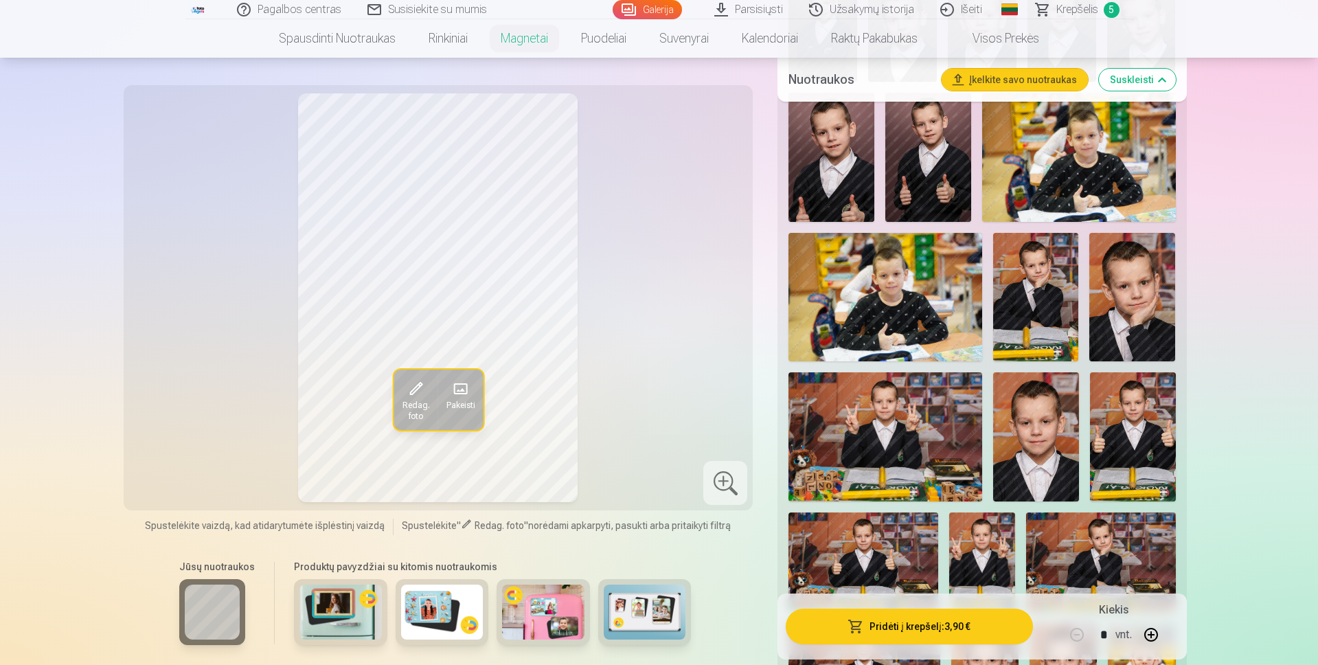
scroll to position [1305, 0]
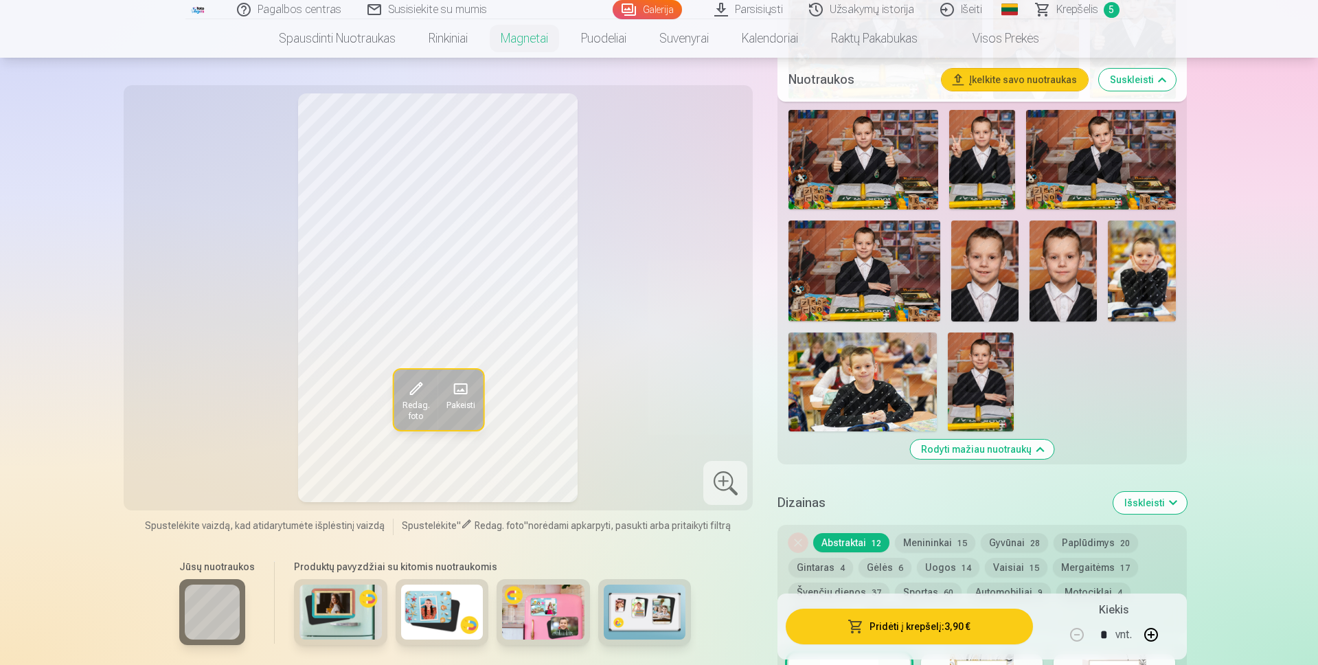
click at [868, 384] on img at bounding box center [863, 381] width 148 height 99
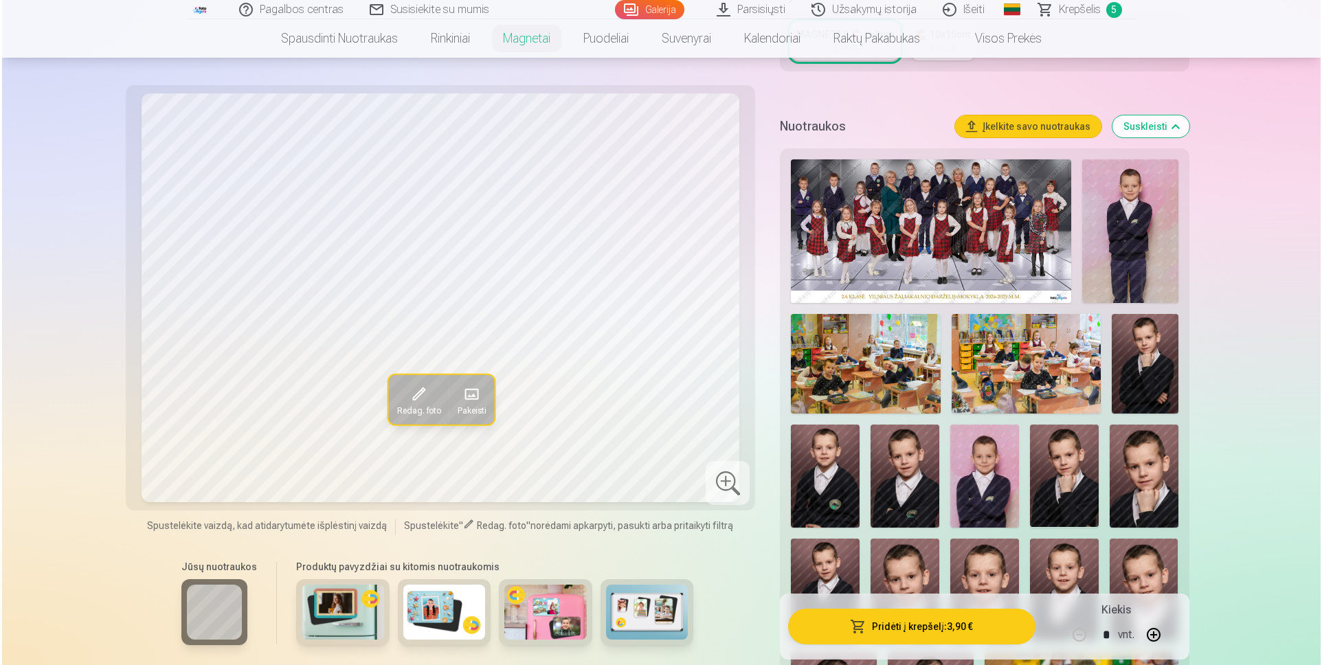
scroll to position [0, 0]
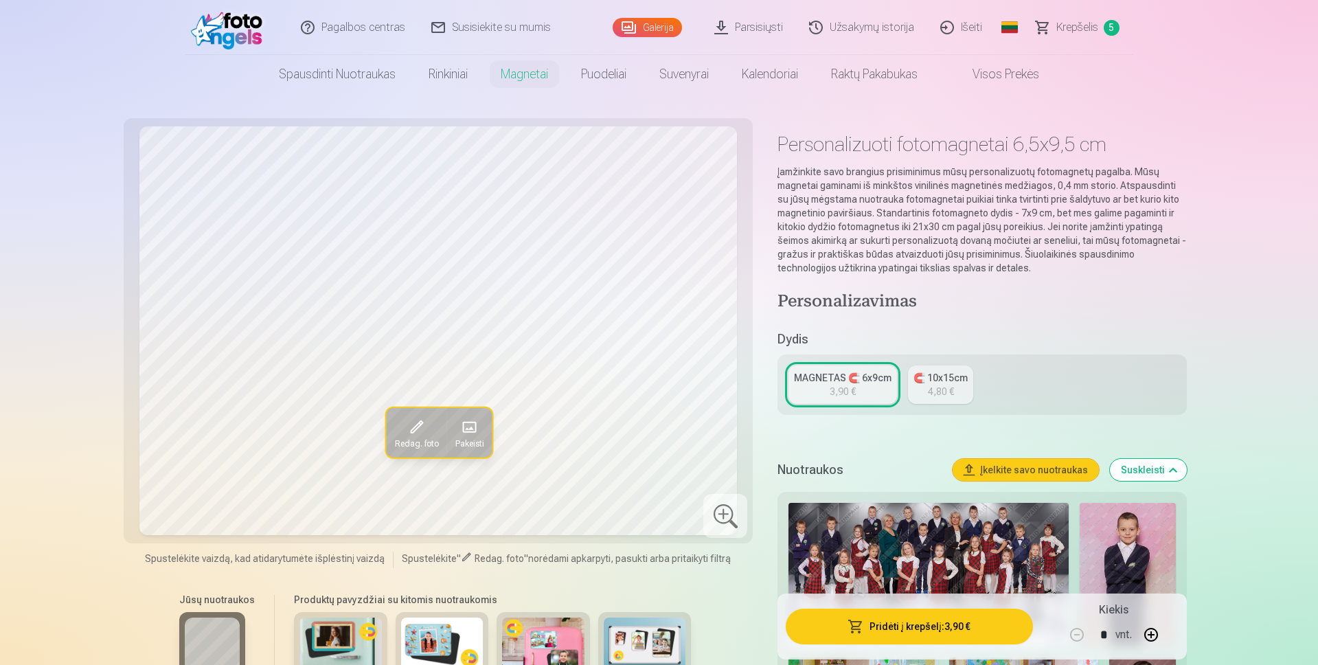
click at [848, 385] on div "3,90 €" at bounding box center [843, 392] width 26 height 14
click at [466, 447] on span "Pakeisti" at bounding box center [468, 443] width 29 height 11
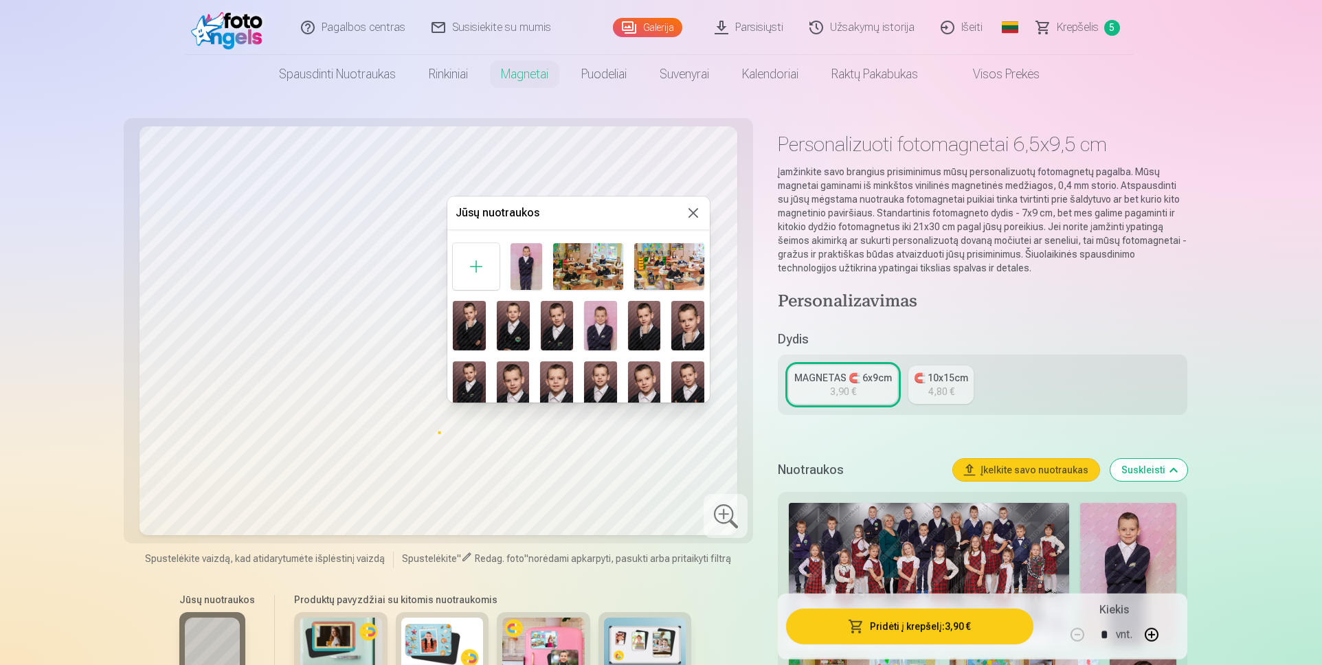
click at [690, 212] on button at bounding box center [693, 213] width 16 height 16
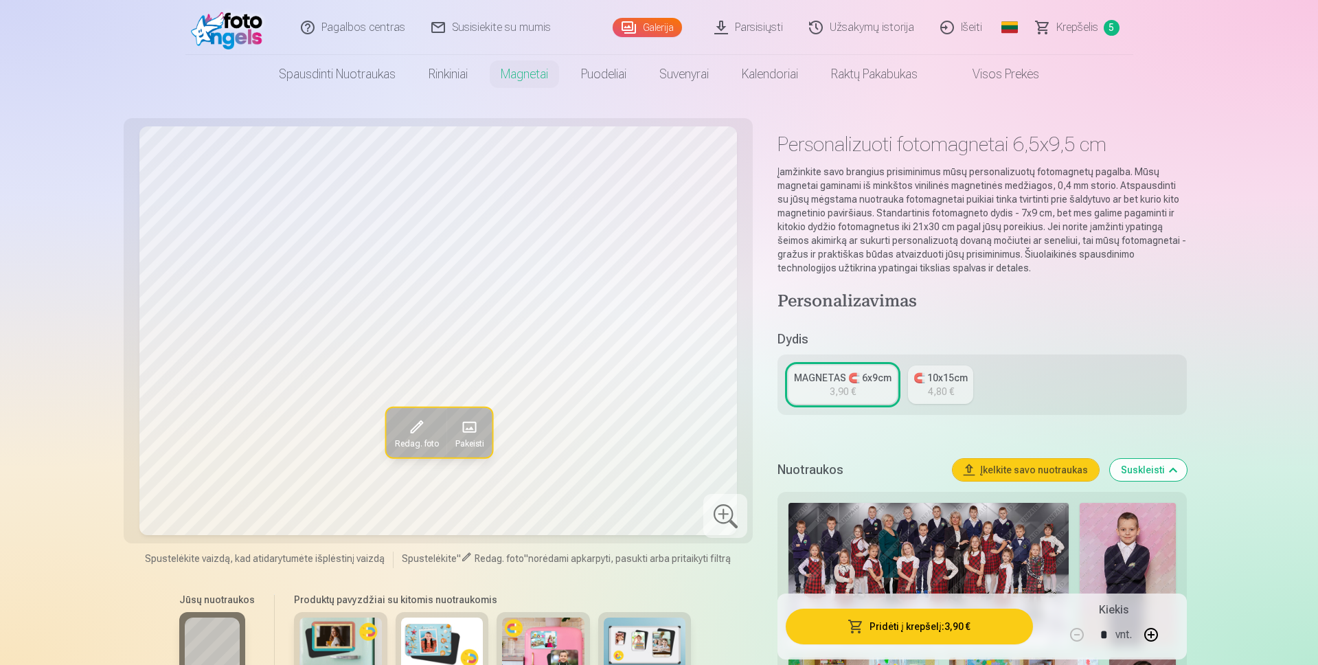
click at [468, 440] on span "Pakeisti" at bounding box center [468, 443] width 29 height 11
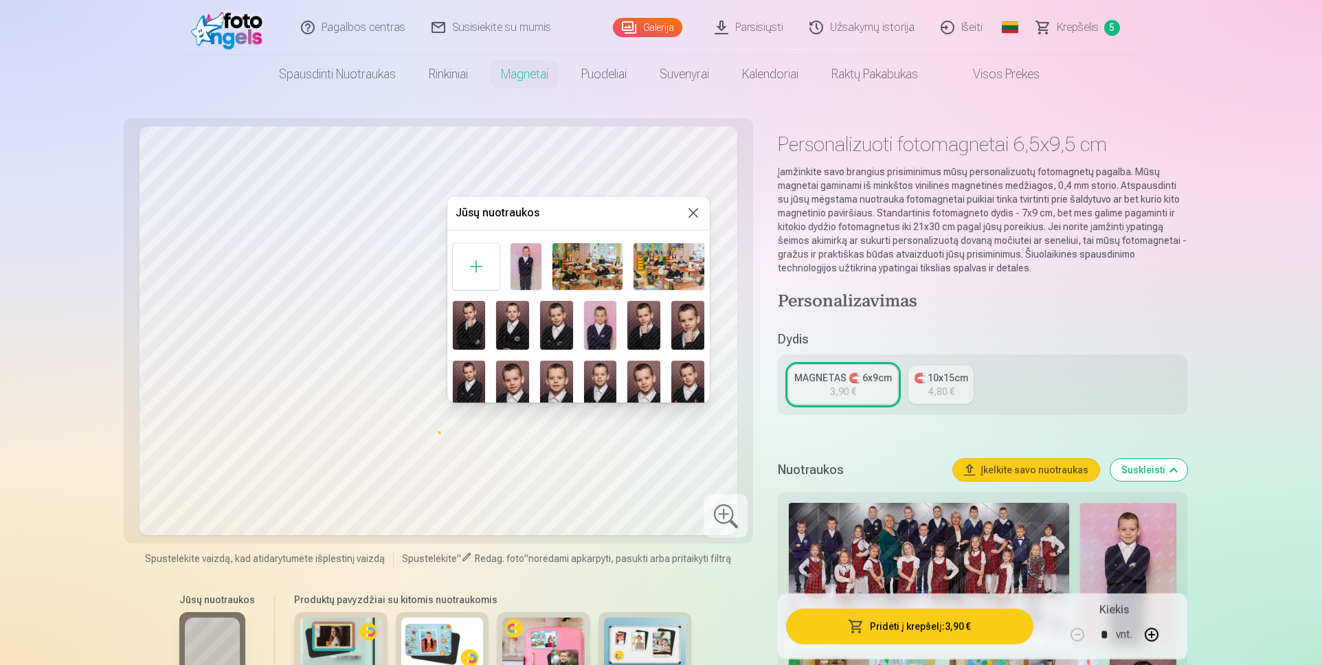
scroll to position [343, 0]
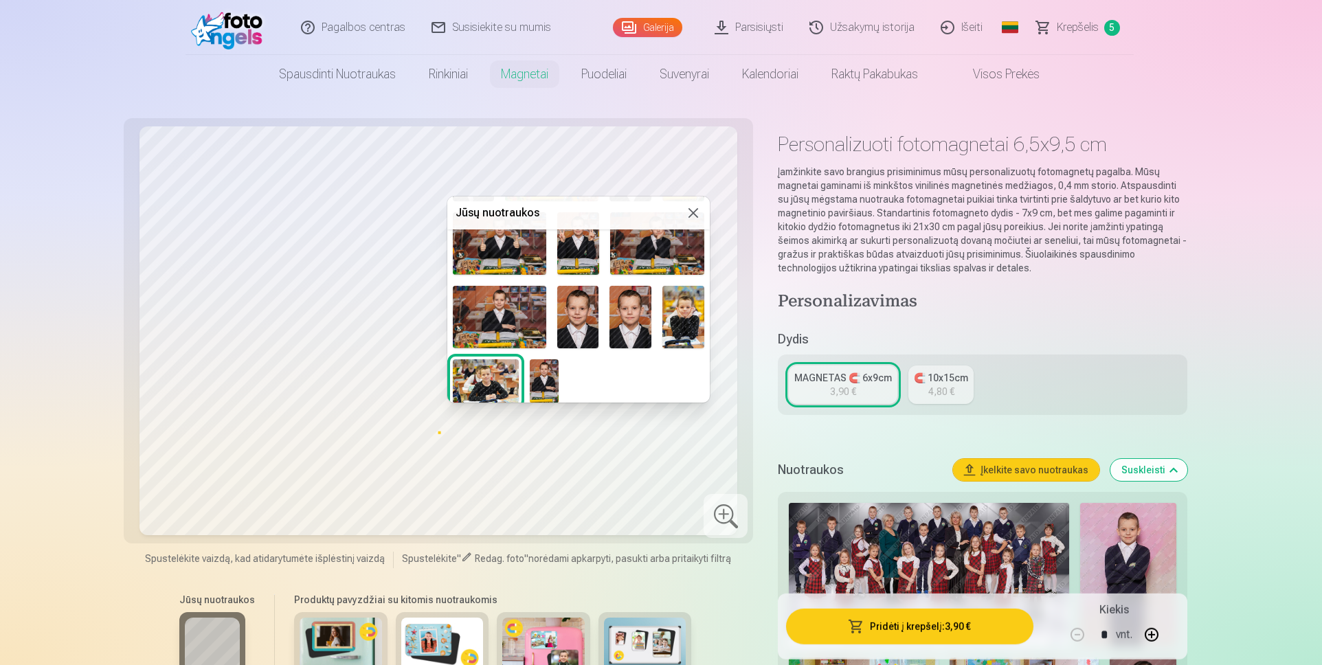
click at [477, 381] on img at bounding box center [486, 381] width 66 height 44
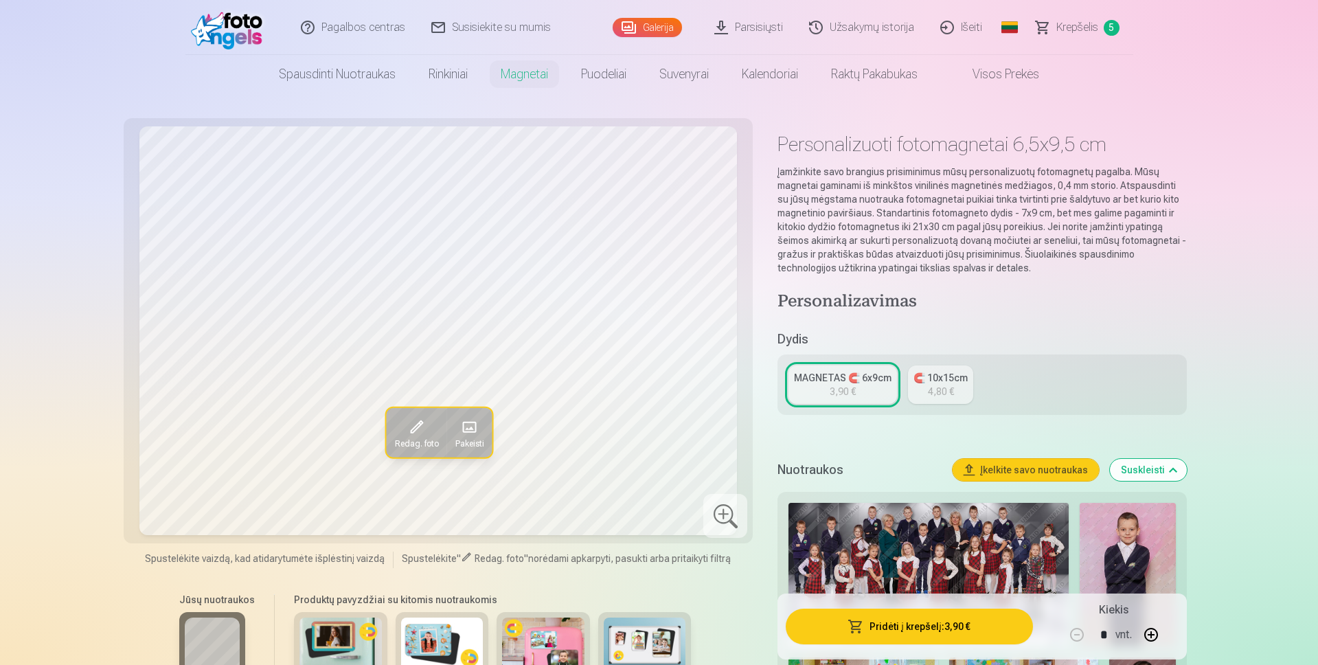
click at [417, 432] on span at bounding box center [416, 427] width 22 height 22
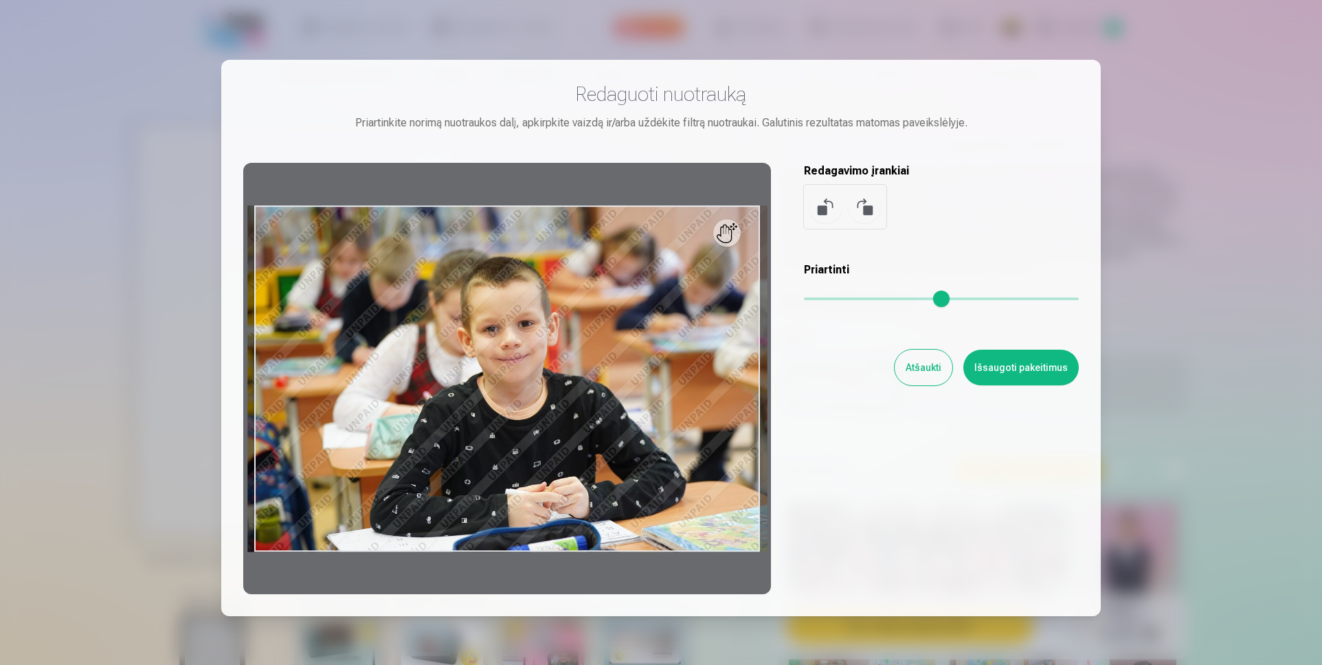
drag, startPoint x: 813, startPoint y: 299, endPoint x: 775, endPoint y: 301, distance: 37.1
click at [804, 300] on input "range" at bounding box center [941, 298] width 275 height 3
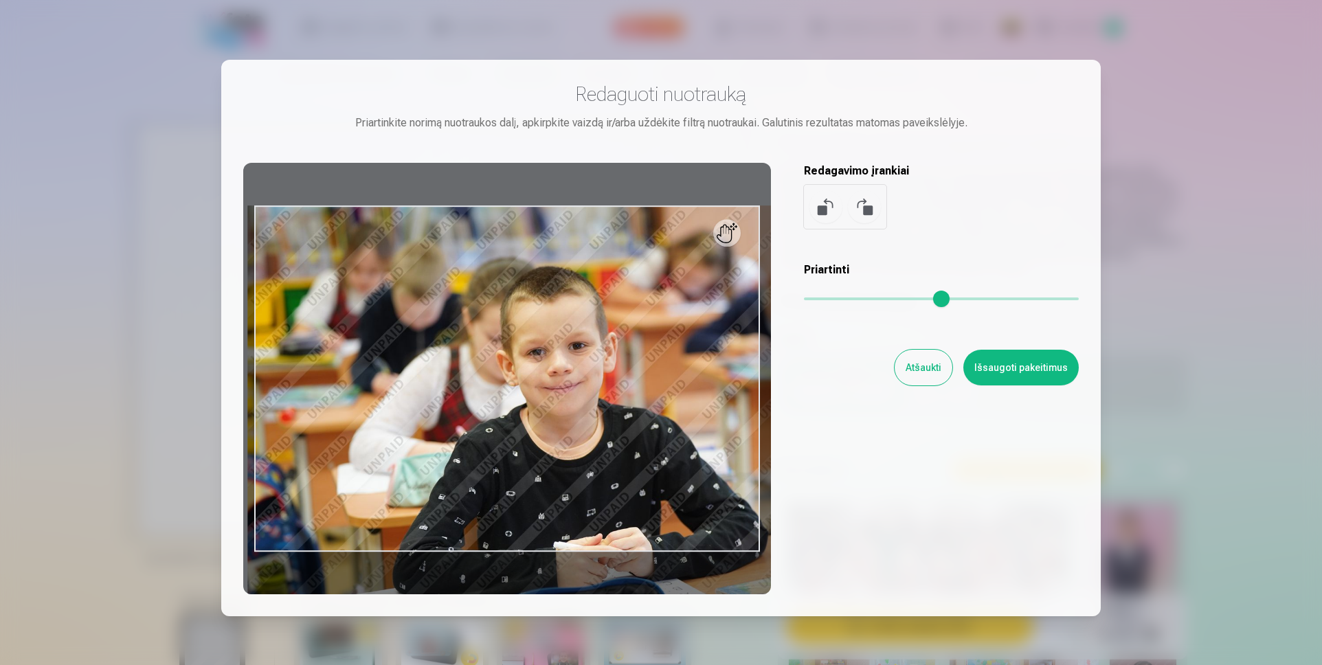
drag, startPoint x: 809, startPoint y: 298, endPoint x: 824, endPoint y: 297, distance: 14.4
click at [824, 297] on input "range" at bounding box center [941, 298] width 275 height 3
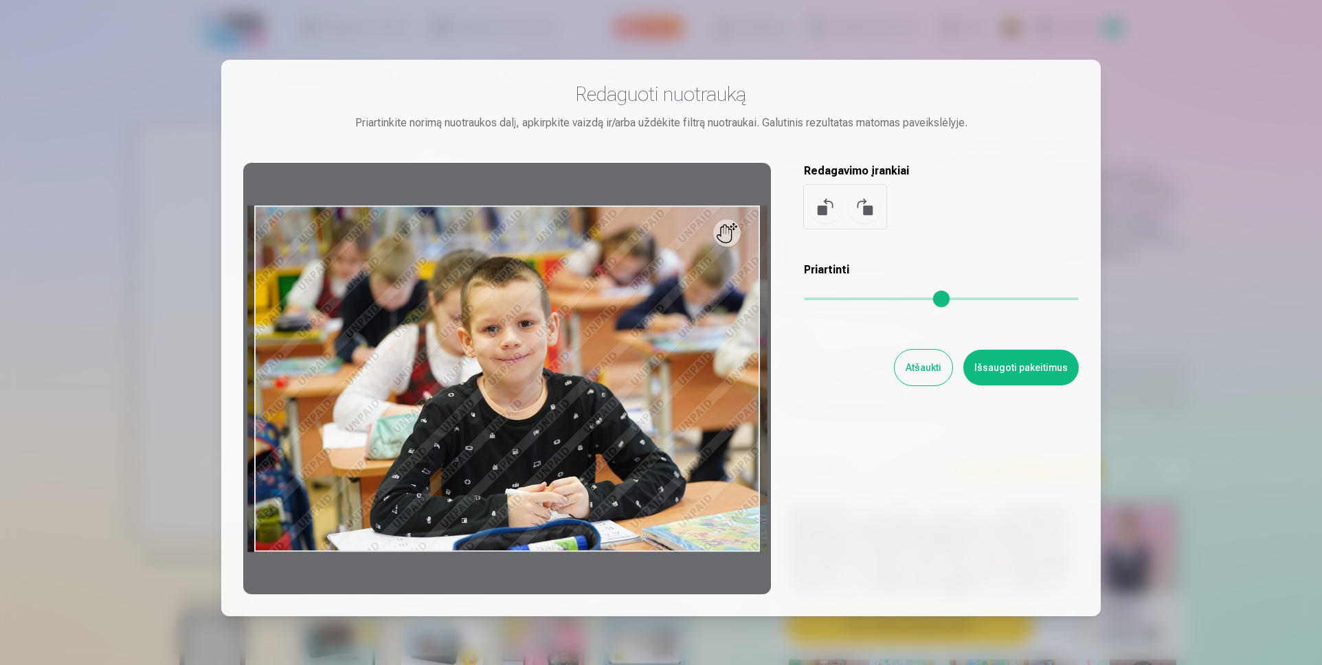
drag, startPoint x: 817, startPoint y: 297, endPoint x: 721, endPoint y: 313, distance: 97.3
click at [804, 300] on input "range" at bounding box center [941, 298] width 275 height 3
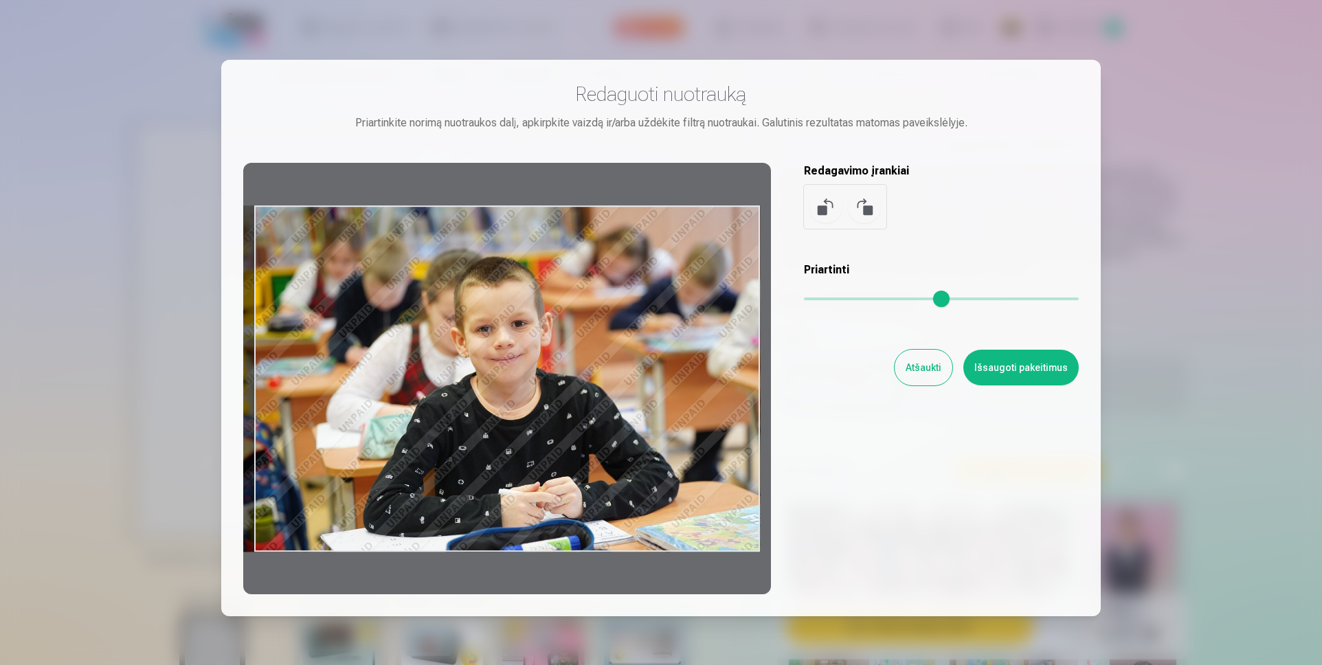
drag, startPoint x: 757, startPoint y: 399, endPoint x: 655, endPoint y: 406, distance: 102.6
click at [655, 406] on div at bounding box center [507, 378] width 528 height 431
click at [844, 297] on input "range" at bounding box center [941, 298] width 275 height 3
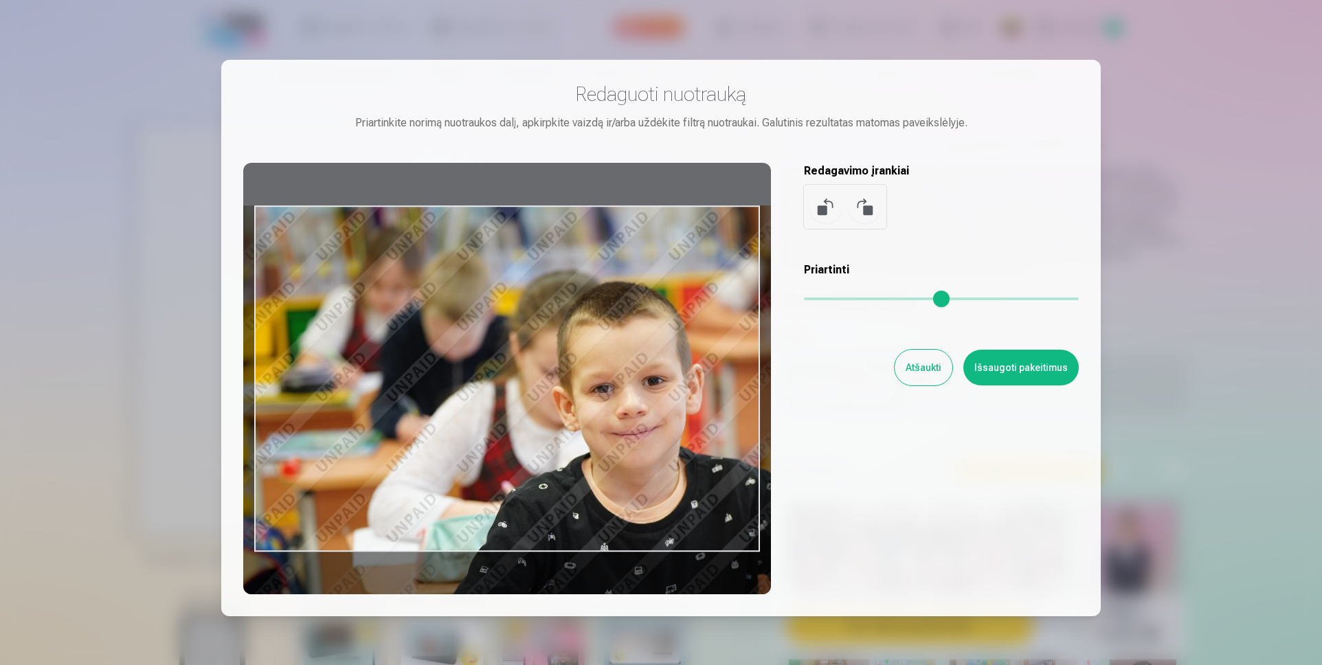
click at [886, 297] on input "range" at bounding box center [941, 298] width 275 height 3
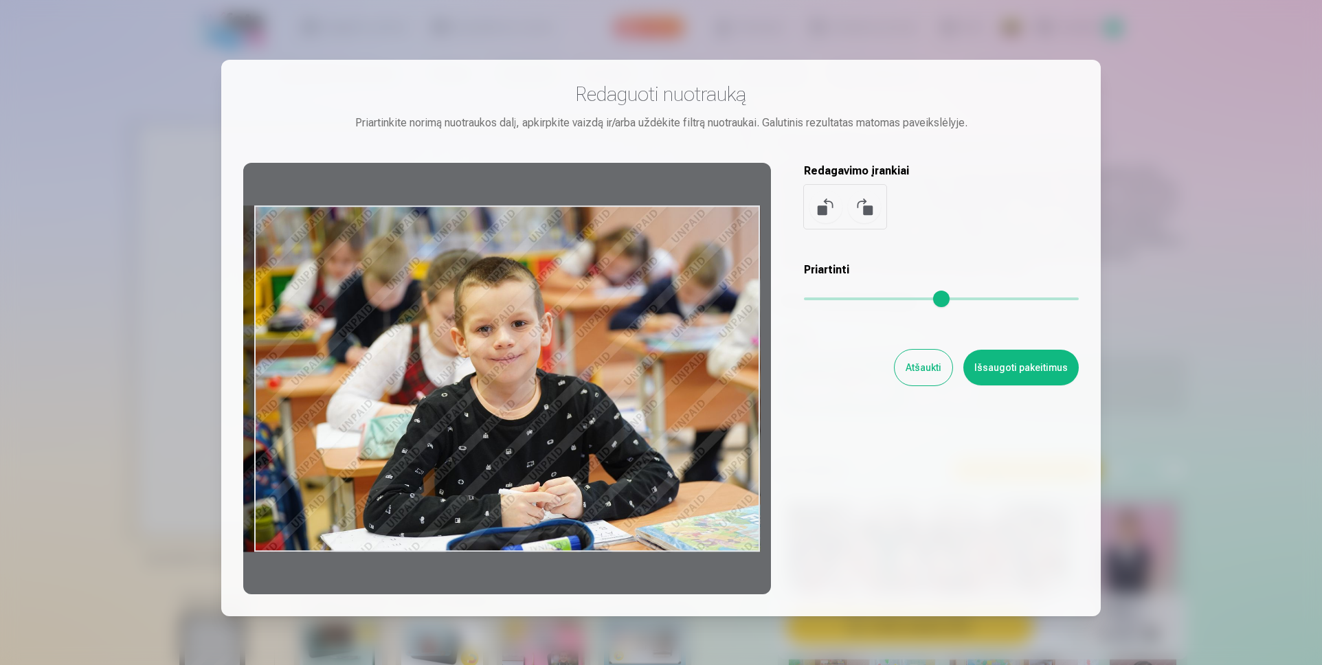
drag, startPoint x: 880, startPoint y: 297, endPoint x: 627, endPoint y: 337, distance: 256.0
type input "*"
click at [804, 300] on input "range" at bounding box center [941, 298] width 275 height 3
click at [821, 209] on button at bounding box center [825, 206] width 33 height 33
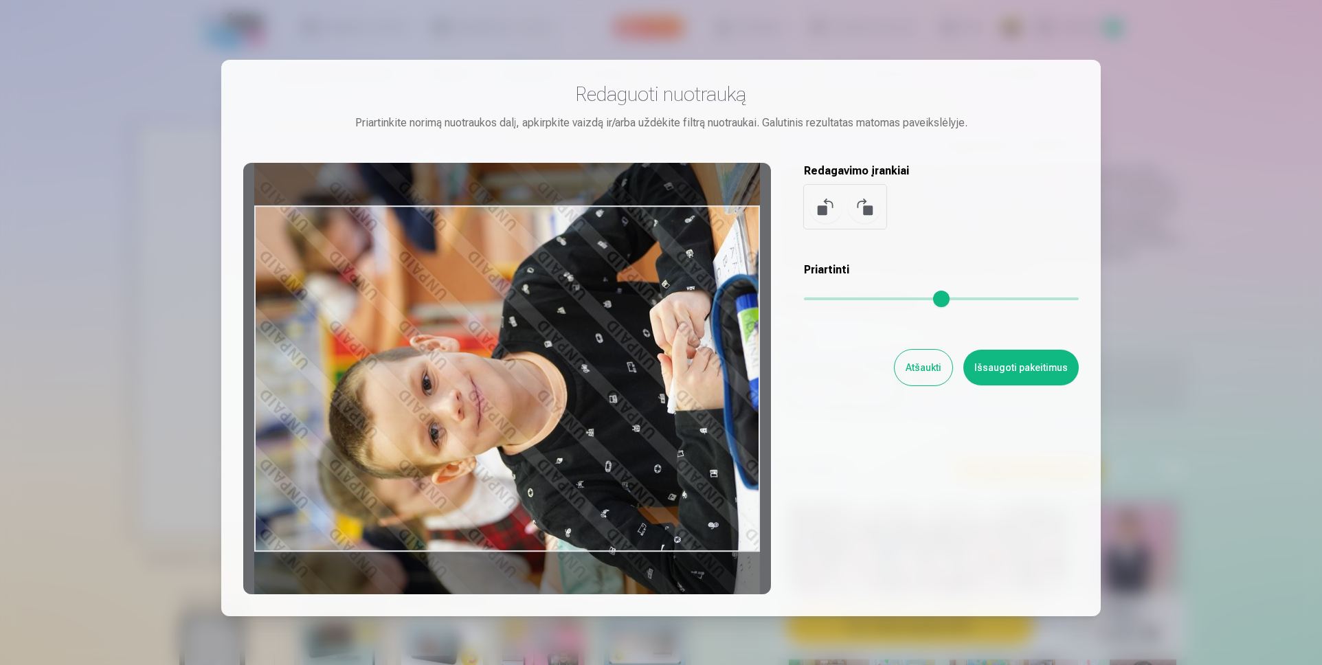
drag, startPoint x: 683, startPoint y: 210, endPoint x: 701, endPoint y: 242, distance: 37.2
click at [701, 242] on div at bounding box center [507, 378] width 528 height 431
click at [867, 205] on button at bounding box center [864, 206] width 33 height 33
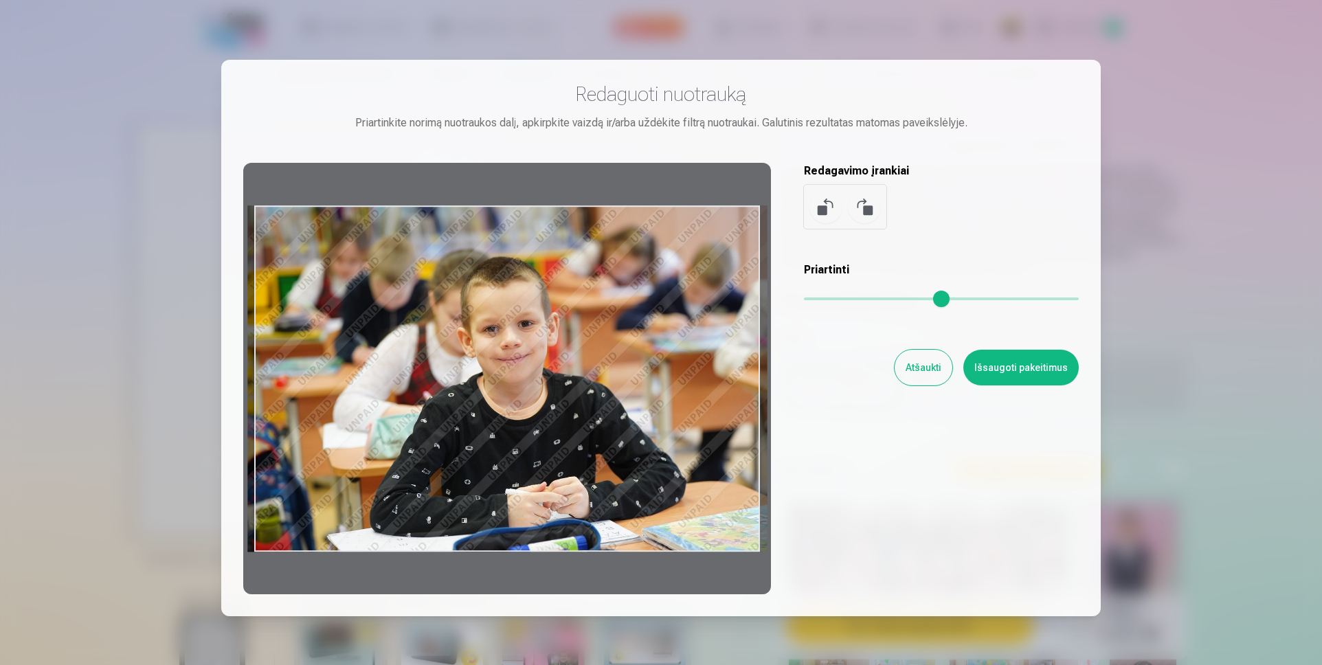
click at [912, 371] on button "Atšaukti" at bounding box center [923, 368] width 58 height 36
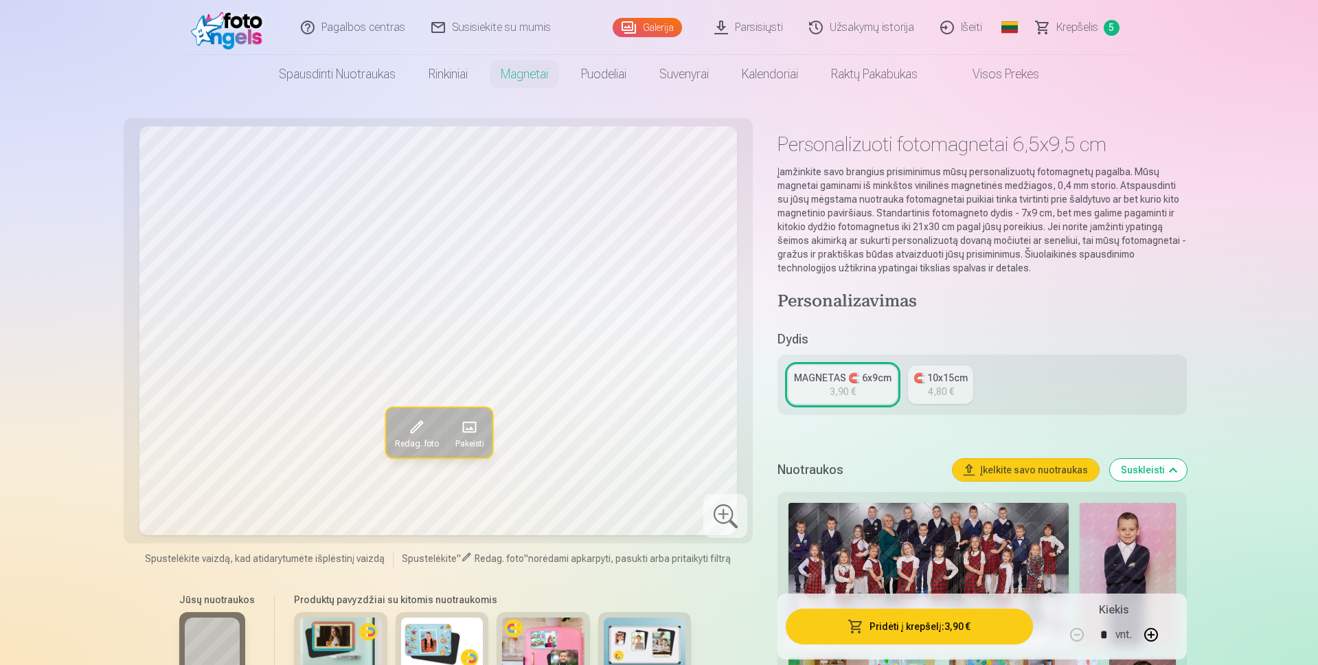
click at [941, 616] on button "Pridėti į krepšelį : 3,90 €" at bounding box center [909, 627] width 247 height 36
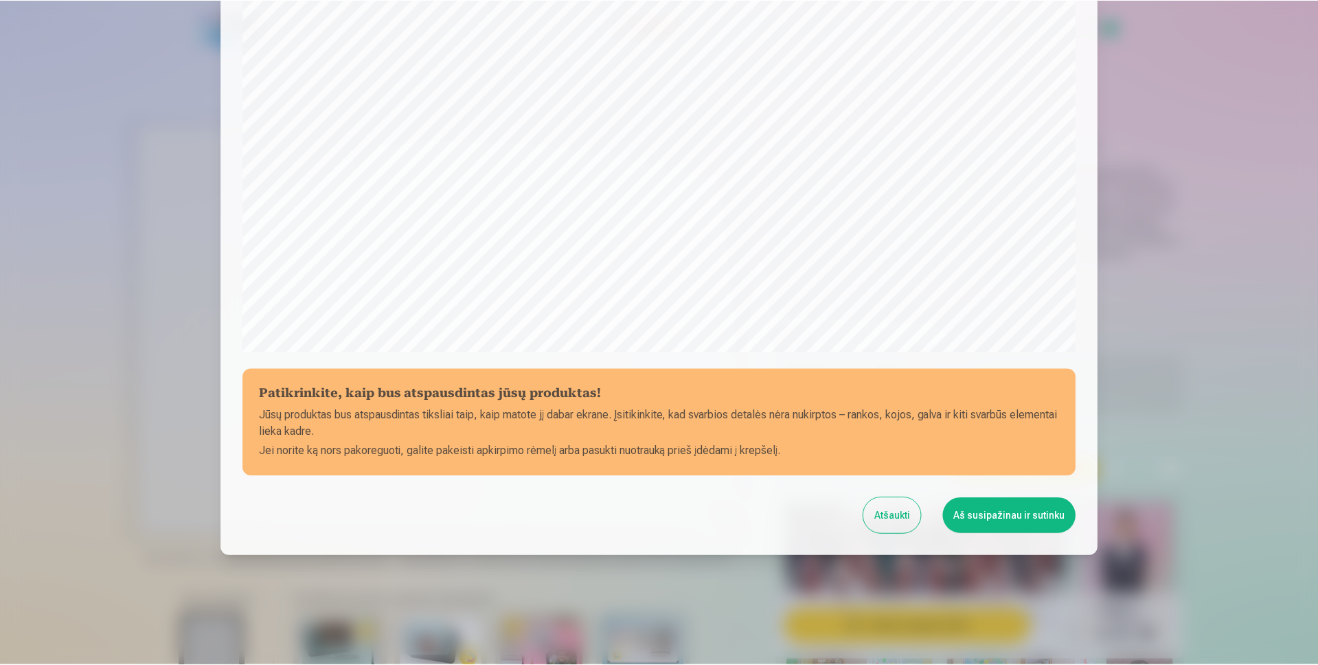
scroll to position [324, 0]
click at [1009, 519] on button "Aš susipažinau ir sutinku" at bounding box center [1011, 515] width 133 height 36
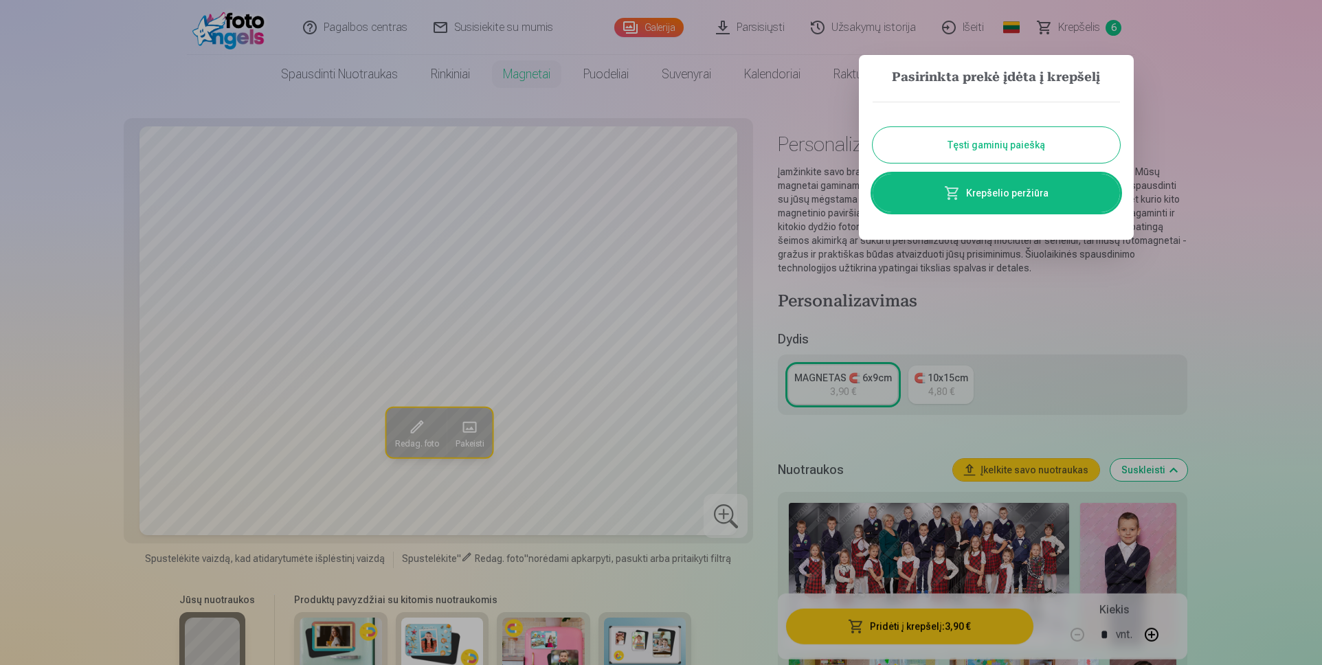
click at [1092, 24] on div at bounding box center [661, 332] width 1322 height 665
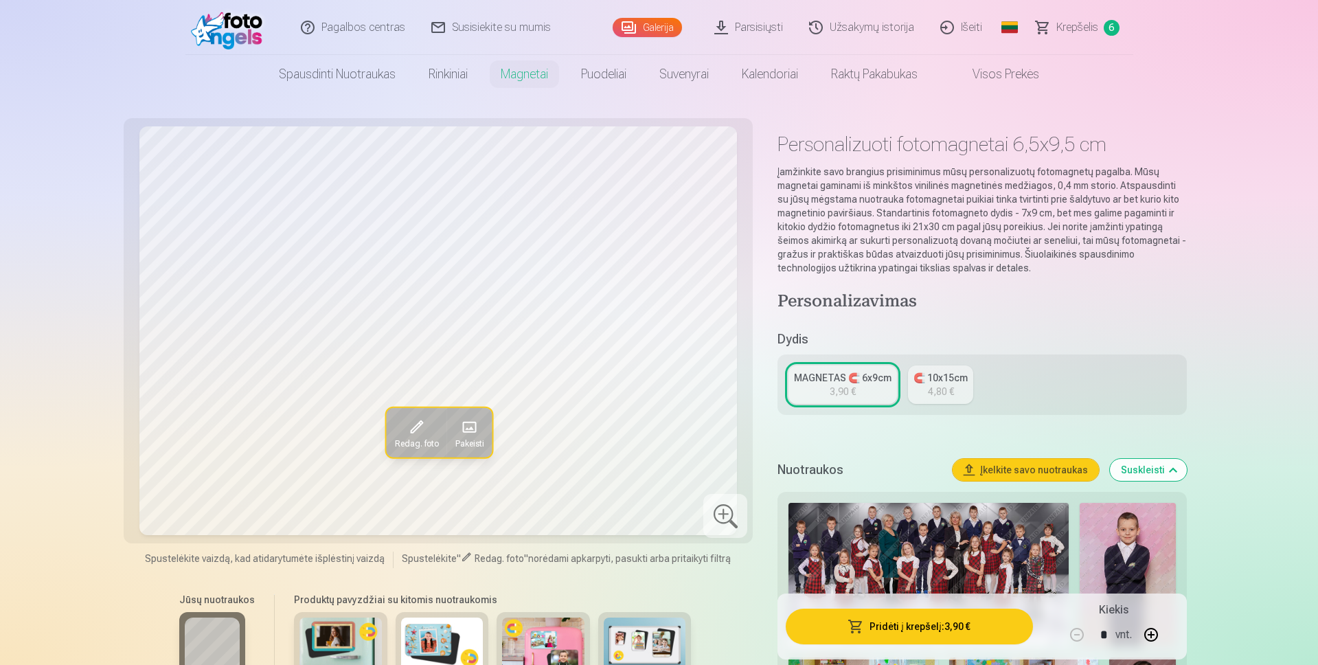
click at [1092, 24] on span "Krepšelis" at bounding box center [1077, 27] width 42 height 16
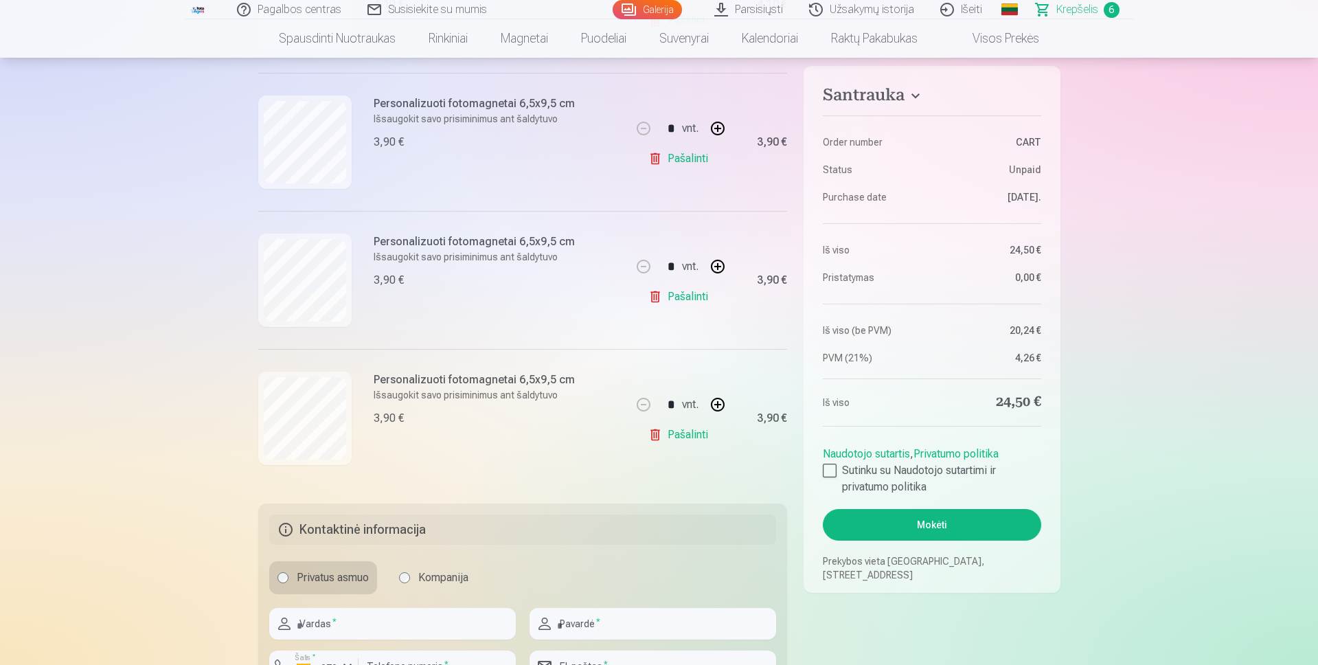
scroll to position [687, 0]
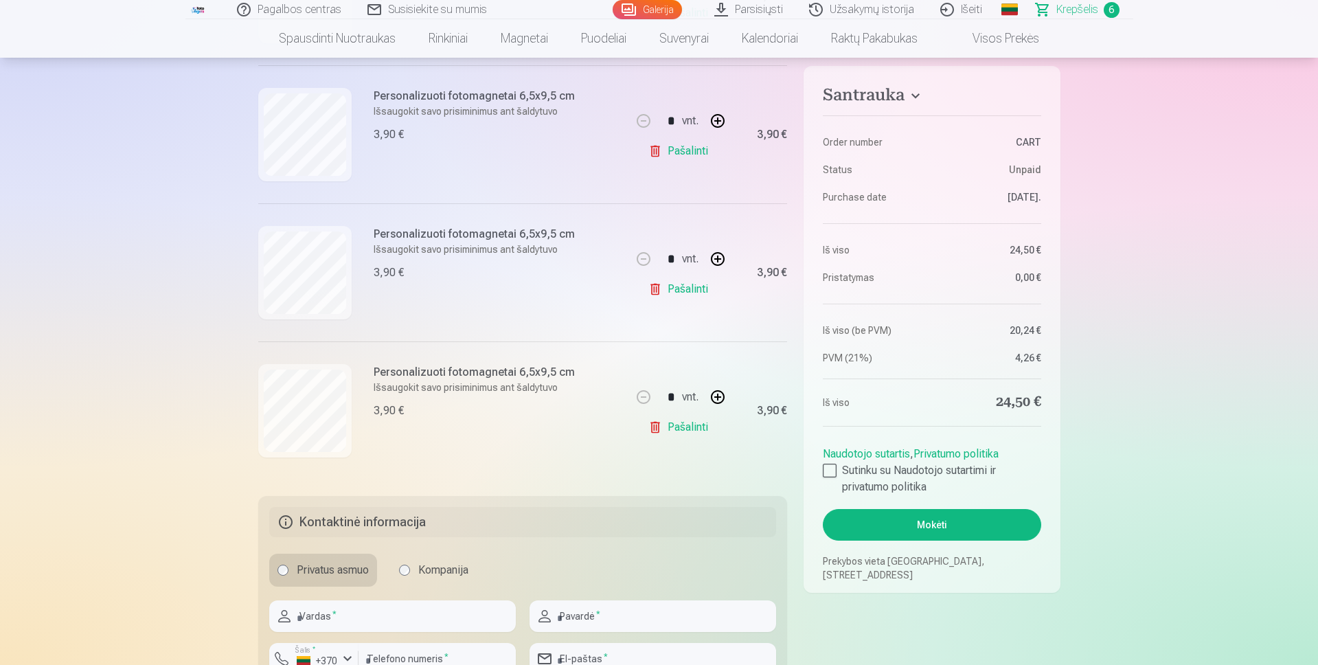
click at [657, 422] on link "Pašalinti" at bounding box center [680, 426] width 65 height 27
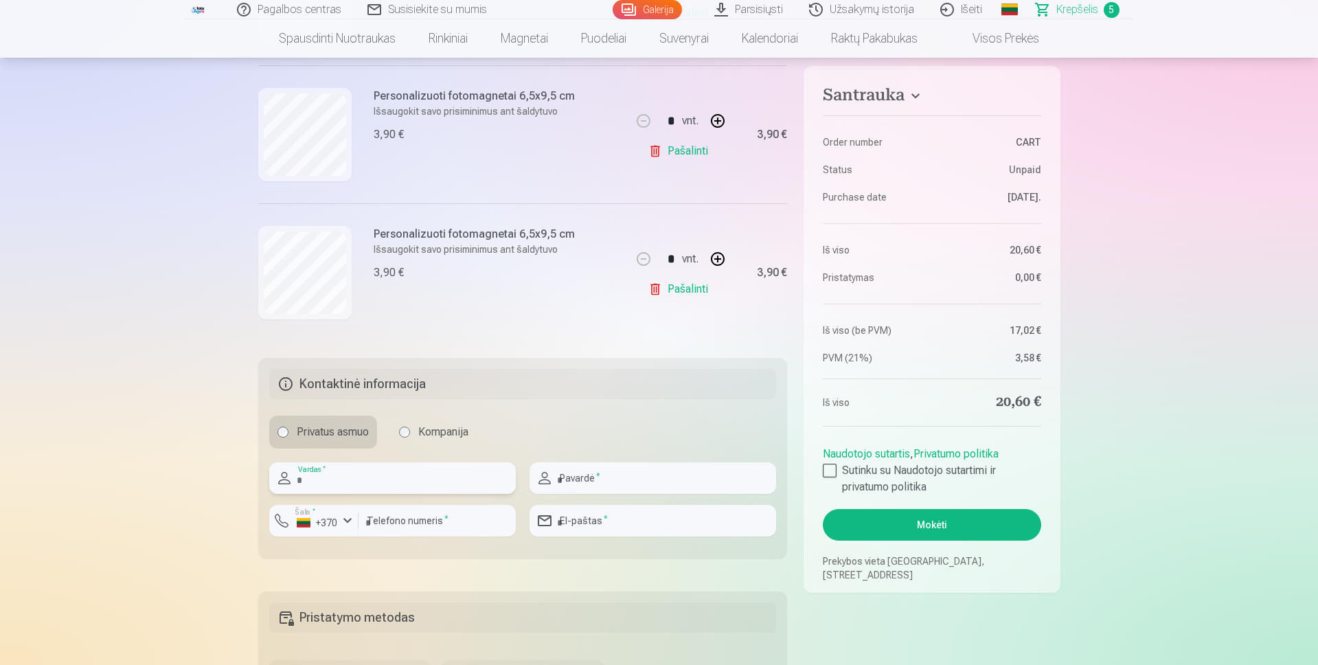
click at [404, 488] on input "text" at bounding box center [392, 478] width 247 height 32
type input "****"
click at [589, 492] on input "text" at bounding box center [653, 478] width 247 height 32
type input "*****"
click at [380, 521] on input "number" at bounding box center [437, 521] width 157 height 32
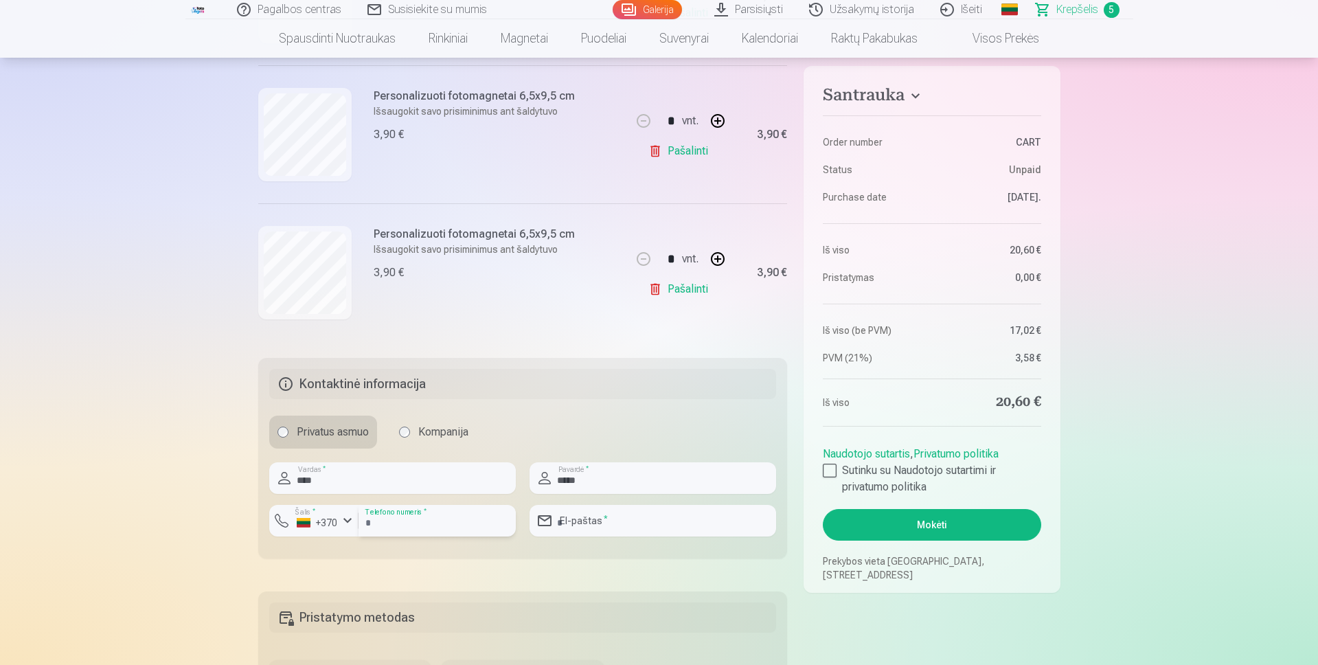
type input "********"
click at [633, 517] on input "email" at bounding box center [653, 521] width 247 height 32
type input "**********"
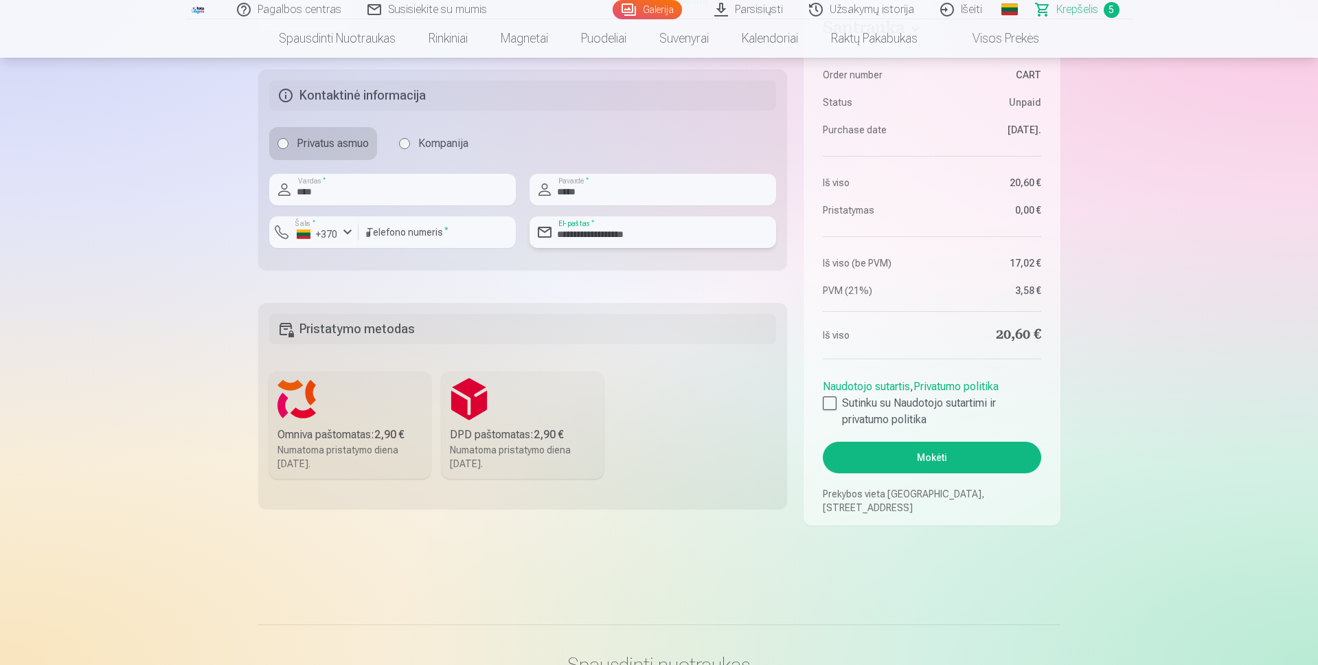
scroll to position [1099, 0]
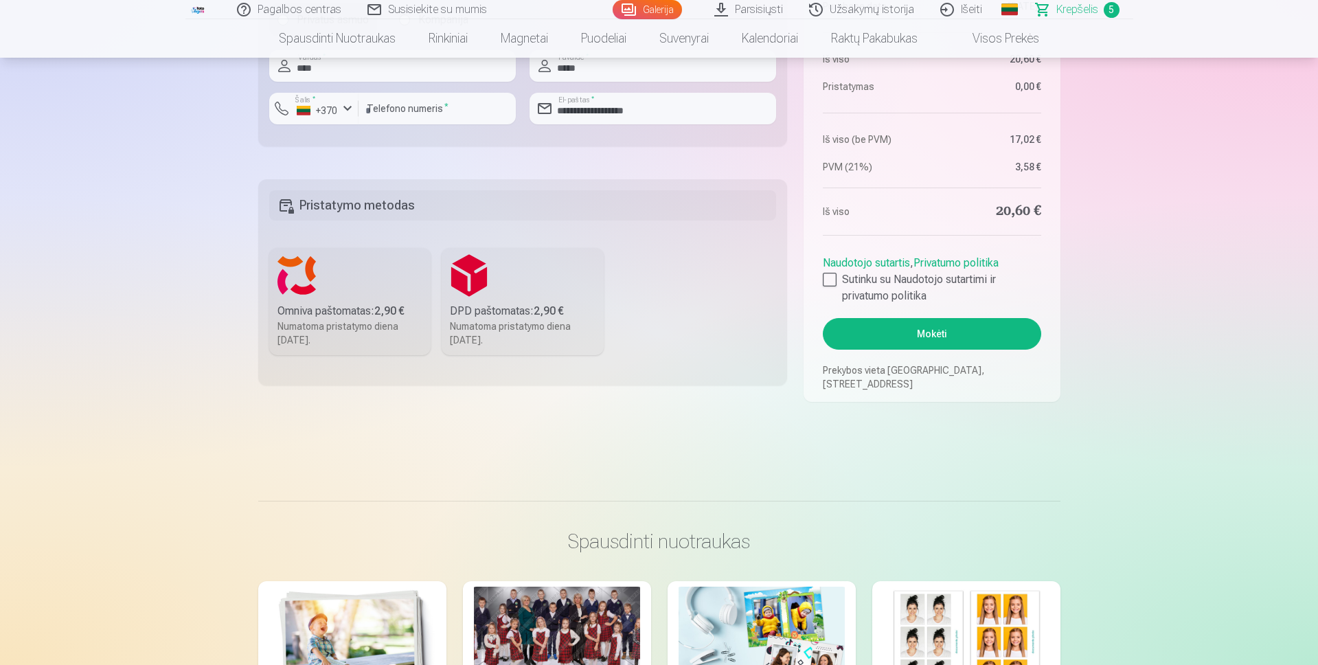
click at [361, 303] on div "Omniva paštomatas : 2,90 €" at bounding box center [350, 311] width 146 height 16
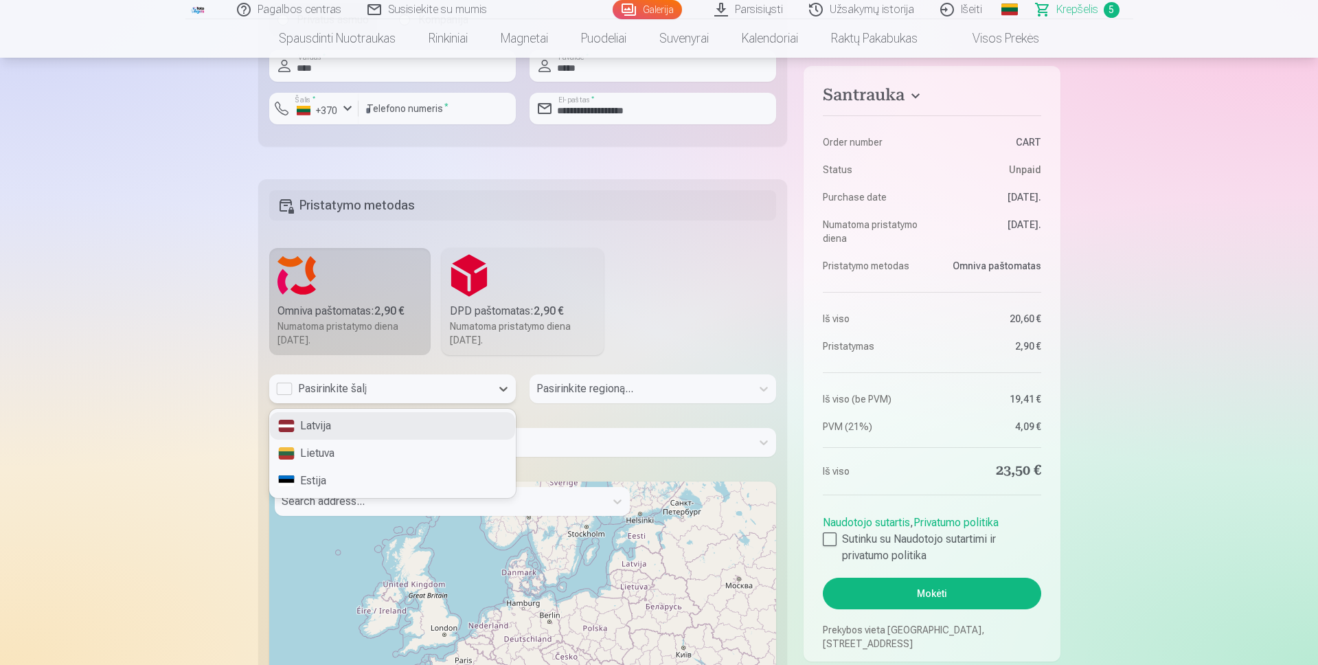
click at [284, 387] on div "Pasirinkite šalį" at bounding box center [380, 389] width 208 height 16
click at [290, 447] on div "Lietuva" at bounding box center [392, 453] width 245 height 27
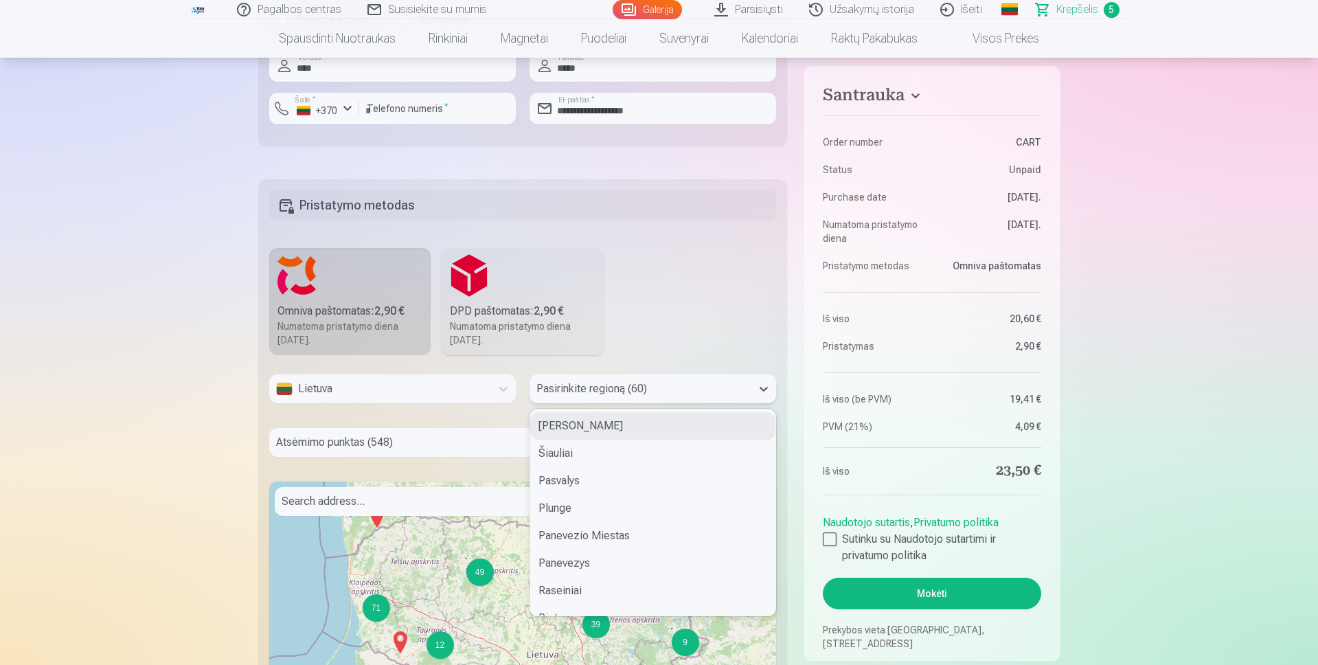
click at [596, 389] on div at bounding box center [640, 388] width 208 height 19
click at [565, 455] on div "[GEOGRAPHIC_DATA]" at bounding box center [652, 453] width 245 height 27
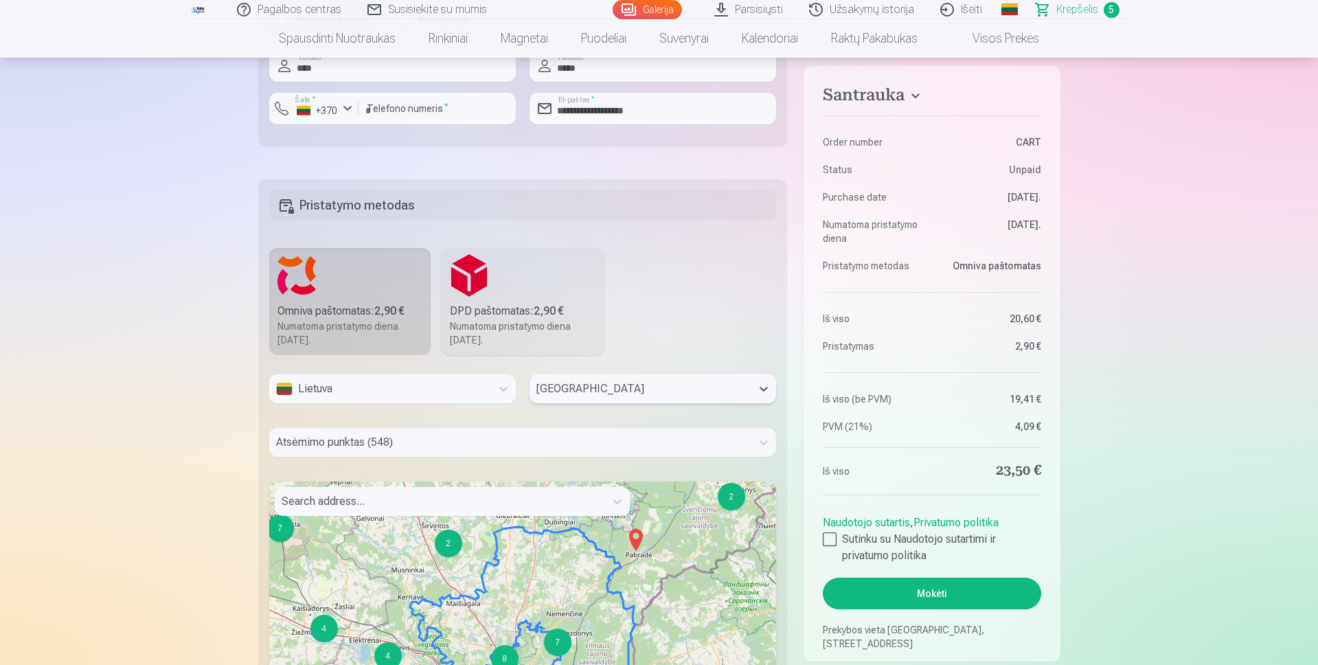
click at [341, 446] on div "Atsėmimo punktas (548)" at bounding box center [510, 442] width 483 height 29
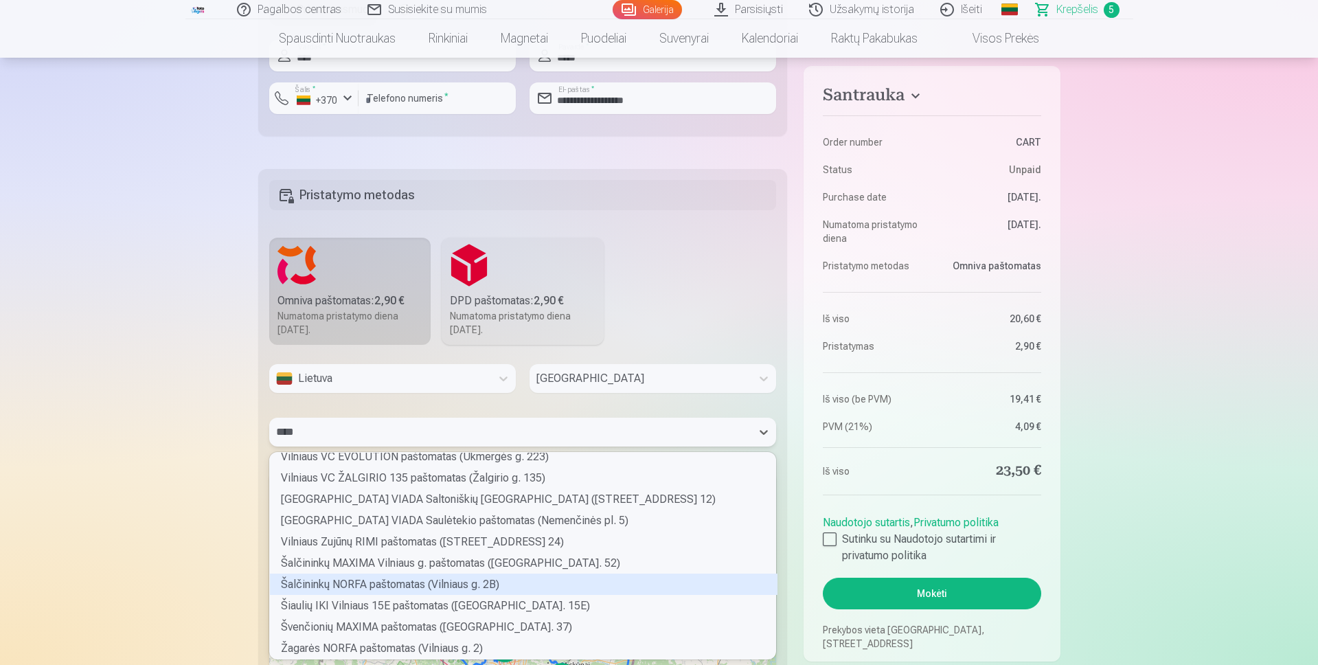
scroll to position [3307, 0]
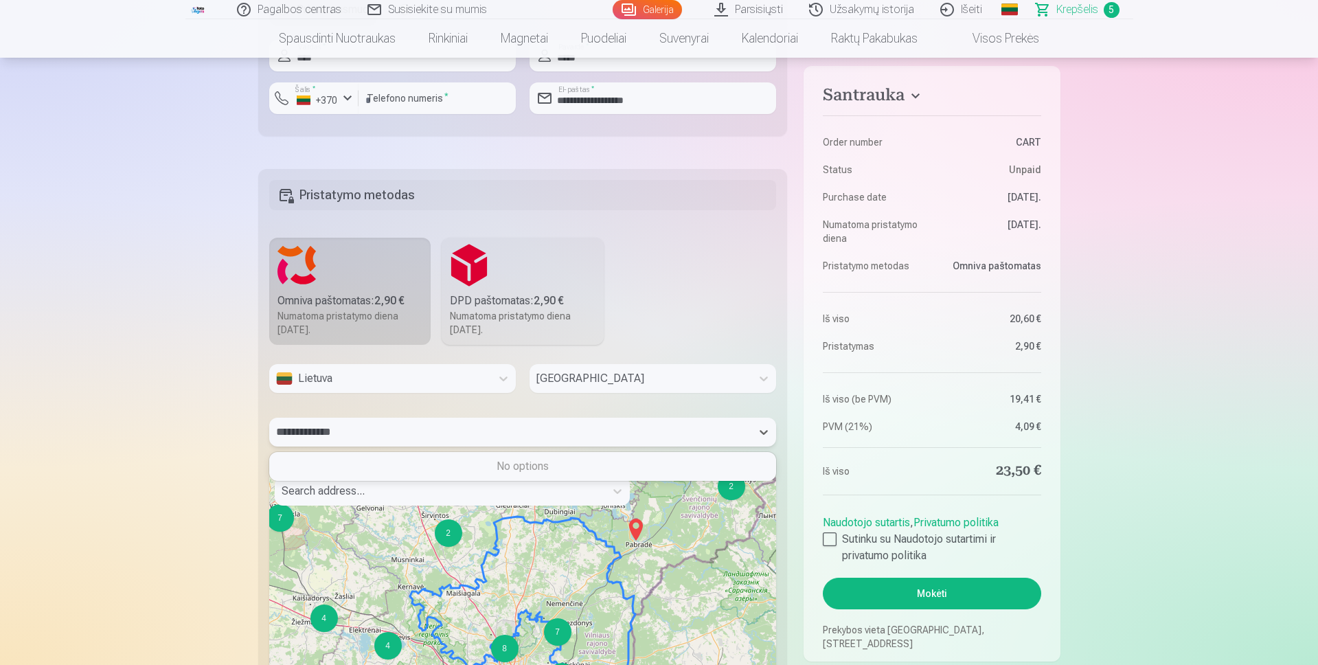
type input "**********"
click at [823, 578] on button "Mokėti" at bounding box center [932, 594] width 218 height 32
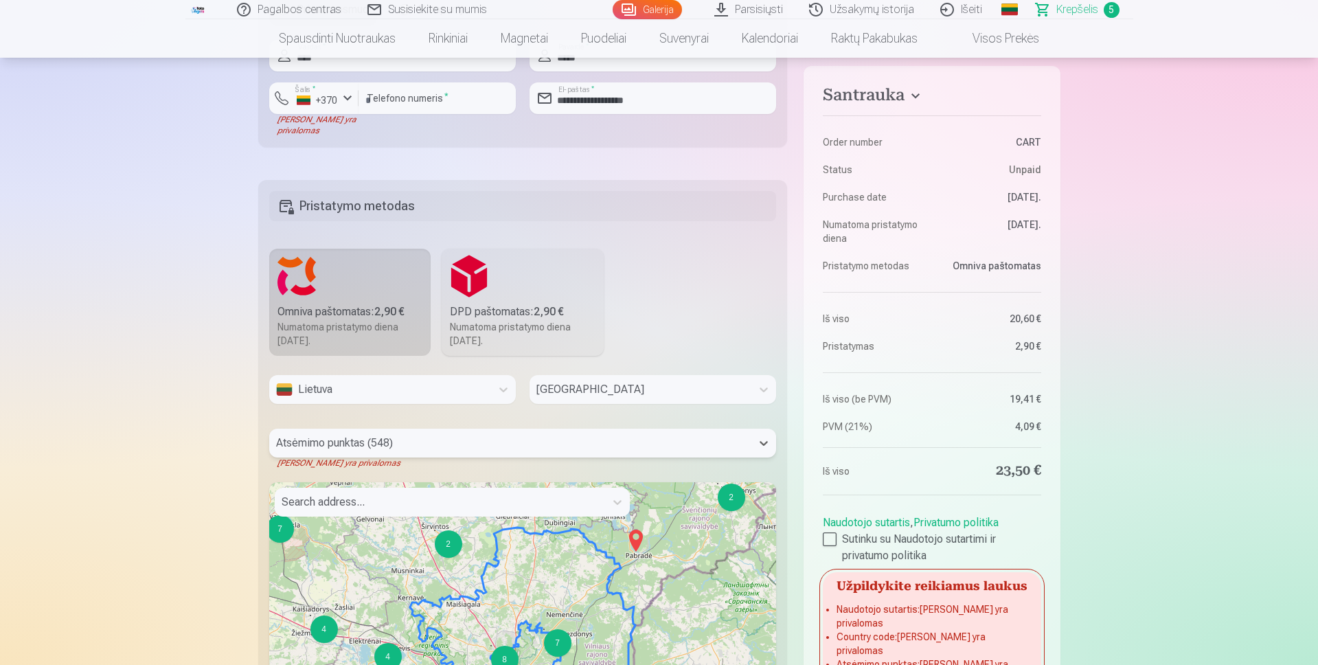
click at [389, 440] on div at bounding box center [510, 442] width 469 height 19
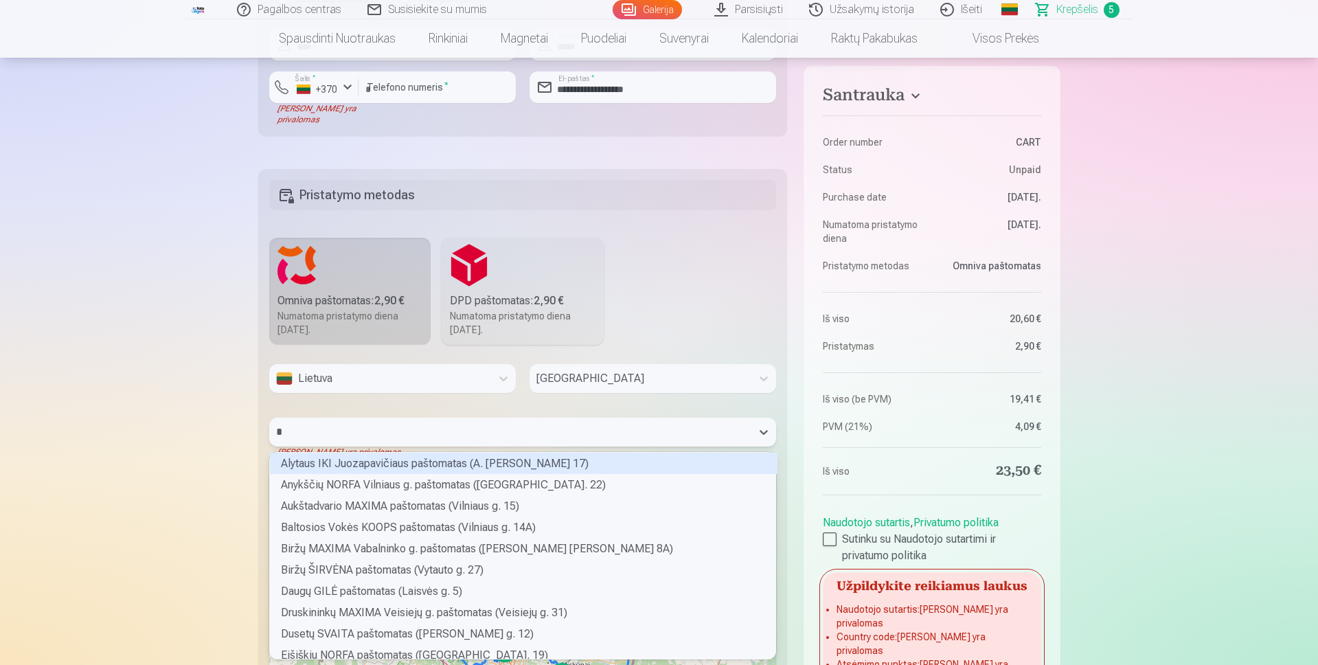
scroll to position [203, 502]
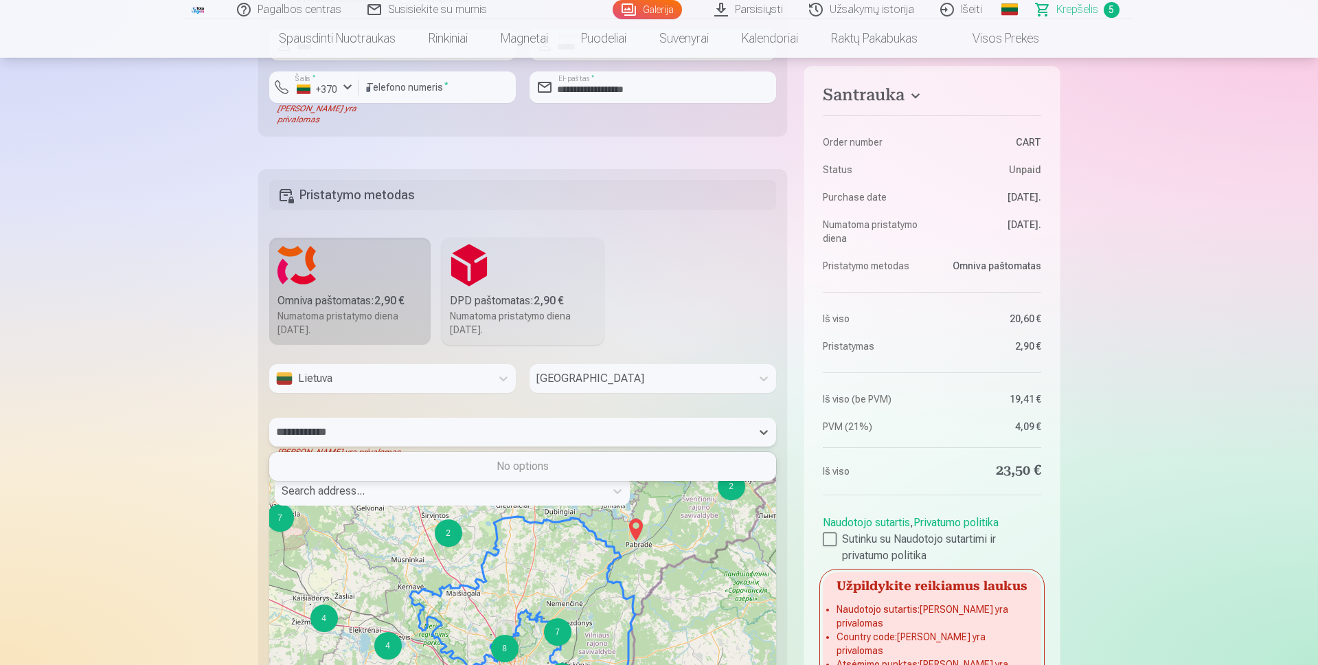
type input "**********"
click at [379, 433] on div at bounding box center [510, 431] width 469 height 19
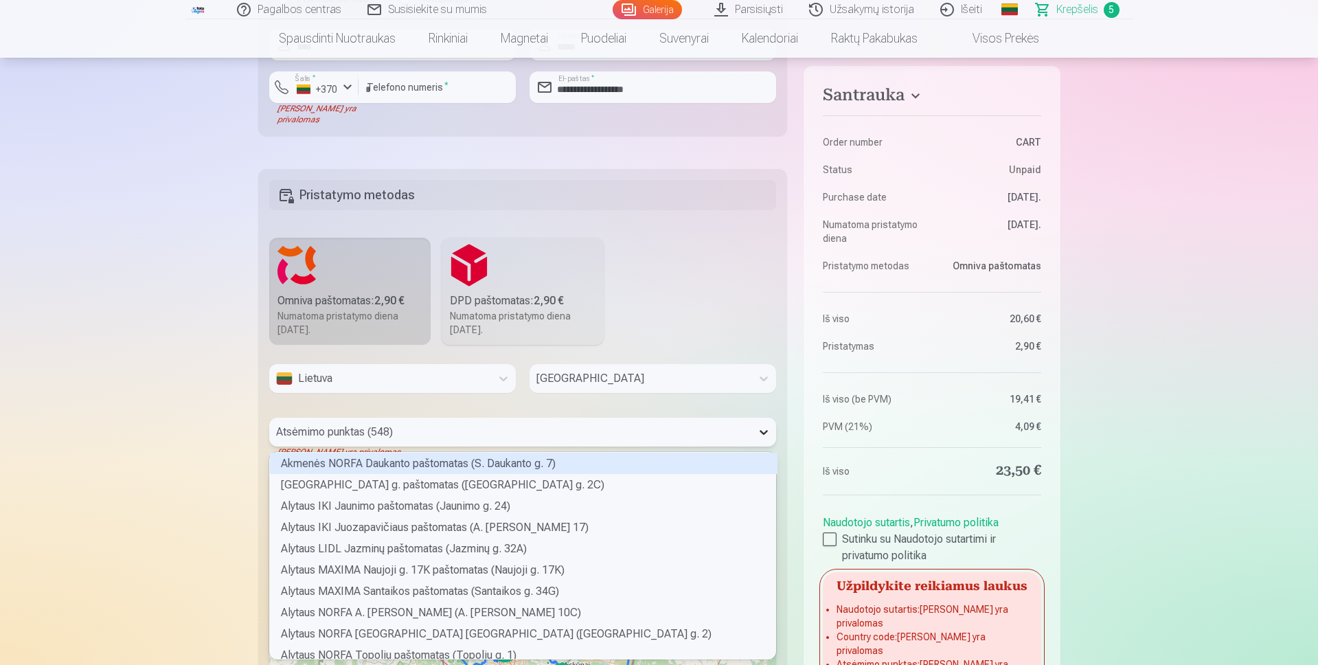
click at [757, 431] on icon at bounding box center [764, 432] width 14 height 14
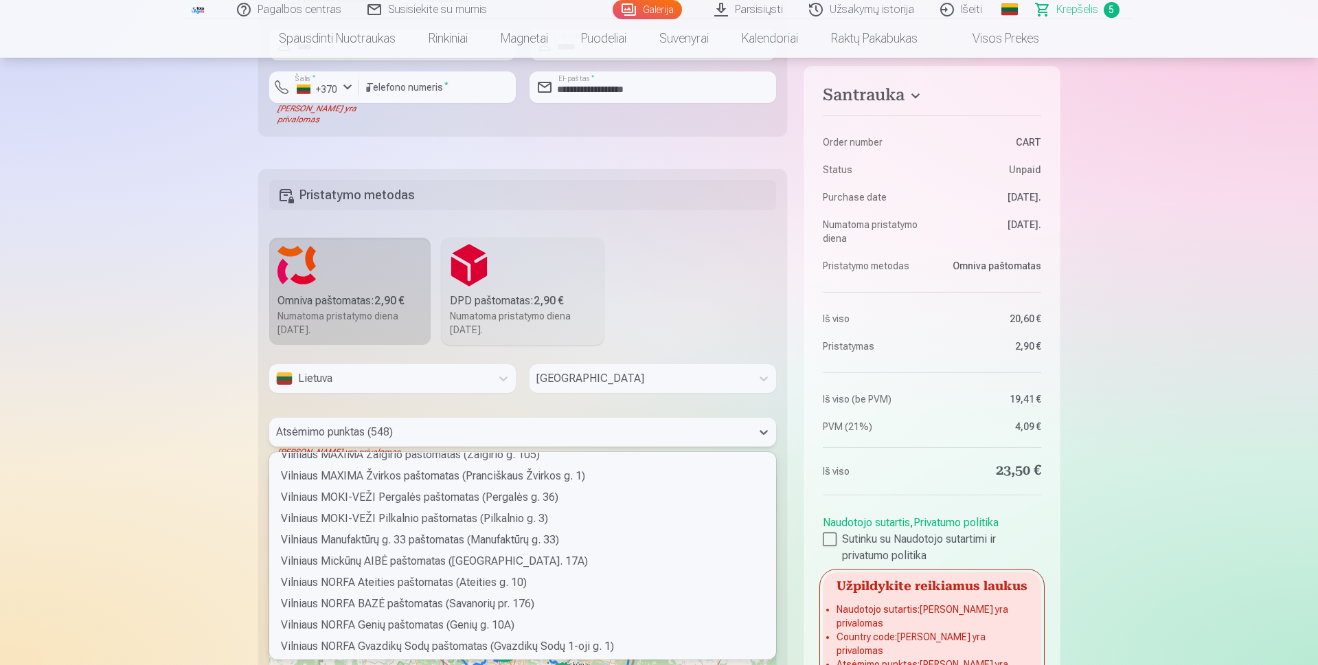
scroll to position [9410, 0]
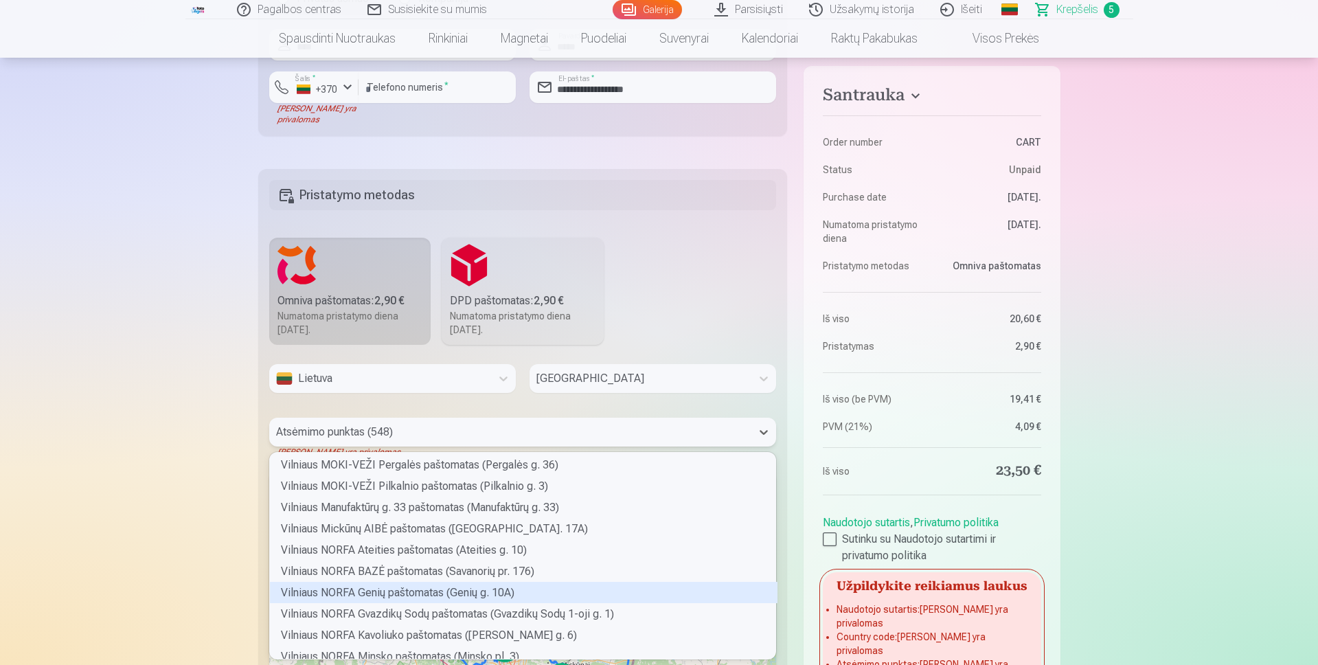
click at [432, 595] on div "Vilniaus NORFA Genių paštomatas (Genių g. 10A)" at bounding box center [524, 592] width 508 height 21
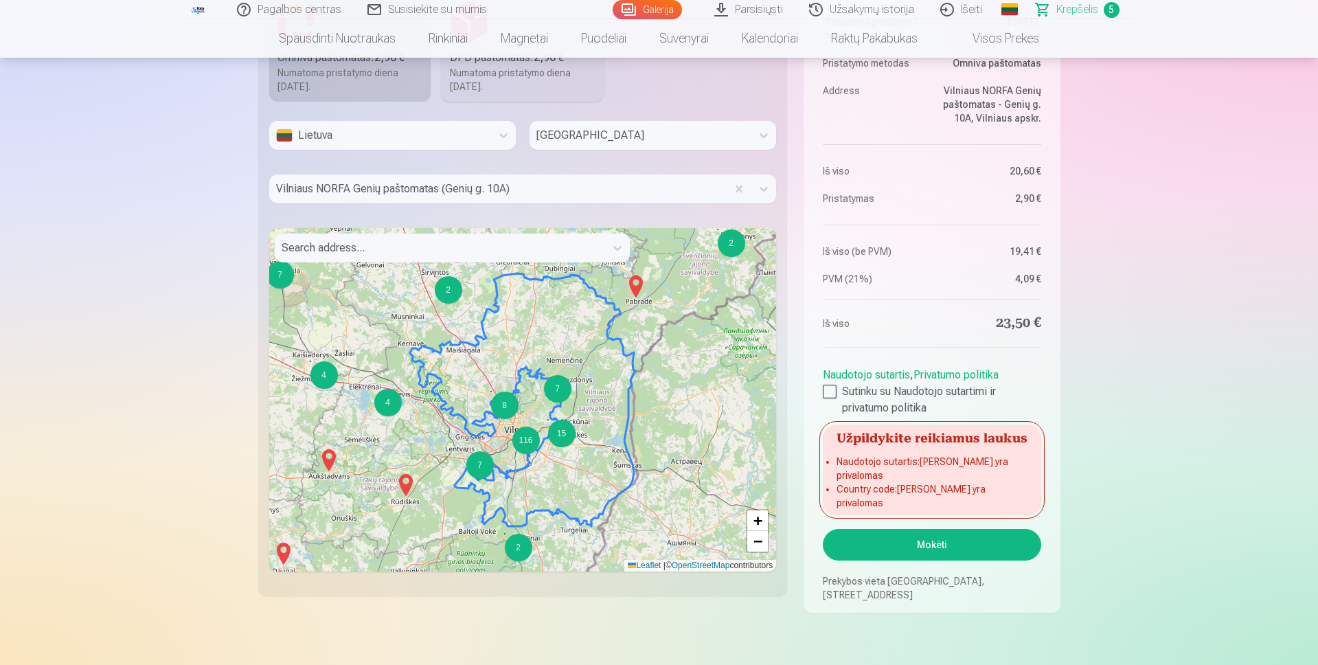
scroll to position [1395, 0]
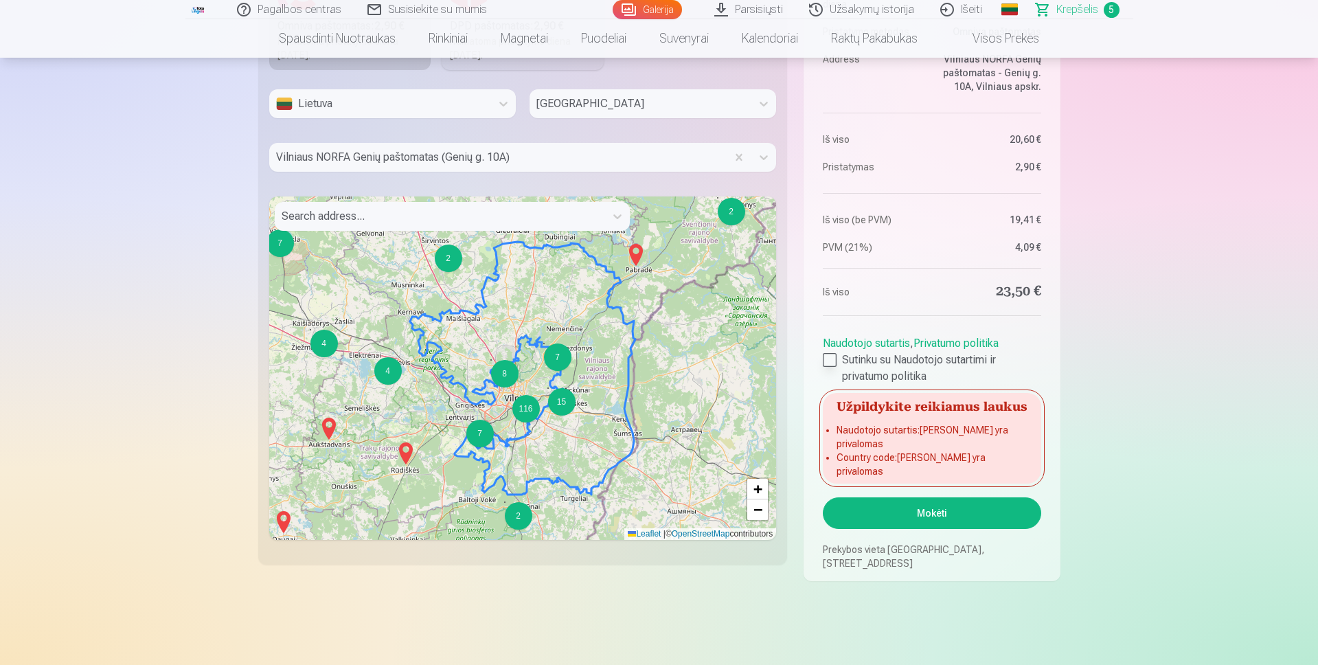
click at [831, 367] on div at bounding box center [830, 360] width 14 height 14
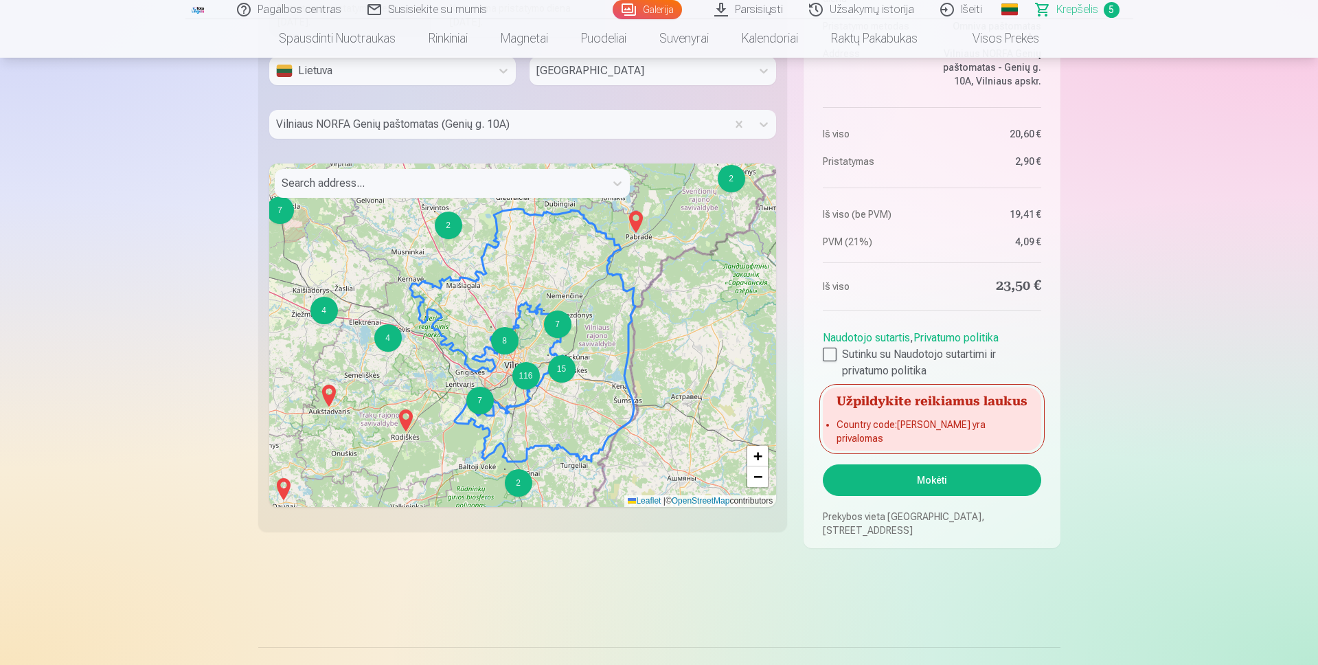
scroll to position [1464, 0]
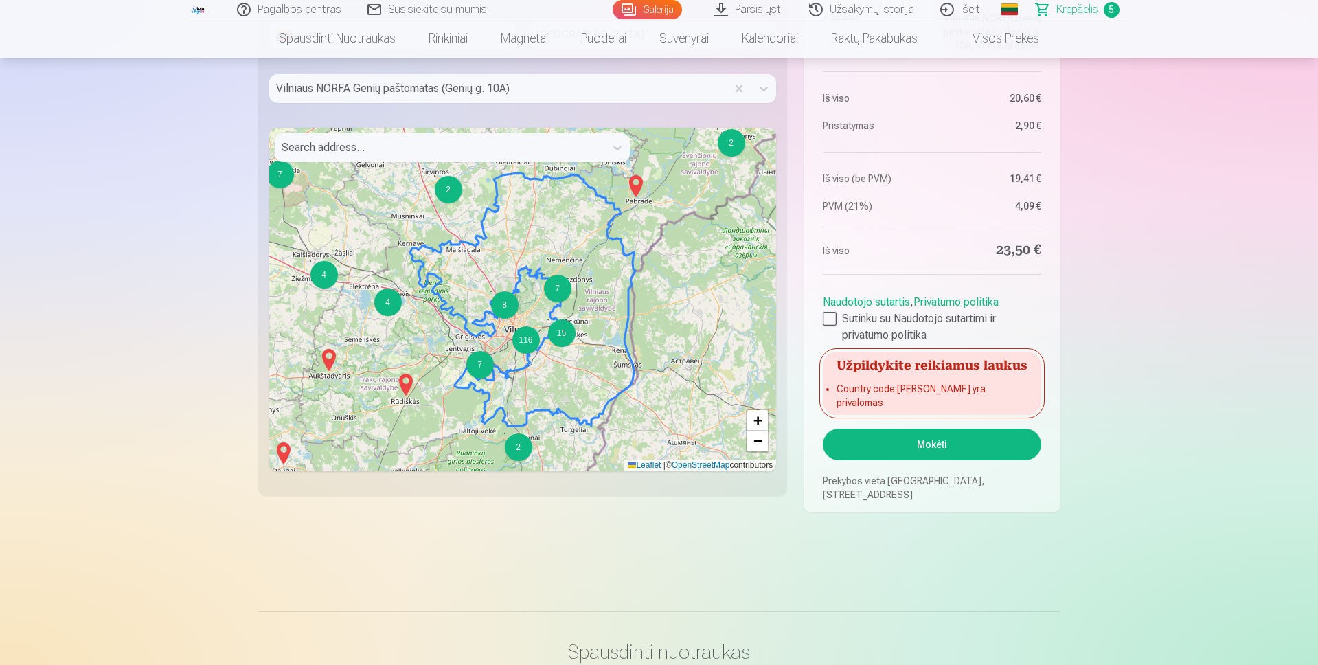
click at [944, 449] on button "Mokėti" at bounding box center [932, 445] width 218 height 32
click at [927, 444] on button "Mokėti" at bounding box center [932, 445] width 218 height 32
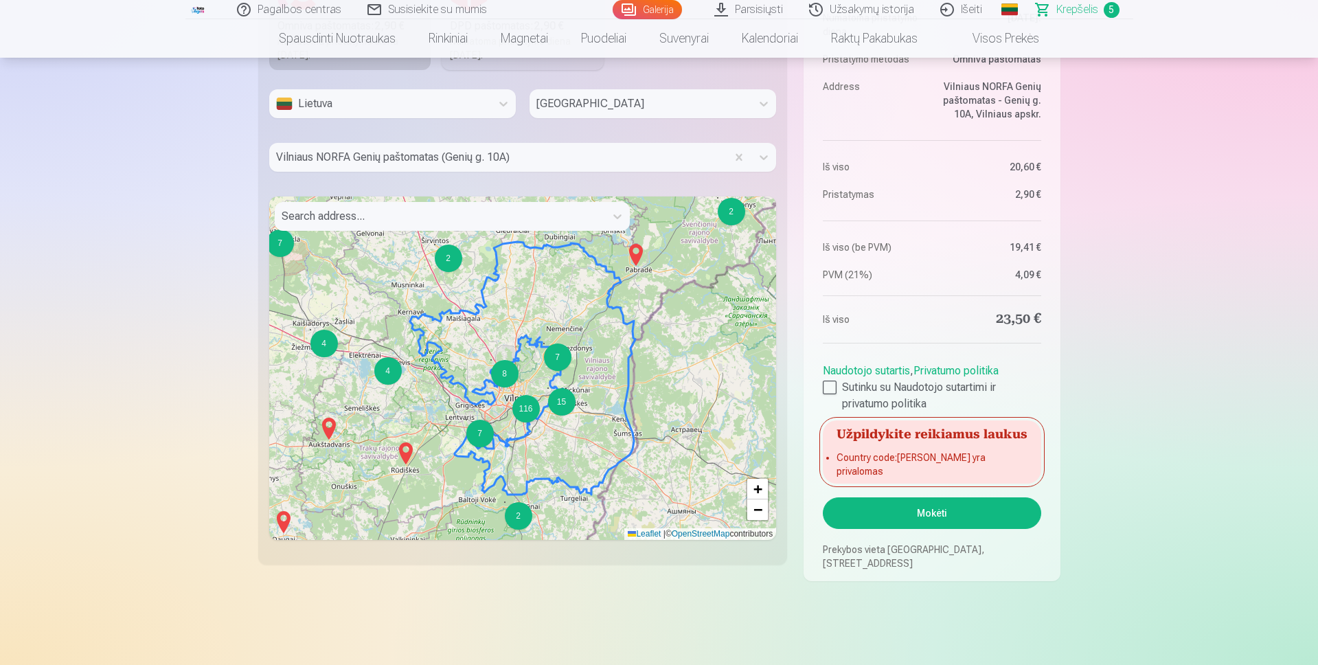
click at [358, 221] on div at bounding box center [440, 216] width 317 height 19
click at [526, 409] on div "116" at bounding box center [525, 408] width 27 height 27
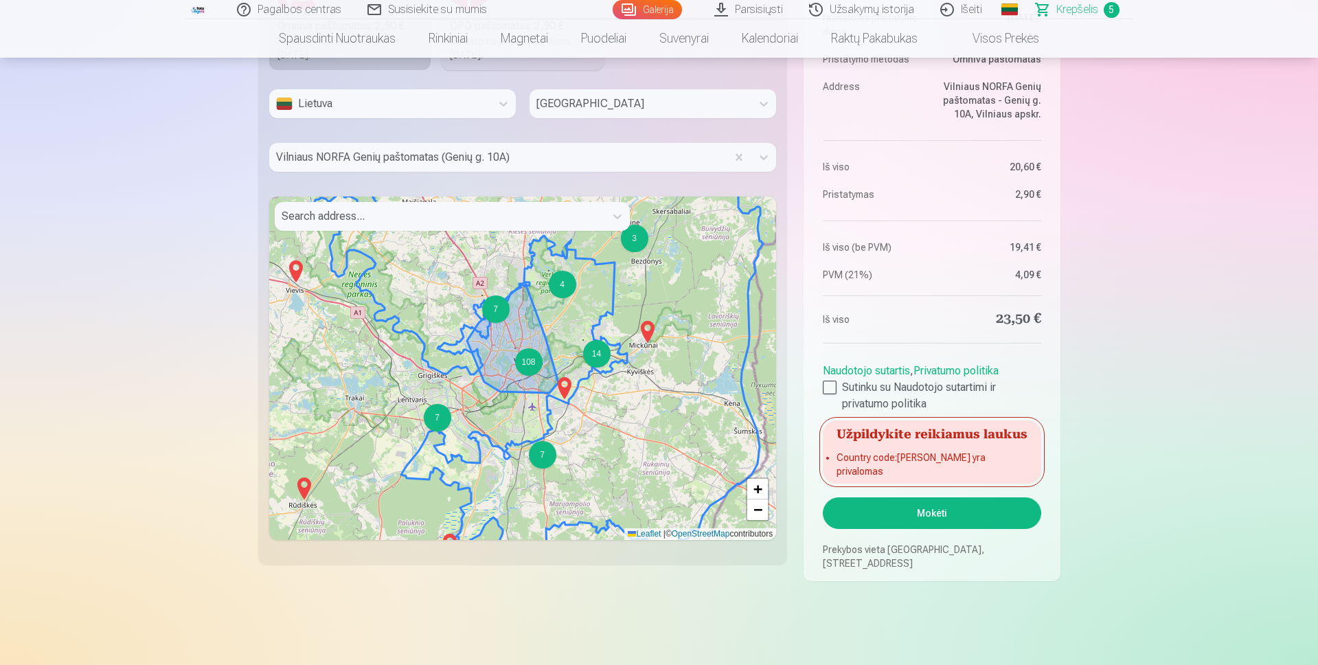
click at [531, 364] on div "108" at bounding box center [528, 361] width 27 height 27
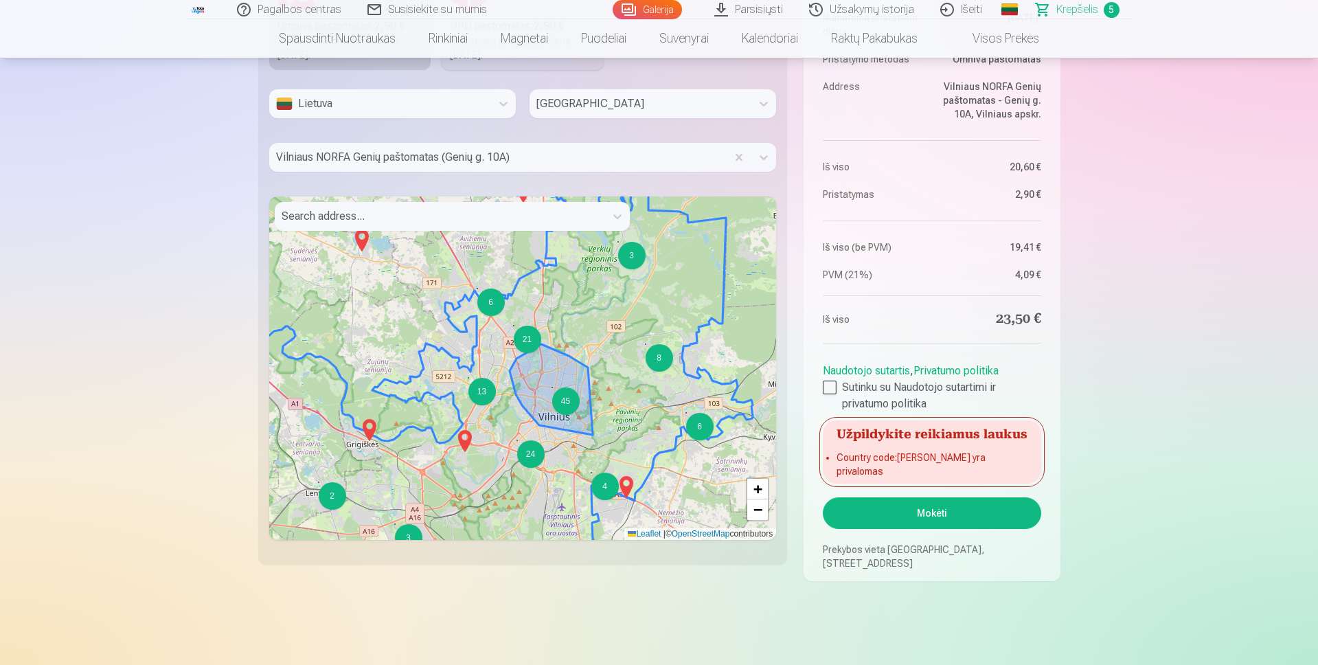
click at [565, 404] on div "45" at bounding box center [565, 400] width 27 height 27
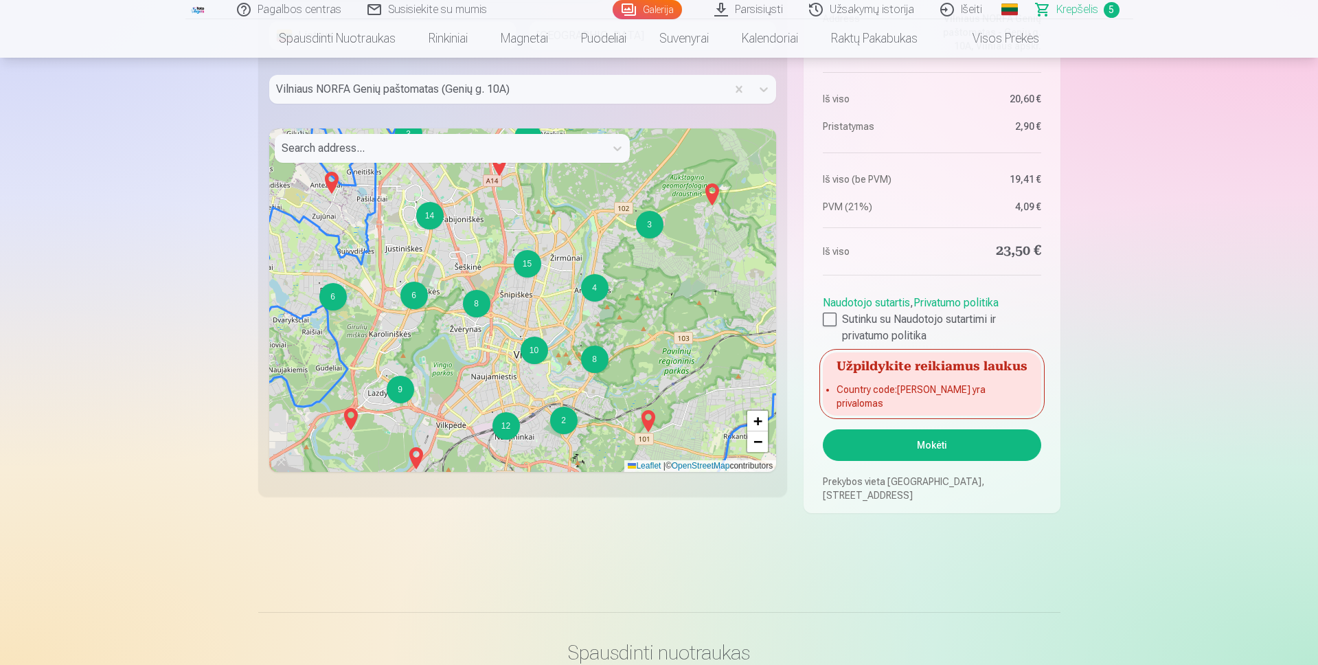
scroll to position [1464, 0]
click at [598, 362] on div "8" at bounding box center [594, 358] width 27 height 27
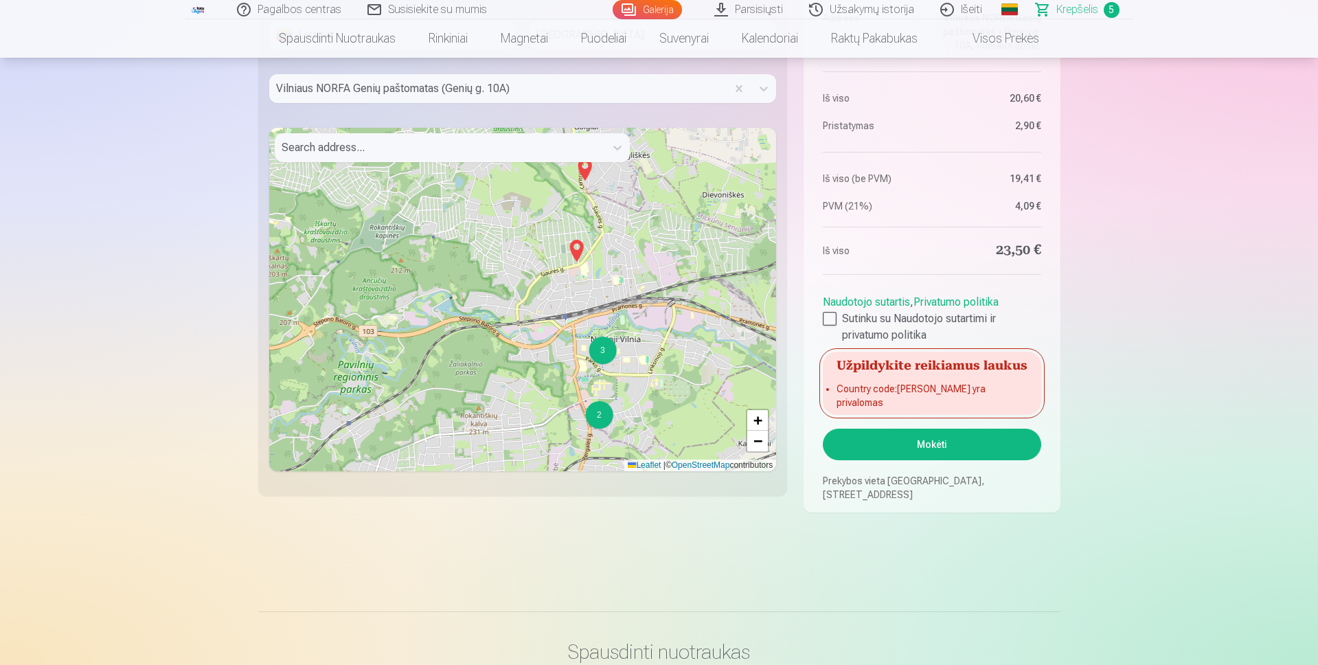
drag, startPoint x: 681, startPoint y: 322, endPoint x: 329, endPoint y: 367, distance: 354.5
click at [329, 367] on div "2 3 2 2 2 2 2 4 2 3 2 7 5 2 2 3 3 2 3 6 2 3 2 4 4 2 2 4 3 4 3 2 5 + − Leaflet |…" at bounding box center [523, 299] width 508 height 343
click at [609, 350] on div "3" at bounding box center [602, 350] width 27 height 27
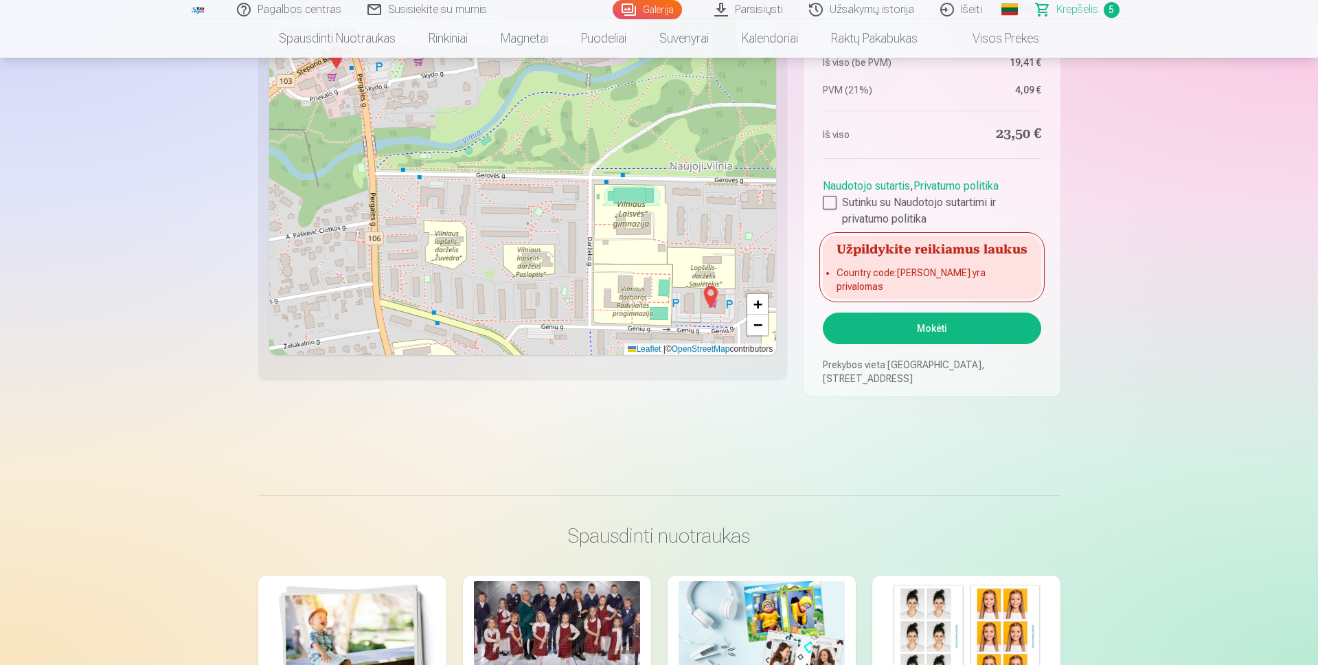
scroll to position [1601, 0]
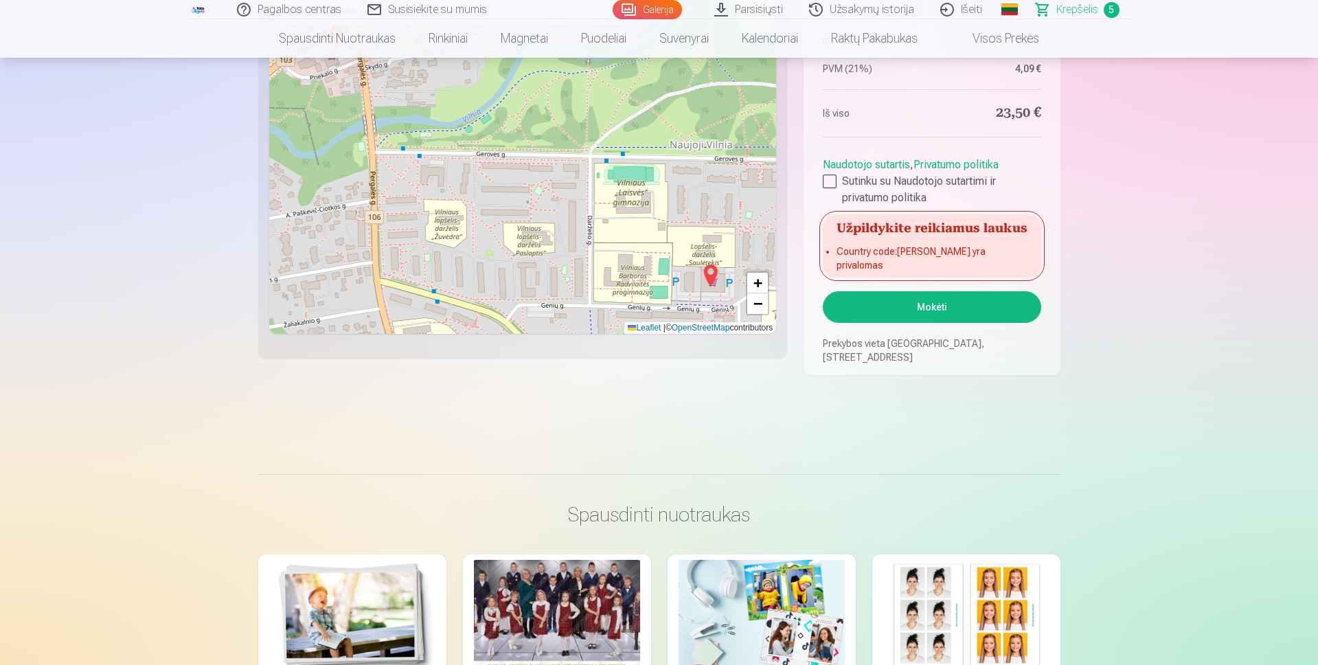
click at [710, 279] on img at bounding box center [710, 275] width 22 height 33
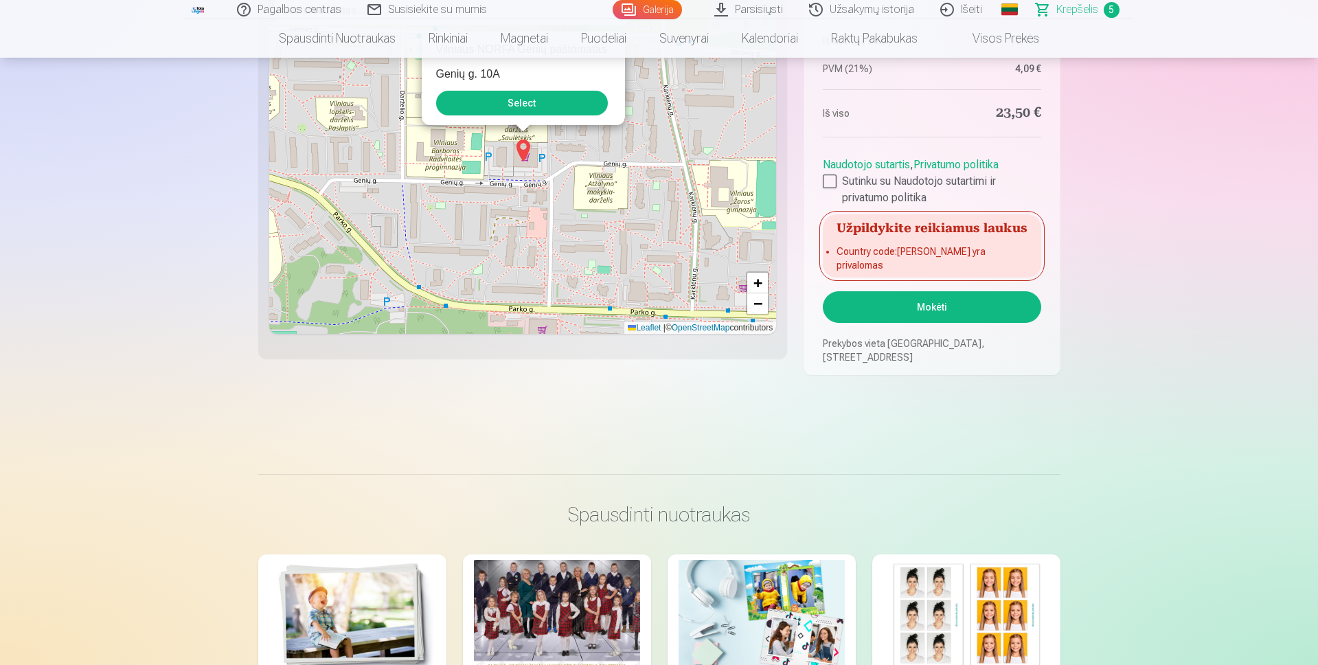
click at [519, 155] on img at bounding box center [523, 150] width 22 height 33
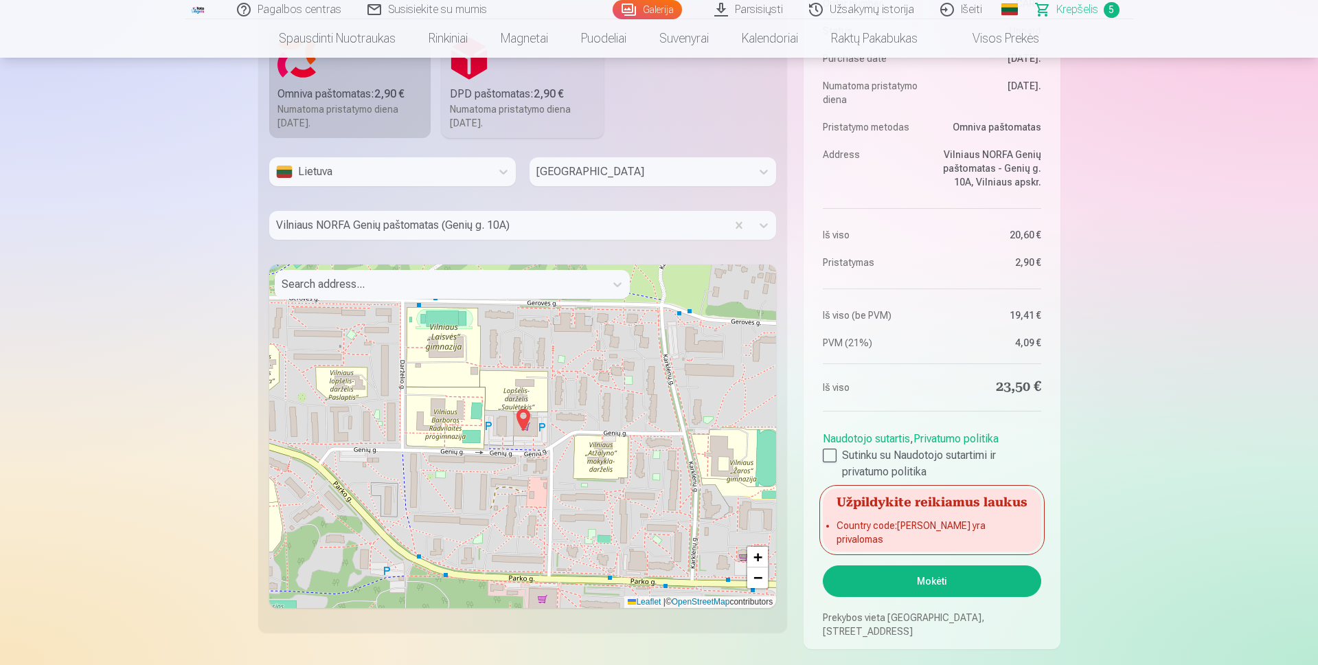
scroll to position [1326, 0]
click at [523, 431] on img at bounding box center [523, 420] width 22 height 33
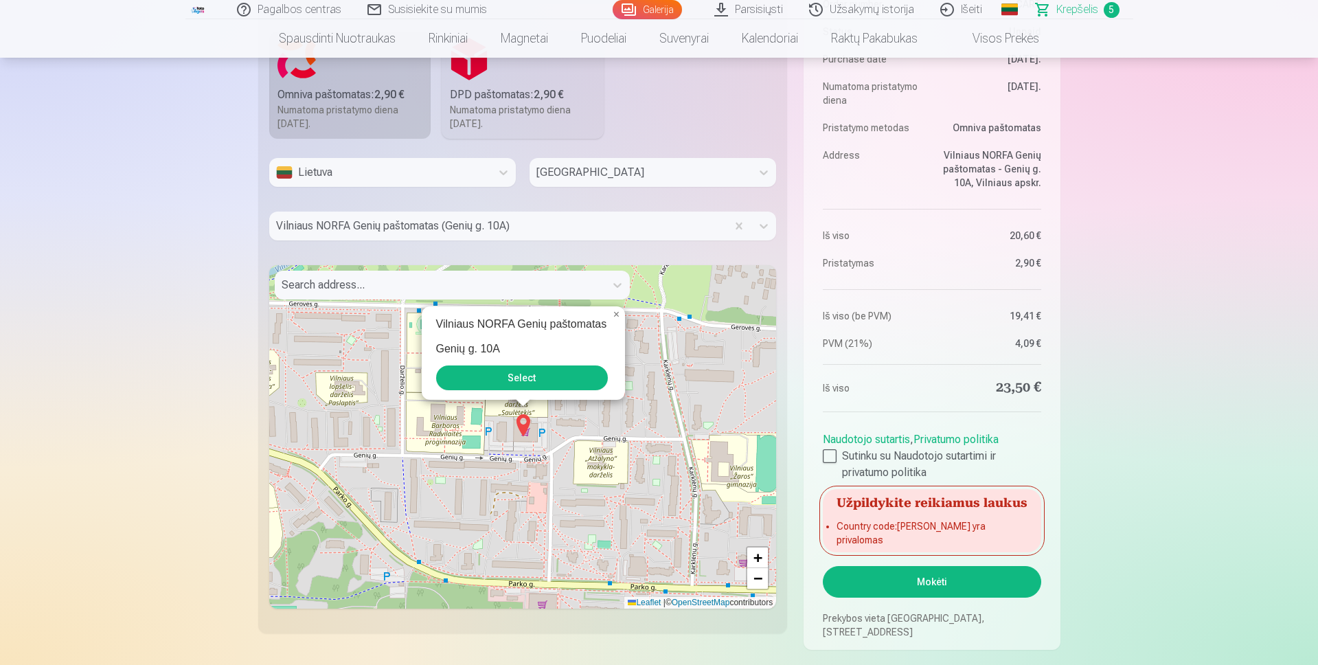
click at [502, 377] on button "Select" at bounding box center [522, 377] width 172 height 25
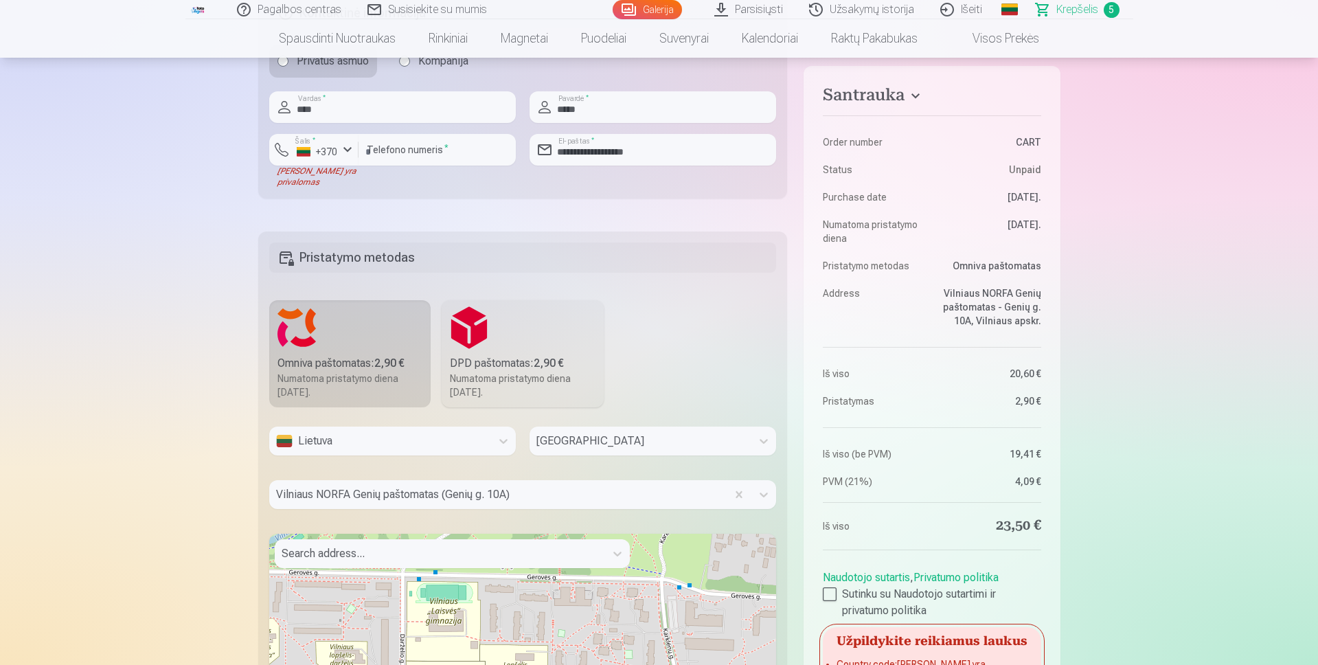
scroll to position [1052, 0]
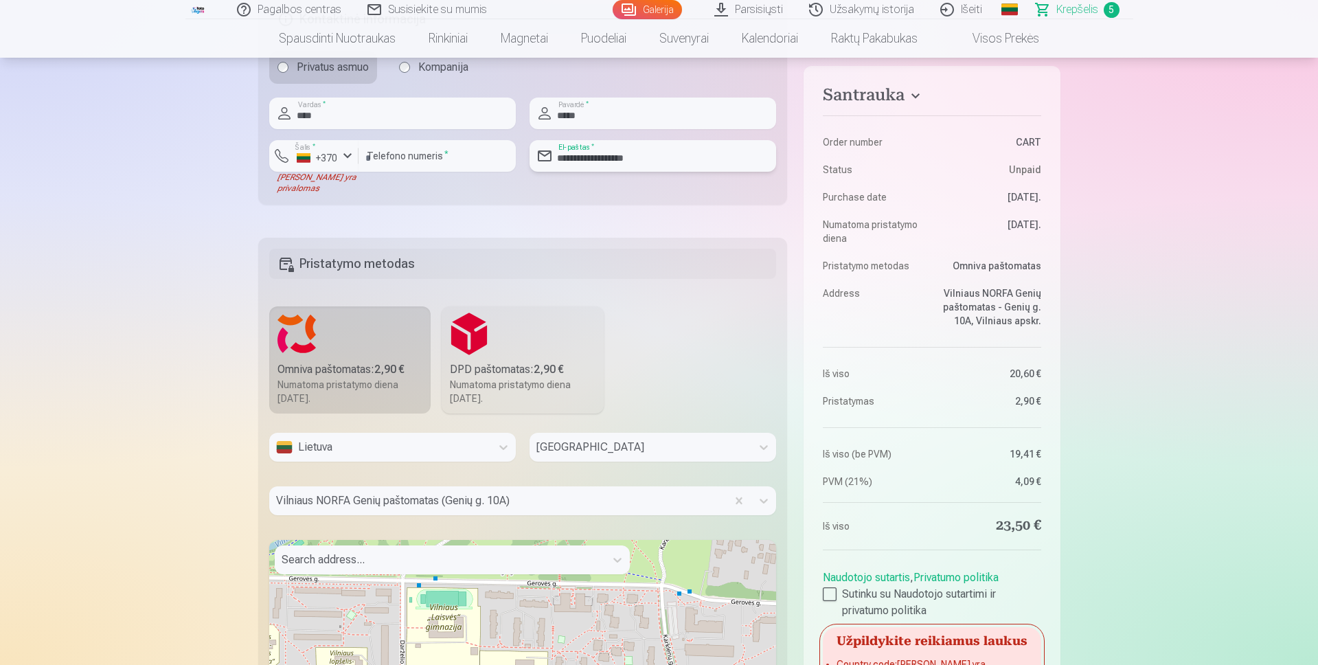
click at [584, 157] on input "**********" at bounding box center [653, 156] width 247 height 32
click at [328, 158] on div "+370" at bounding box center [317, 158] width 41 height 14
click at [341, 189] on li "+370 Lietuva" at bounding box center [342, 187] width 125 height 27
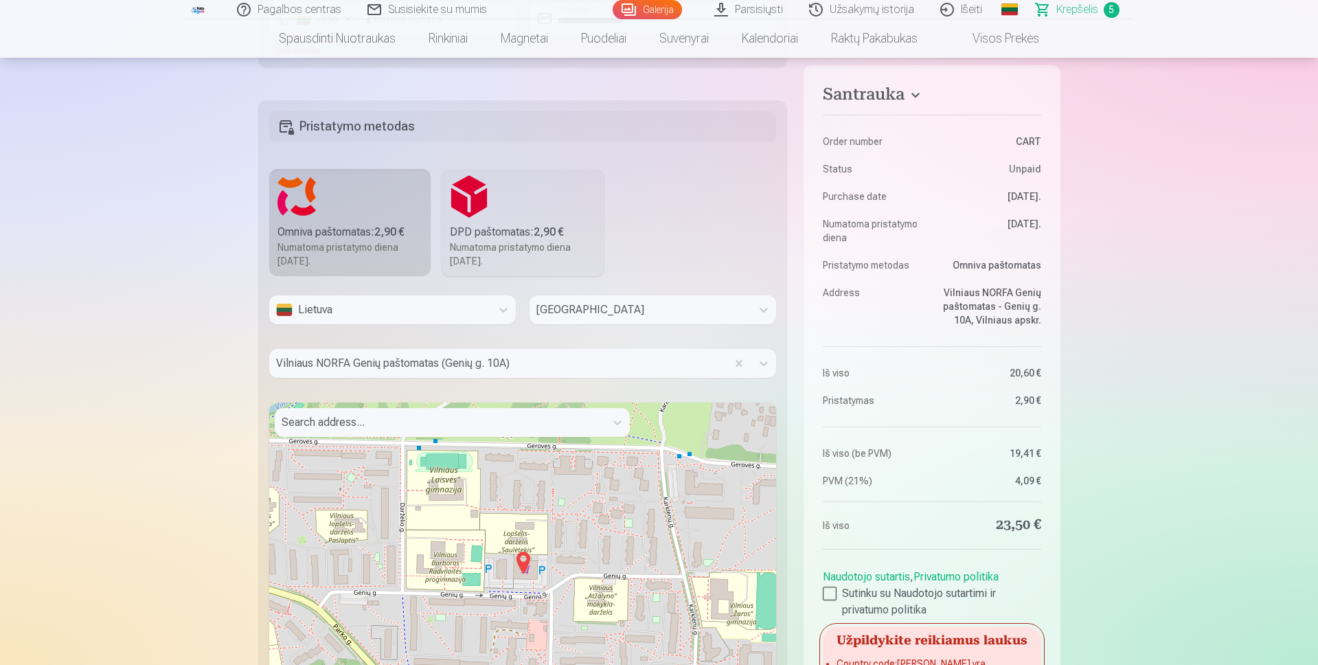
scroll to position [1258, 0]
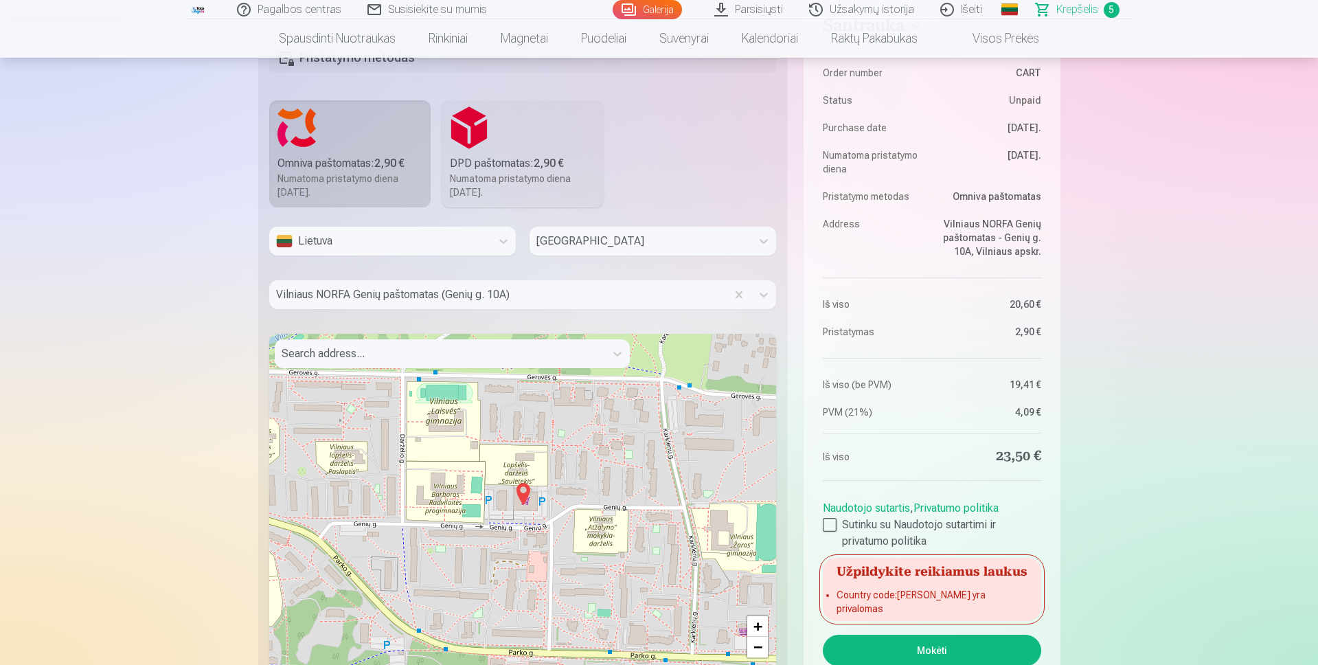
click at [527, 490] on img at bounding box center [523, 493] width 22 height 33
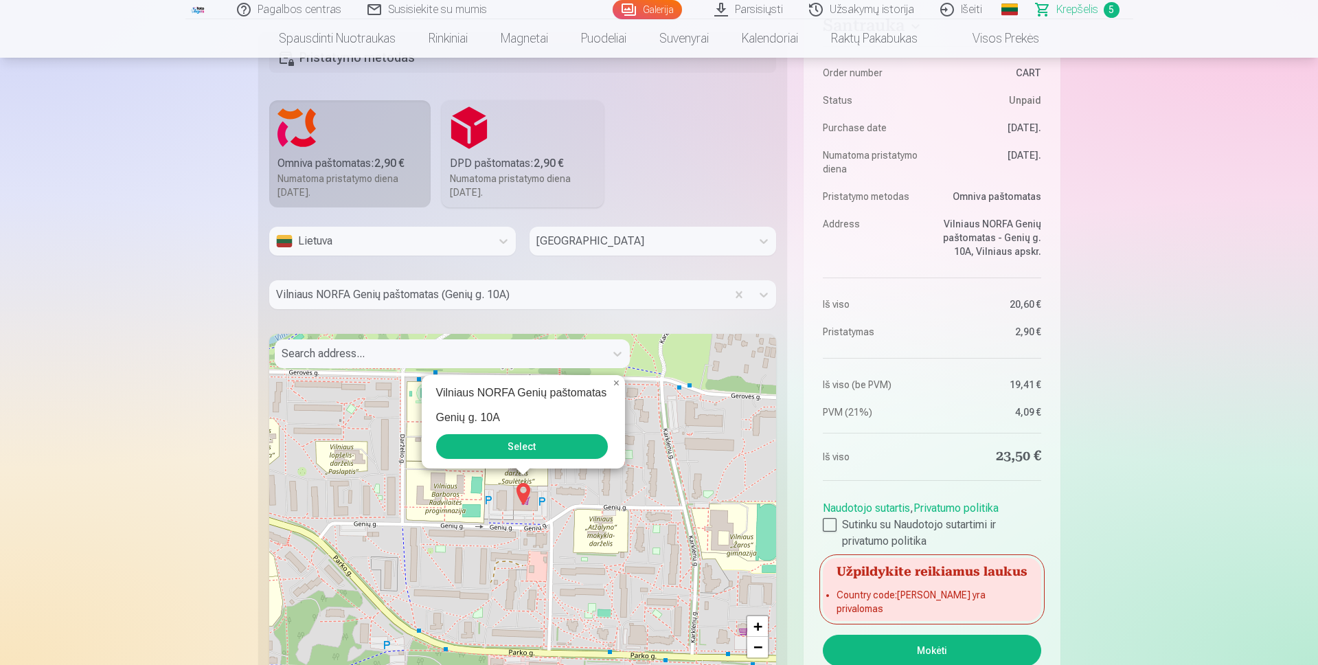
click at [512, 444] on button "Select" at bounding box center [522, 446] width 172 height 25
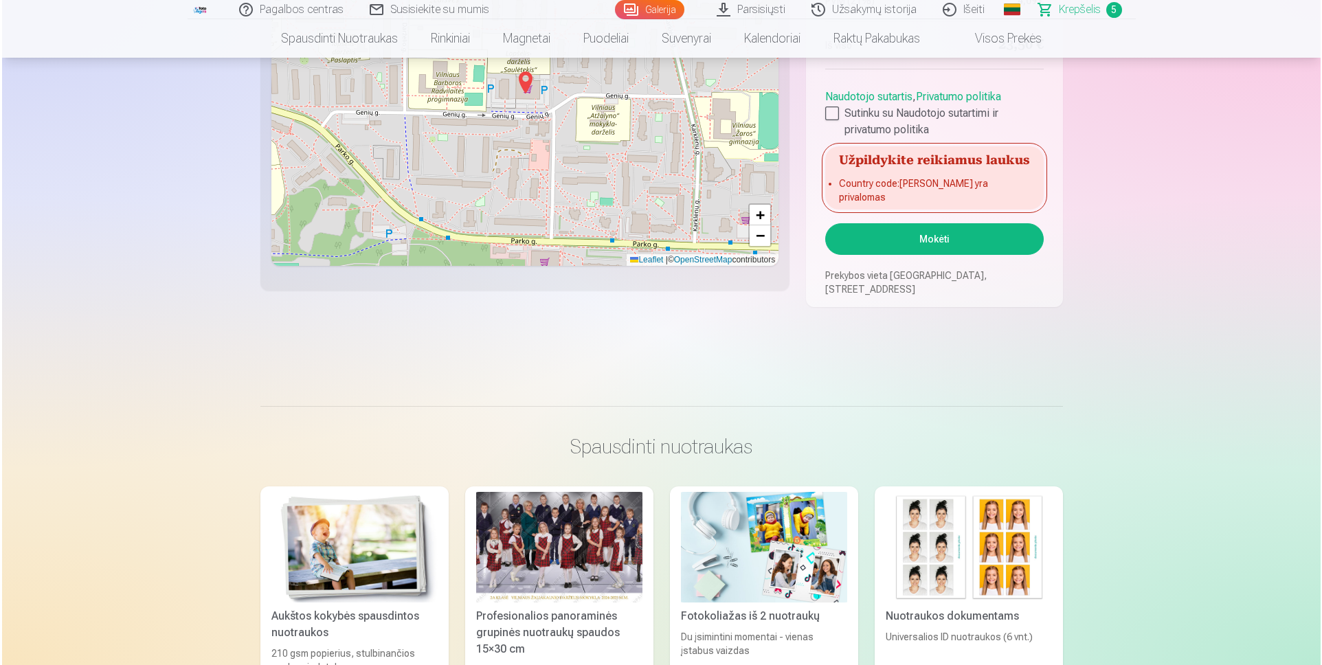
scroll to position [1670, 0]
click at [914, 232] on button "Mokėti" at bounding box center [932, 239] width 218 height 32
